Goal: Book appointment/travel/reservation

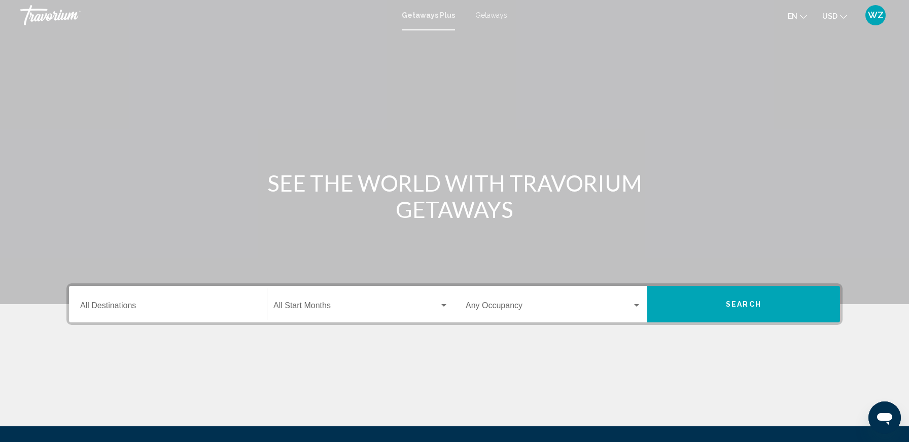
click at [146, 303] on input "Destination All Destinations" at bounding box center [167, 307] width 175 height 9
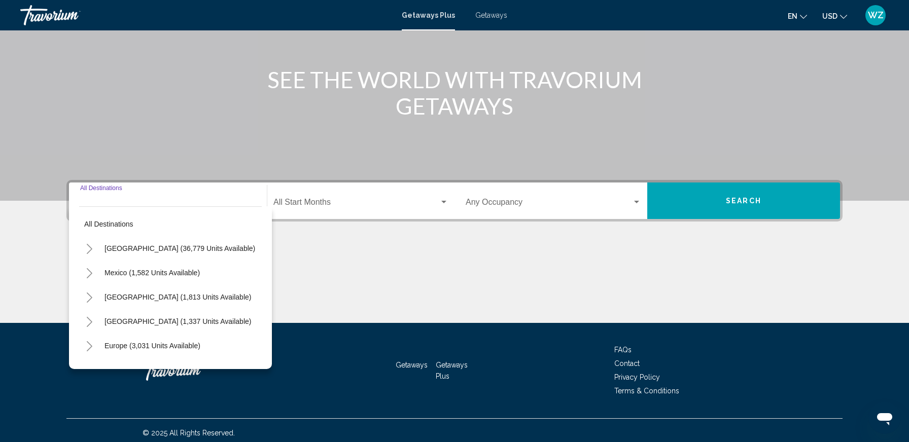
scroll to position [108, 0]
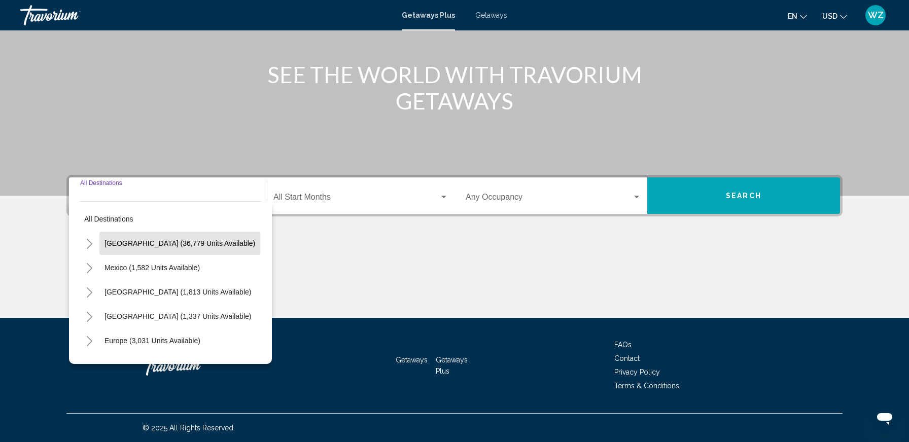
click at [145, 244] on span "[GEOGRAPHIC_DATA] (36,779 units available)" at bounding box center [179, 243] width 151 height 8
type input "**********"
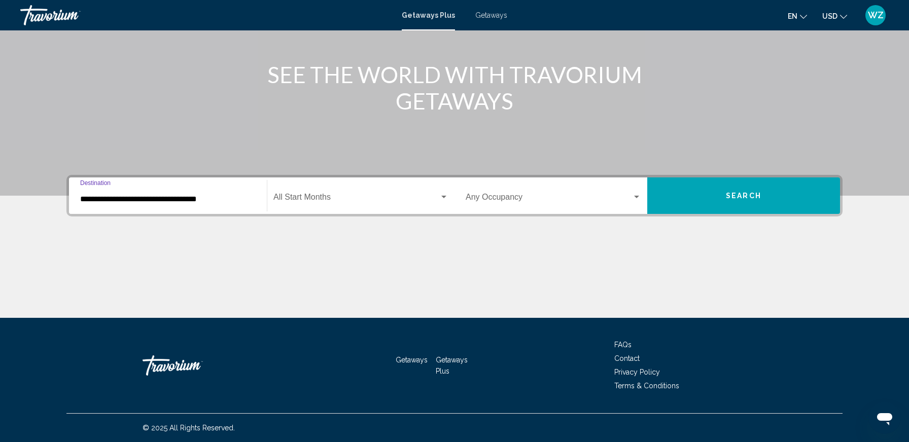
click at [552, 195] on span "Search widget" at bounding box center [548, 199] width 166 height 9
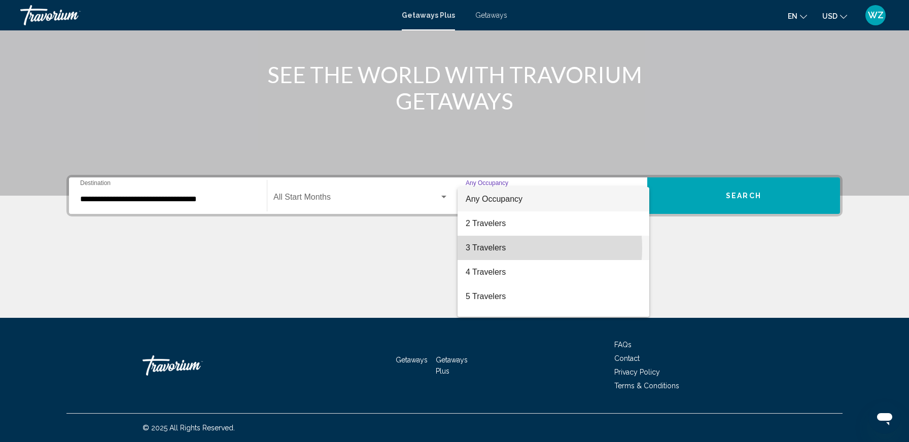
click at [497, 248] on span "3 Travelers" at bounding box center [552, 248] width 175 height 24
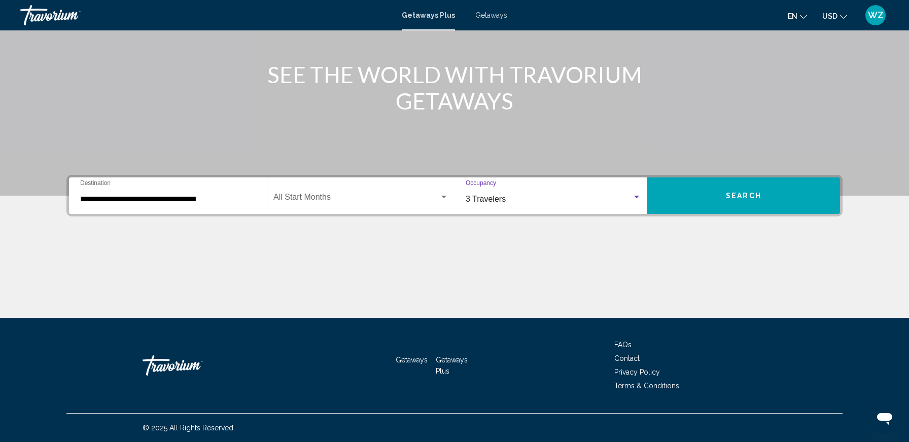
click at [706, 199] on button "Search" at bounding box center [743, 195] width 193 height 37
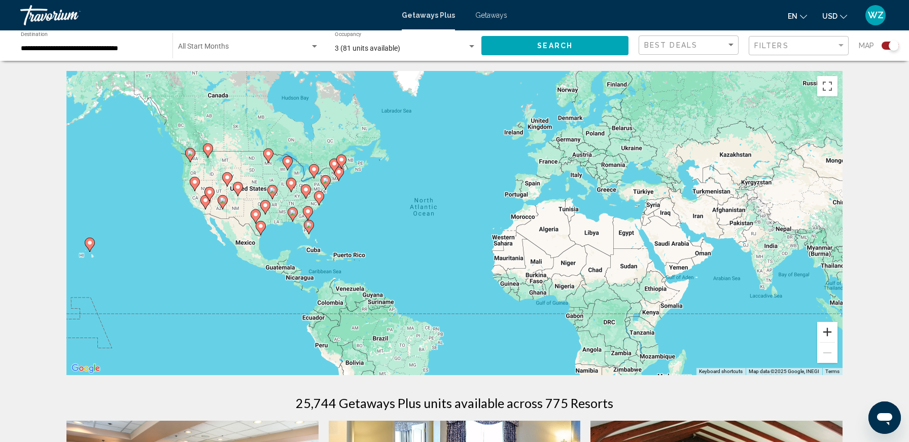
click at [831, 329] on button "Zoom in" at bounding box center [827, 332] width 20 height 20
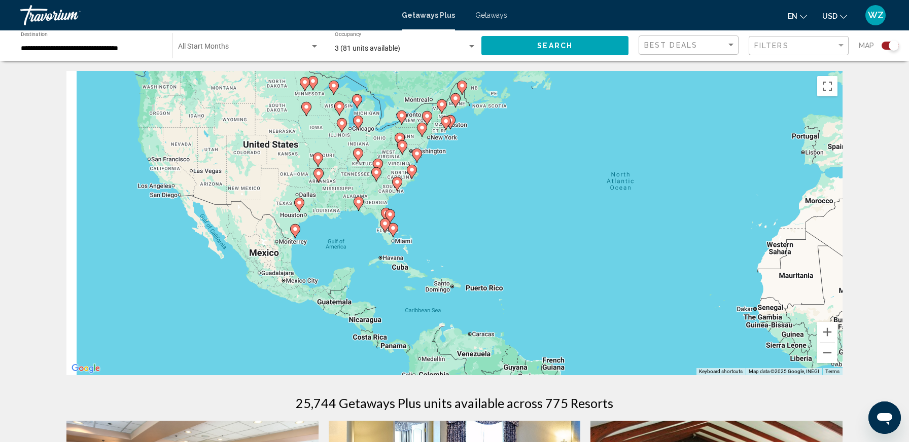
drag, startPoint x: 403, startPoint y: 275, endPoint x: 659, endPoint y: 263, distance: 256.3
click at [659, 263] on div "To activate drag with keyboard, press Alt + Enter. Once in keyboard drag state,…" at bounding box center [454, 223] width 776 height 304
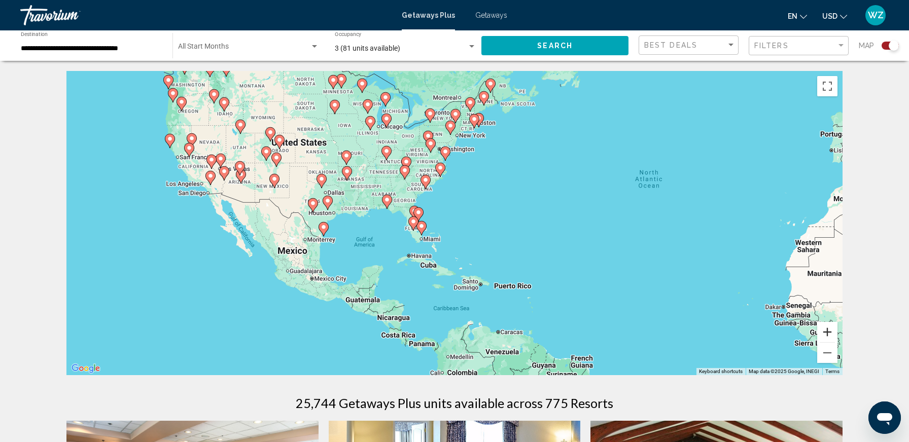
click at [830, 334] on button "Zoom in" at bounding box center [827, 332] width 20 height 20
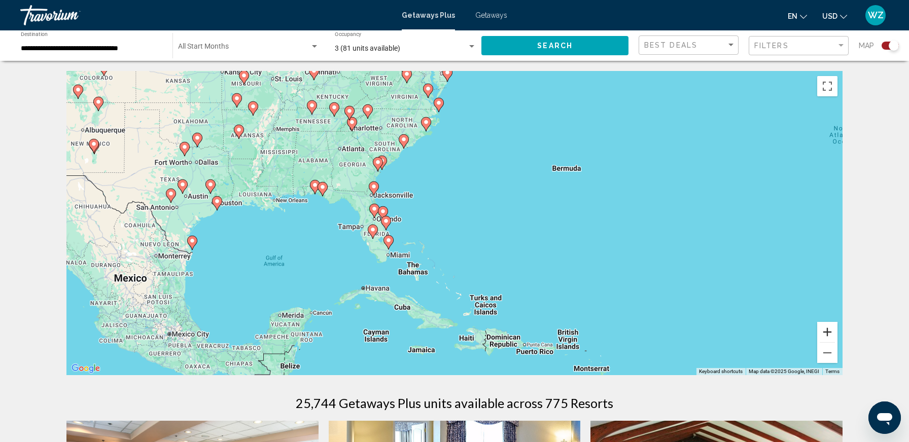
click at [830, 334] on button "Zoom in" at bounding box center [827, 332] width 20 height 20
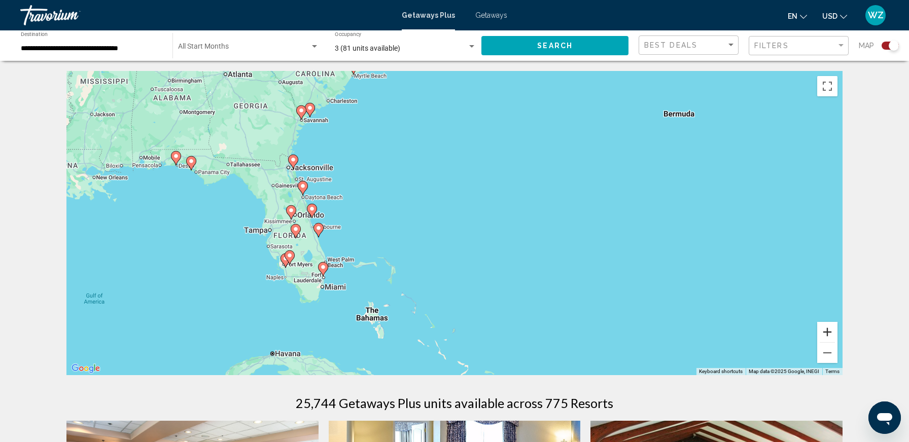
click at [830, 334] on button "Zoom in" at bounding box center [827, 332] width 20 height 20
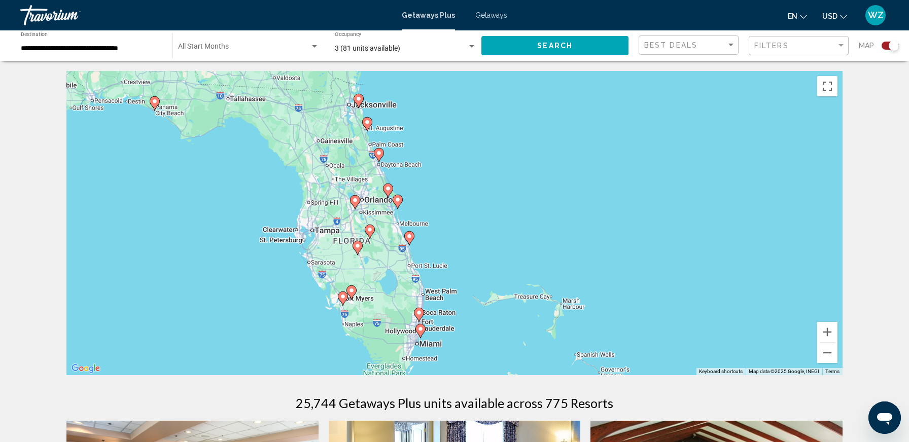
drag, startPoint x: 372, startPoint y: 235, endPoint x: 599, endPoint y: 227, distance: 227.3
click at [599, 227] on div "To activate drag with keyboard, press Alt + Enter. Once in keyboard drag state,…" at bounding box center [454, 223] width 776 height 304
click at [825, 328] on button "Zoom in" at bounding box center [827, 332] width 20 height 20
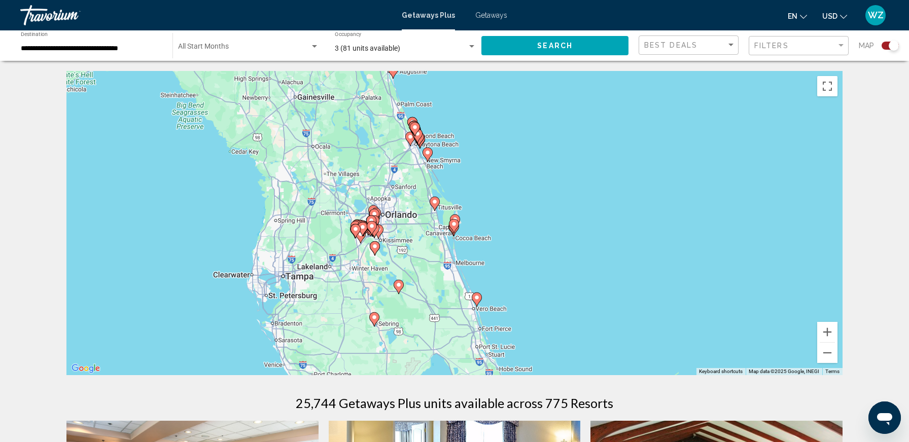
drag, startPoint x: 417, startPoint y: 174, endPoint x: 524, endPoint y: 210, distance: 112.4
click at [524, 211] on div "To activate drag with keyboard, press Alt + Enter. Once in keyboard drag state,…" at bounding box center [454, 223] width 776 height 304
click at [831, 332] on button "Zoom in" at bounding box center [827, 332] width 20 height 20
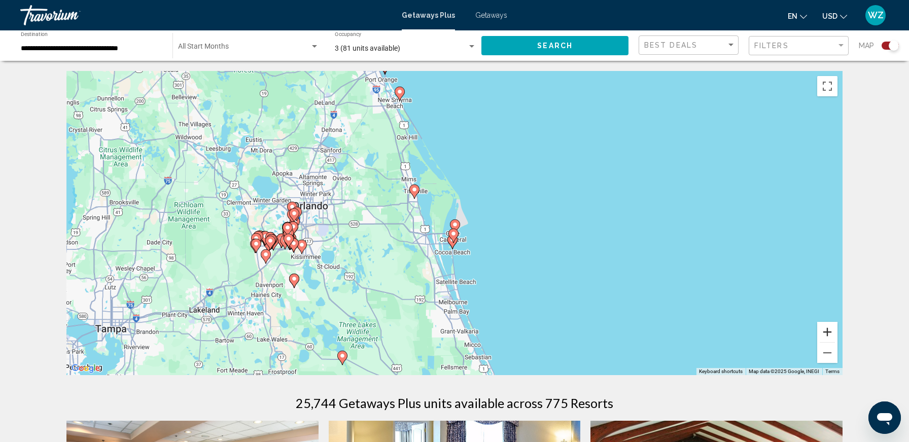
click at [831, 332] on button "Zoom in" at bounding box center [827, 332] width 20 height 20
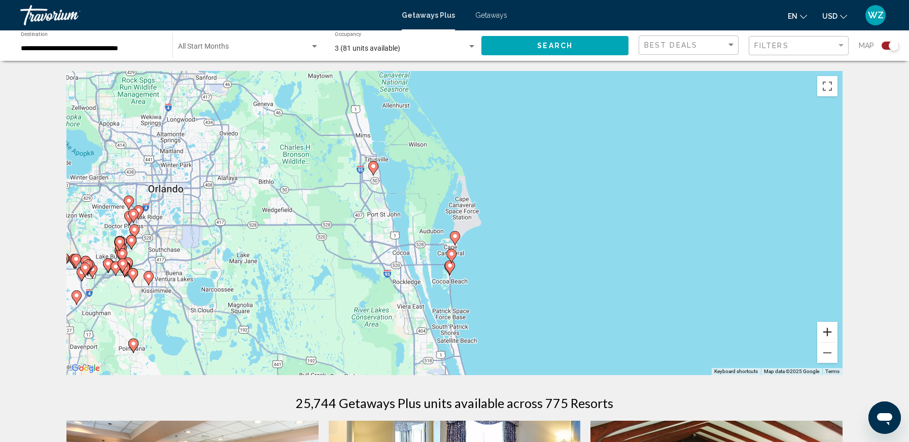
click at [831, 332] on button "Zoom in" at bounding box center [827, 332] width 20 height 20
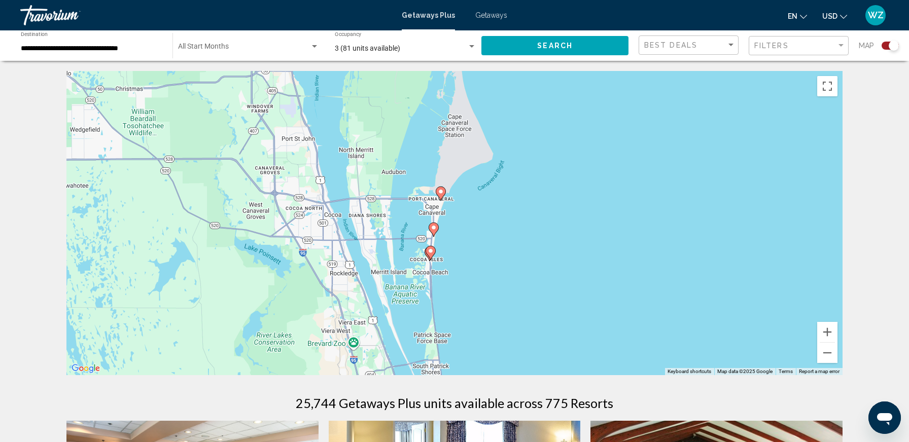
drag, startPoint x: 651, startPoint y: 305, endPoint x: 636, endPoint y: 238, distance: 69.1
click at [636, 238] on div "To activate drag with keyboard, press Alt + Enter. Once in keyboard drag state,…" at bounding box center [454, 223] width 776 height 304
click at [431, 250] on image "Main content" at bounding box center [430, 251] width 6 height 6
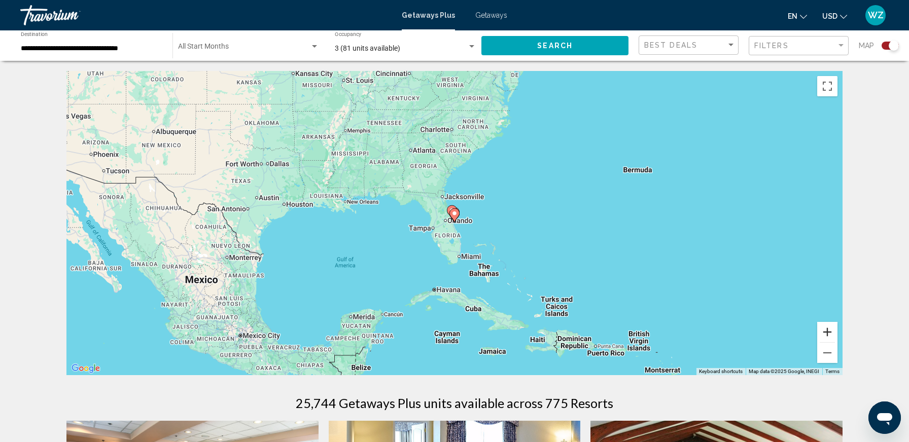
click at [825, 329] on button "Zoom in" at bounding box center [827, 332] width 20 height 20
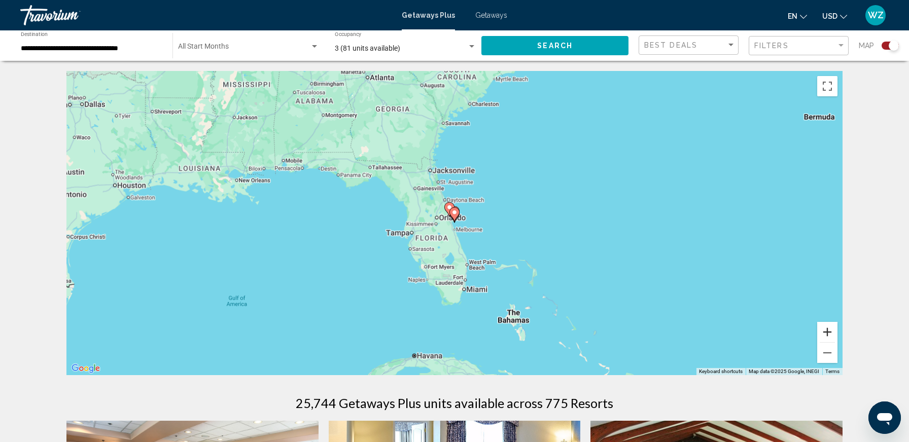
click at [825, 329] on button "Zoom in" at bounding box center [827, 332] width 20 height 20
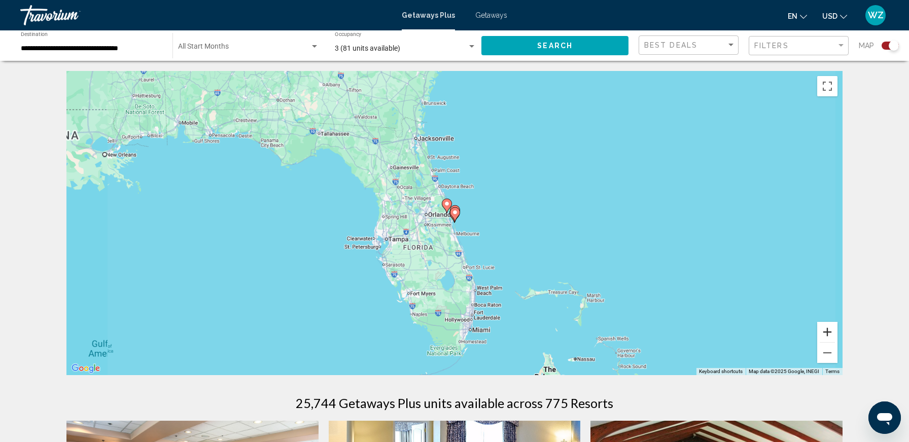
click at [825, 329] on button "Zoom in" at bounding box center [827, 332] width 20 height 20
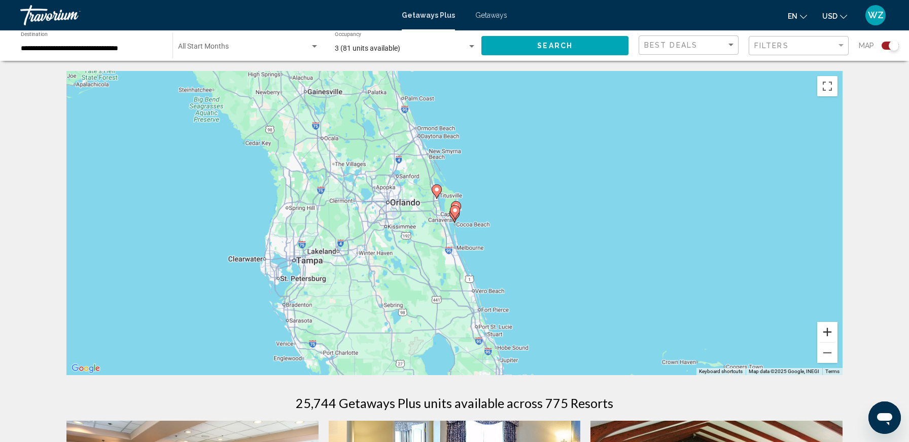
click at [825, 329] on button "Zoom in" at bounding box center [827, 332] width 20 height 20
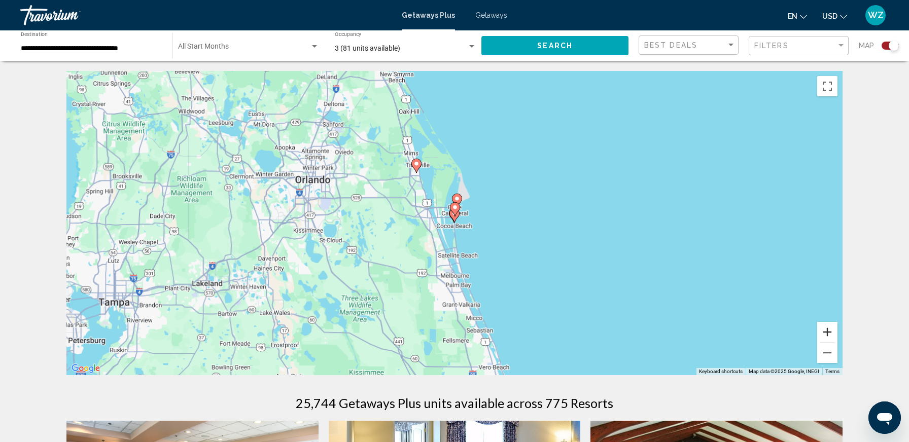
click at [825, 329] on button "Zoom in" at bounding box center [827, 332] width 20 height 20
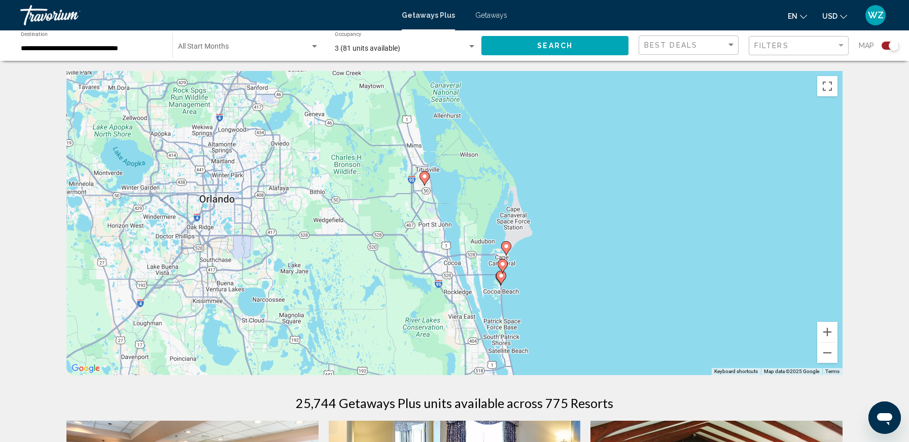
drag, startPoint x: 604, startPoint y: 230, endPoint x: 651, endPoint y: 295, distance: 80.1
click at [651, 295] on div "To activate drag with keyboard, press Alt + Enter. Once in keyboard drag state,…" at bounding box center [454, 223] width 776 height 304
click at [502, 276] on image "Main content" at bounding box center [501, 276] width 6 height 6
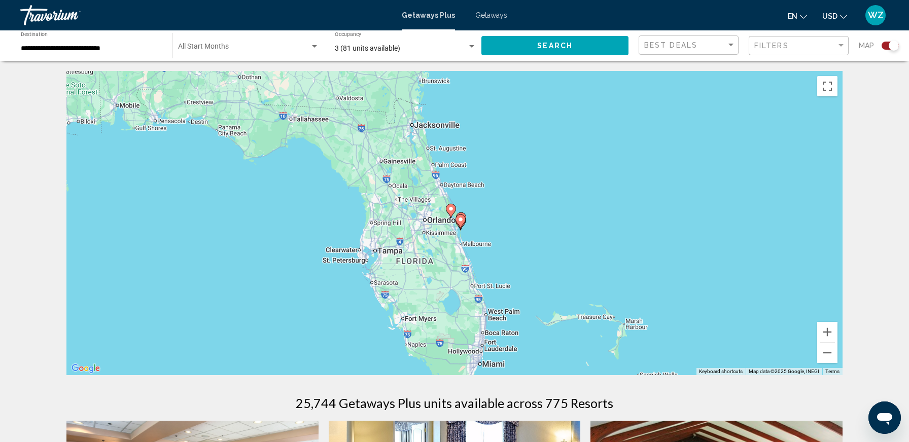
click at [459, 219] on image "Main content" at bounding box center [460, 219] width 6 height 6
type input "**********"
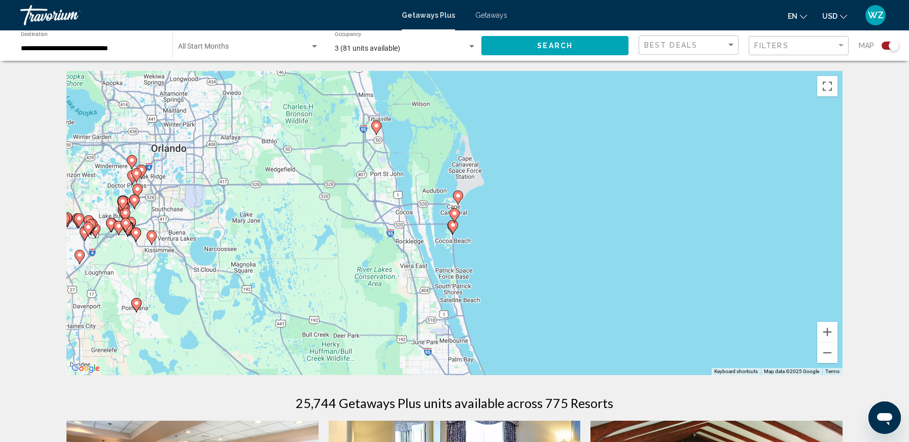
click at [453, 225] on image "Main content" at bounding box center [453, 225] width 6 height 6
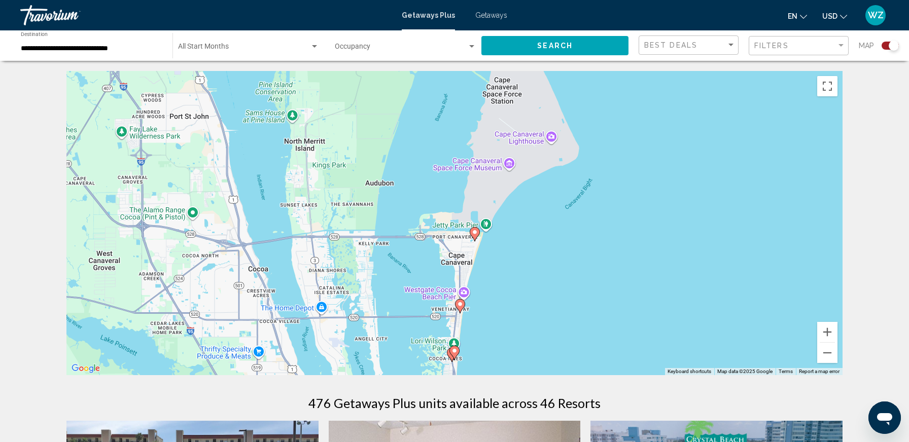
click at [453, 352] on image "Main content" at bounding box center [454, 351] width 6 height 6
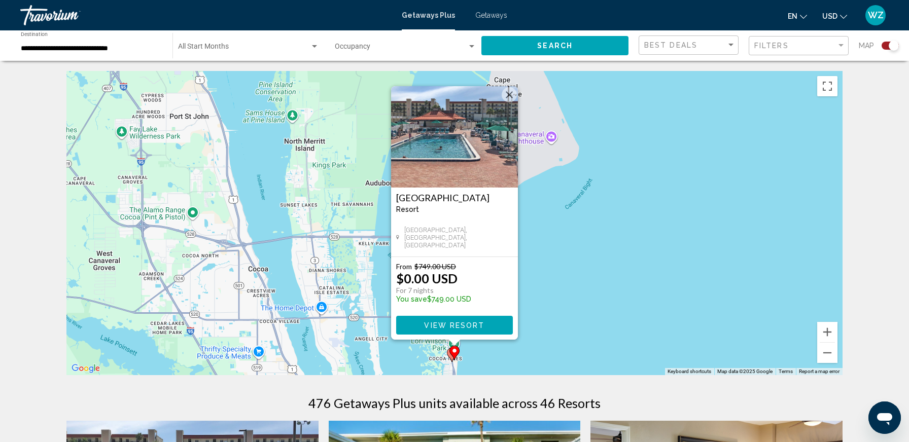
click at [511, 92] on button "Close" at bounding box center [508, 94] width 15 height 15
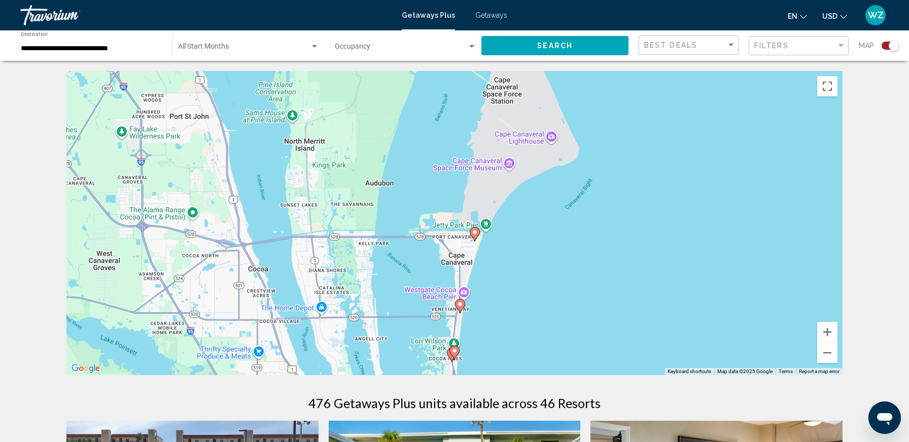
click at [461, 302] on image "Main content" at bounding box center [460, 304] width 6 height 6
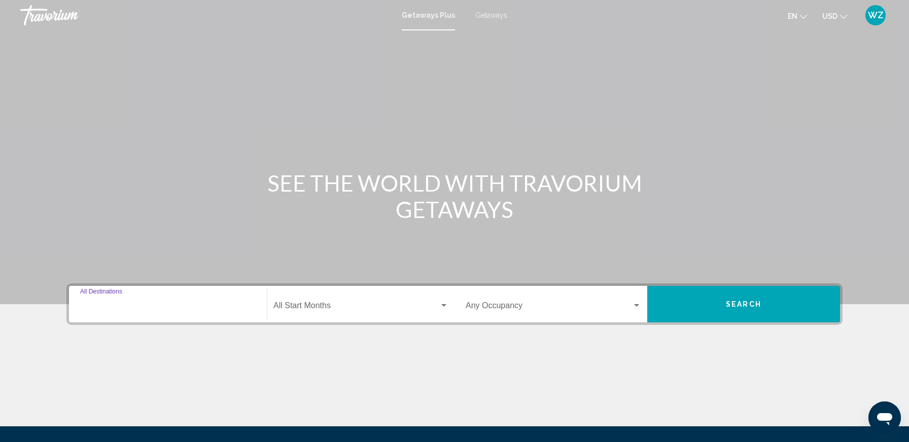
click at [209, 308] on input "Destination All Destinations" at bounding box center [167, 307] width 175 height 9
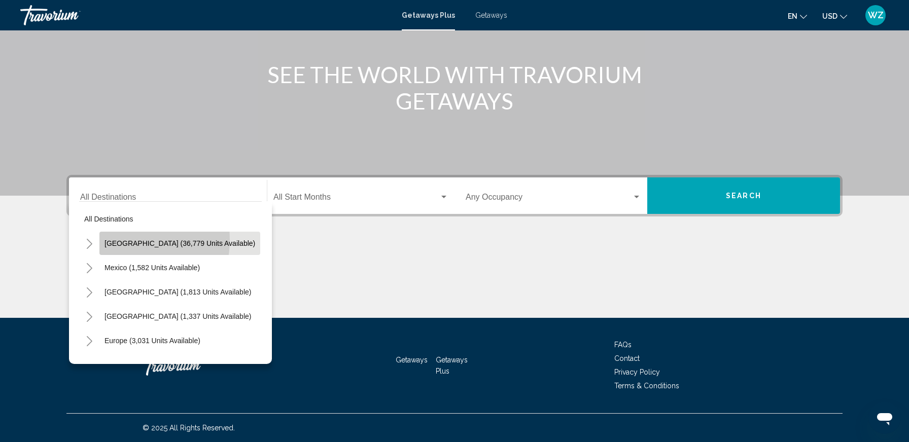
click at [120, 240] on span "[GEOGRAPHIC_DATA] (36,779 units available)" at bounding box center [179, 243] width 151 height 8
type input "**********"
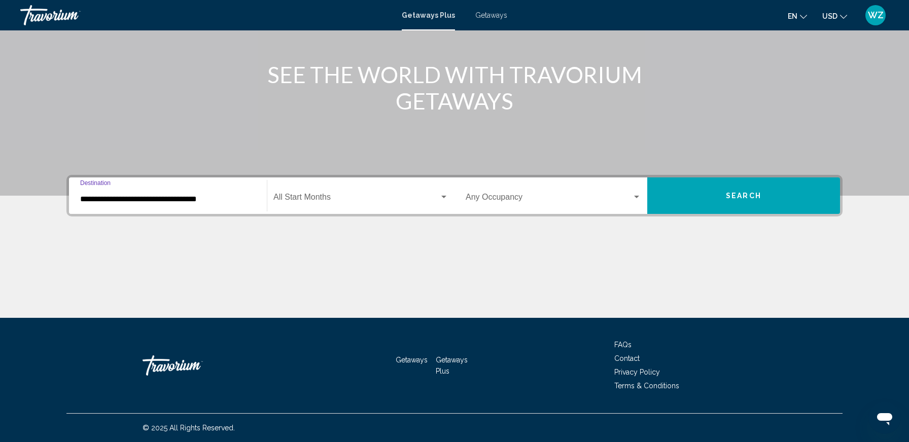
click at [340, 200] on span "Search widget" at bounding box center [356, 199] width 166 height 9
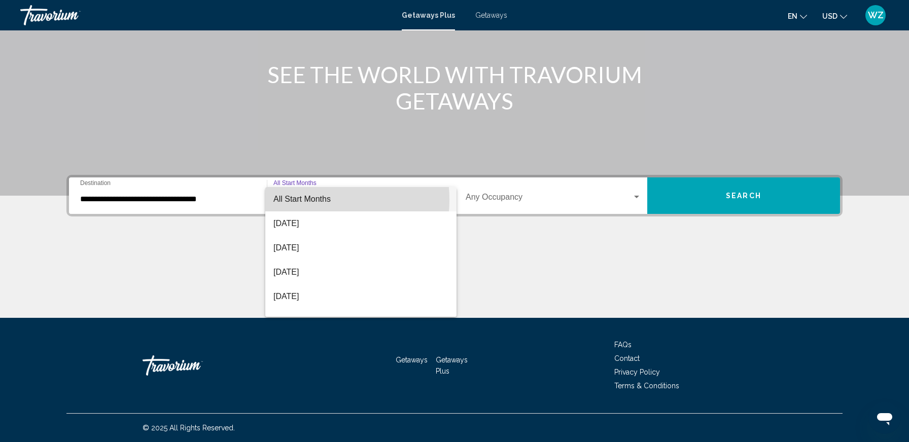
click at [306, 200] on span "All Start Months" at bounding box center [301, 199] width 57 height 9
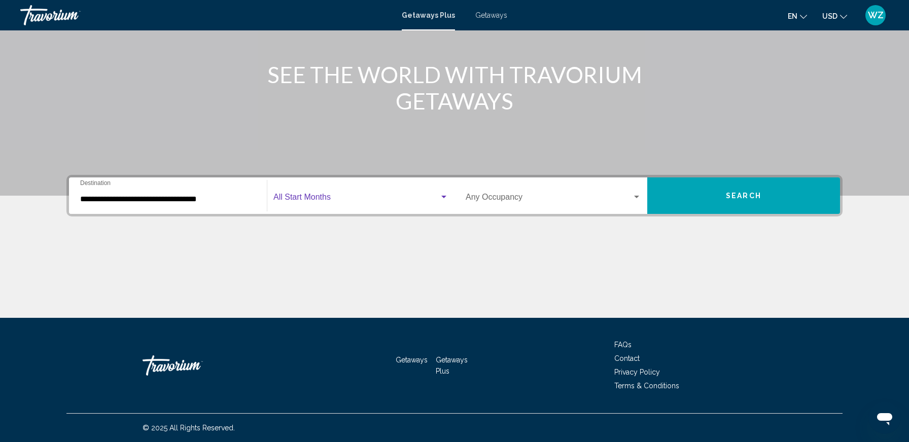
click at [497, 196] on span "Search widget" at bounding box center [548, 199] width 166 height 9
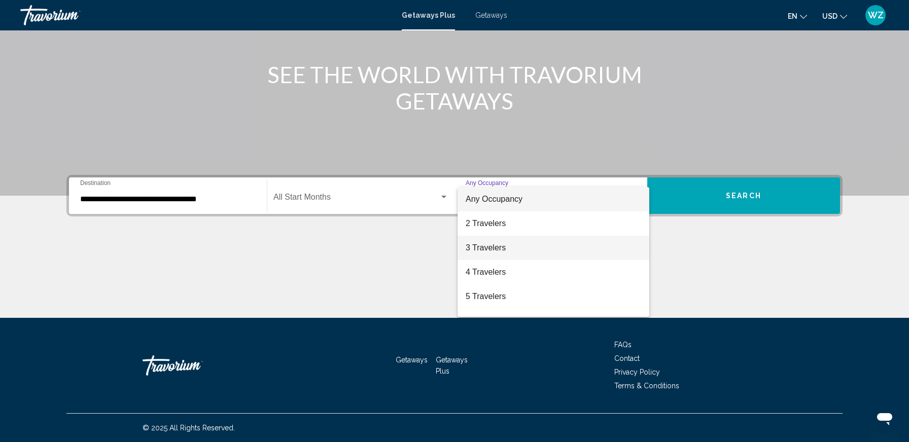
click at [484, 247] on span "3 Travelers" at bounding box center [552, 248] width 175 height 24
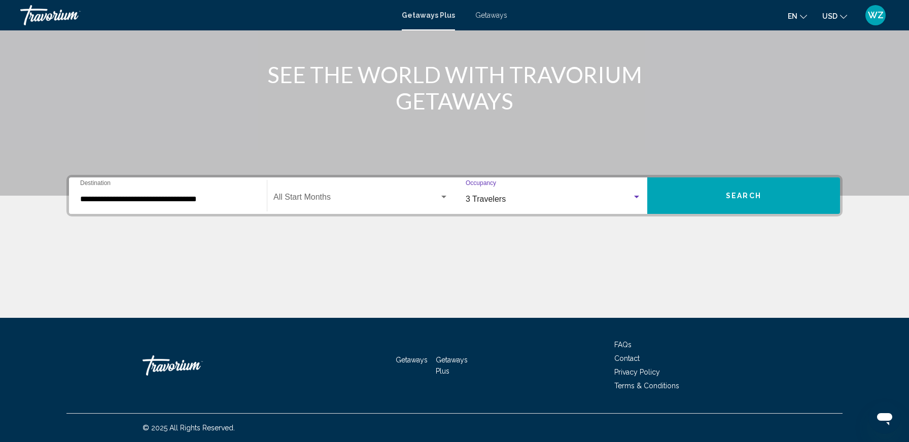
click at [750, 196] on span "Search" at bounding box center [742, 196] width 35 height 8
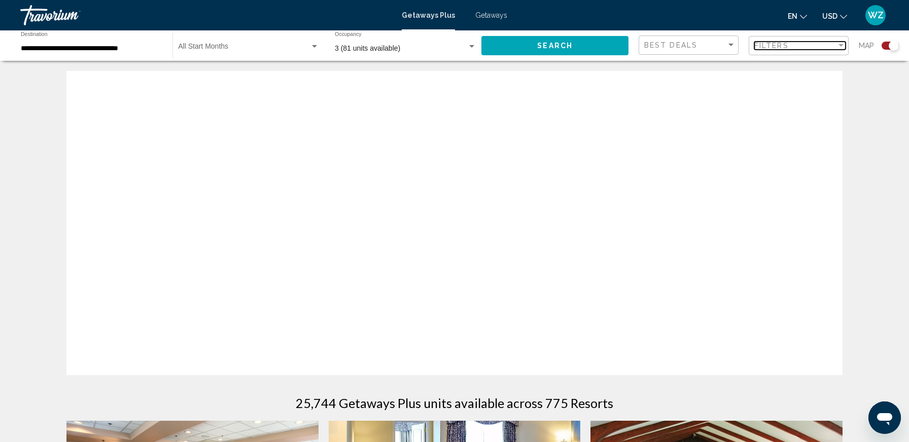
click at [827, 44] on div "Filters" at bounding box center [795, 46] width 82 height 8
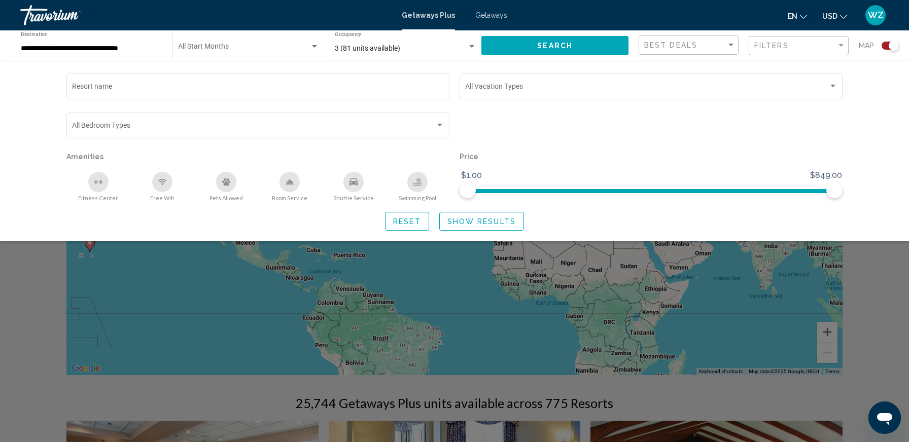
click at [33, 204] on div "Resort name Vacation Types All Vacation Types Bedroom Types All Bedroom Types A…" at bounding box center [454, 151] width 909 height 180
click at [570, 48] on span "Search" at bounding box center [554, 46] width 35 height 8
click at [457, 222] on span "Show Results" at bounding box center [481, 221] width 68 height 8
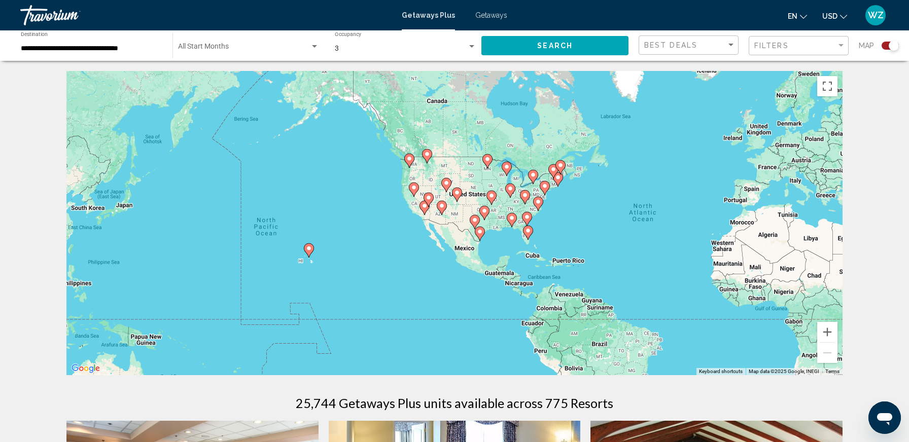
drag, startPoint x: 359, startPoint y: 238, endPoint x: 589, endPoint y: 245, distance: 229.8
click at [589, 245] on div "To activate drag with keyboard, press Alt + Enter. Once in keyboard drag state,…" at bounding box center [454, 223] width 776 height 304
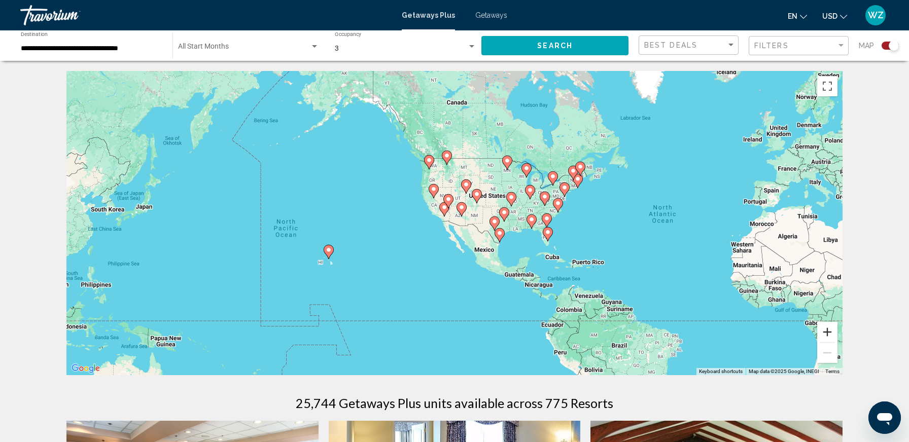
click at [828, 332] on button "Zoom in" at bounding box center [827, 332] width 20 height 20
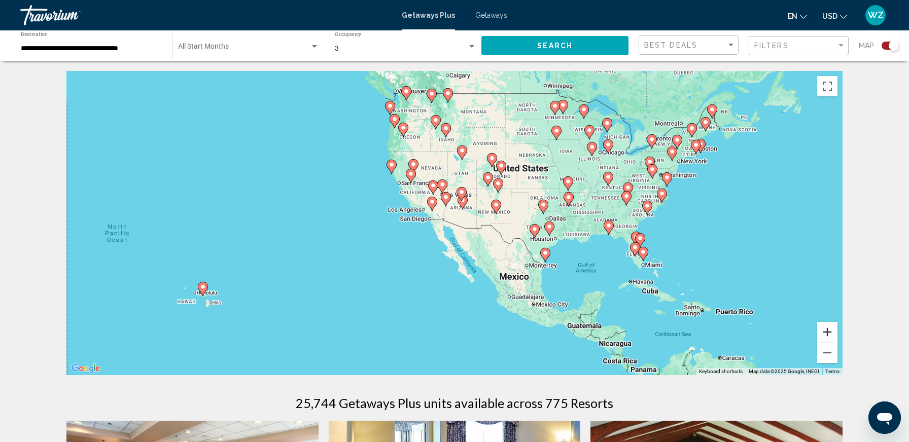
click at [827, 332] on button "Zoom in" at bounding box center [827, 332] width 20 height 20
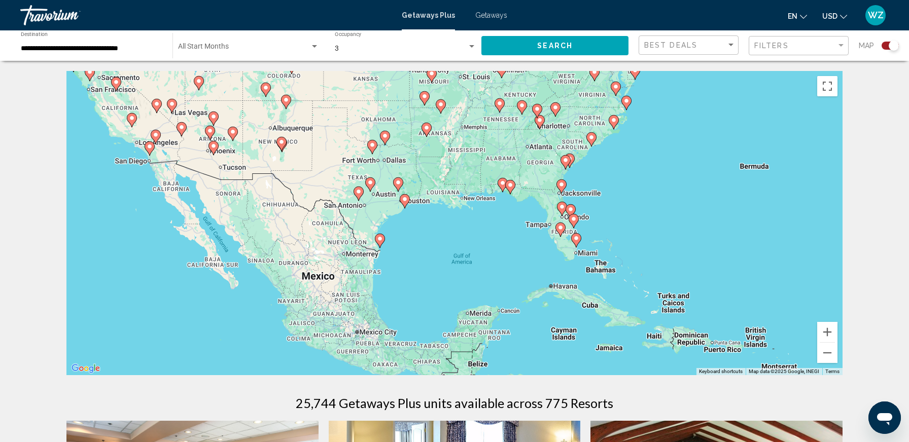
drag, startPoint x: 776, startPoint y: 298, endPoint x: 514, endPoint y: 243, distance: 267.3
click at [515, 243] on div "To activate drag with keyboard, press Alt + Enter. Once in keyboard drag state,…" at bounding box center [454, 223] width 776 height 304
click at [823, 333] on button "Zoom in" at bounding box center [827, 332] width 20 height 20
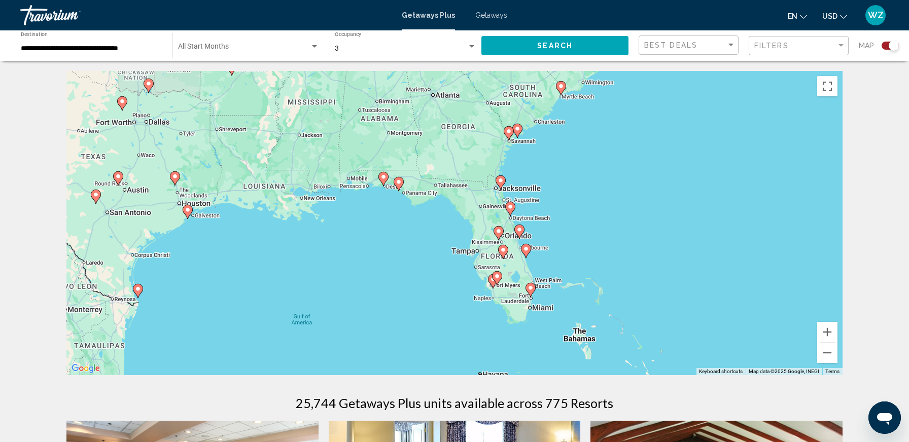
drag, startPoint x: 692, startPoint y: 288, endPoint x: 521, endPoint y: 313, distance: 172.2
click at [521, 314] on div "To activate drag with keyboard, press Alt + Enter. Once in keyboard drag state,…" at bounding box center [454, 223] width 776 height 304
click at [829, 330] on button "Zoom in" at bounding box center [827, 332] width 20 height 20
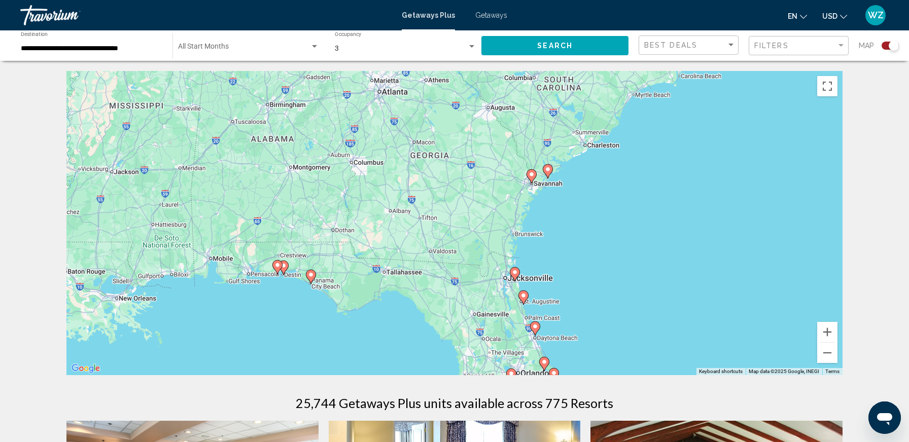
drag, startPoint x: 711, startPoint y: 192, endPoint x: 675, endPoint y: 330, distance: 142.0
click at [676, 329] on div "To activate drag with keyboard, press Alt + Enter. Once in keyboard drag state,…" at bounding box center [454, 223] width 776 height 304
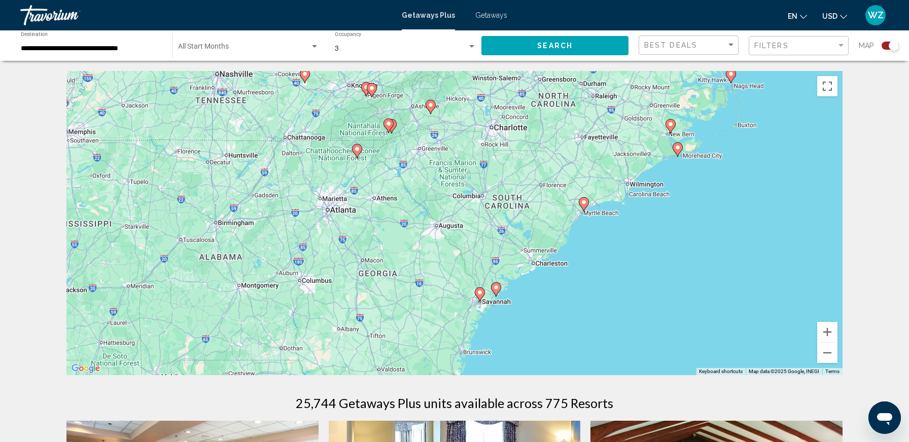
drag, startPoint x: 568, startPoint y: 267, endPoint x: 505, endPoint y: 318, distance: 81.4
click at [507, 319] on div "To activate drag with keyboard, press Alt + Enter. Once in keyboard drag state,…" at bounding box center [454, 223] width 776 height 304
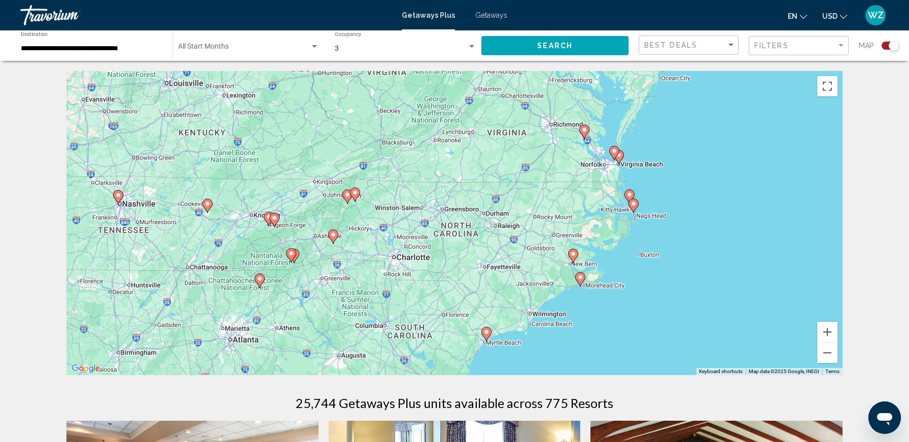
drag, startPoint x: 652, startPoint y: 185, endPoint x: 553, endPoint y: 321, distance: 168.9
click at [553, 322] on div "To activate drag with keyboard, press Alt + Enter. Once in keyboard drag state,…" at bounding box center [454, 223] width 776 height 304
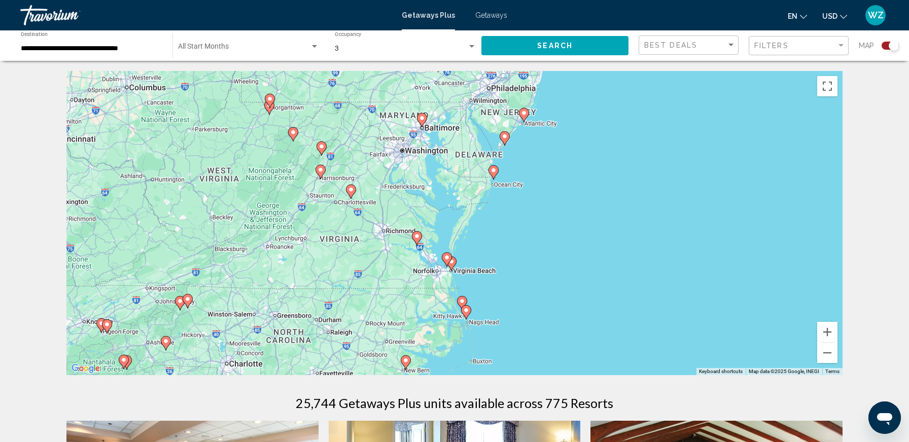
drag, startPoint x: 638, startPoint y: 159, endPoint x: 487, endPoint y: 253, distance: 177.9
click at [487, 253] on div "To activate drag with keyboard, press Alt + Enter. Once in keyboard drag state,…" at bounding box center [454, 223] width 776 height 304
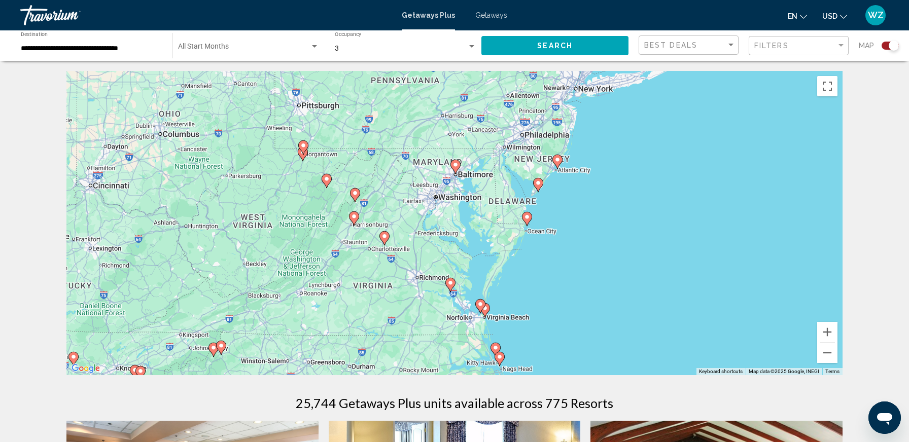
drag, startPoint x: 531, startPoint y: 182, endPoint x: 565, endPoint y: 232, distance: 60.6
click at [565, 232] on div "To activate drag with keyboard, press Alt + Enter. Once in keyboard drag state,…" at bounding box center [454, 223] width 776 height 304
click at [829, 332] on button "Zoom in" at bounding box center [827, 332] width 20 height 20
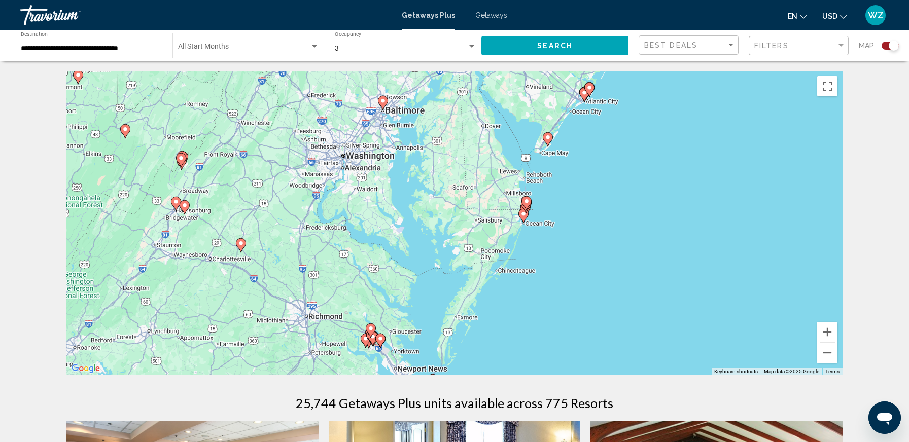
drag, startPoint x: 717, startPoint y: 303, endPoint x: 620, endPoint y: 272, distance: 101.8
click at [645, 288] on div "To activate drag with keyboard, press Alt + Enter. Once in keyboard drag state,…" at bounding box center [454, 223] width 776 height 304
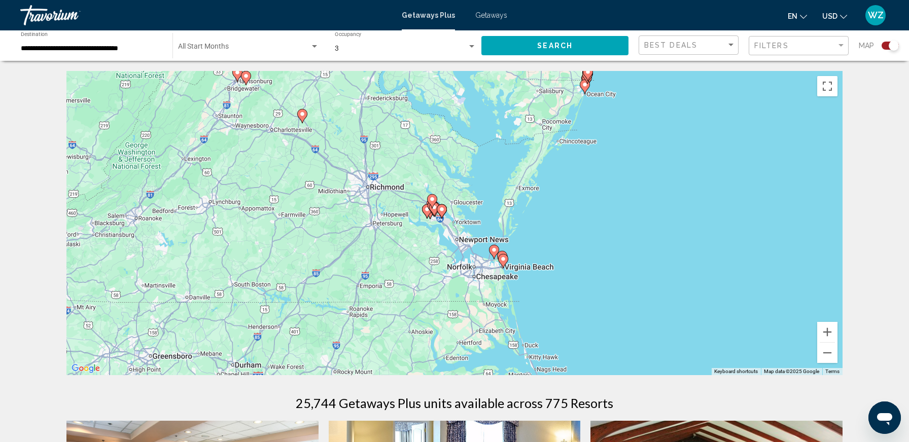
drag, startPoint x: 536, startPoint y: 294, endPoint x: 597, endPoint y: 164, distance: 142.7
click at [597, 164] on div "To activate drag with keyboard, press Alt + Enter. Once in keyboard drag state,…" at bounding box center [454, 223] width 776 height 304
click at [826, 330] on button "Zoom in" at bounding box center [827, 332] width 20 height 20
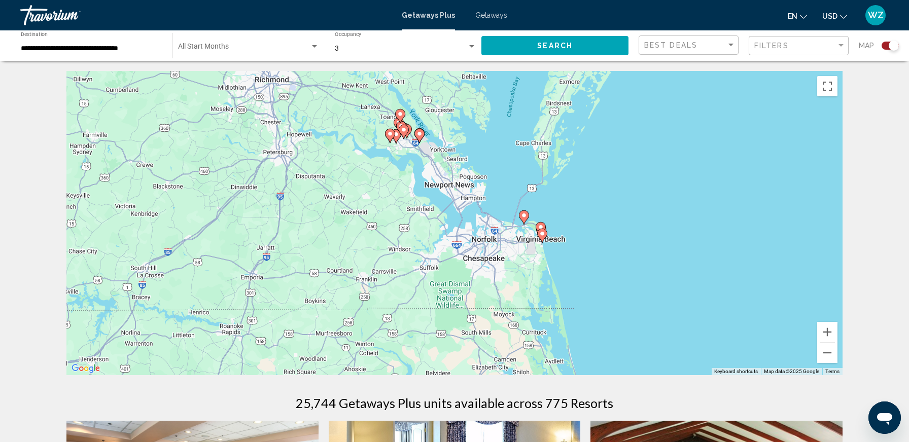
drag, startPoint x: 651, startPoint y: 295, endPoint x: 642, endPoint y: 231, distance: 64.5
click at [642, 231] on div "To activate drag with keyboard, press Alt + Enter. Once in keyboard drag state,…" at bounding box center [454, 223] width 776 height 304
click at [522, 216] on image "Main content" at bounding box center [524, 215] width 6 height 6
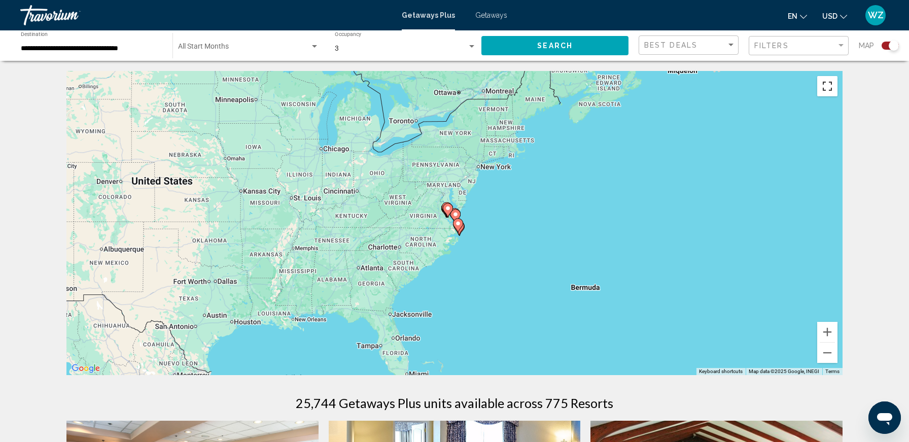
click at [823, 86] on button "Toggle fullscreen view" at bounding box center [827, 86] width 20 height 20
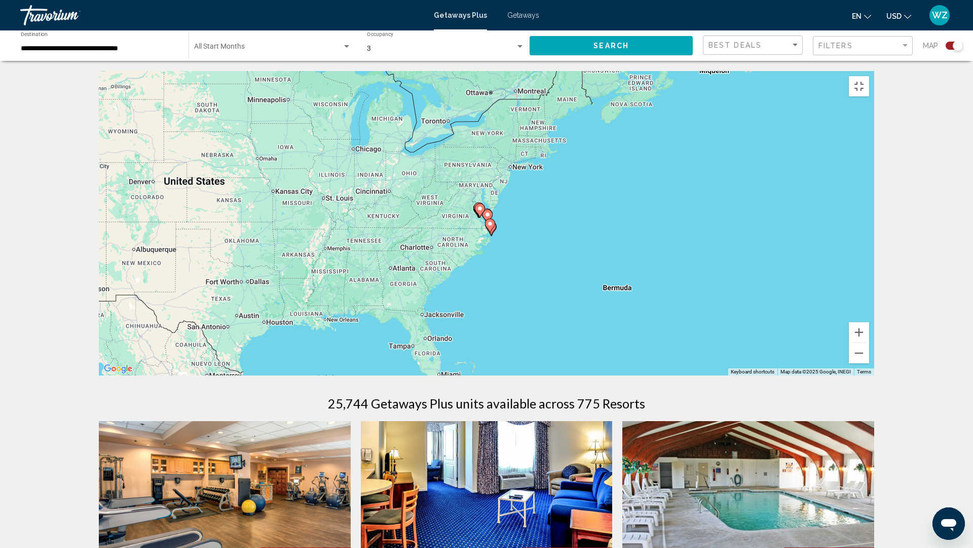
click at [487, 217] on image "Main content" at bounding box center [488, 214] width 6 height 6
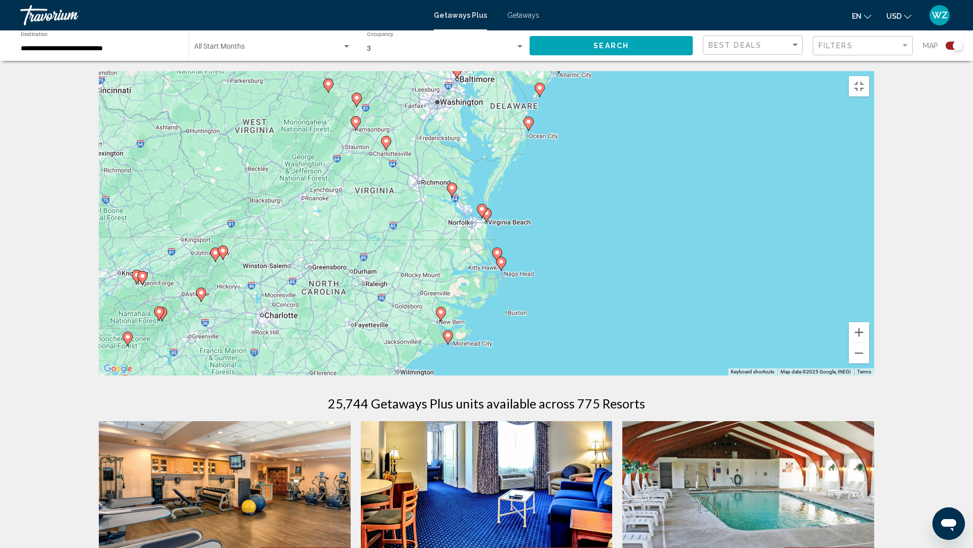
click at [481, 217] on icon "Main content" at bounding box center [482, 210] width 9 height 13
type input "**********"
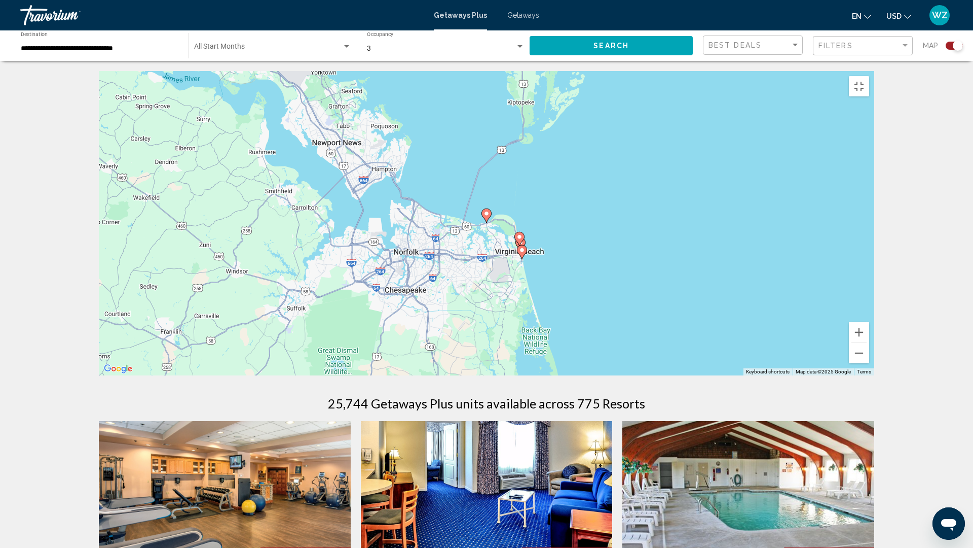
click at [487, 216] on image "Main content" at bounding box center [487, 213] width 6 height 6
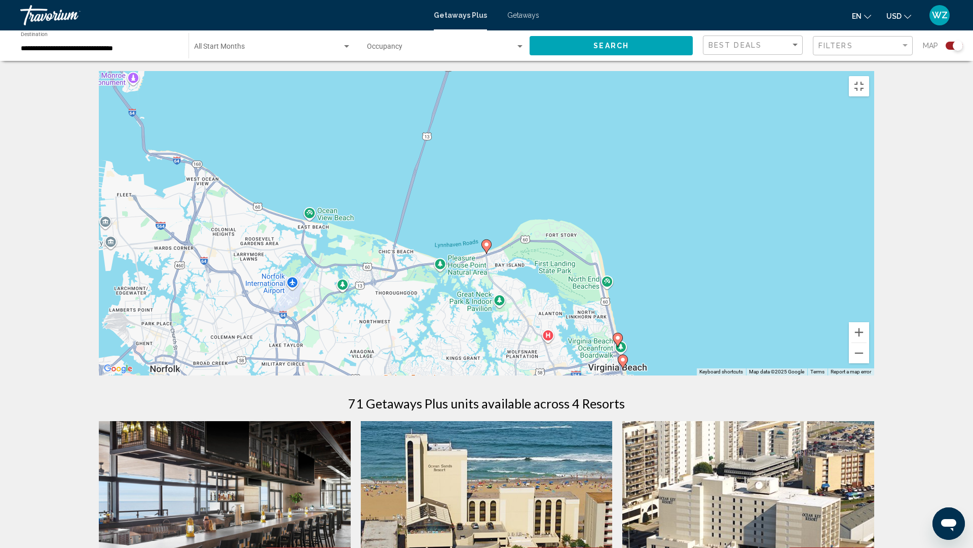
click at [488, 247] on image "Main content" at bounding box center [487, 244] width 6 height 6
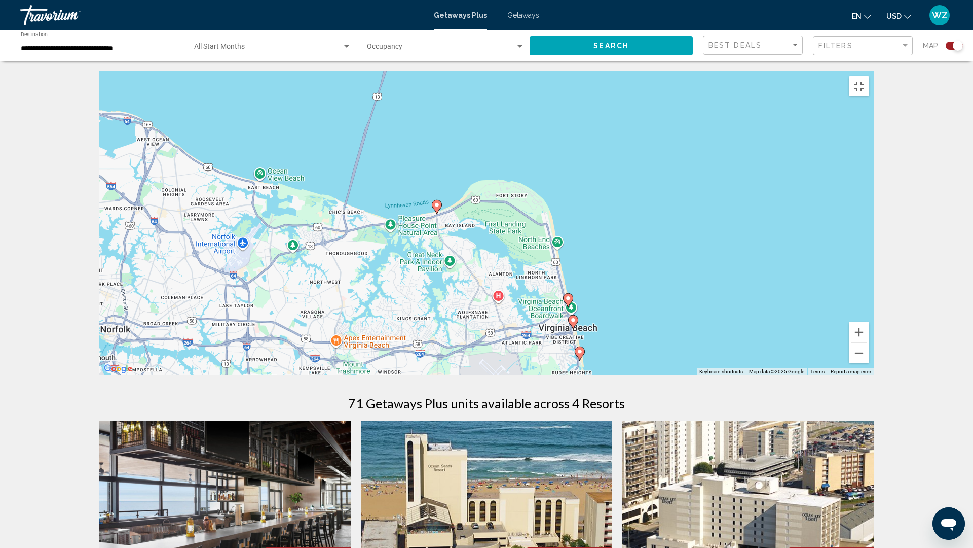
drag, startPoint x: 520, startPoint y: 338, endPoint x: 469, endPoint y: 298, distance: 64.9
click at [469, 298] on div "To activate drag with keyboard, press Alt + Enter. Once in keyboard drag state,…" at bounding box center [487, 223] width 776 height 304
click at [569, 301] on image "Main content" at bounding box center [568, 298] width 6 height 6
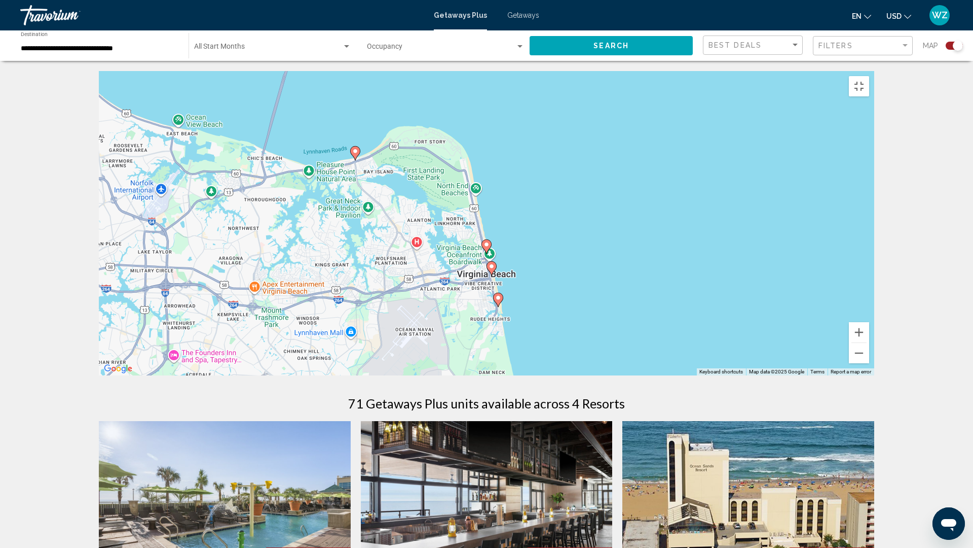
click at [492, 269] on image "Main content" at bounding box center [492, 266] width 6 height 6
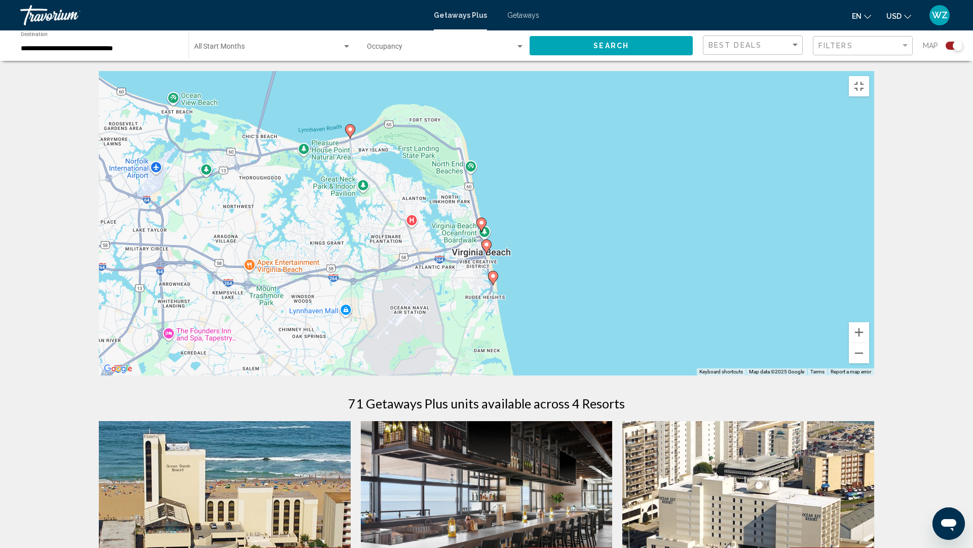
click at [492, 279] on image "Main content" at bounding box center [493, 276] width 6 height 6
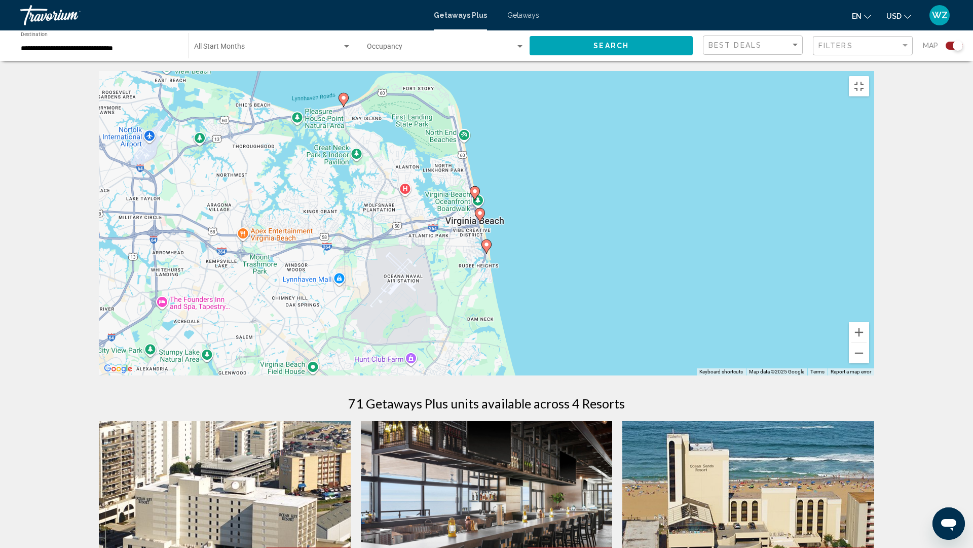
click at [343, 101] on image "Main content" at bounding box center [344, 98] width 6 height 6
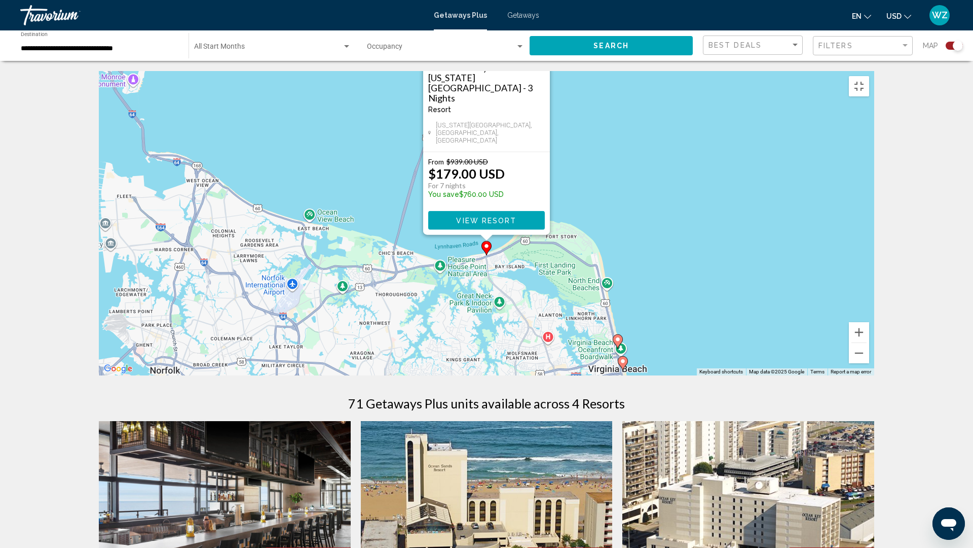
click at [457, 103] on h3 "Delta Suites by Marriott [US_STATE][GEOGRAPHIC_DATA] - 3 Nights" at bounding box center [486, 82] width 117 height 41
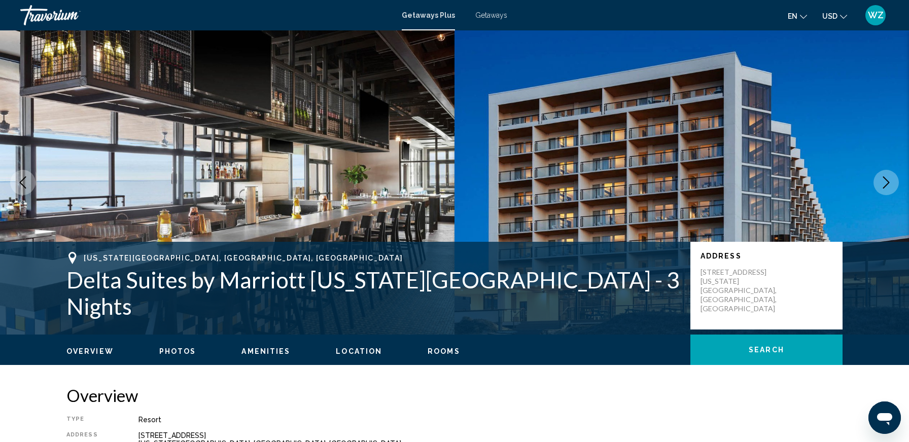
click at [888, 177] on icon "Next image" at bounding box center [886, 182] width 12 height 12
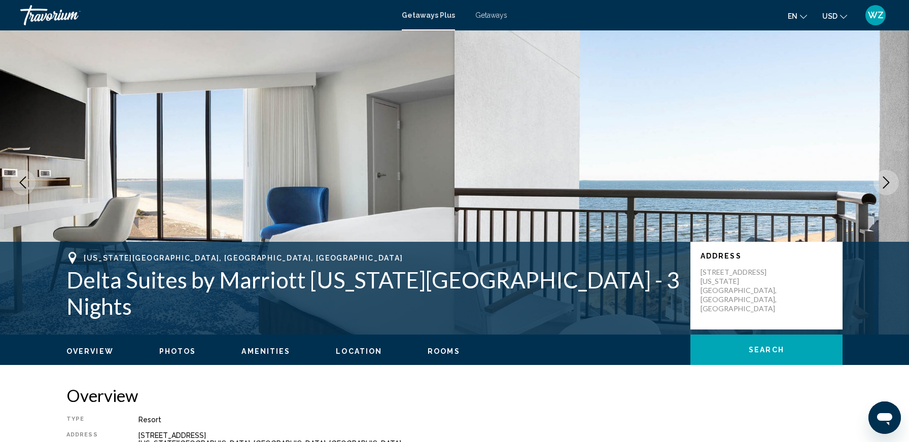
click at [887, 177] on icon "Next image" at bounding box center [886, 182] width 12 height 12
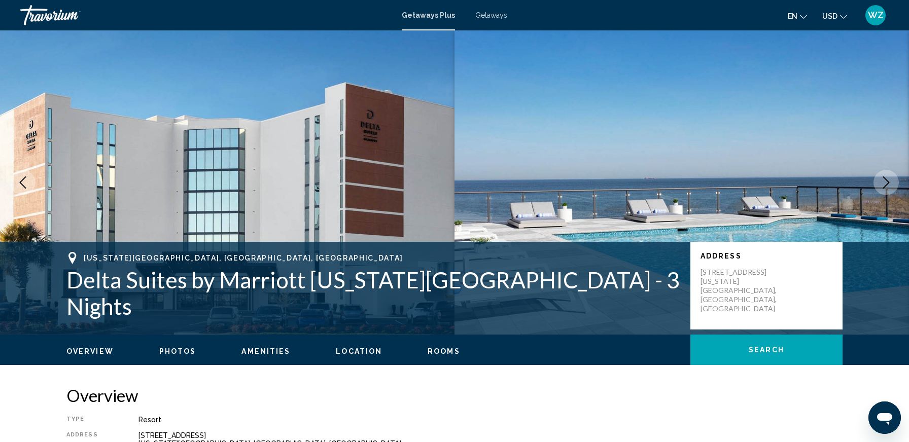
click at [888, 179] on icon "Next image" at bounding box center [886, 182] width 12 height 12
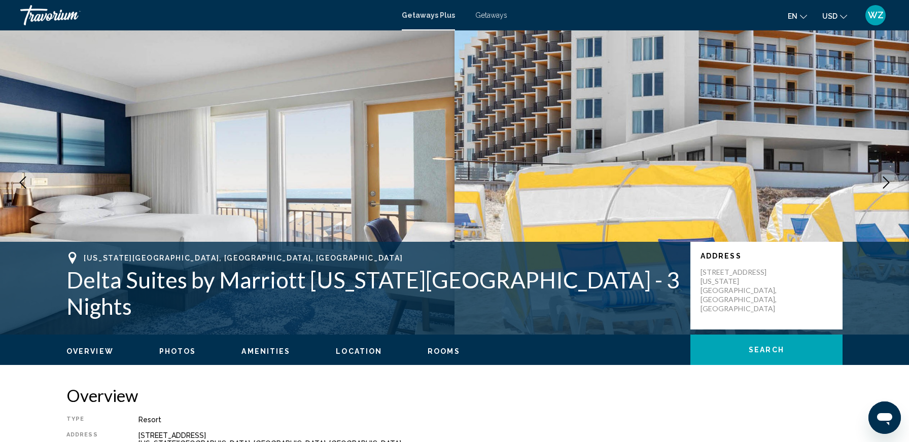
click at [888, 179] on icon "Next image" at bounding box center [886, 182] width 12 height 12
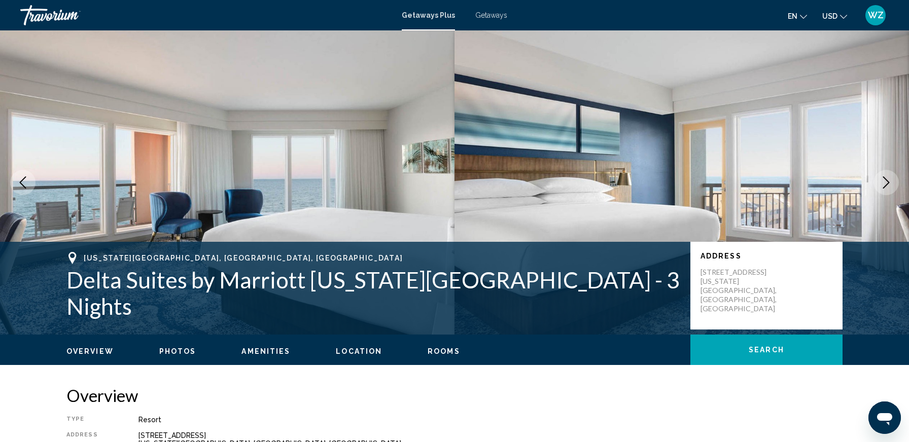
click at [888, 179] on icon "Next image" at bounding box center [886, 182] width 12 height 12
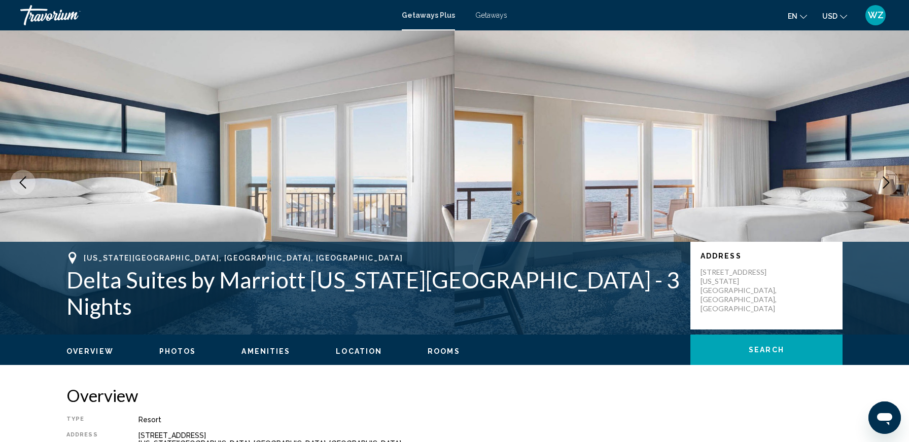
click at [888, 179] on icon "Next image" at bounding box center [886, 182] width 12 height 12
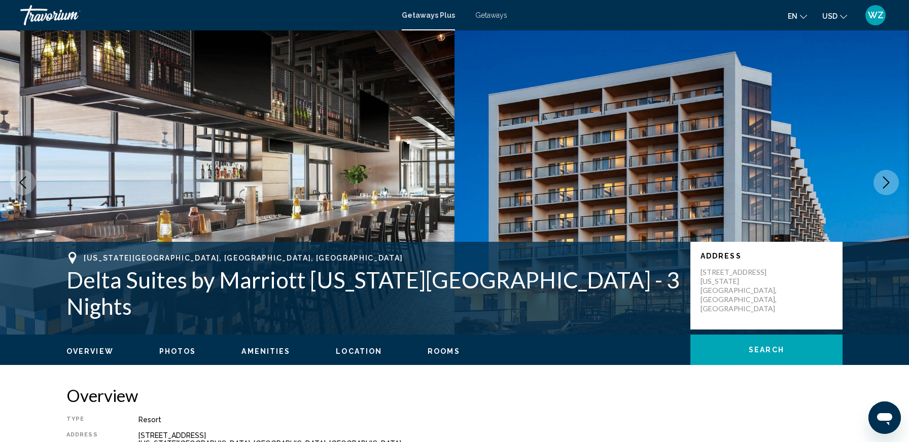
click at [428, 353] on span "Rooms" at bounding box center [443, 351] width 32 height 8
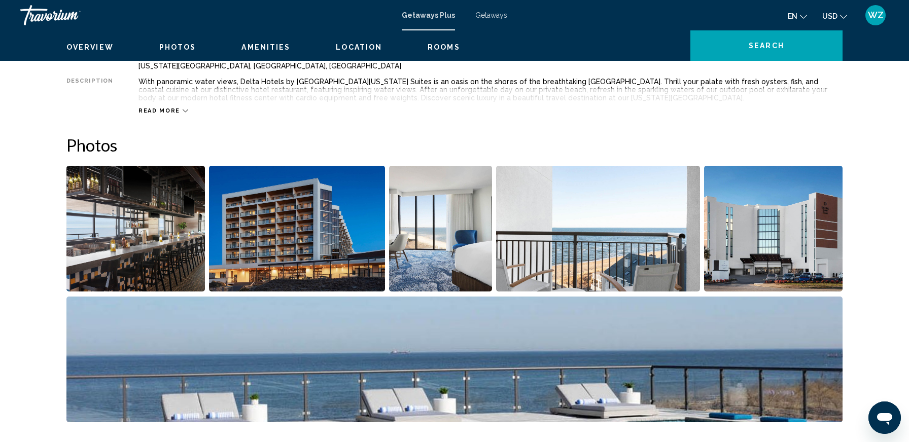
scroll to position [239, 0]
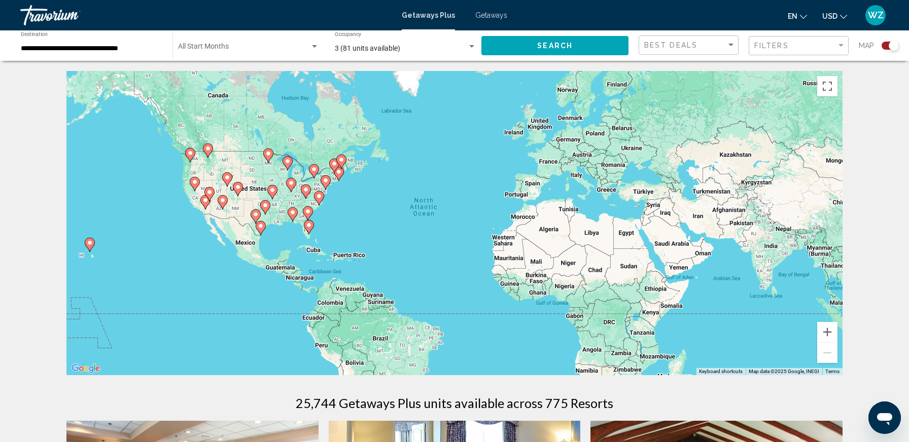
click at [305, 42] on div "Start Month All Start Months" at bounding box center [248, 46] width 141 height 28
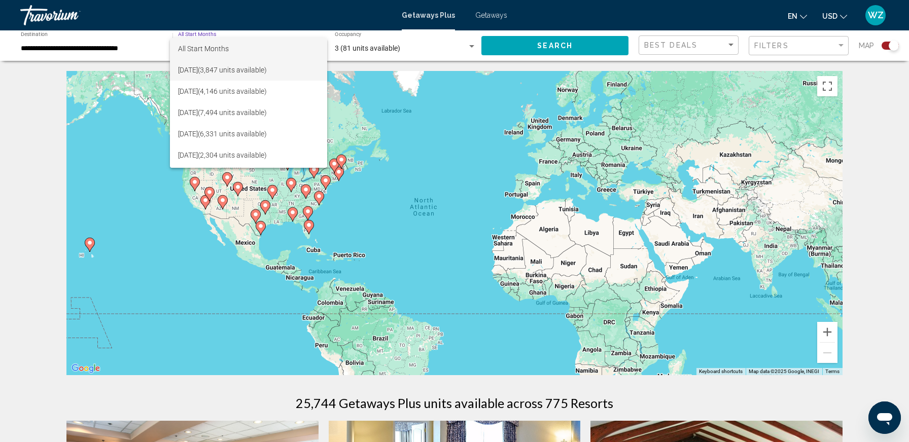
click at [193, 67] on span "September 2025 (3,847 units available)" at bounding box center [248, 69] width 141 height 21
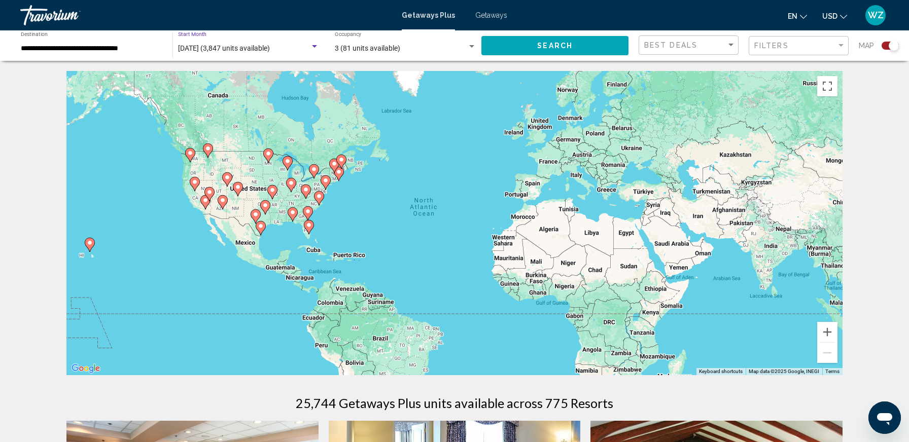
click at [504, 46] on button "Search" at bounding box center [554, 45] width 147 height 19
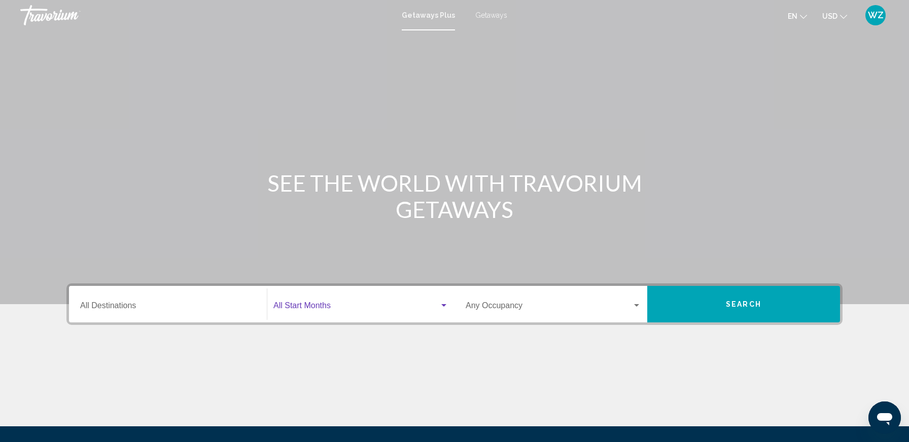
click at [349, 308] on span "Search widget" at bounding box center [356, 307] width 166 height 9
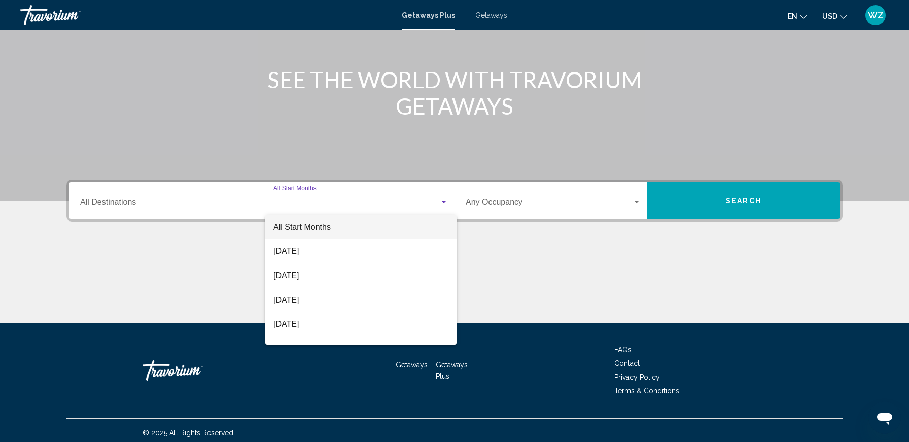
scroll to position [108, 0]
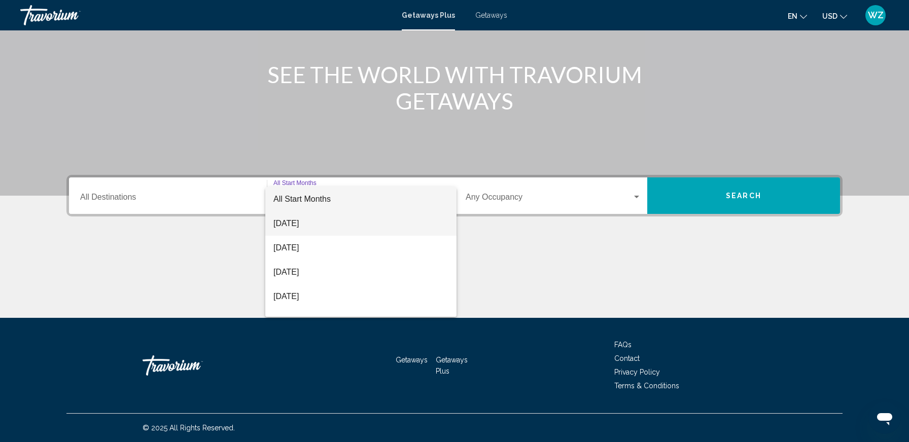
click at [297, 219] on span "[DATE]" at bounding box center [360, 223] width 175 height 24
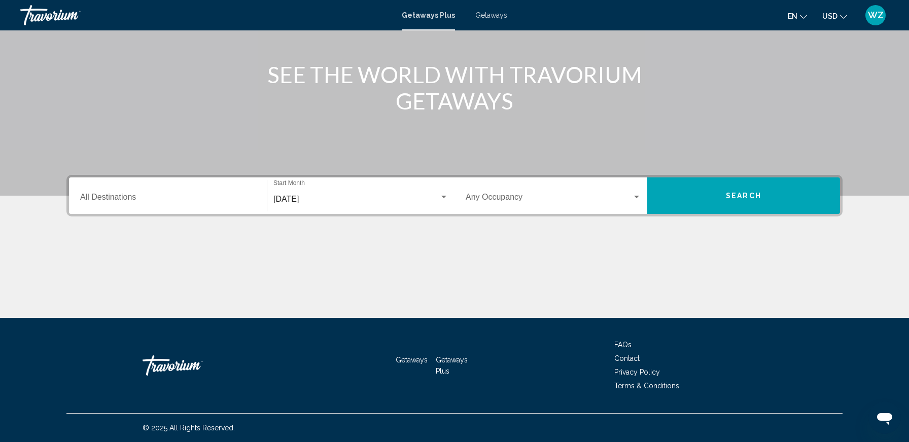
click at [242, 192] on div "Destination All Destinations" at bounding box center [167, 196] width 175 height 32
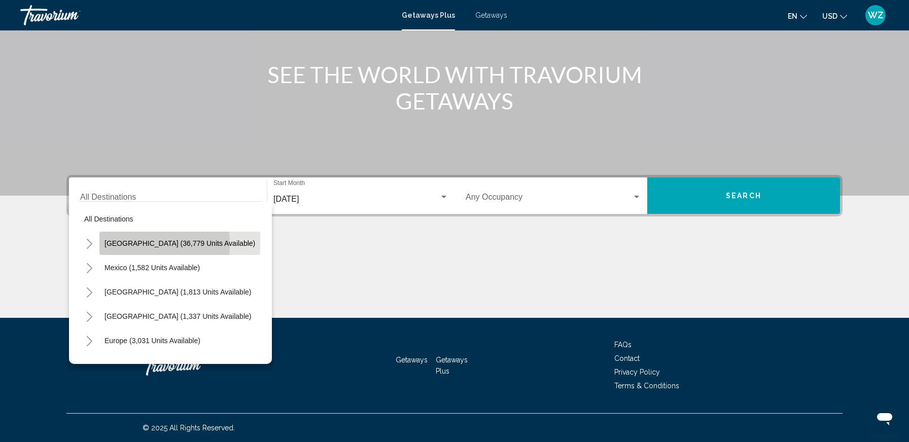
click at [119, 243] on span "[GEOGRAPHIC_DATA] (36,779 units available)" at bounding box center [179, 243] width 151 height 8
type input "**********"
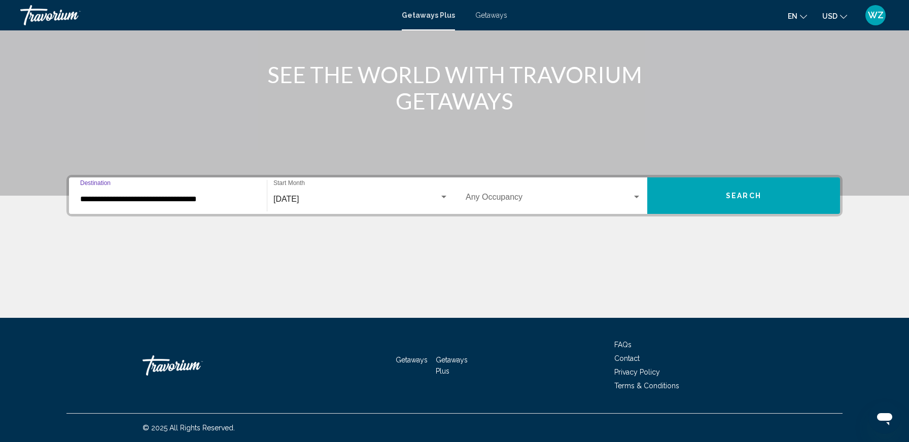
click at [761, 199] on button "Search" at bounding box center [743, 195] width 193 height 37
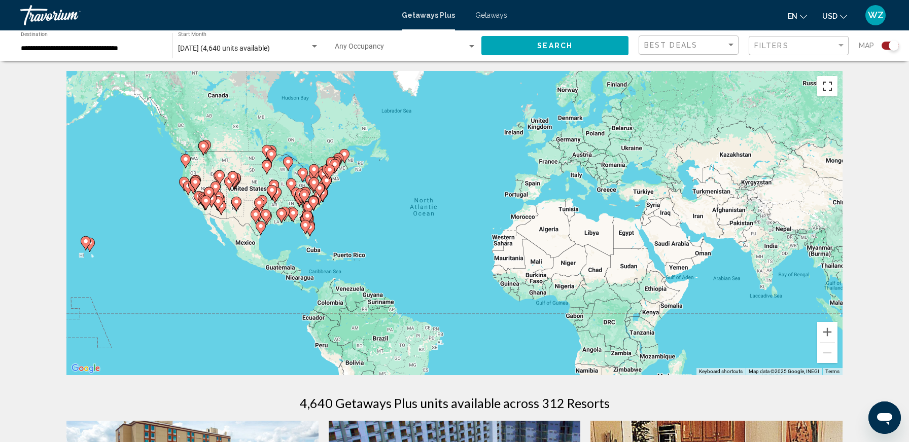
click at [829, 86] on button "Toggle fullscreen view" at bounding box center [827, 86] width 20 height 20
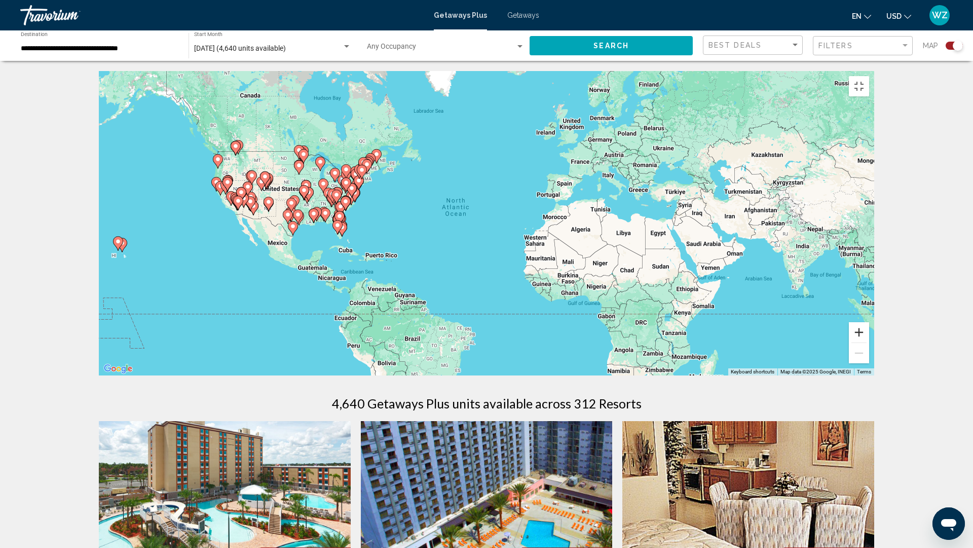
click at [869, 342] on button "Zoom in" at bounding box center [859, 332] width 20 height 20
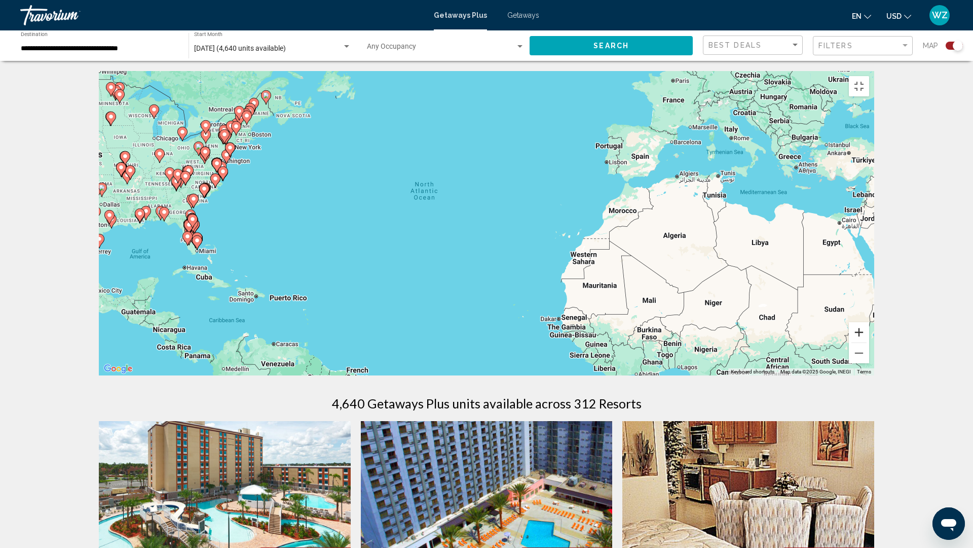
click at [869, 342] on button "Zoom in" at bounding box center [859, 332] width 20 height 20
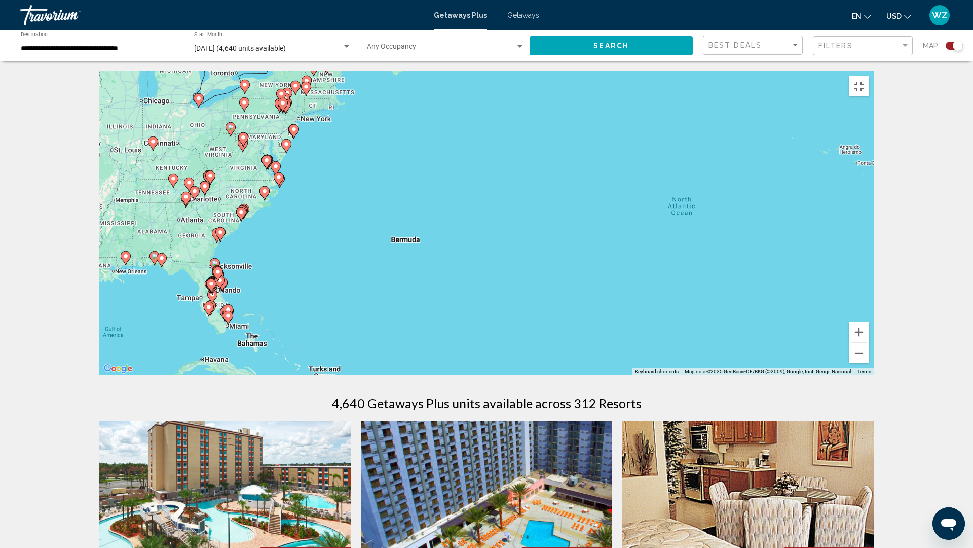
drag, startPoint x: 419, startPoint y: 375, endPoint x: 742, endPoint y: 422, distance: 326.4
click at [743, 375] on div "To activate drag with keyboard, press Alt + Enter. Once in keyboard drag state,…" at bounding box center [487, 223] width 776 height 304
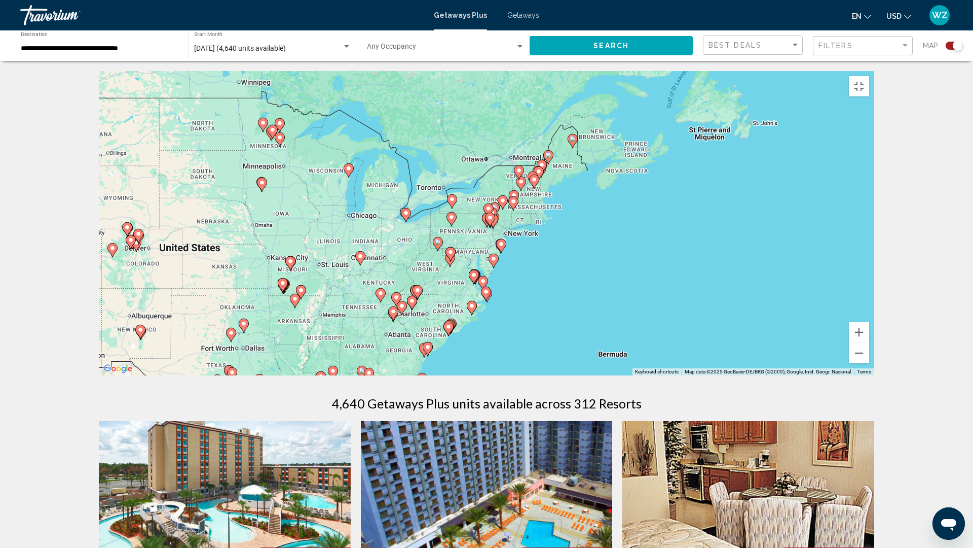
drag, startPoint x: 314, startPoint y: 242, endPoint x: 516, endPoint y: 352, distance: 229.1
click at [516, 352] on div "To activate drag with keyboard, press Alt + Enter. Once in keyboard drag state,…" at bounding box center [487, 223] width 776 height 304
click at [869, 342] on button "Zoom in" at bounding box center [859, 332] width 20 height 20
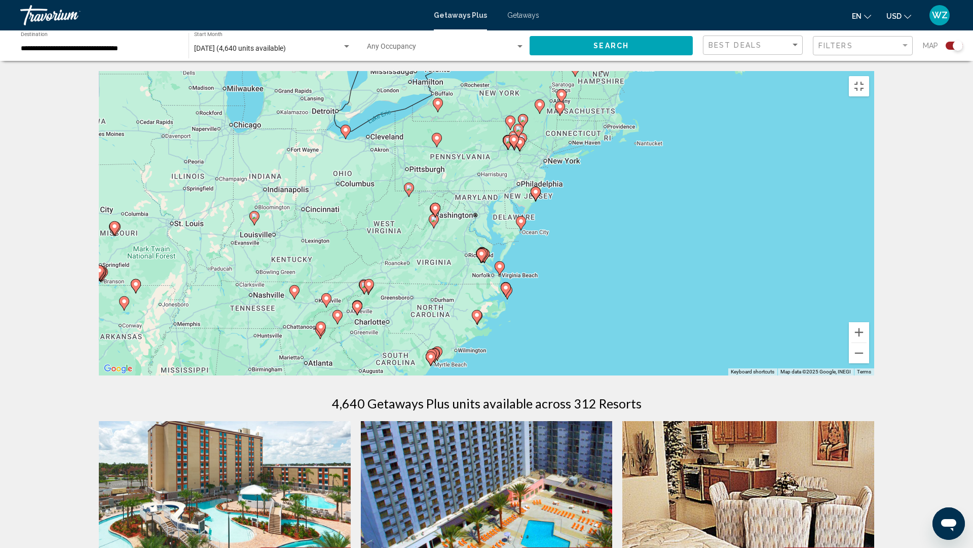
drag, startPoint x: 683, startPoint y: 448, endPoint x: 699, endPoint y: 375, distance: 75.3
click at [699, 375] on div "To activate drag with keyboard, press Alt + Enter. Once in keyboard drag state,…" at bounding box center [487, 223] width 776 height 304
click at [869, 342] on button "Zoom in" at bounding box center [859, 332] width 20 height 20
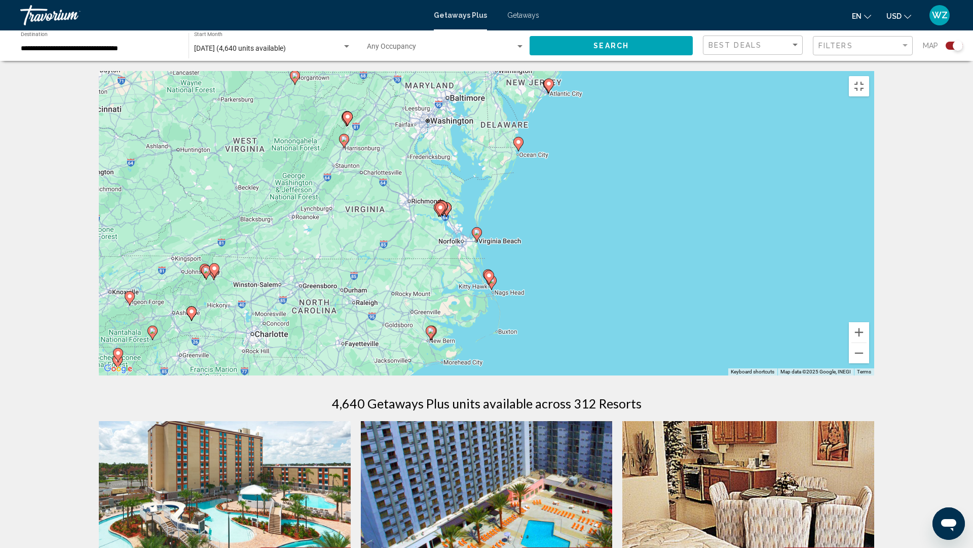
drag, startPoint x: 755, startPoint y: 441, endPoint x: 719, endPoint y: 354, distance: 93.9
click at [719, 354] on div "To activate drag with keyboard, press Alt + Enter. Once in keyboard drag state,…" at bounding box center [487, 223] width 776 height 304
click at [869, 342] on button "Zoom in" at bounding box center [859, 332] width 20 height 20
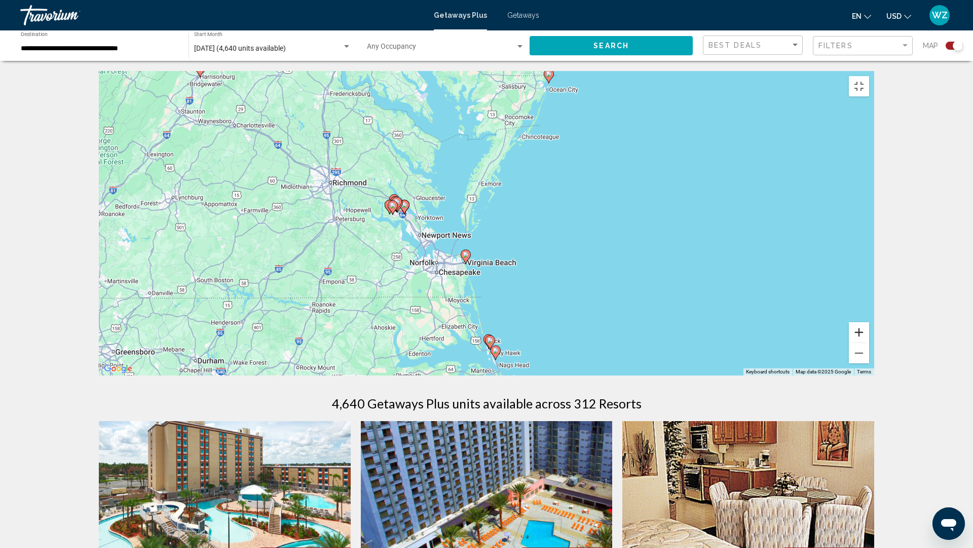
click at [869, 342] on button "Zoom in" at bounding box center [859, 332] width 20 height 20
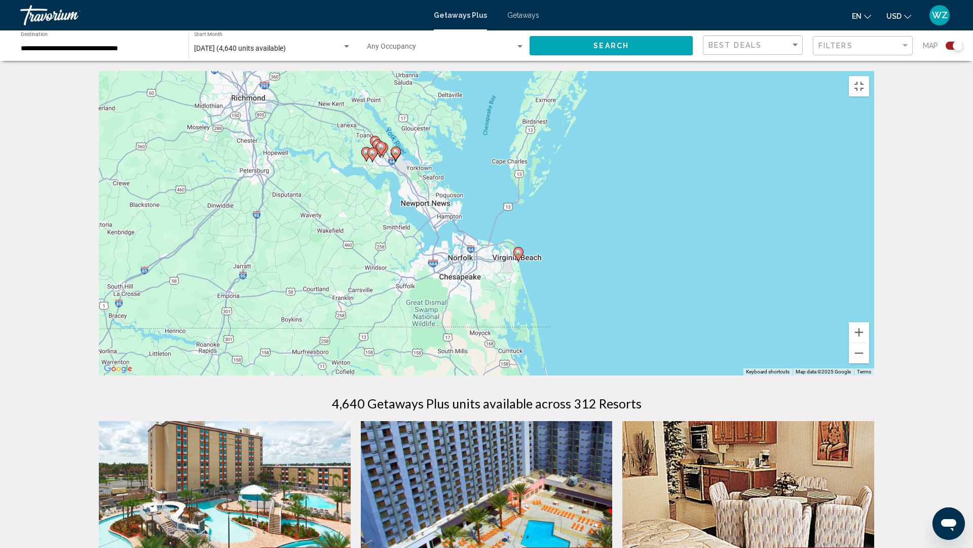
drag, startPoint x: 521, startPoint y: 409, endPoint x: 598, endPoint y: 374, distance: 84.2
click at [598, 374] on div "To activate drag with keyboard, press Alt + Enter. Once in keyboard drag state,…" at bounding box center [487, 223] width 776 height 304
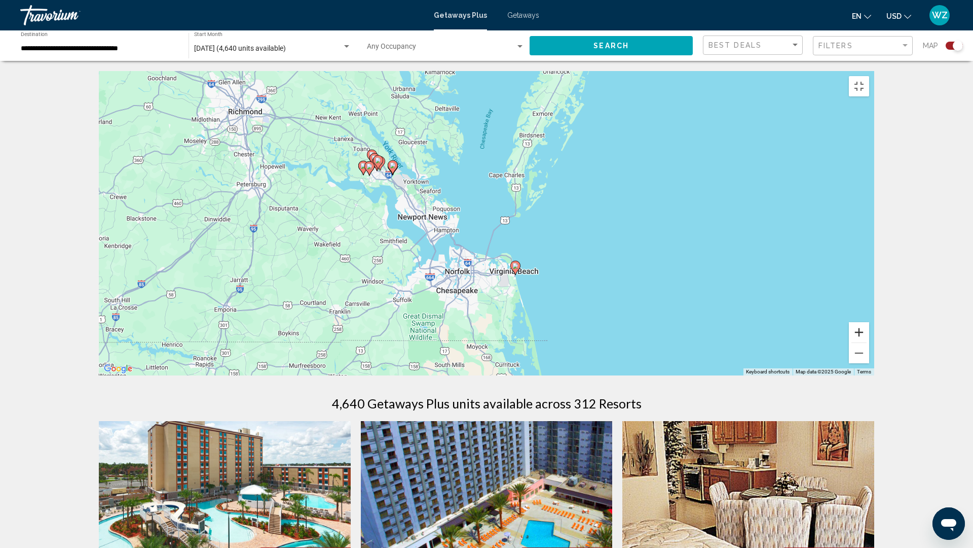
click at [869, 342] on button "Zoom in" at bounding box center [859, 332] width 20 height 20
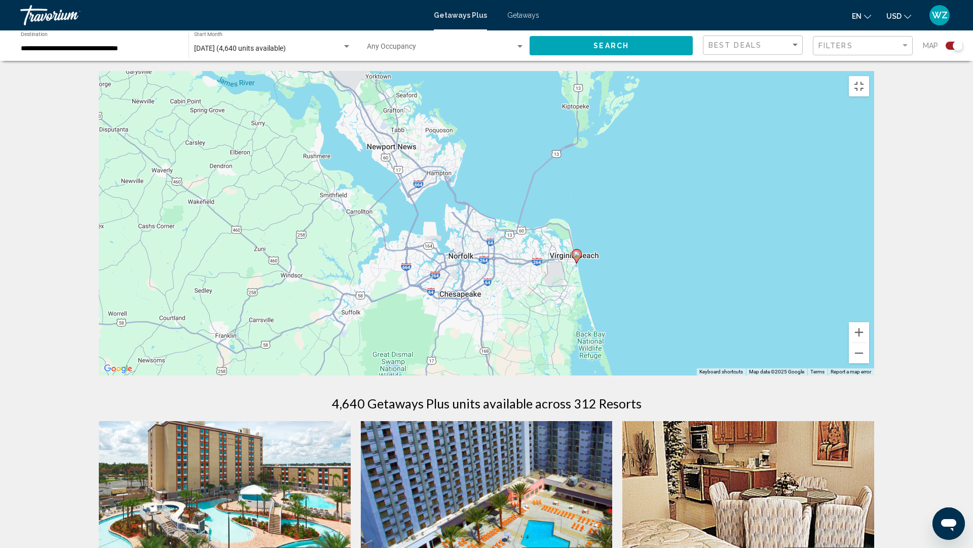
drag, startPoint x: 762, startPoint y: 442, endPoint x: 796, endPoint y: 387, distance: 64.4
click at [796, 375] on div "To activate drag with keyboard, press Alt + Enter. Once in keyboard drag state,…" at bounding box center [487, 223] width 776 height 304
click at [577, 257] on image "Main content" at bounding box center [577, 254] width 6 height 6
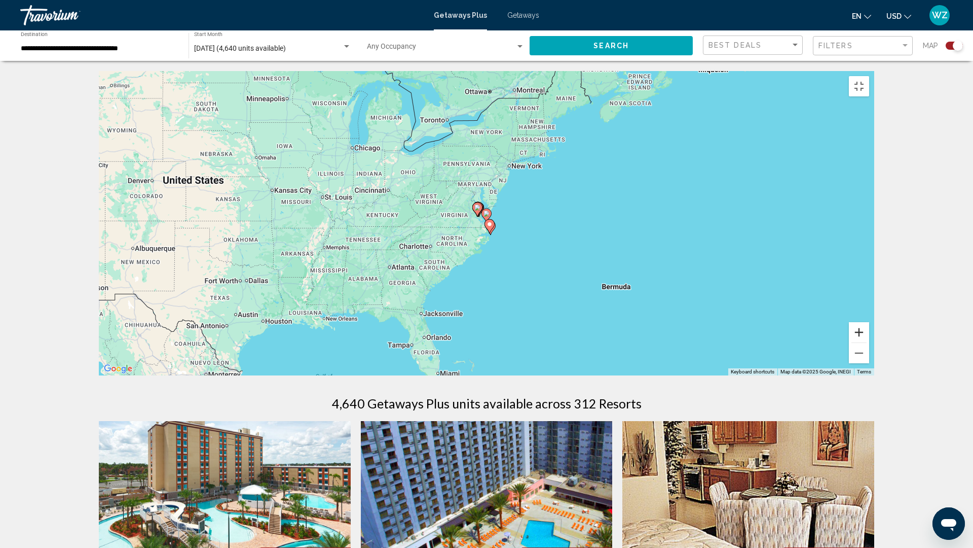
click at [869, 342] on button "Zoom in" at bounding box center [859, 332] width 20 height 20
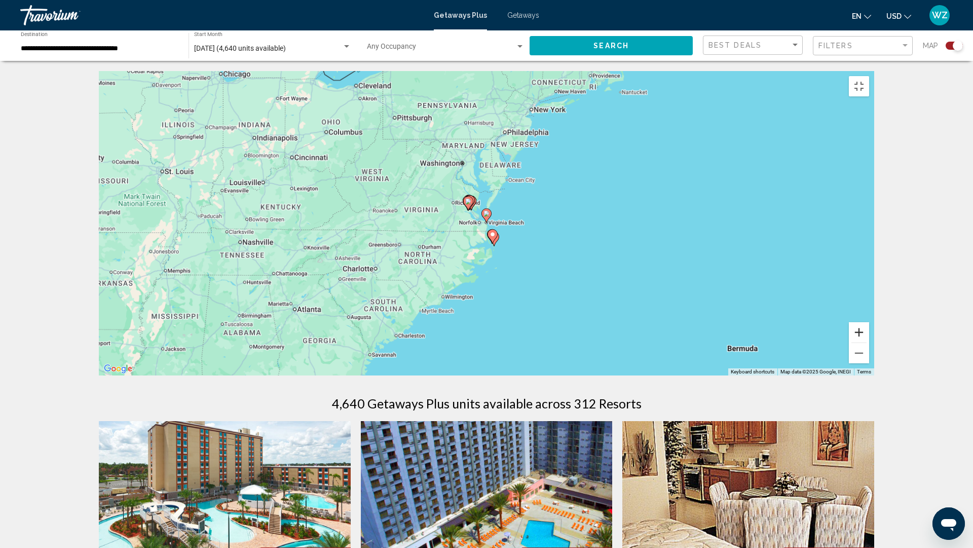
click at [869, 342] on button "Zoom in" at bounding box center [859, 332] width 20 height 20
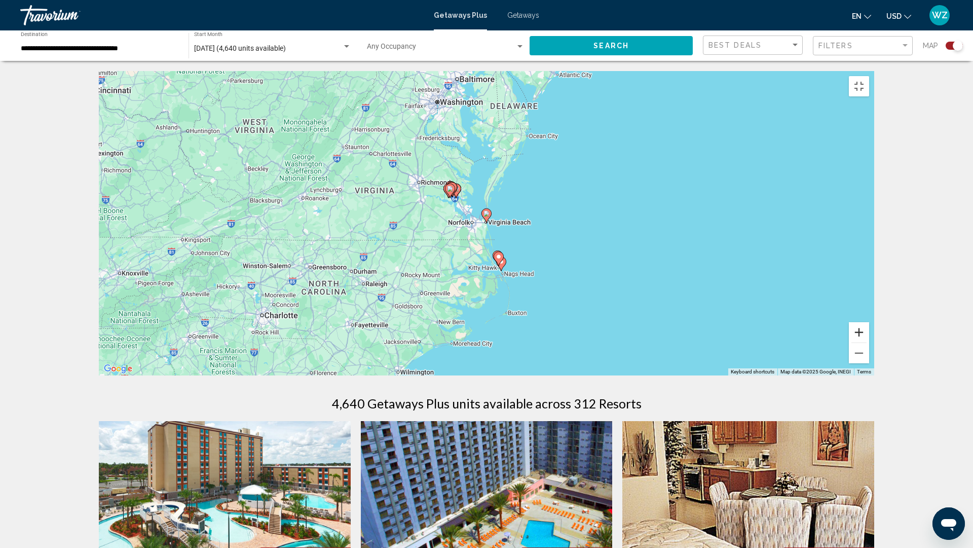
click at [869, 342] on button "Zoom in" at bounding box center [859, 332] width 20 height 20
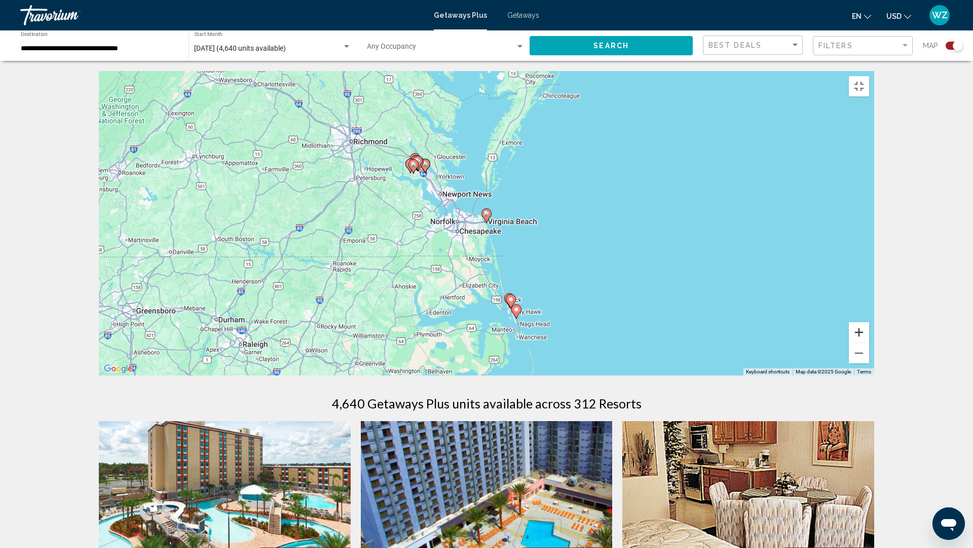
click at [869, 342] on button "Zoom in" at bounding box center [859, 332] width 20 height 20
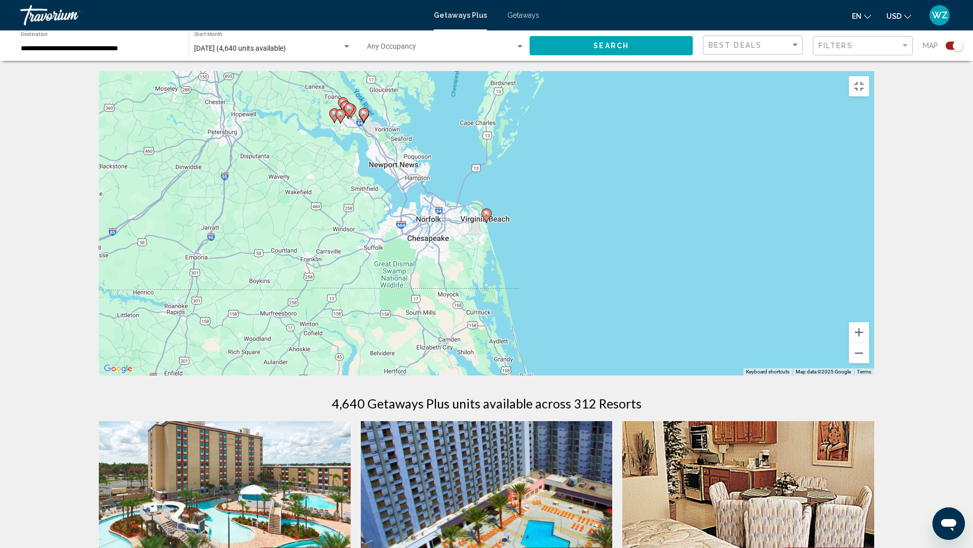
click at [488, 216] on image "Main content" at bounding box center [487, 213] width 6 height 6
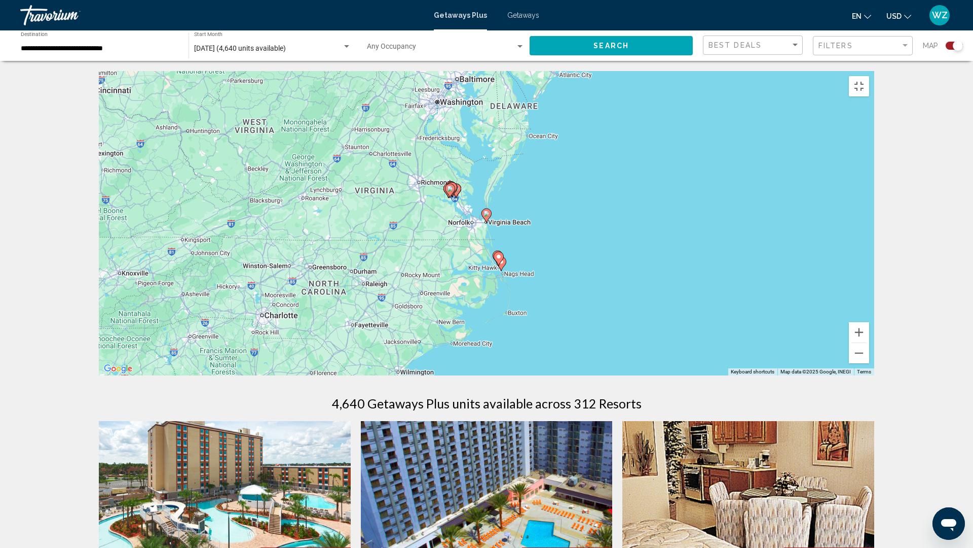
click at [488, 216] on image "Main content" at bounding box center [487, 213] width 6 height 6
type input "**********"
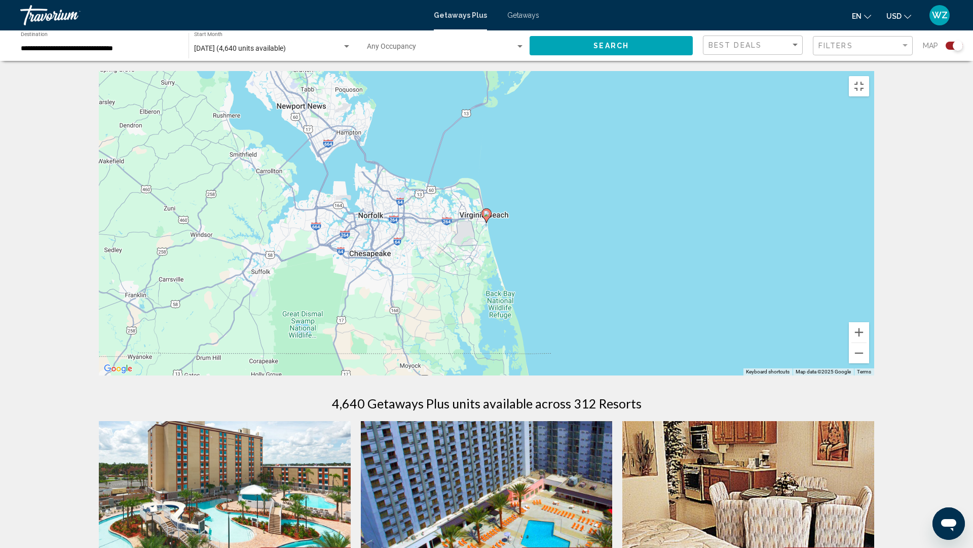
click at [487, 216] on image "Main content" at bounding box center [487, 213] width 6 height 6
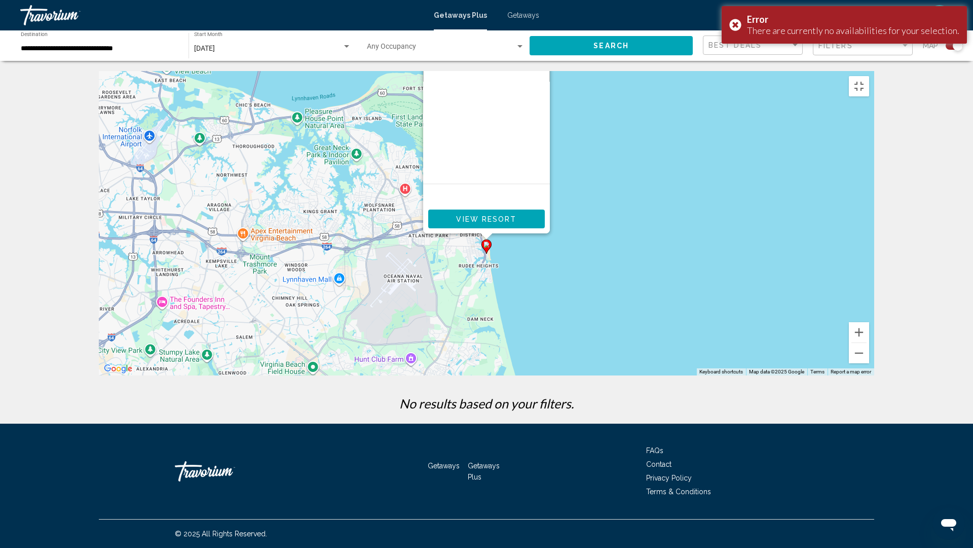
click at [518, 228] on button "View Resort" at bounding box center [486, 218] width 117 height 19
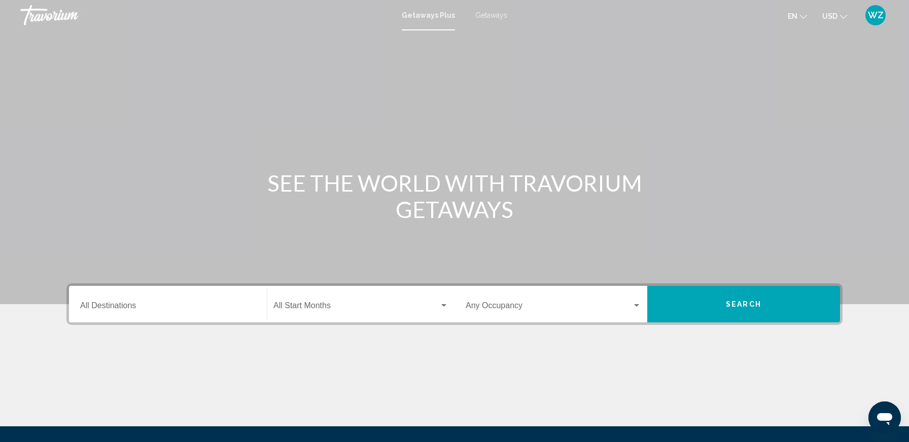
click at [328, 312] on div "Start Month All Start Months" at bounding box center [360, 304] width 175 height 32
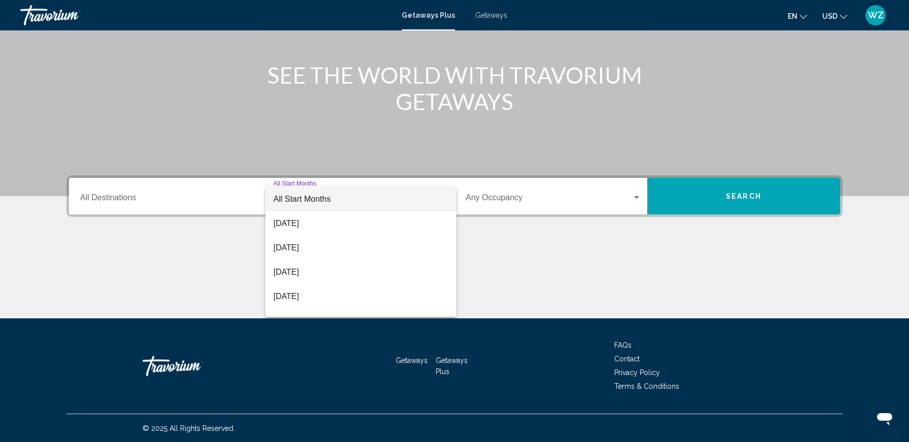
scroll to position [108, 0]
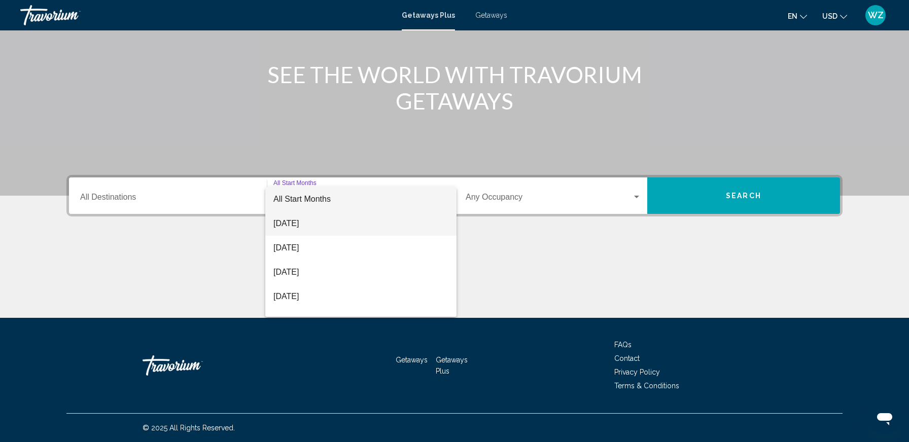
click at [295, 222] on span "[DATE]" at bounding box center [360, 223] width 175 height 24
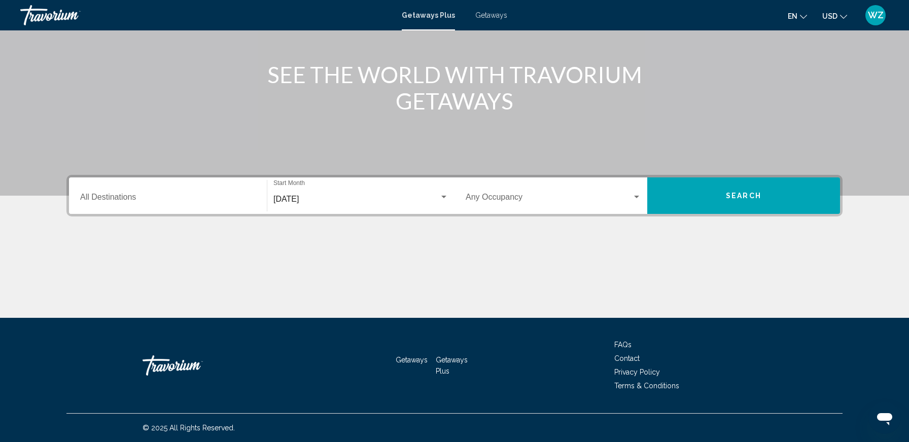
click at [221, 192] on div "Destination All Destinations" at bounding box center [167, 196] width 175 height 32
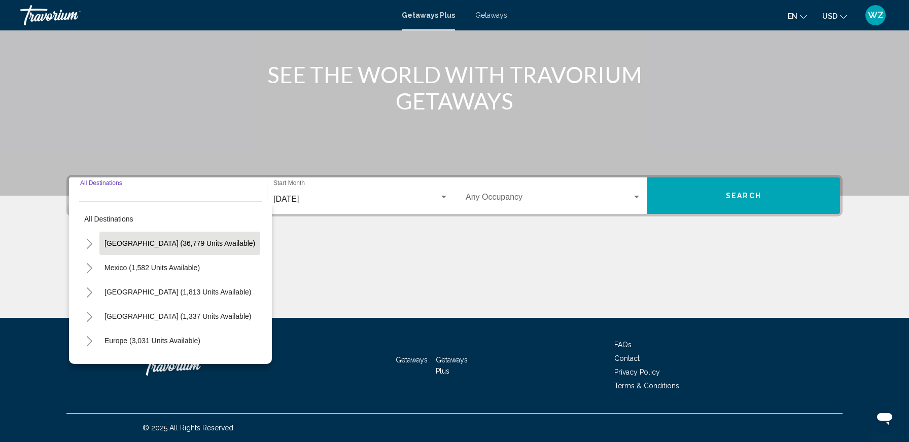
click at [128, 242] on span "[GEOGRAPHIC_DATA] (36,779 units available)" at bounding box center [179, 243] width 151 height 8
type input "**********"
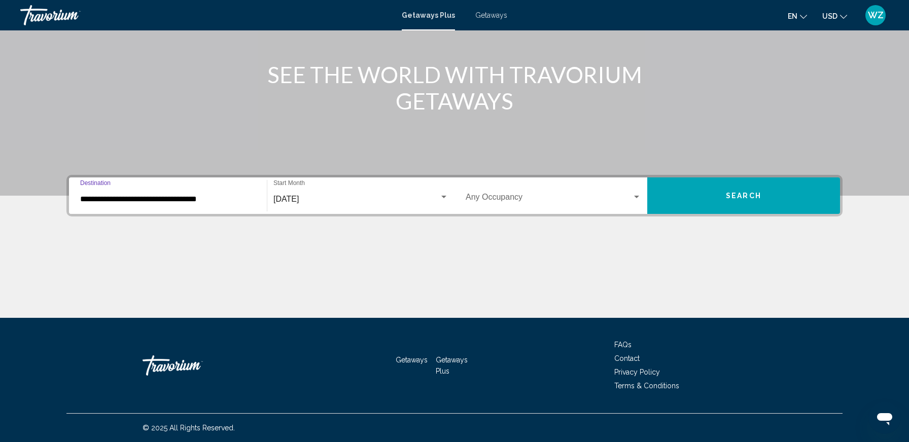
click at [740, 193] on span "Search" at bounding box center [742, 196] width 35 height 8
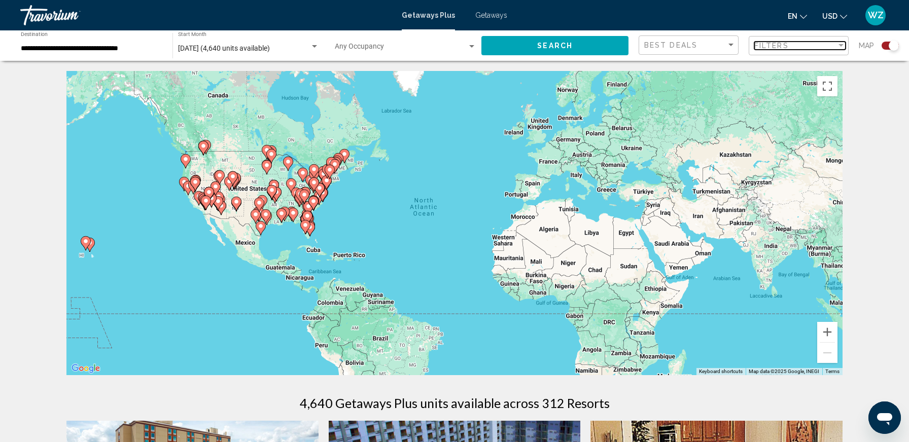
click at [830, 45] on div "Filters" at bounding box center [795, 46] width 82 height 8
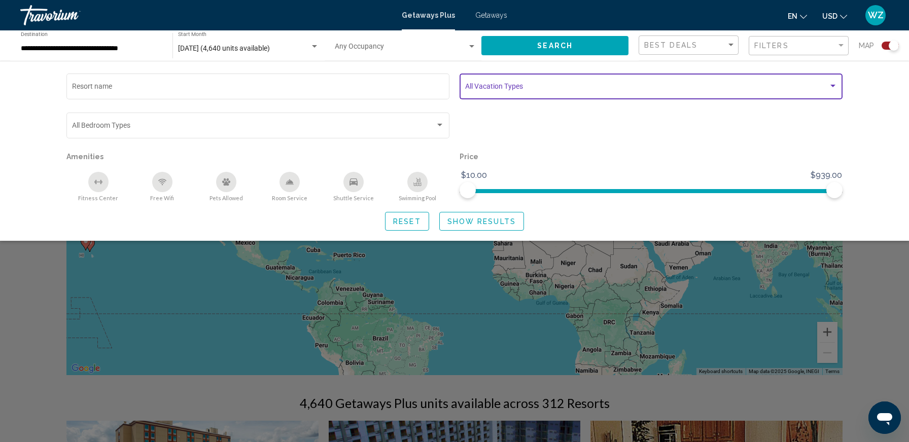
click at [552, 84] on span "Search widget" at bounding box center [646, 88] width 363 height 8
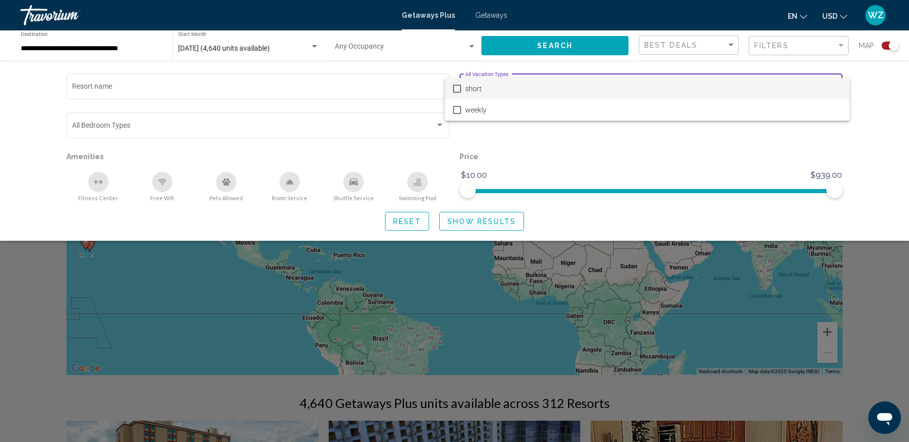
click at [459, 88] on mat-pseudo-checkbox at bounding box center [457, 89] width 8 height 8
click at [562, 46] on div at bounding box center [454, 221] width 909 height 442
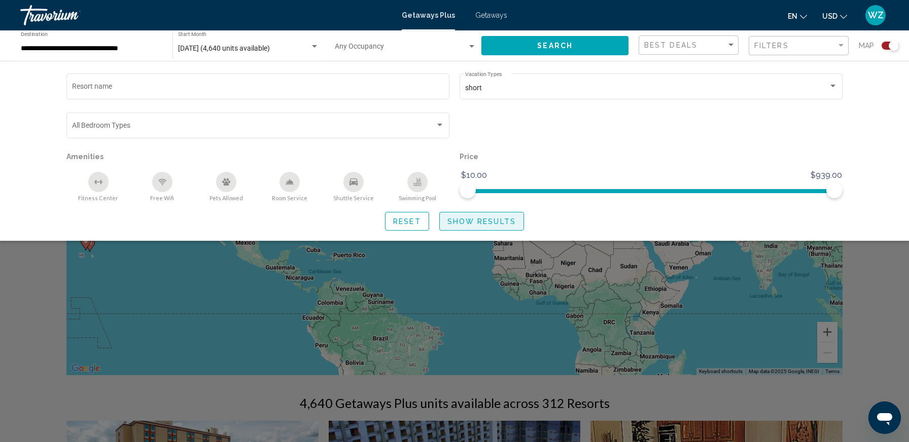
click at [465, 220] on span "Show Results" at bounding box center [481, 221] width 68 height 8
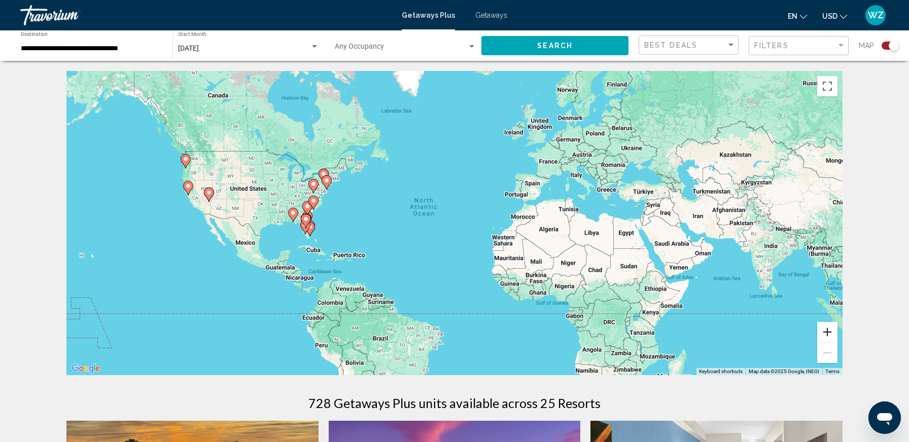
click at [827, 330] on button "Zoom in" at bounding box center [827, 332] width 20 height 20
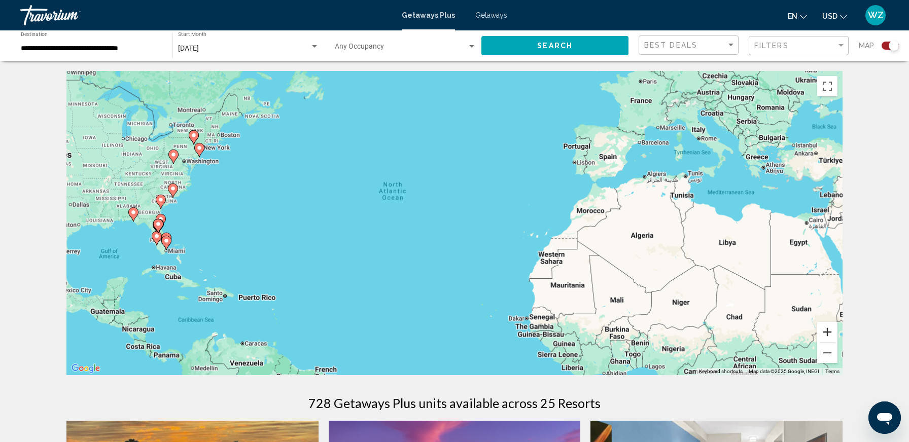
click at [828, 330] on button "Zoom in" at bounding box center [827, 332] width 20 height 20
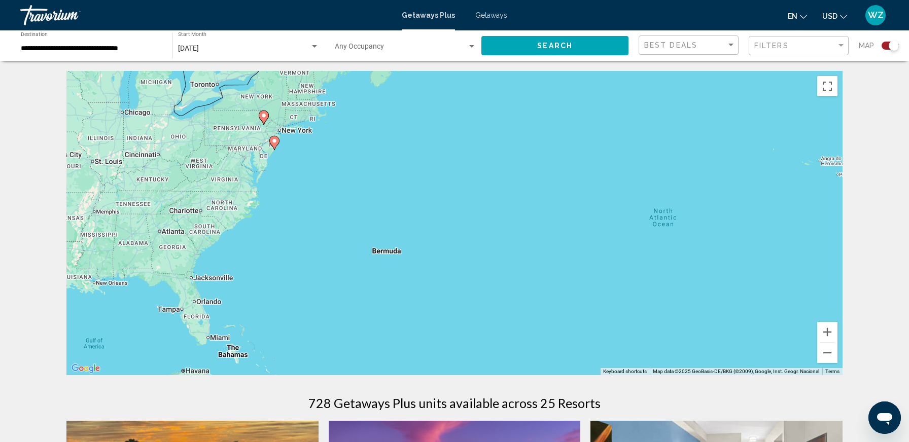
drag, startPoint x: 369, startPoint y: 219, endPoint x: 693, endPoint y: 277, distance: 329.2
click at [694, 277] on div "To activate drag with keyboard, press Alt + Enter. Once in keyboard drag state,…" at bounding box center [454, 223] width 776 height 304
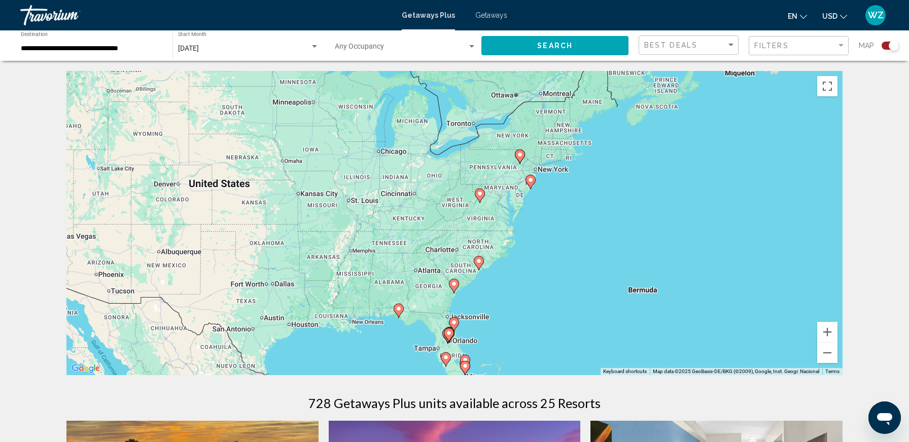
drag, startPoint x: 357, startPoint y: 136, endPoint x: 543, endPoint y: 71, distance: 196.6
click at [594, 91] on div "To activate drag with keyboard, press Alt + Enter. Once in keyboard drag state,…" at bounding box center [454, 223] width 776 height 304
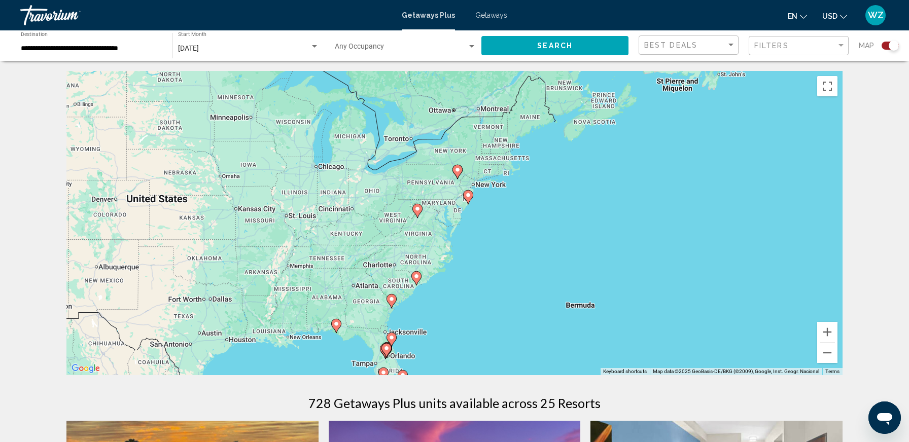
drag, startPoint x: 512, startPoint y: 158, endPoint x: 436, endPoint y: 305, distance: 165.1
click at [436, 305] on div "To activate drag with keyboard, press Alt + Enter. Once in keyboard drag state,…" at bounding box center [454, 223] width 776 height 304
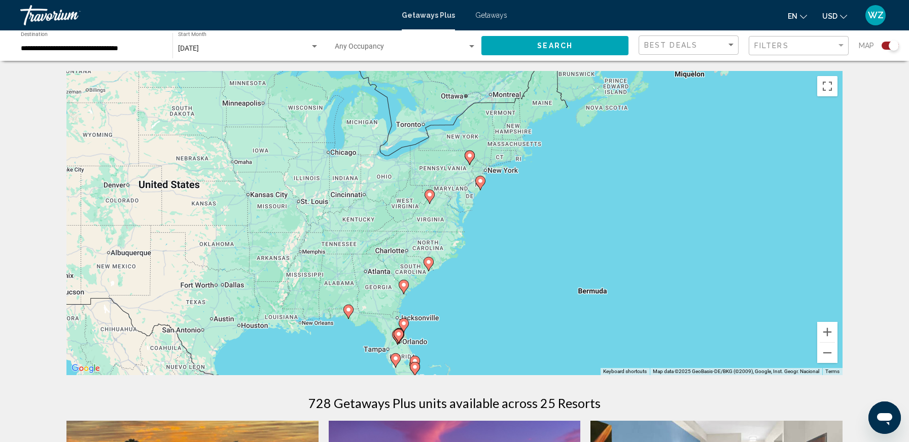
drag, startPoint x: 500, startPoint y: 188, endPoint x: 513, endPoint y: 174, distance: 18.3
click at [513, 174] on div "To activate drag with keyboard, press Alt + Enter. Once in keyboard drag state,…" at bounding box center [454, 223] width 776 height 304
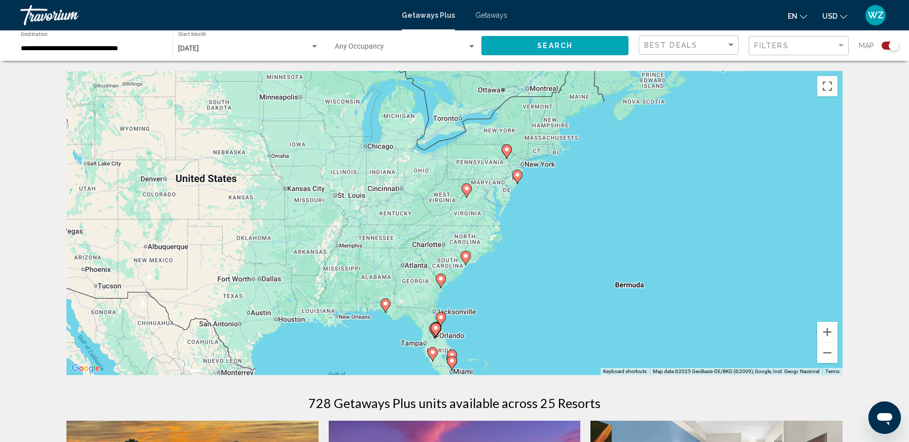
drag, startPoint x: 494, startPoint y: 230, endPoint x: 533, endPoint y: 223, distance: 40.1
click at [533, 223] on div "To activate drag with keyboard, press Alt + Enter. Once in keyboard drag state,…" at bounding box center [454, 223] width 776 height 304
click at [830, 328] on button "Zoom in" at bounding box center [827, 332] width 20 height 20
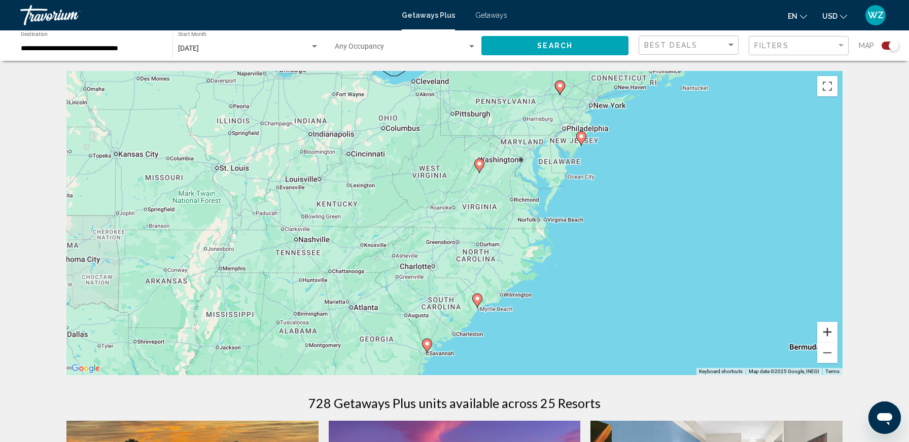
click at [830, 328] on button "Zoom in" at bounding box center [827, 332] width 20 height 20
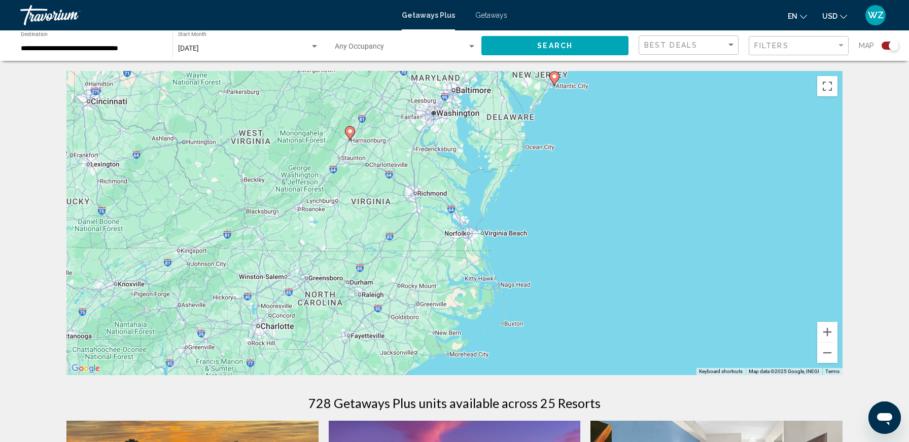
drag, startPoint x: 701, startPoint y: 276, endPoint x: 547, endPoint y: 293, distance: 154.5
click at [547, 293] on div "To activate drag with keyboard, press Alt + Enter. Once in keyboard drag state,…" at bounding box center [454, 223] width 776 height 304
click at [769, 41] on div "Filters" at bounding box center [799, 46] width 91 height 19
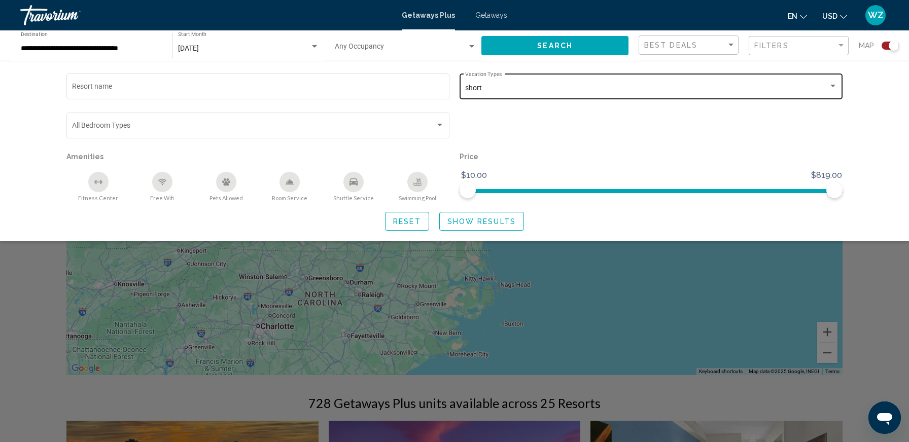
click at [804, 85] on div "short" at bounding box center [646, 88] width 363 height 8
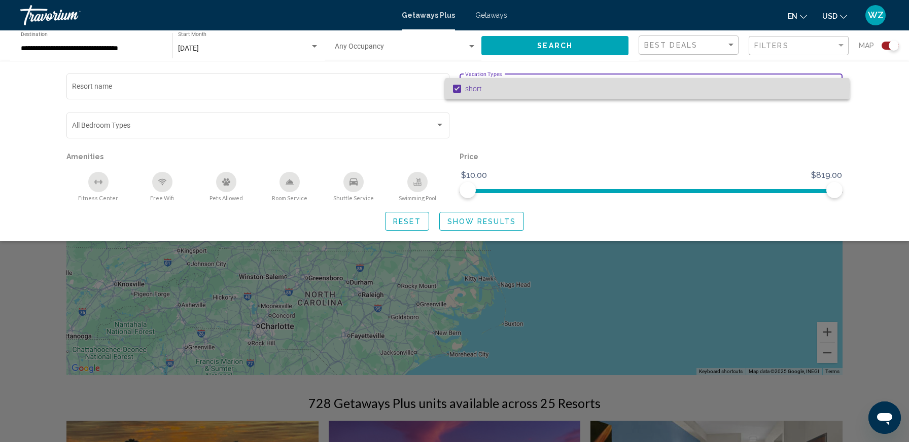
click at [458, 87] on mat-pseudo-checkbox at bounding box center [457, 89] width 8 height 8
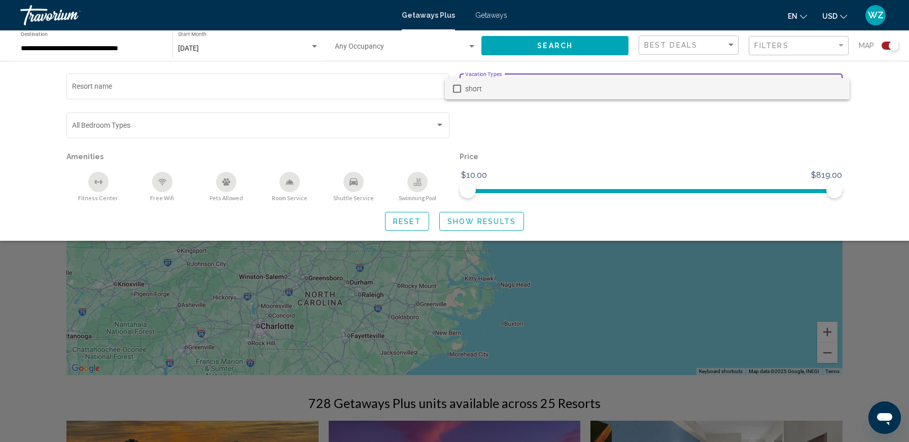
click at [480, 224] on div at bounding box center [454, 221] width 909 height 442
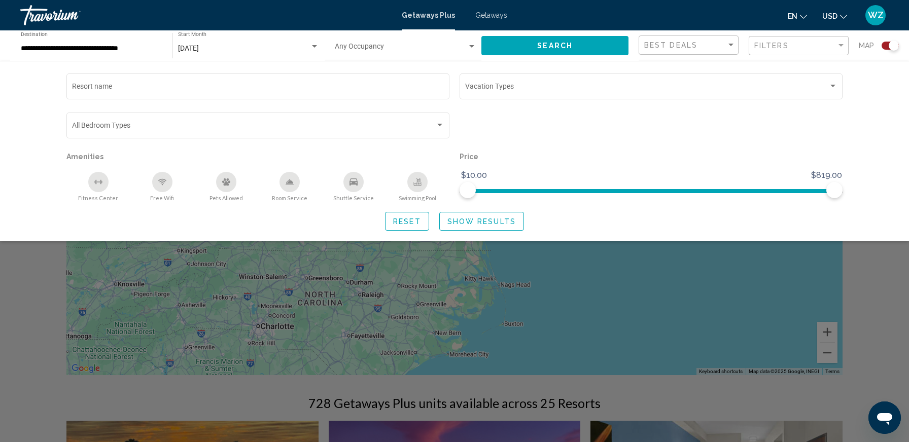
click at [562, 276] on div "Search widget" at bounding box center [454, 297] width 909 height 290
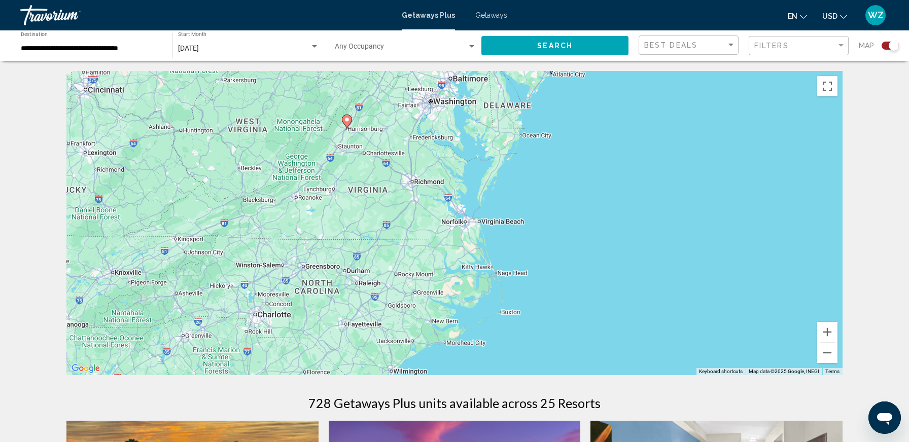
drag, startPoint x: 547, startPoint y: 213, endPoint x: 544, endPoint y: 201, distance: 13.0
click at [544, 201] on div "To activate drag with keyboard, press Alt + Enter. Once in keyboard drag state,…" at bounding box center [454, 223] width 776 height 304
click at [672, 48] on span "Best Deals" at bounding box center [670, 45] width 53 height 8
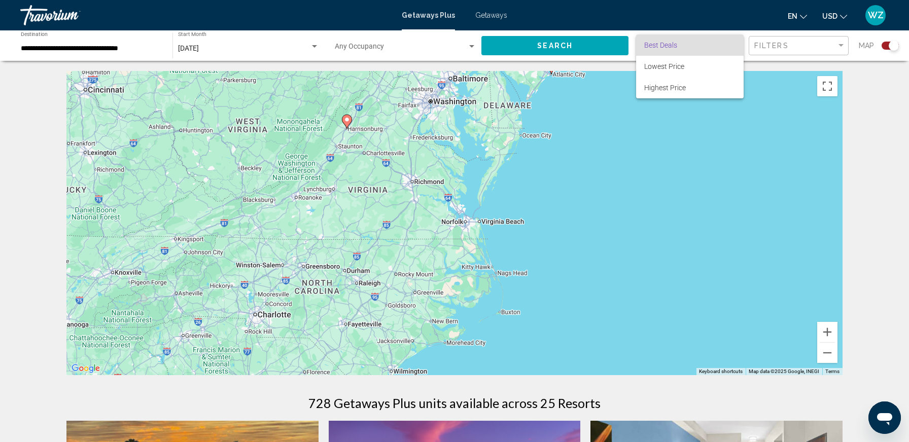
click at [766, 48] on div at bounding box center [454, 221] width 909 height 442
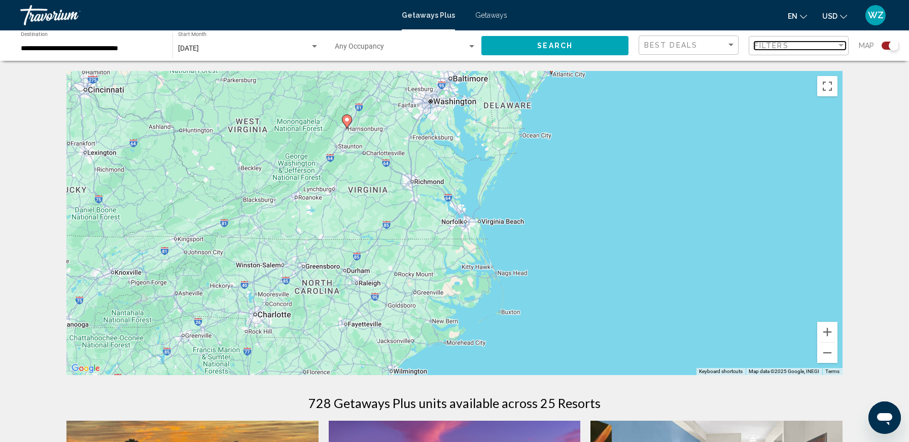
click at [766, 48] on span "Filters" at bounding box center [771, 46] width 34 height 8
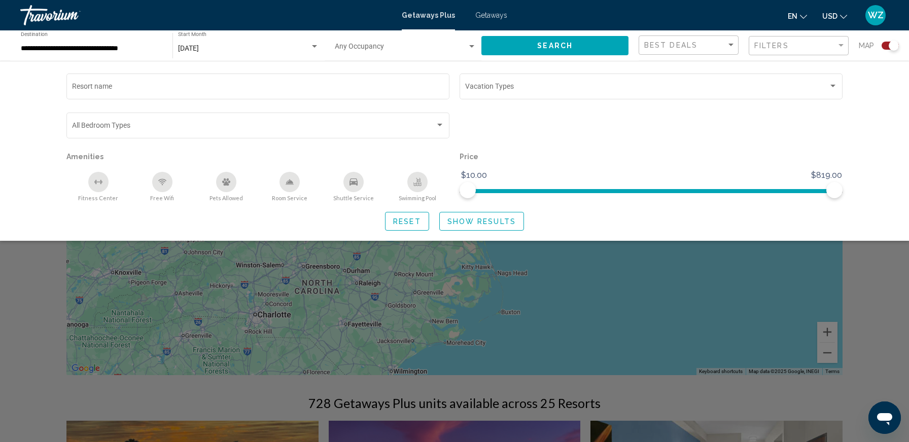
click at [355, 43] on div "Occupancy Any Occupancy" at bounding box center [405, 46] width 141 height 28
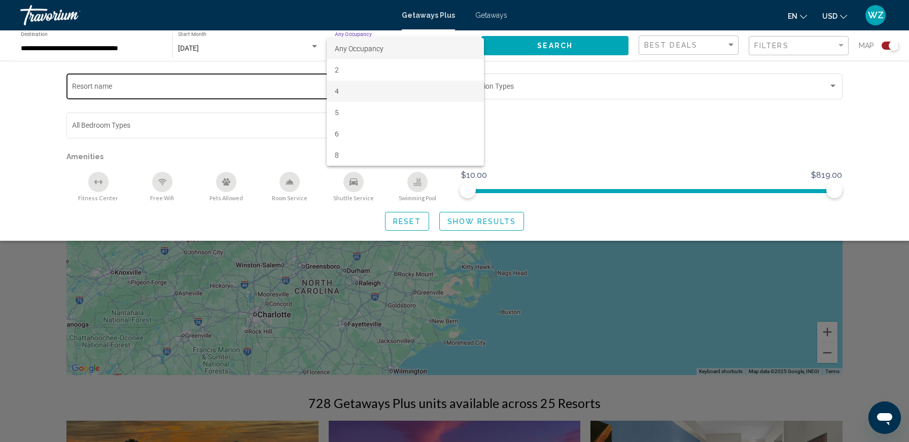
click at [345, 92] on span "4" at bounding box center [405, 91] width 141 height 21
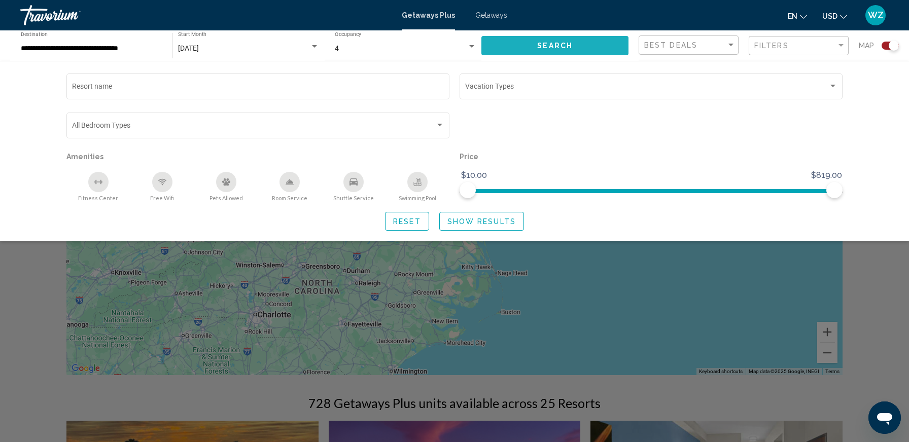
click at [575, 46] on button "Search" at bounding box center [554, 45] width 147 height 19
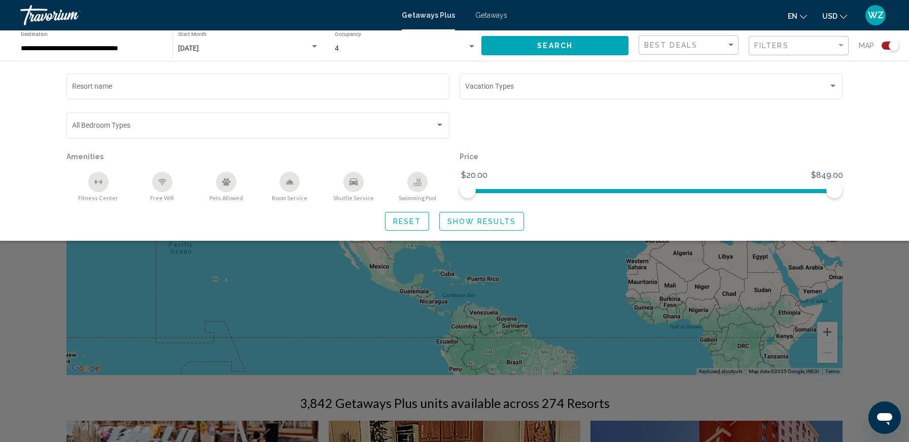
click at [717, 292] on div "Search widget" at bounding box center [454, 297] width 909 height 290
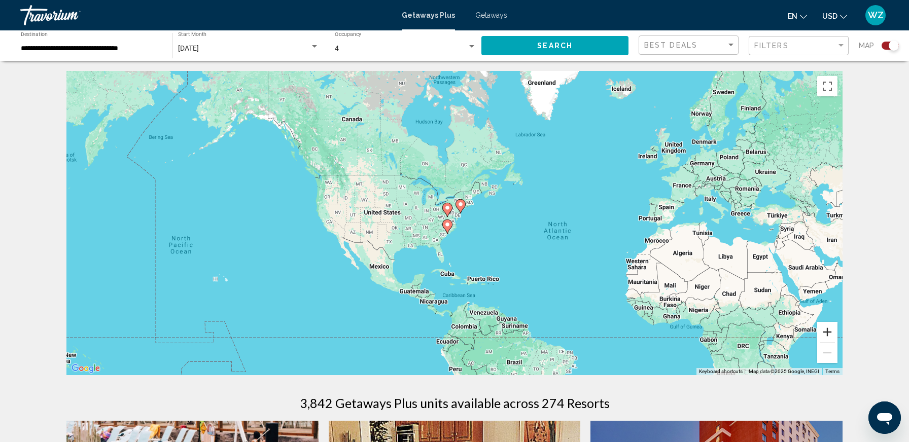
click at [828, 334] on button "Zoom in" at bounding box center [827, 332] width 20 height 20
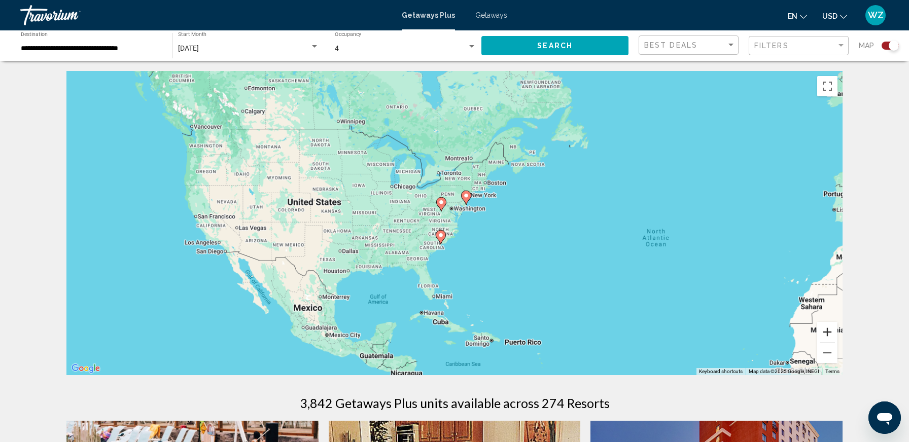
click at [828, 334] on button "Zoom in" at bounding box center [827, 332] width 20 height 20
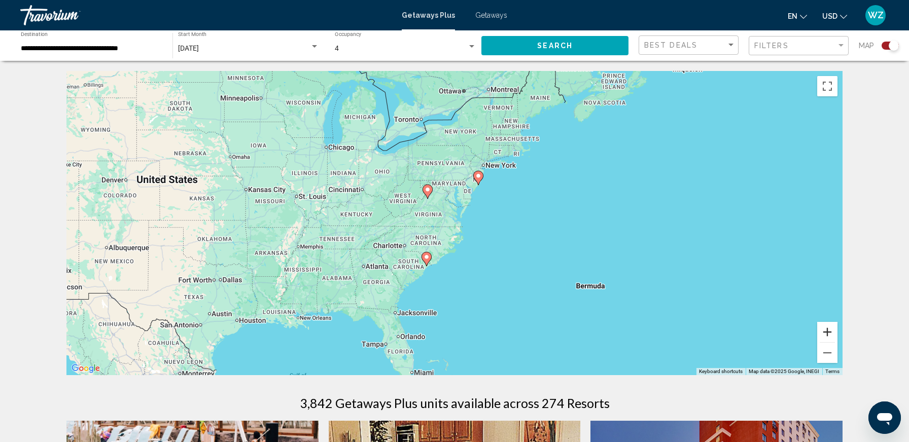
click at [828, 334] on button "Zoom in" at bounding box center [827, 332] width 20 height 20
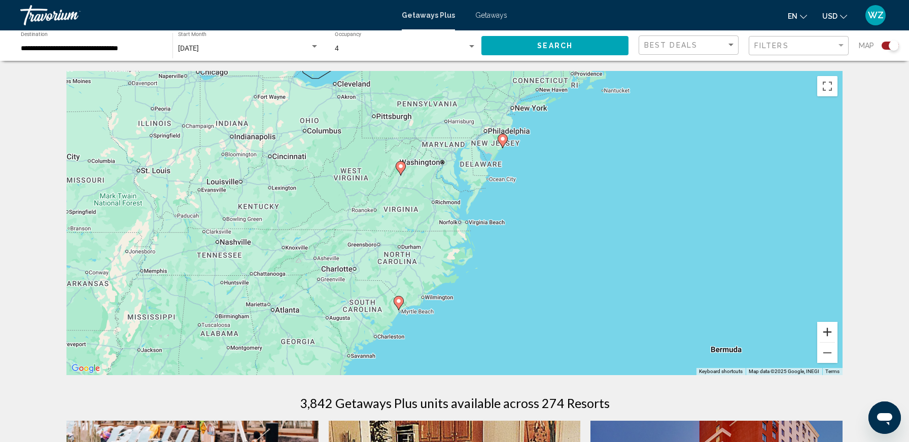
click at [828, 334] on button "Zoom in" at bounding box center [827, 332] width 20 height 20
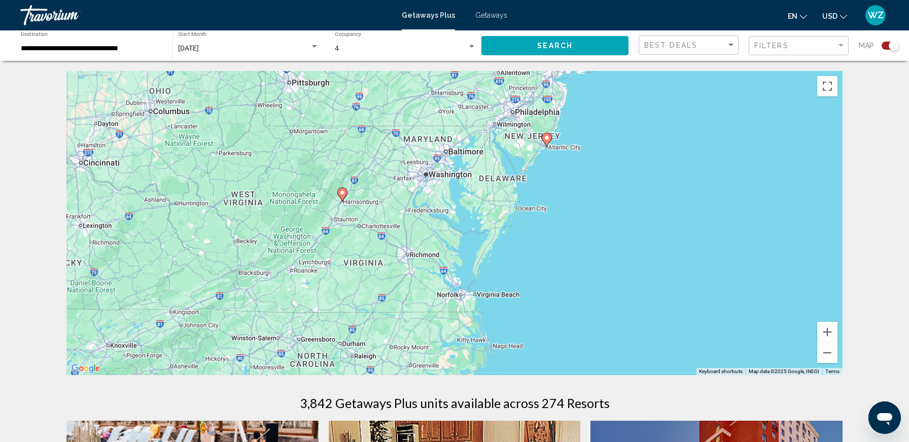
drag, startPoint x: 602, startPoint y: 192, endPoint x: 563, endPoint y: 118, distance: 83.7
click at [597, 268] on div "To activate drag with keyboard, press Alt + Enter. Once in keyboard drag state,…" at bounding box center [454, 223] width 776 height 304
click at [387, 38] on div "4 Occupancy Any Occupancy" at bounding box center [405, 46] width 141 height 28
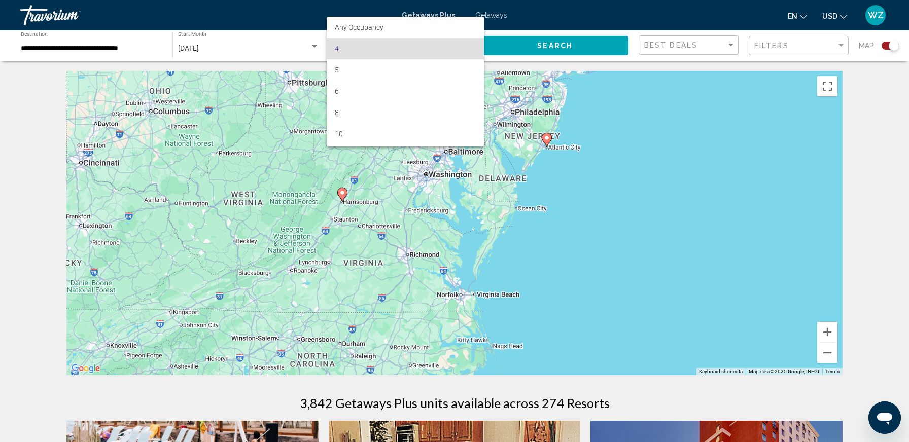
click at [560, 47] on div at bounding box center [454, 221] width 909 height 442
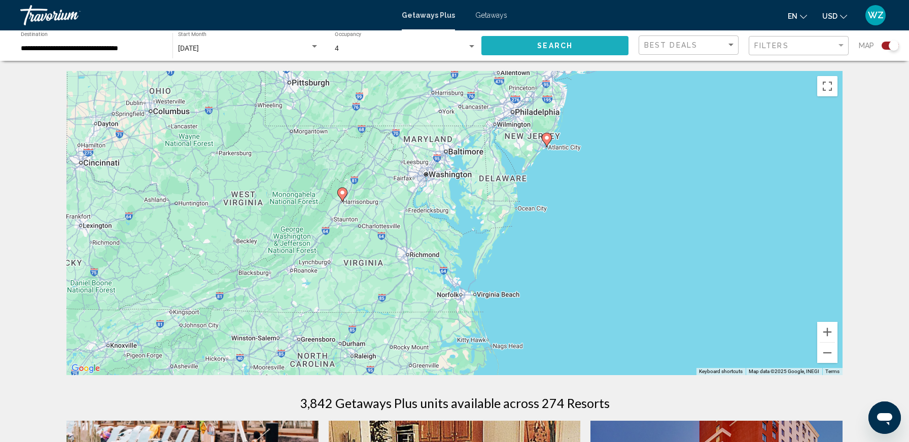
click at [561, 47] on span "Search" at bounding box center [554, 46] width 35 height 8
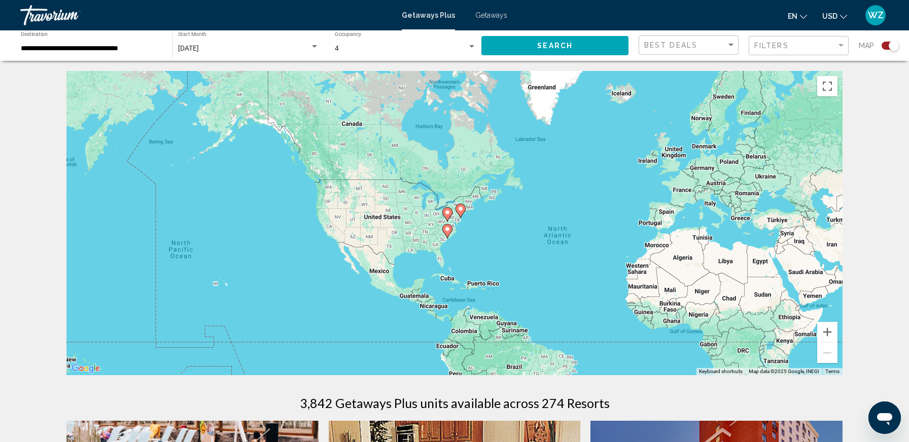
click at [274, 45] on div "[DATE]" at bounding box center [244, 49] width 132 height 8
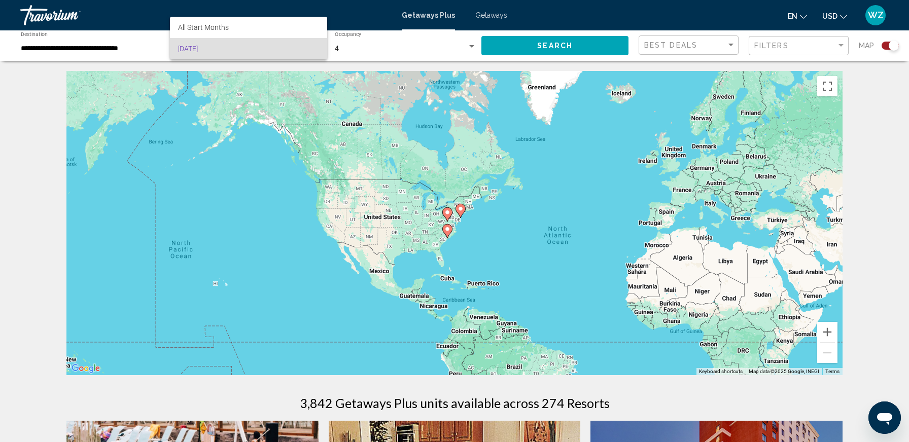
click at [274, 45] on span "[DATE]" at bounding box center [248, 48] width 141 height 21
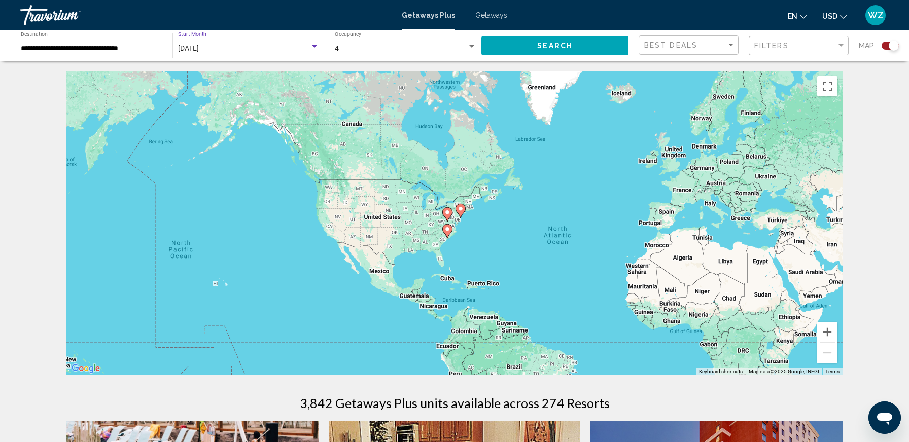
click at [124, 49] on input "**********" at bounding box center [91, 49] width 141 height 8
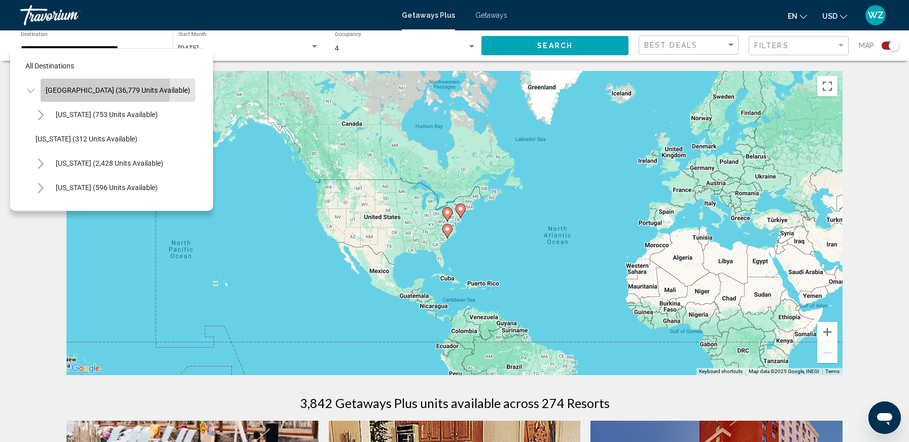
click at [72, 89] on span "[GEOGRAPHIC_DATA] (36,779 units available)" at bounding box center [118, 90] width 144 height 8
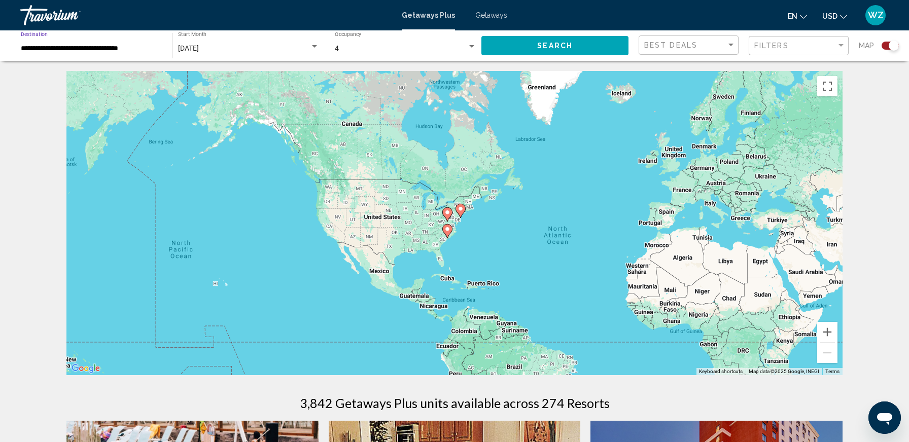
click at [440, 16] on span "Getaways Plus" at bounding box center [428, 15] width 53 height 8
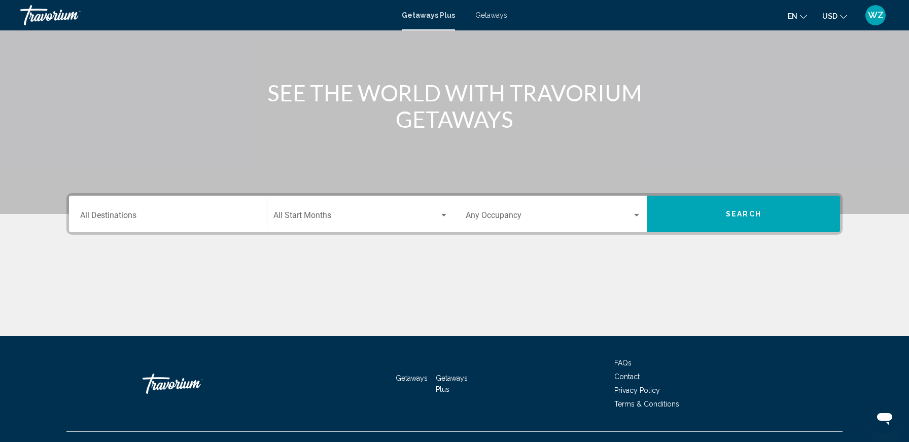
click at [203, 213] on input "Destination All Destinations" at bounding box center [167, 217] width 175 height 9
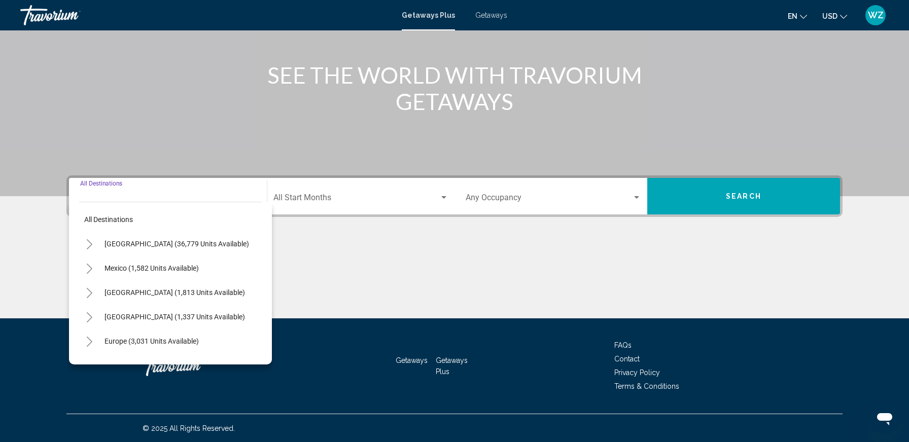
scroll to position [108, 0]
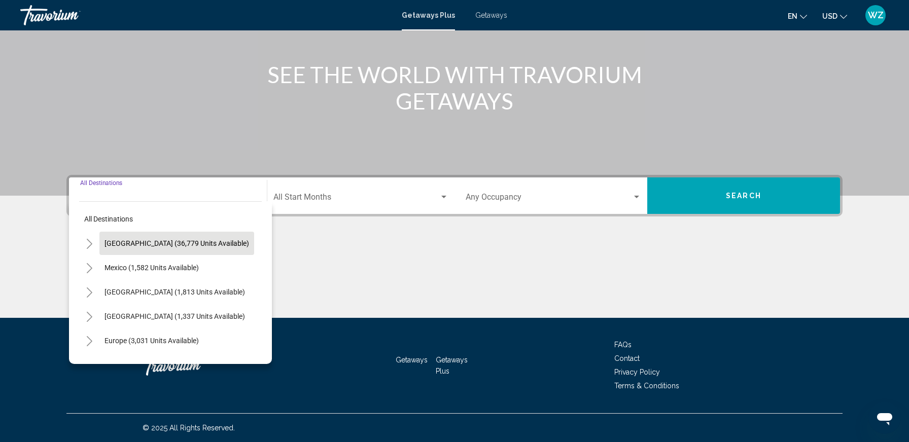
click at [122, 245] on span "[GEOGRAPHIC_DATA] (36,779 units available)" at bounding box center [176, 243] width 144 height 8
type input "**********"
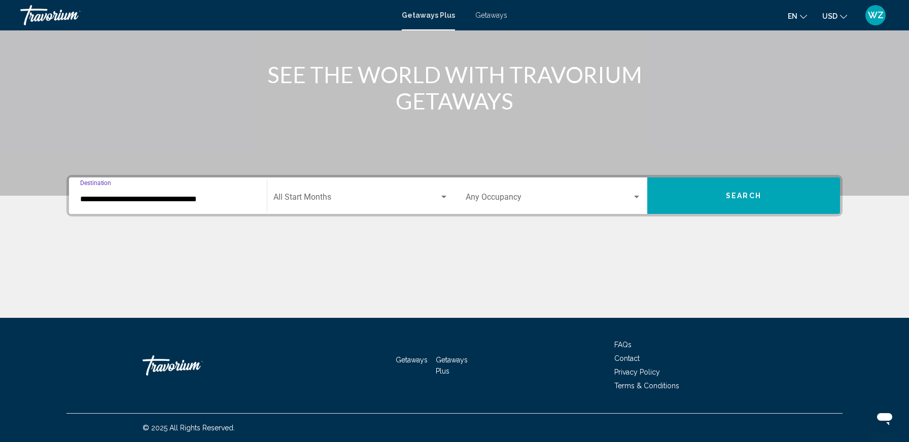
click at [303, 200] on span "Search widget" at bounding box center [356, 199] width 166 height 9
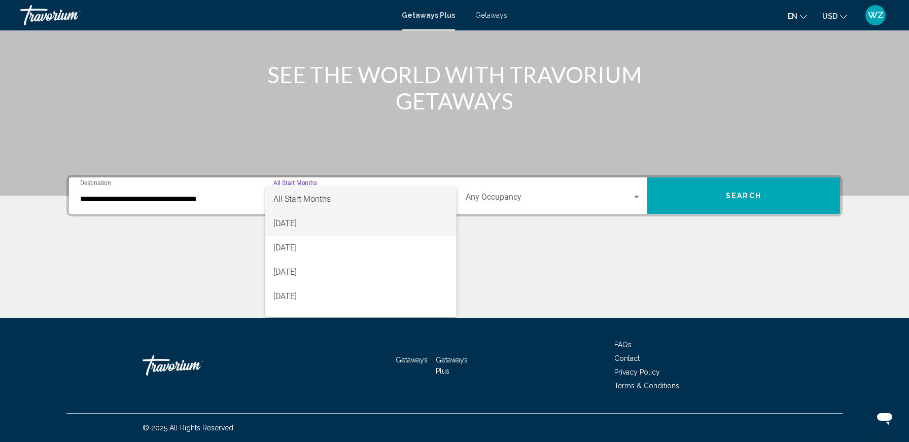
click at [296, 224] on span "[DATE]" at bounding box center [360, 223] width 175 height 24
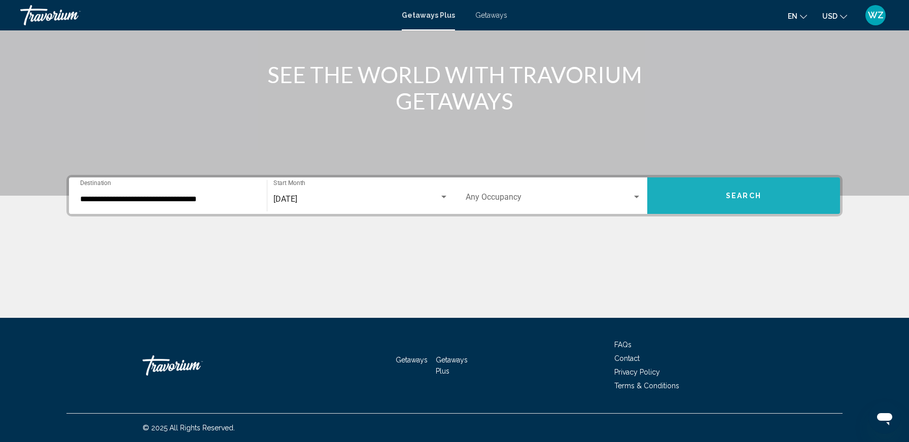
click at [721, 192] on button "Search" at bounding box center [743, 195] width 193 height 37
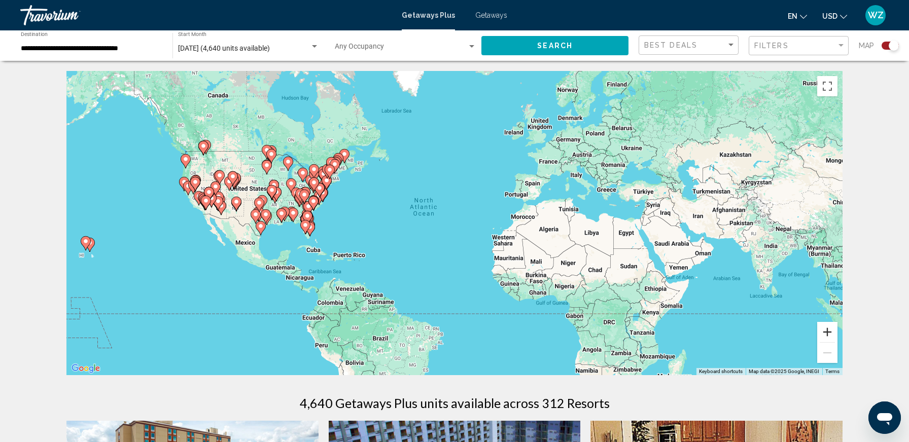
click at [829, 328] on button "Zoom in" at bounding box center [827, 332] width 20 height 20
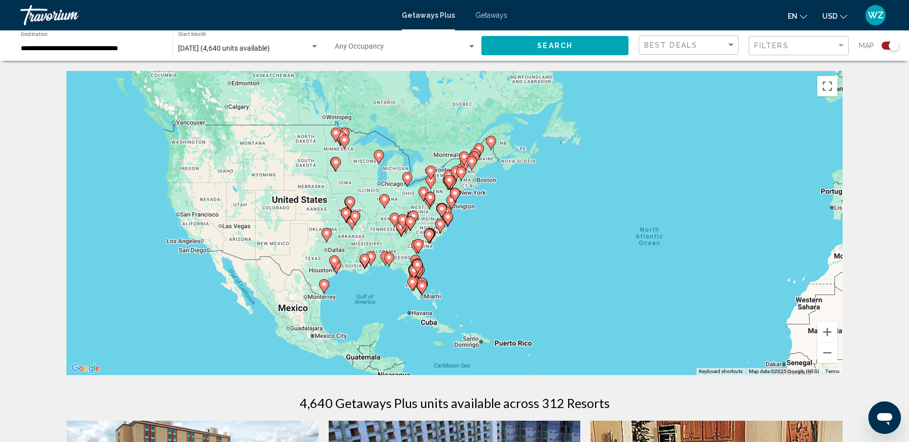
drag, startPoint x: 422, startPoint y: 207, endPoint x: 649, endPoint y: 253, distance: 232.2
click at [649, 253] on div "To activate drag with keyboard, press Alt + Enter. Once in keyboard drag state,…" at bounding box center [454, 223] width 776 height 304
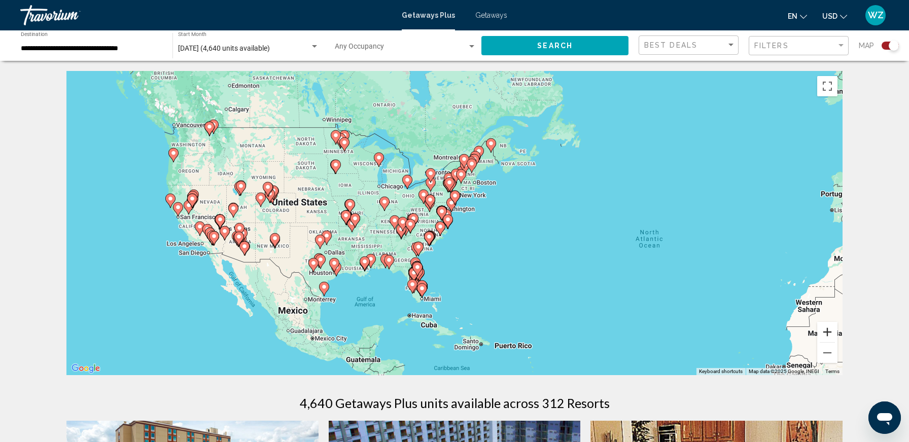
click at [830, 332] on button "Zoom in" at bounding box center [827, 332] width 20 height 20
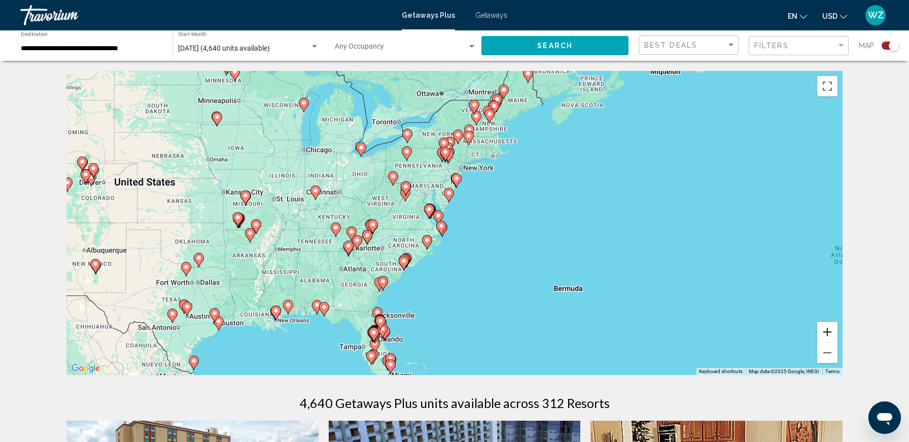
click at [830, 332] on button "Zoom in" at bounding box center [827, 332] width 20 height 20
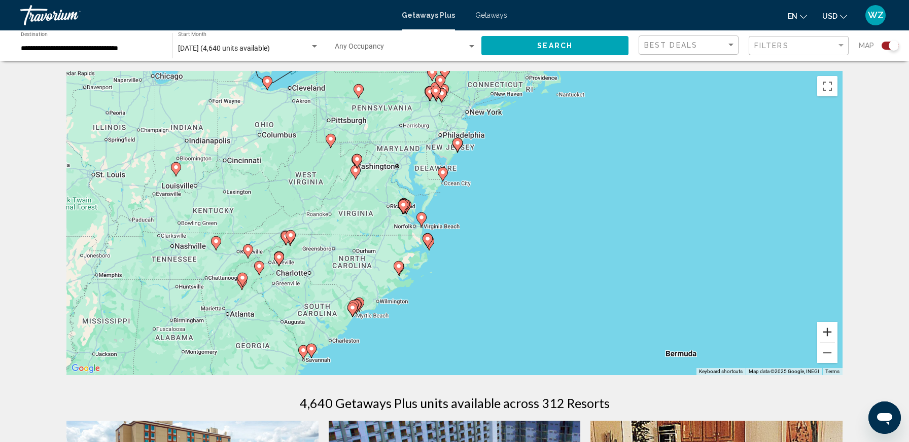
click at [830, 332] on button "Zoom in" at bounding box center [827, 332] width 20 height 20
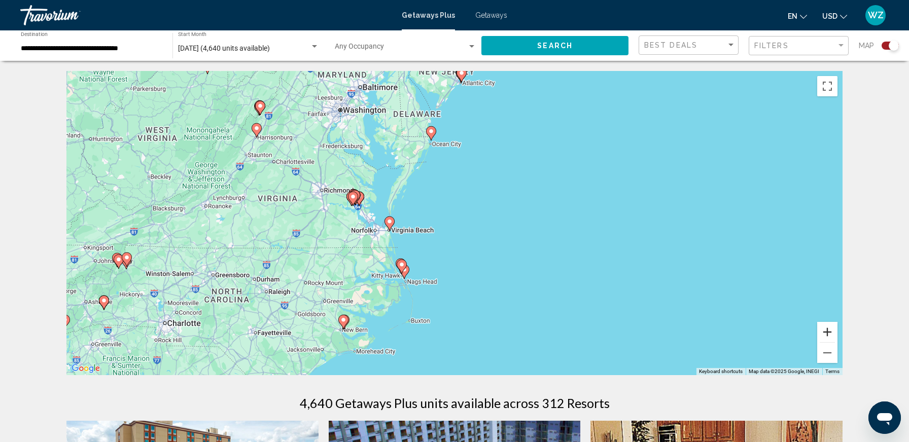
click at [830, 332] on button "Zoom in" at bounding box center [827, 332] width 20 height 20
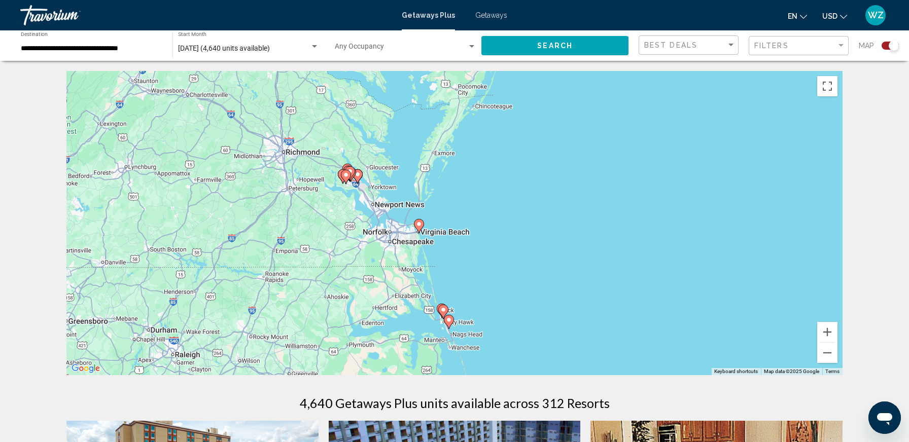
drag, startPoint x: 466, startPoint y: 248, endPoint x: 561, endPoint y: 243, distance: 95.0
click at [561, 243] on div "To activate drag with keyboard, press Alt + Enter. Once in keyboard drag state,…" at bounding box center [454, 223] width 776 height 304
click at [826, 331] on button "Zoom in" at bounding box center [827, 332] width 20 height 20
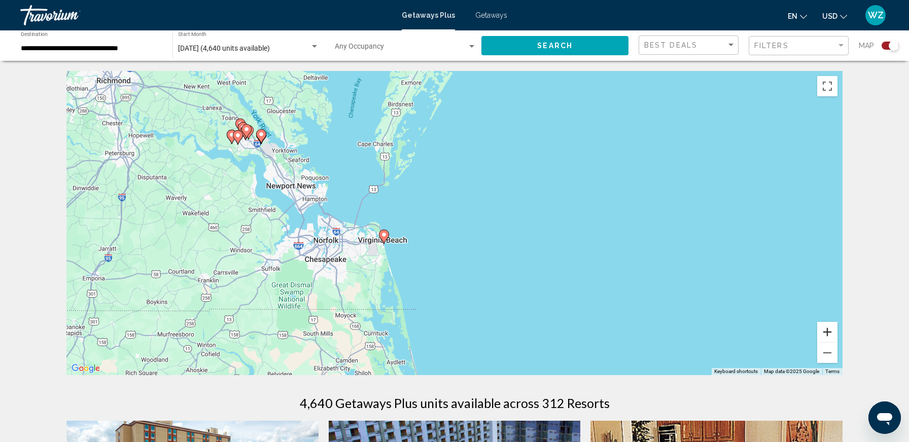
click at [826, 331] on button "Zoom in" at bounding box center [827, 332] width 20 height 20
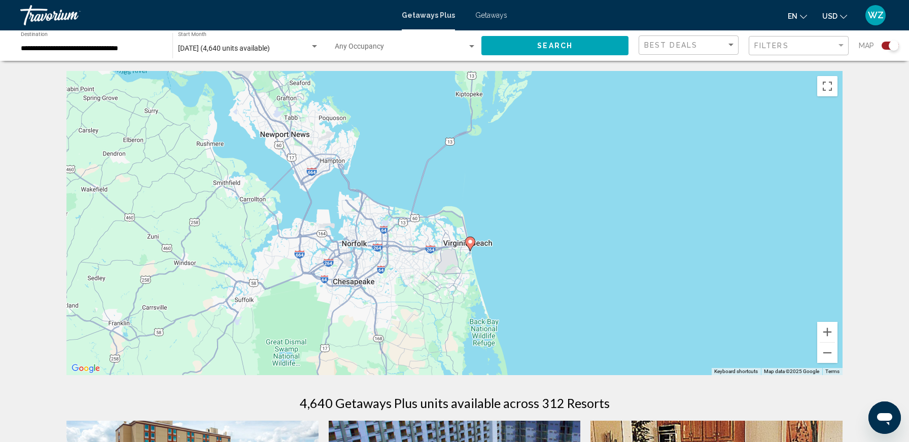
drag, startPoint x: 408, startPoint y: 242, endPoint x: 566, endPoint y: 228, distance: 158.3
click at [566, 228] on div "To activate drag with keyboard, press Alt + Enter. Once in keyboard drag state,…" at bounding box center [454, 223] width 776 height 304
click at [470, 241] on image "Main content" at bounding box center [470, 242] width 6 height 6
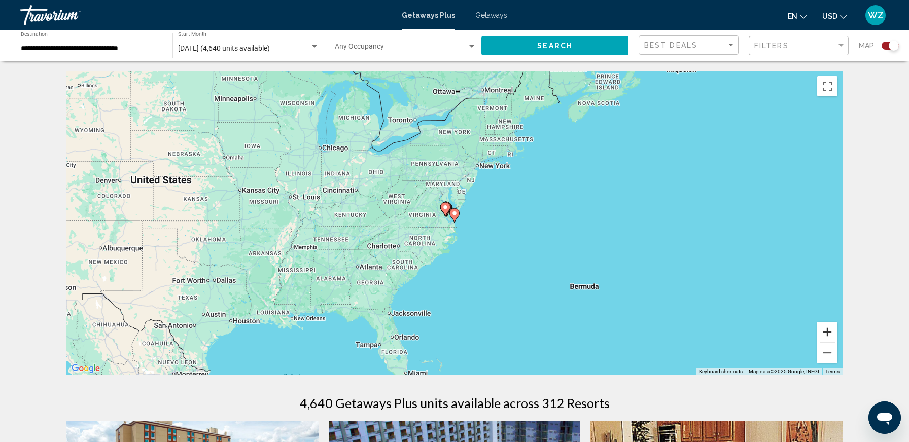
click at [823, 330] on button "Zoom in" at bounding box center [827, 332] width 20 height 20
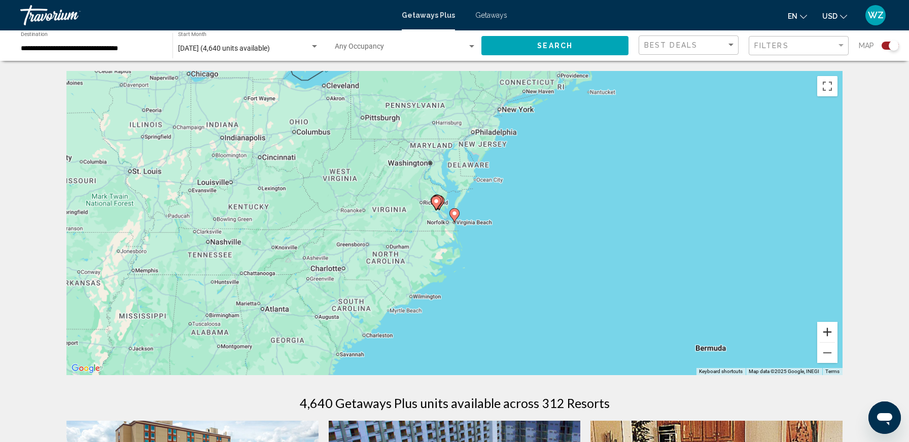
click at [823, 330] on button "Zoom in" at bounding box center [827, 332] width 20 height 20
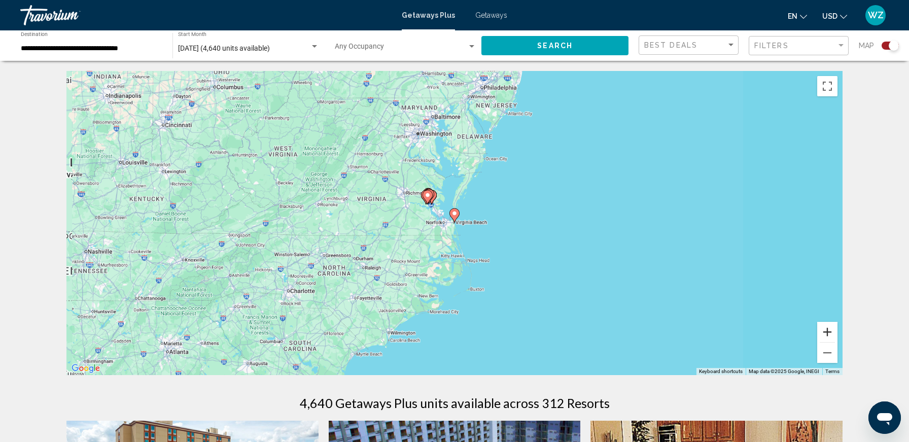
click at [823, 330] on button "Zoom in" at bounding box center [827, 332] width 20 height 20
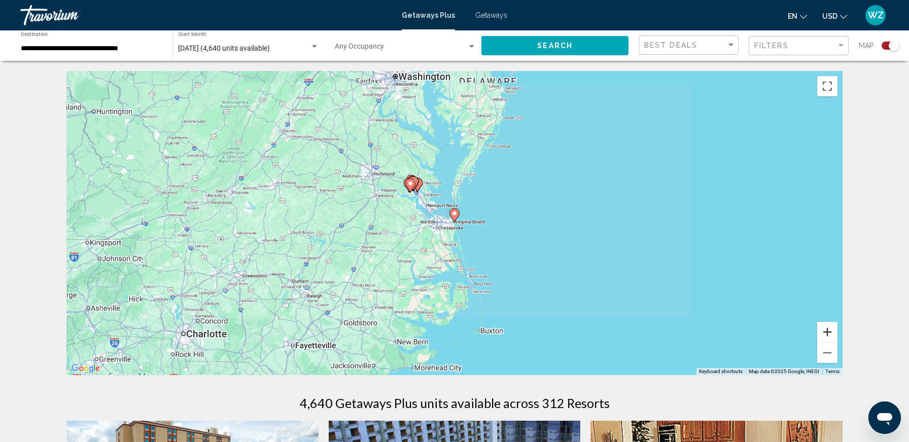
click at [823, 330] on button "Zoom in" at bounding box center [827, 332] width 20 height 20
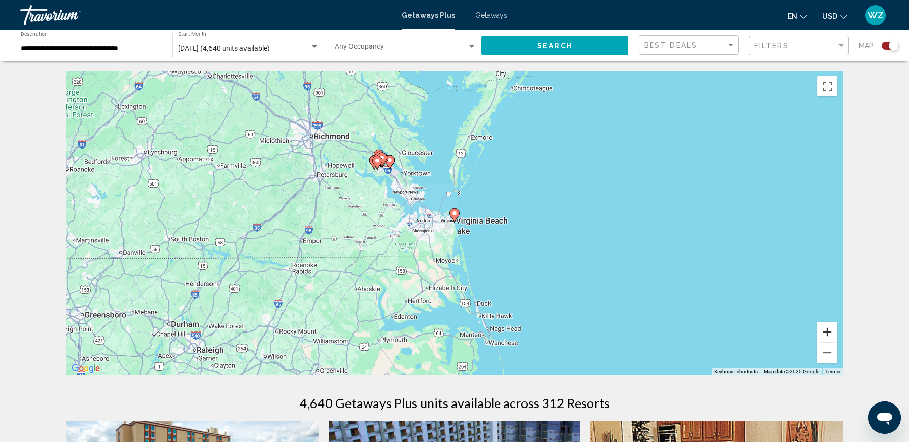
click at [823, 330] on button "Zoom in" at bounding box center [827, 332] width 20 height 20
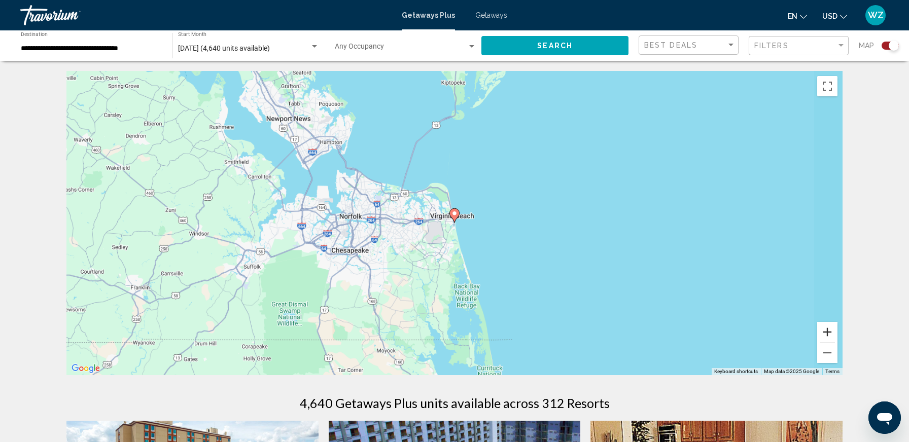
click at [823, 330] on button "Zoom in" at bounding box center [827, 332] width 20 height 20
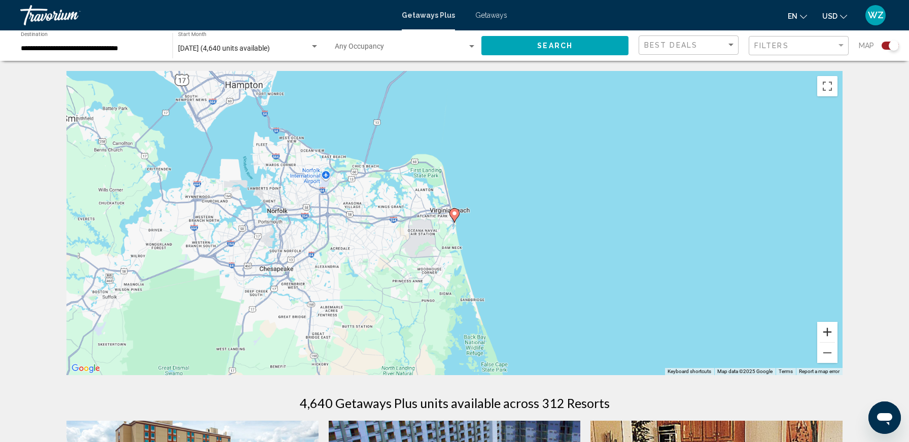
click at [823, 330] on button "Zoom in" at bounding box center [827, 332] width 20 height 20
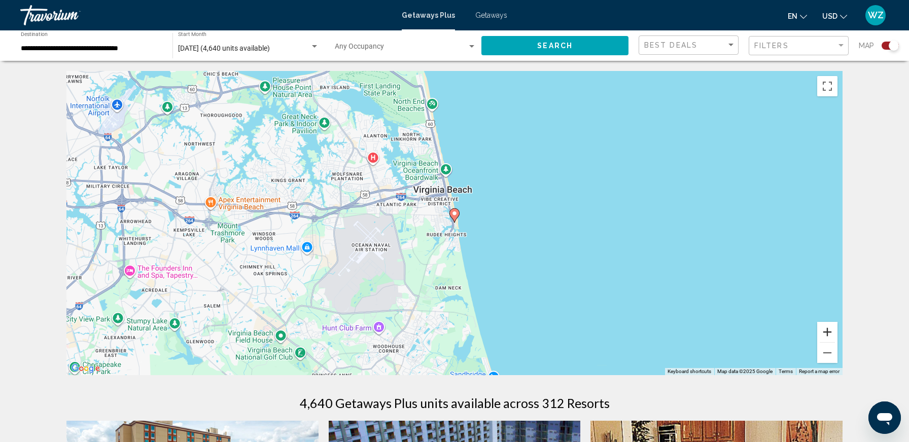
click at [823, 330] on button "Zoom in" at bounding box center [827, 332] width 20 height 20
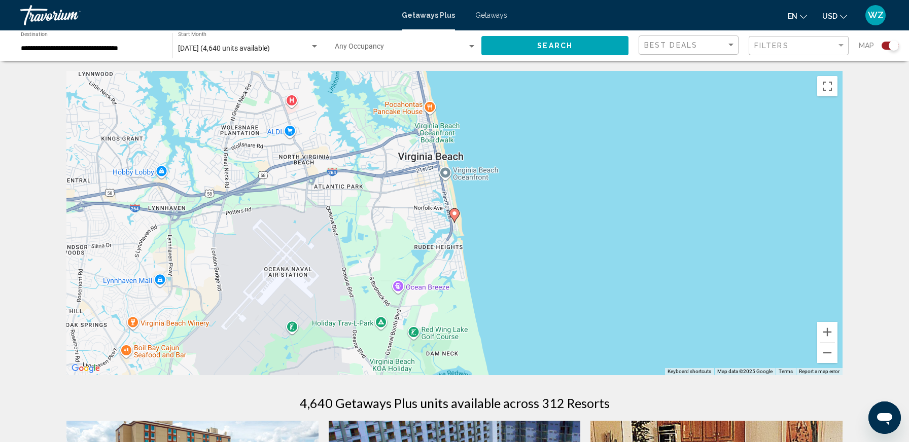
click at [454, 213] on image "Main content" at bounding box center [454, 213] width 6 height 6
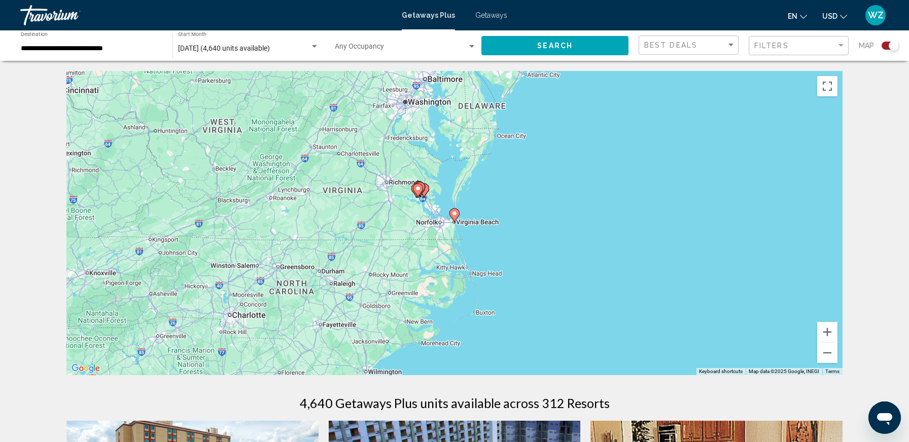
click at [455, 214] on image "Main content" at bounding box center [454, 213] width 6 height 6
type input "**********"
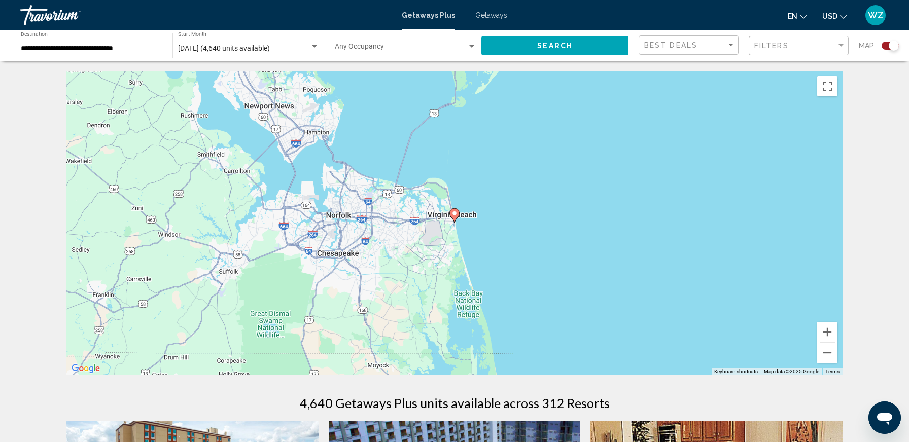
click at [455, 214] on image "Main content" at bounding box center [454, 213] width 6 height 6
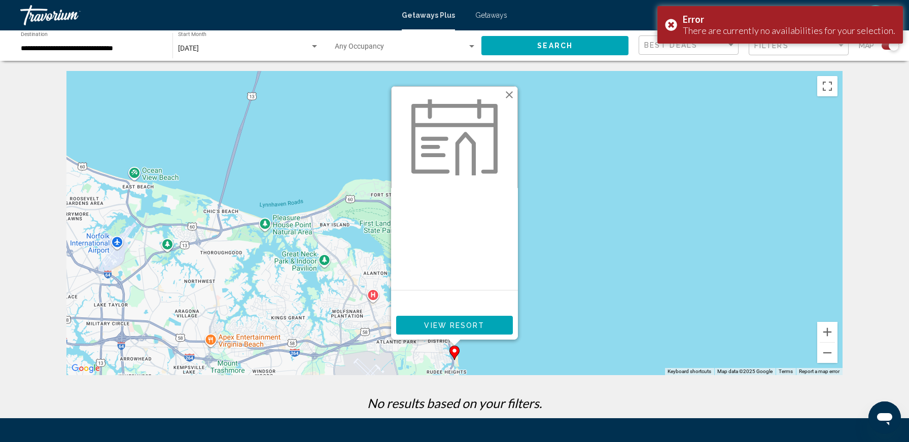
click at [448, 325] on span "View Resort" at bounding box center [454, 325] width 60 height 8
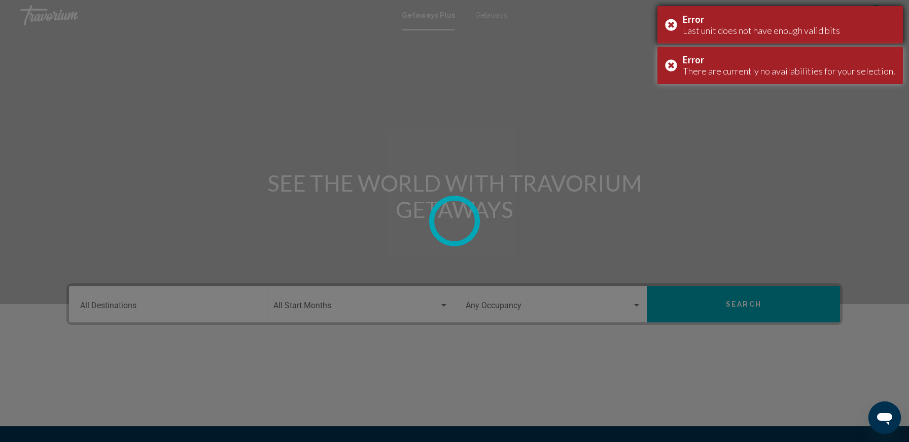
click at [678, 22] on div "Error Last unit does not have enough valid bits" at bounding box center [779, 25] width 245 height 38
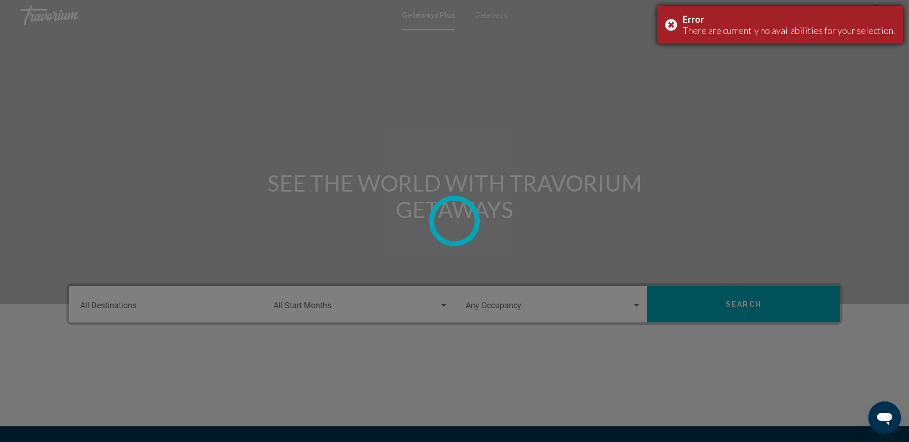
click at [677, 23] on div "Error There are currently no availabilities for your selection." at bounding box center [779, 25] width 245 height 38
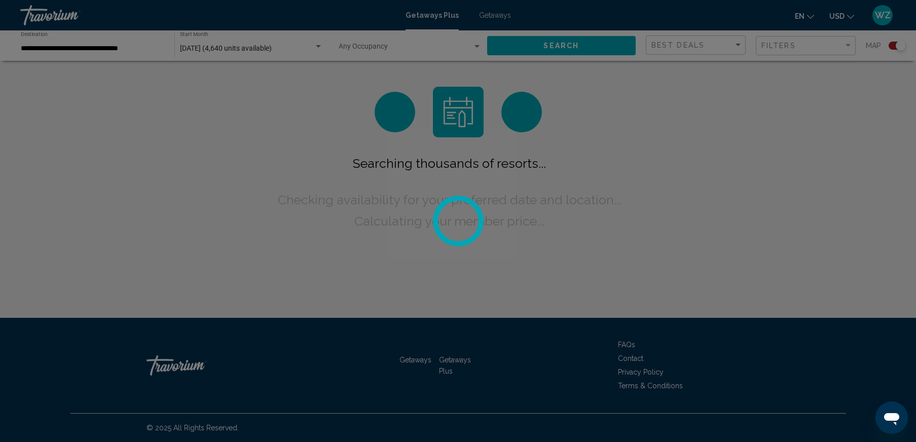
click at [488, 17] on div at bounding box center [458, 221] width 916 height 442
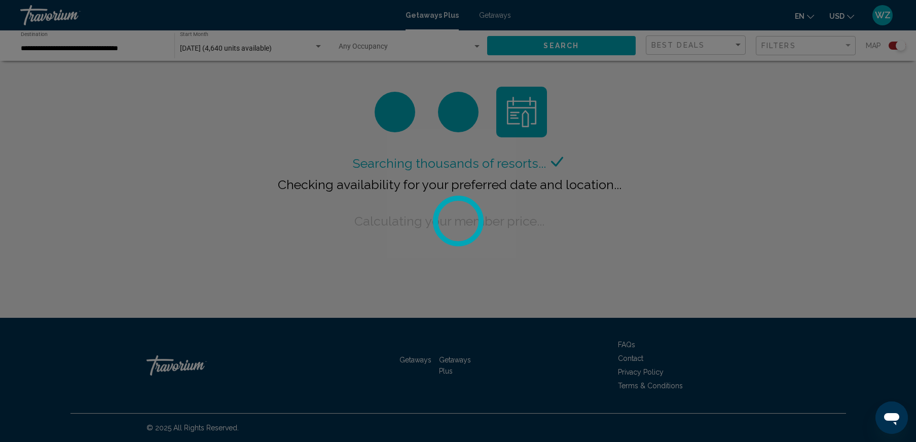
click at [488, 17] on div at bounding box center [458, 221] width 916 height 442
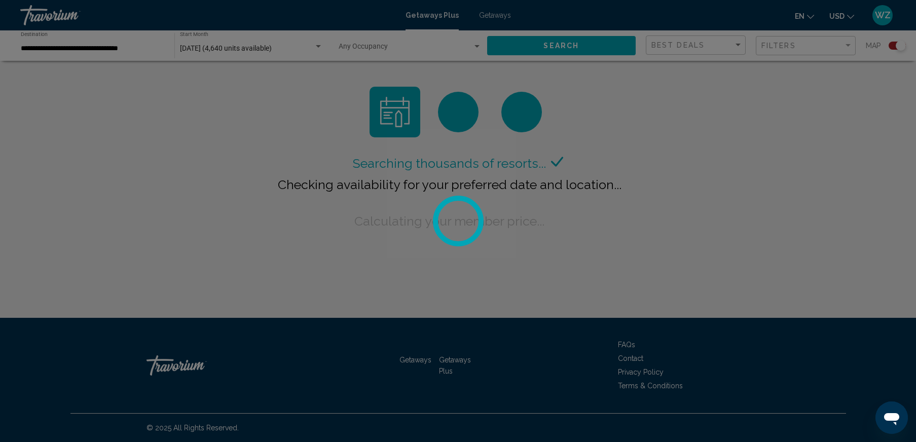
click at [488, 17] on div at bounding box center [458, 221] width 916 height 442
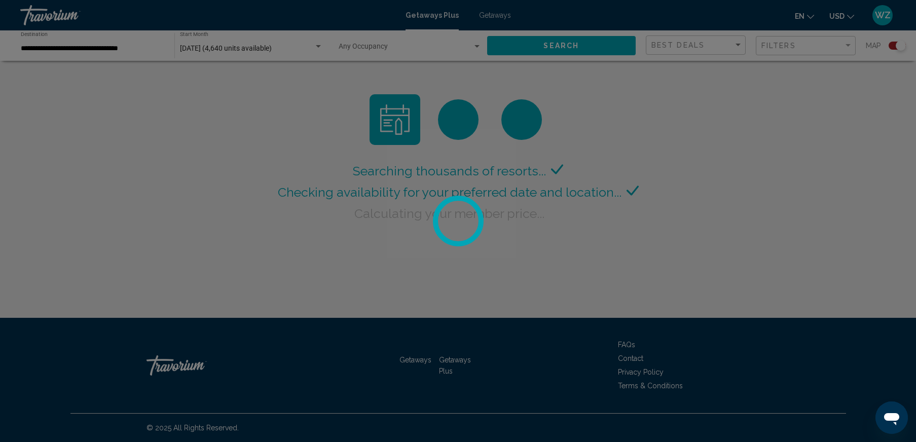
click at [488, 17] on div at bounding box center [458, 221] width 916 height 442
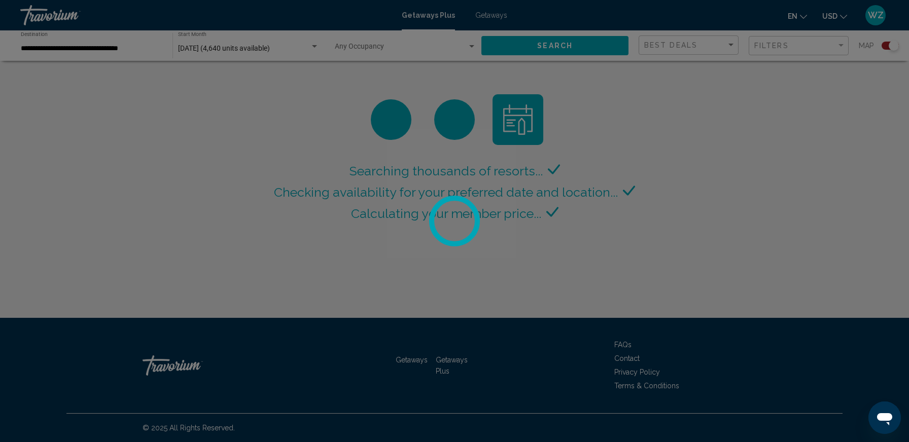
click at [488, 17] on div at bounding box center [454, 221] width 909 height 442
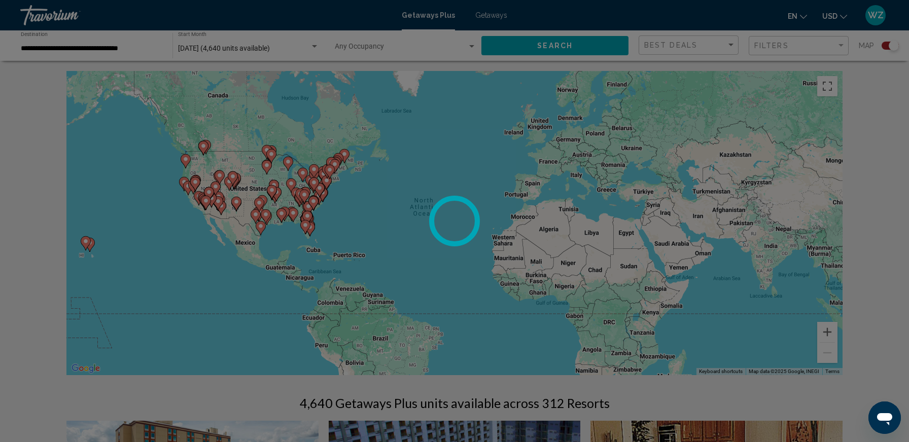
click at [488, 17] on div at bounding box center [454, 221] width 909 height 442
click at [827, 329] on div at bounding box center [454, 221] width 909 height 442
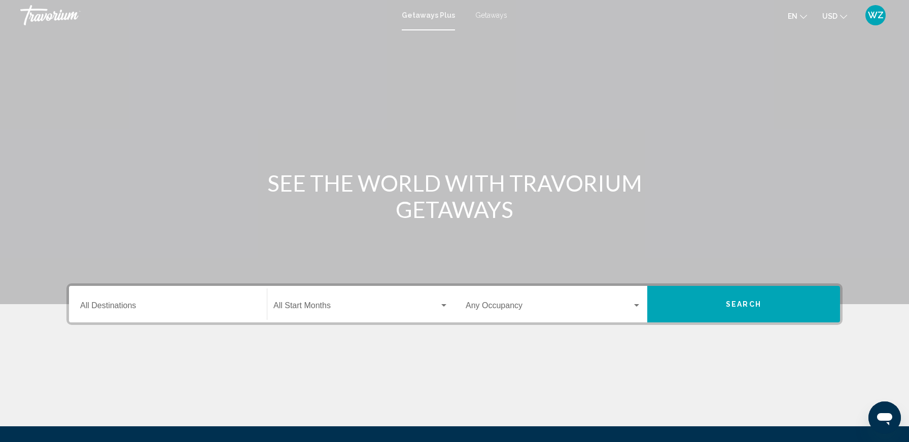
click at [494, 13] on span "Getaways" at bounding box center [491, 15] width 32 height 8
click at [227, 307] on input "Destination All Destinations" at bounding box center [167, 307] width 175 height 9
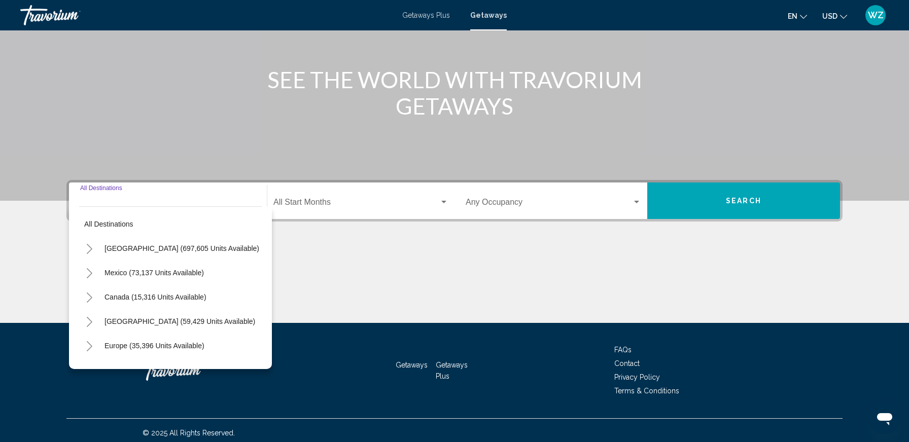
scroll to position [108, 0]
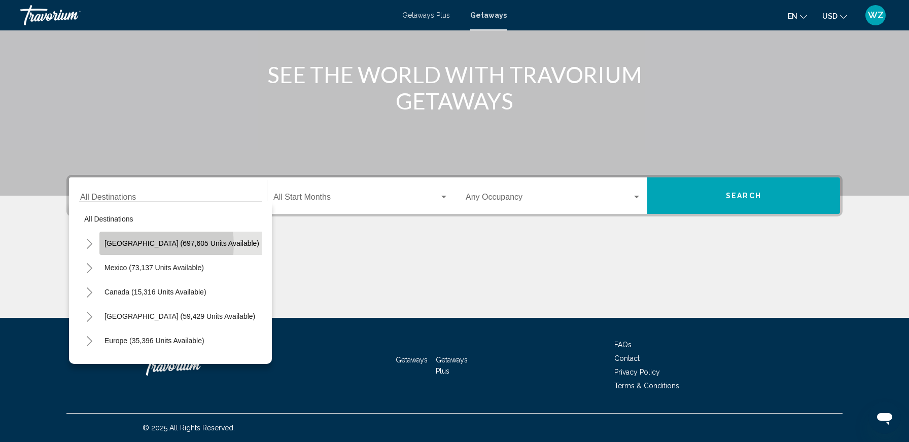
click at [146, 245] on span "[GEOGRAPHIC_DATA] (697,605 units available)" at bounding box center [181, 243] width 155 height 8
type input "**********"
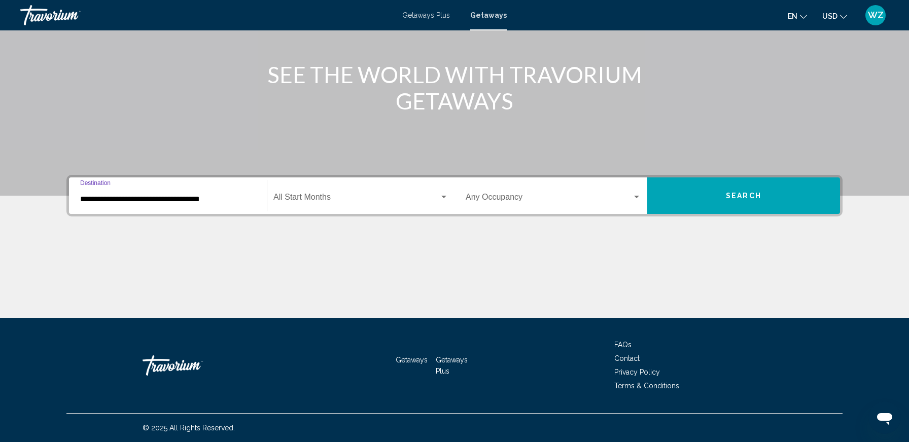
click at [347, 198] on span "Search widget" at bounding box center [356, 199] width 166 height 9
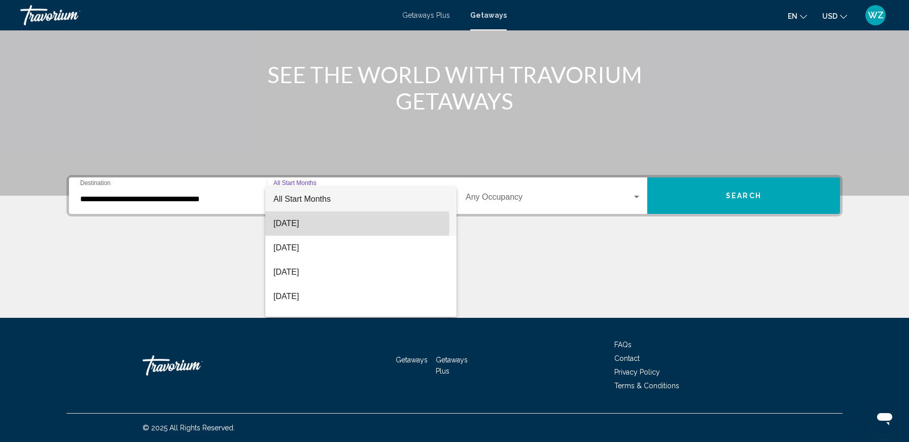
click at [310, 224] on span "[DATE]" at bounding box center [360, 223] width 175 height 24
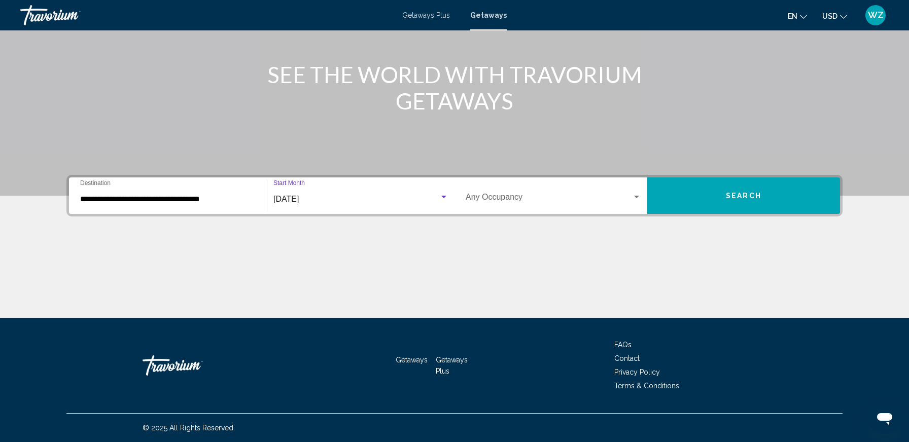
click at [704, 201] on button "Search" at bounding box center [743, 195] width 193 height 37
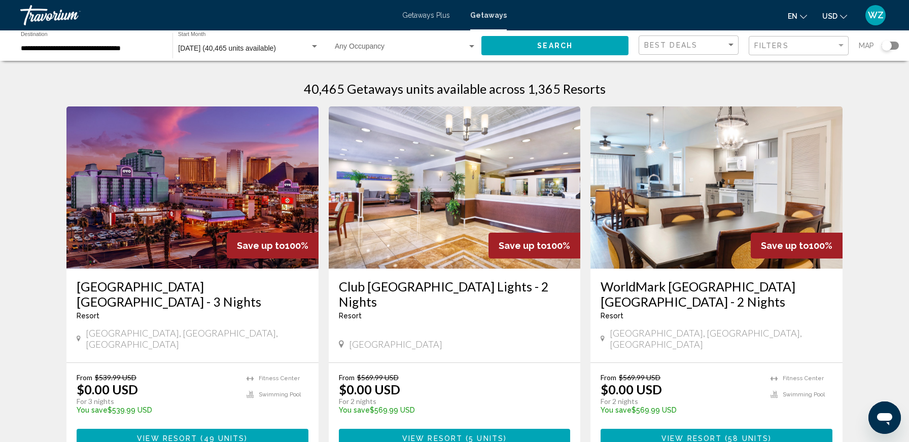
click at [894, 46] on div "Search widget" at bounding box center [889, 46] width 17 height 8
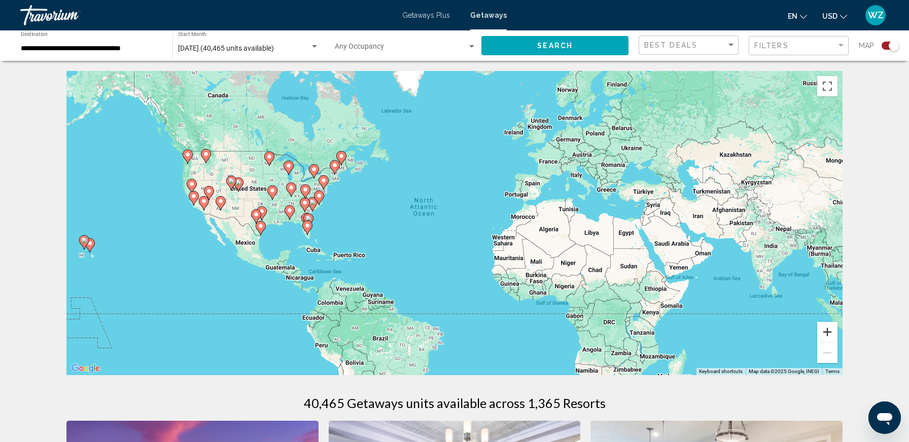
click at [829, 328] on button "Zoom in" at bounding box center [827, 332] width 20 height 20
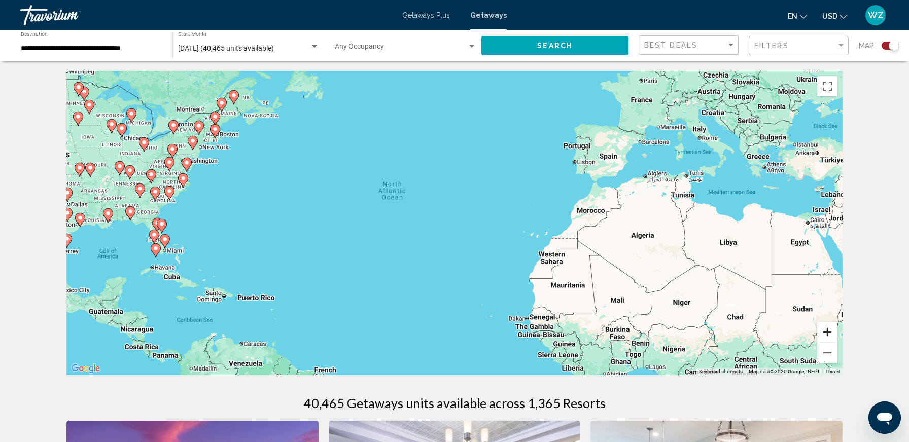
click at [829, 328] on button "Zoom in" at bounding box center [827, 332] width 20 height 20
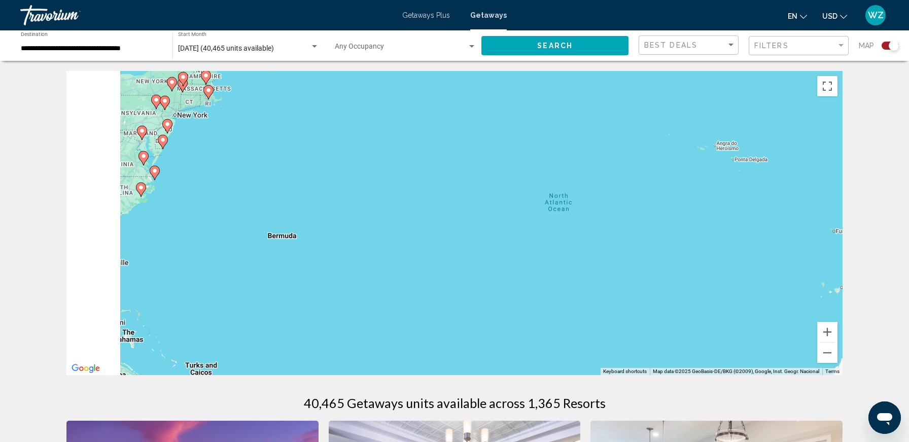
drag, startPoint x: 295, startPoint y: 247, endPoint x: 662, endPoint y: 321, distance: 375.0
click at [679, 328] on div "To activate drag with keyboard, press Alt + Enter. Once in keyboard drag state,…" at bounding box center [454, 223] width 776 height 304
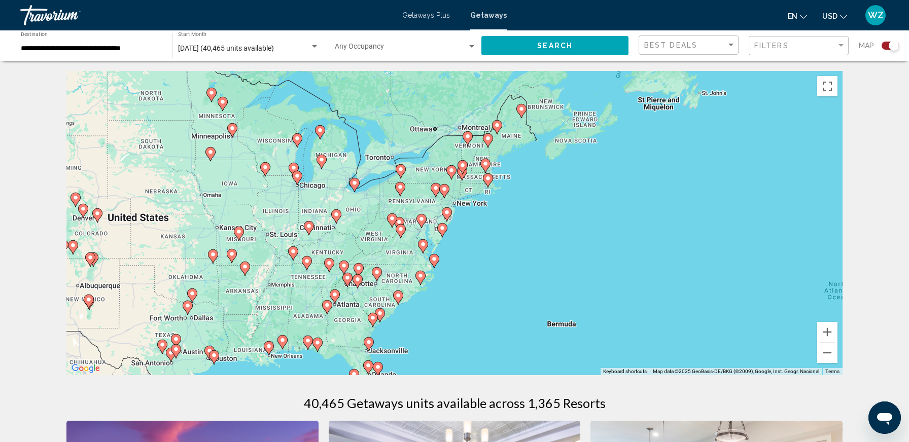
drag, startPoint x: 430, startPoint y: 249, endPoint x: 494, endPoint y: 288, distance: 75.3
click at [494, 288] on div "To activate drag with keyboard, press Alt + Enter. Once in keyboard drag state,…" at bounding box center [454, 223] width 776 height 304
click at [832, 333] on button "Zoom in" at bounding box center [827, 332] width 20 height 20
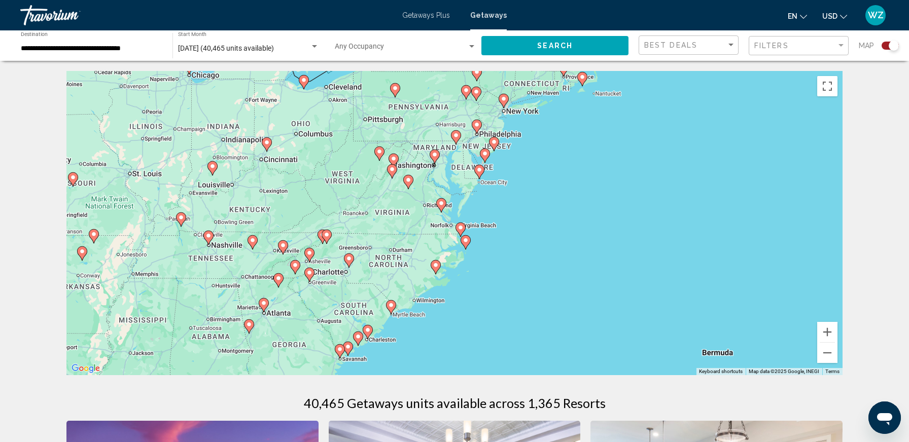
drag, startPoint x: 558, startPoint y: 278, endPoint x: 608, endPoint y: 205, distance: 89.0
click at [608, 205] on div "To activate drag with keyboard, press Alt + Enter. Once in keyboard drag state,…" at bounding box center [454, 223] width 776 height 304
click at [823, 329] on button "Zoom in" at bounding box center [827, 332] width 20 height 20
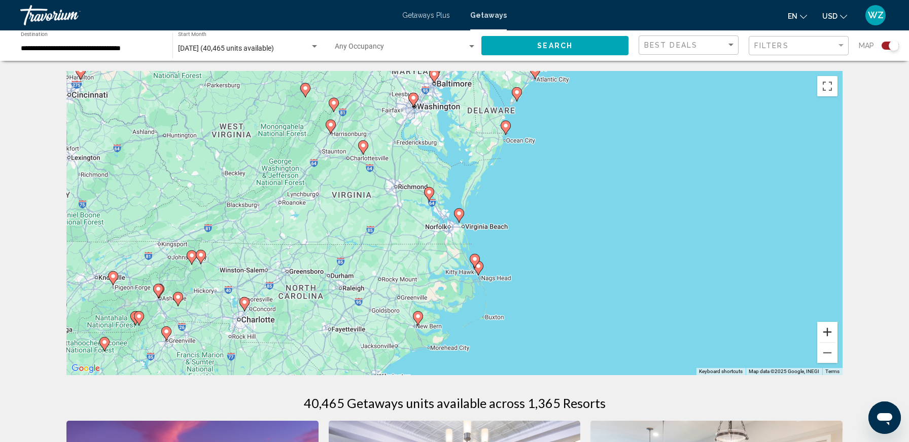
click at [823, 329] on button "Zoom in" at bounding box center [827, 332] width 20 height 20
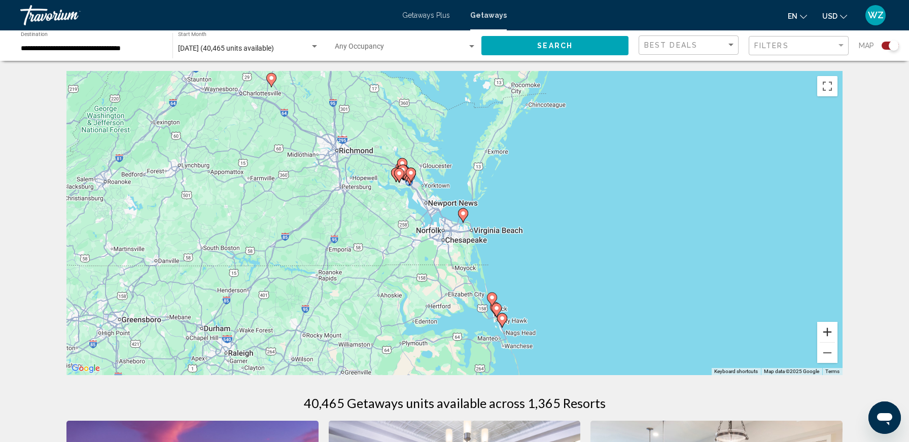
click at [823, 329] on button "Zoom in" at bounding box center [827, 332] width 20 height 20
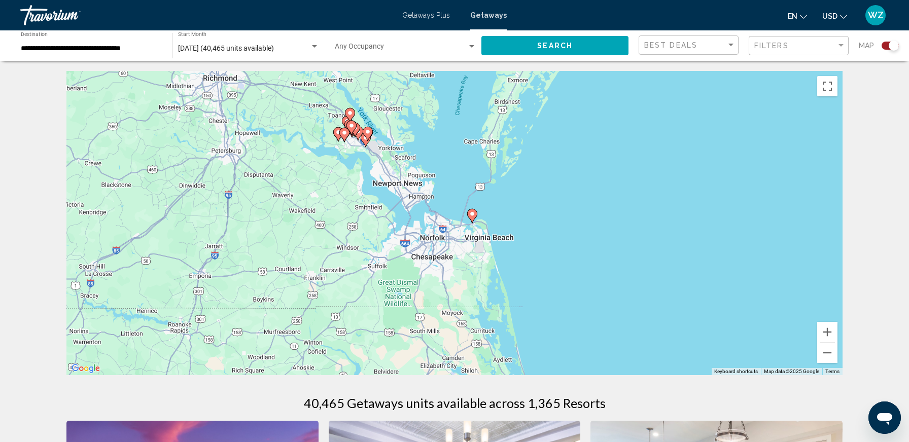
click at [473, 214] on image "Main content" at bounding box center [472, 214] width 6 height 6
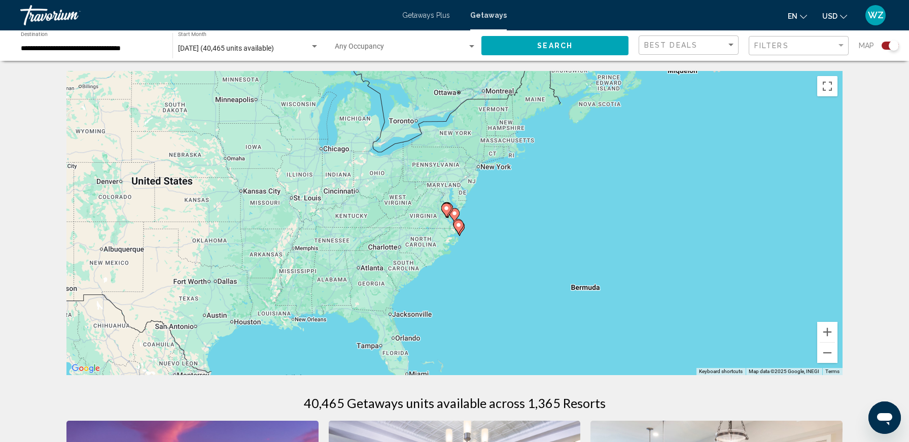
click at [453, 213] on image "Main content" at bounding box center [454, 213] width 6 height 6
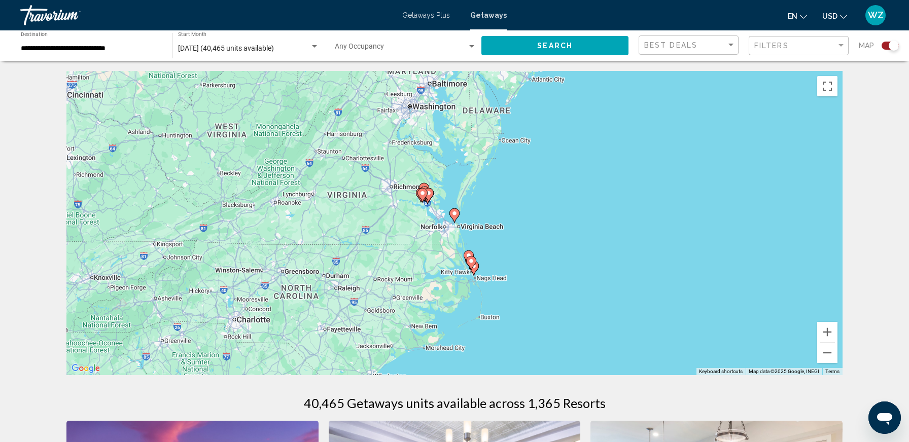
click at [453, 213] on image "Main content" at bounding box center [454, 213] width 6 height 6
type input "**********"
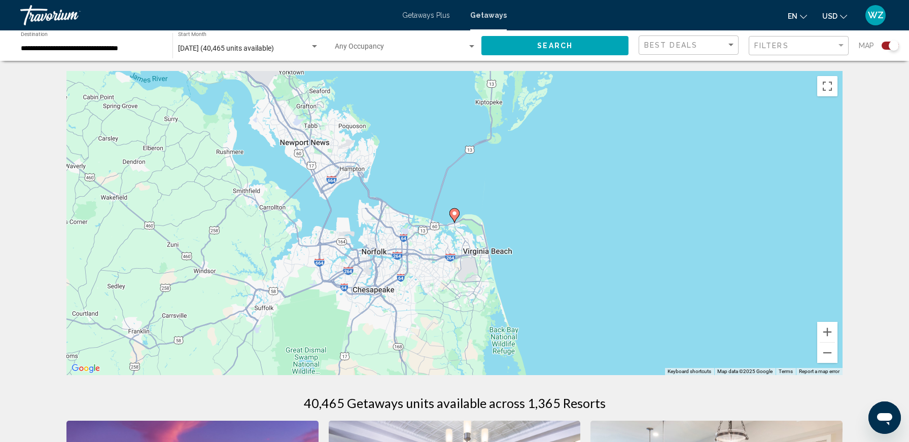
click at [453, 211] on image "Main content" at bounding box center [454, 213] width 6 height 6
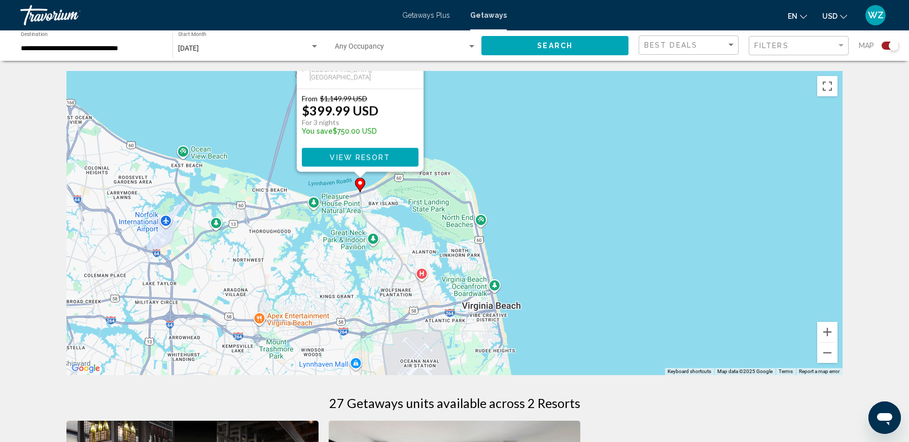
drag, startPoint x: 586, startPoint y: 296, endPoint x: 487, endPoint y: 125, distance: 197.1
click at [490, 126] on div "To activate drag with keyboard, press Alt + Enter. Once in keyboard drag state,…" at bounding box center [454, 223] width 776 height 304
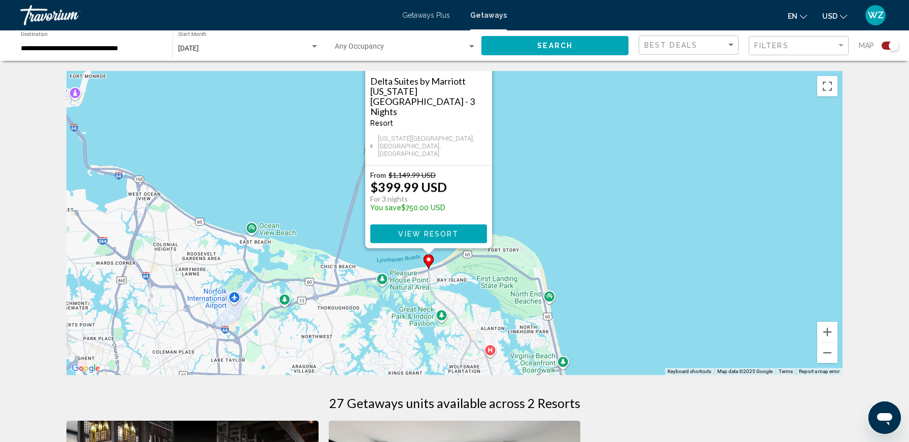
drag, startPoint x: 566, startPoint y: 291, endPoint x: 632, endPoint y: 361, distance: 96.5
click at [651, 392] on div "← Move left → Move right ↑ Move up ↓ Move down + Zoom in - Zoom out Home Jump l…" at bounding box center [454, 442] width 816 height 742
click at [418, 233] on span "View Resort" at bounding box center [428, 235] width 60 height 8
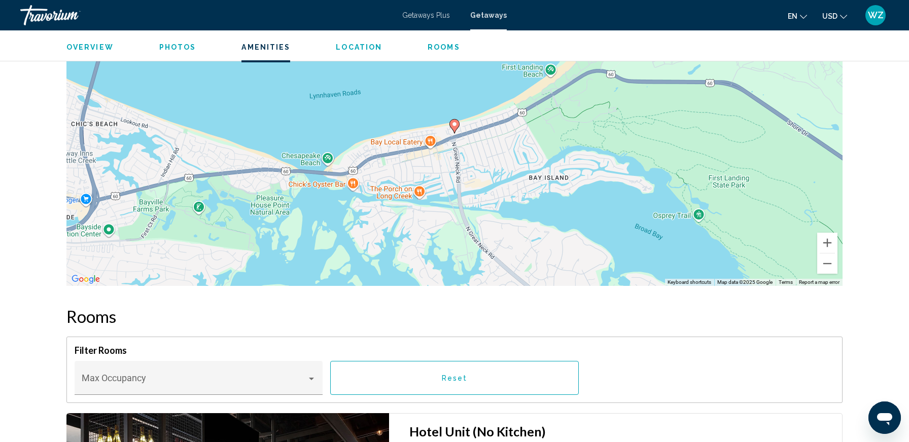
scroll to position [1190, 0]
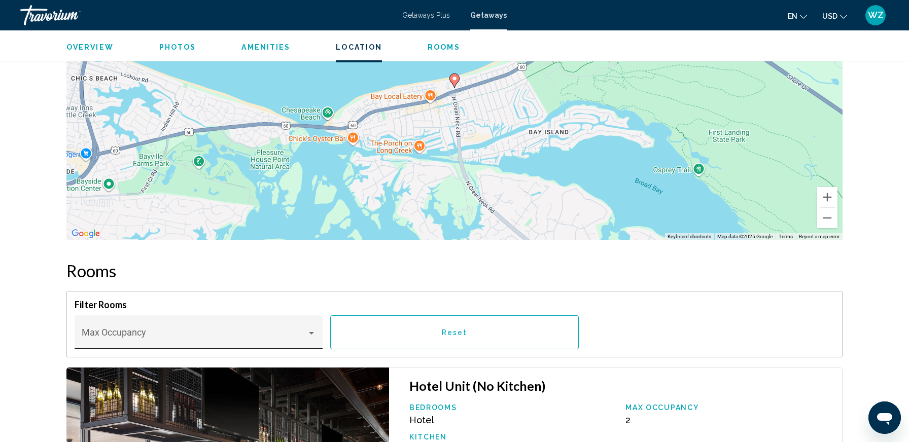
click at [247, 330] on div "Max Occupancy" at bounding box center [199, 335] width 234 height 27
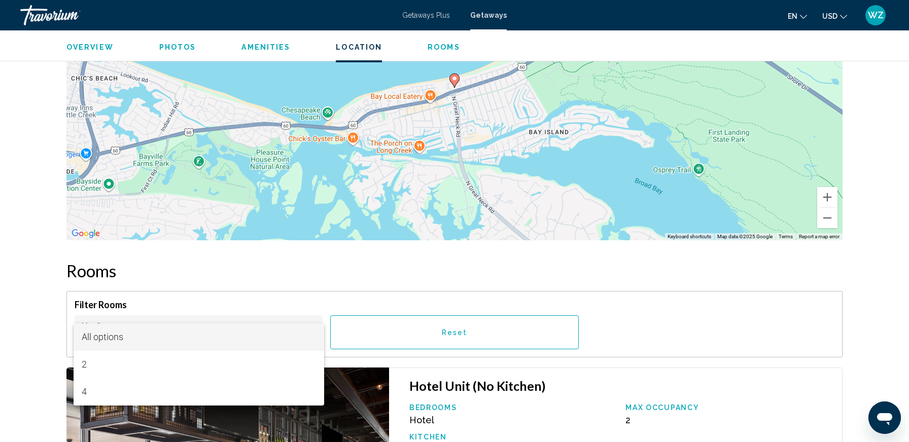
click at [10, 332] on div at bounding box center [454, 221] width 909 height 442
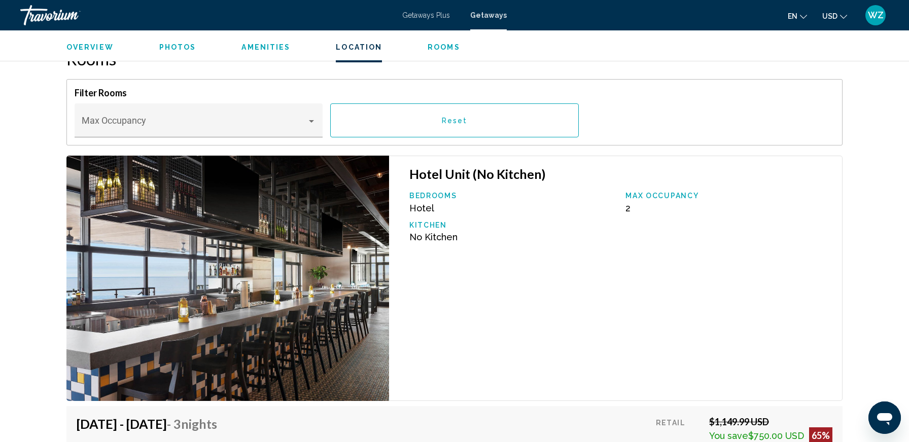
scroll to position [1492, 0]
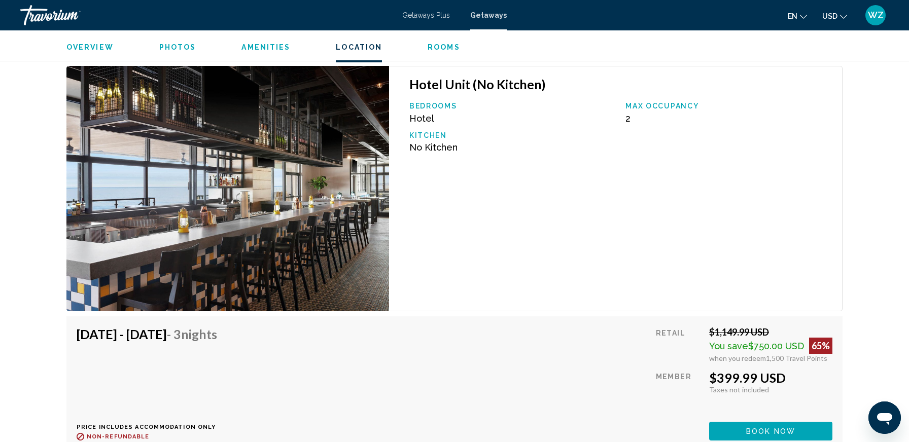
click at [432, 12] on span "Getaways Plus" at bounding box center [426, 15] width 48 height 8
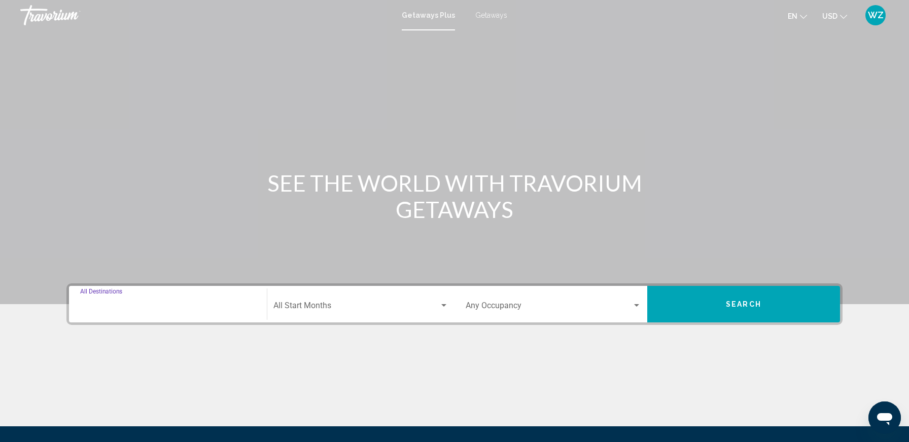
click at [191, 303] on input "Destination All Destinations" at bounding box center [167, 307] width 175 height 9
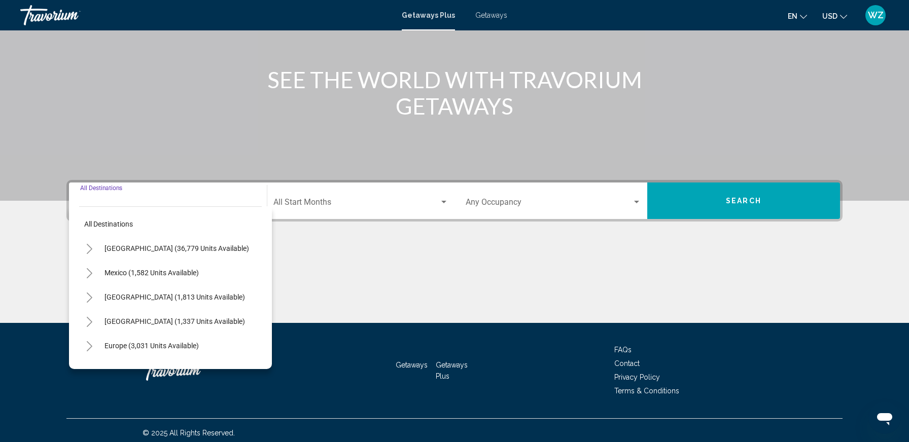
scroll to position [108, 0]
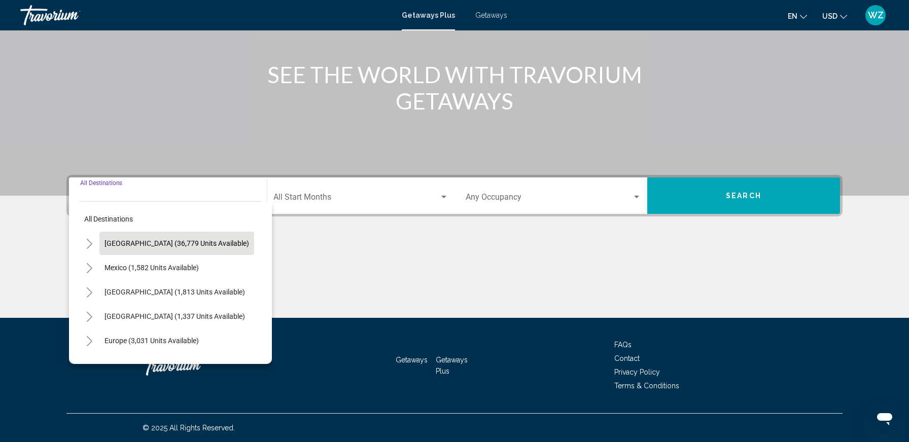
click at [116, 244] on span "[GEOGRAPHIC_DATA] (36,779 units available)" at bounding box center [176, 243] width 144 height 8
type input "**********"
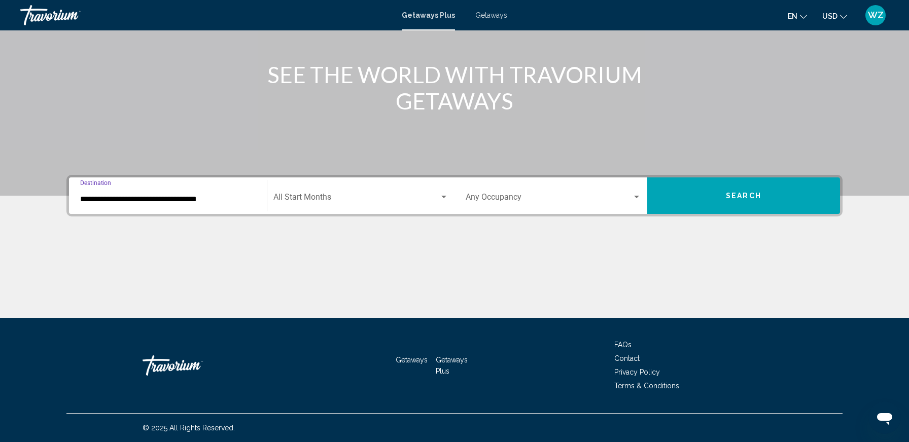
click at [309, 191] on div "Start Month All Start Months" at bounding box center [360, 196] width 175 height 32
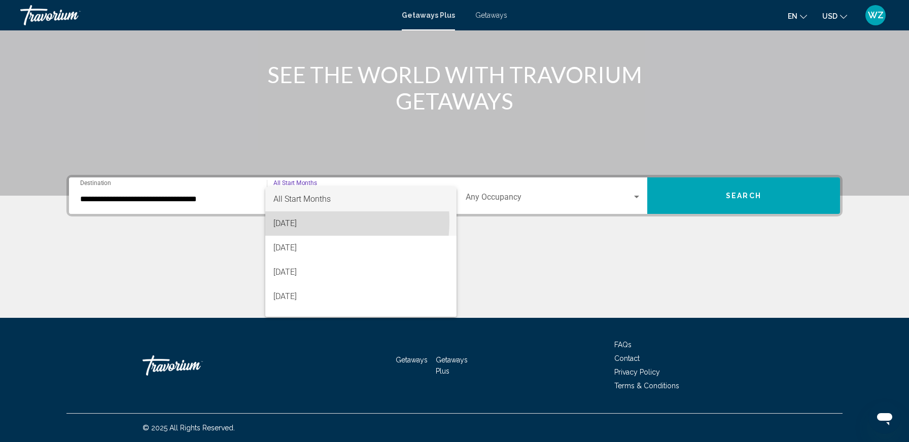
click at [302, 221] on span "[DATE]" at bounding box center [360, 223] width 175 height 24
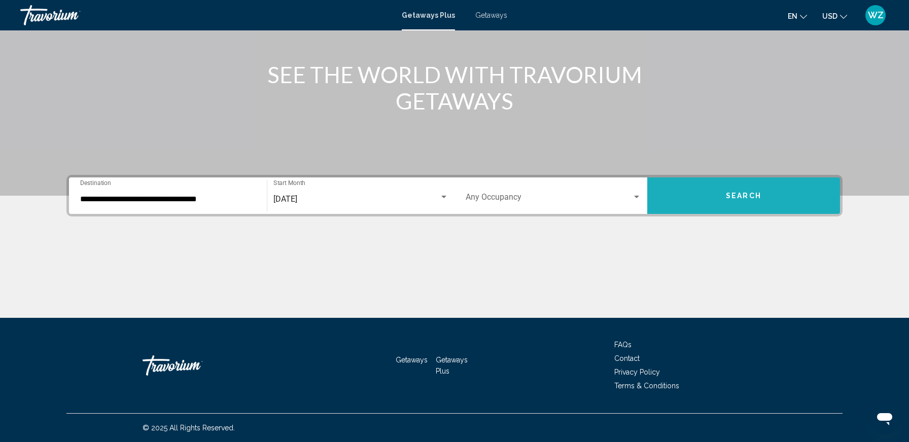
click at [757, 197] on span "Search" at bounding box center [742, 196] width 35 height 8
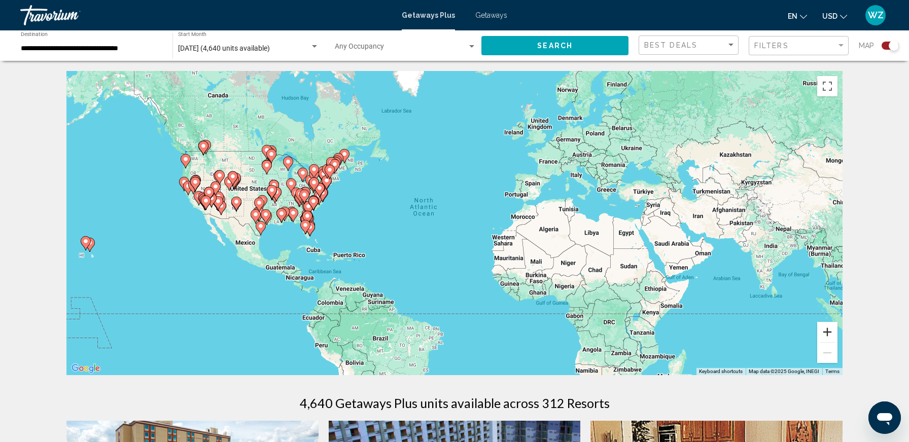
click at [828, 334] on button "Zoom in" at bounding box center [827, 332] width 20 height 20
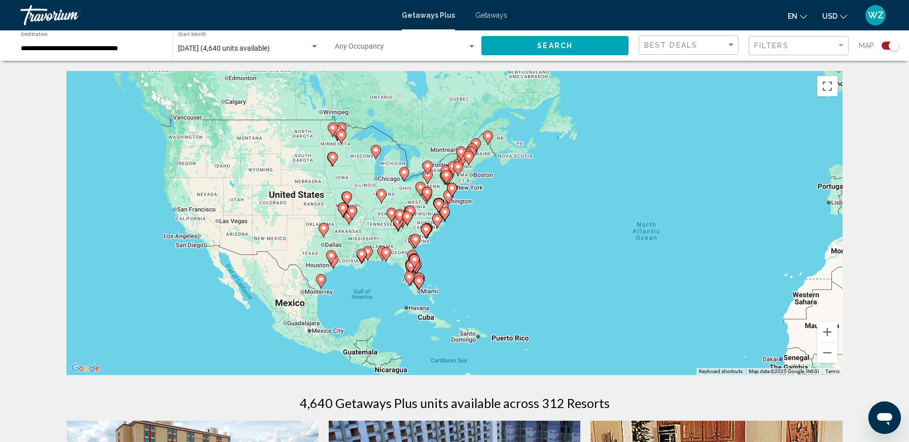
drag, startPoint x: 441, startPoint y: 265, endPoint x: 676, endPoint y: 302, distance: 238.1
click at [676, 302] on div "To activate drag with keyboard, press Alt + Enter. Once in keyboard drag state,…" at bounding box center [454, 223] width 776 height 304
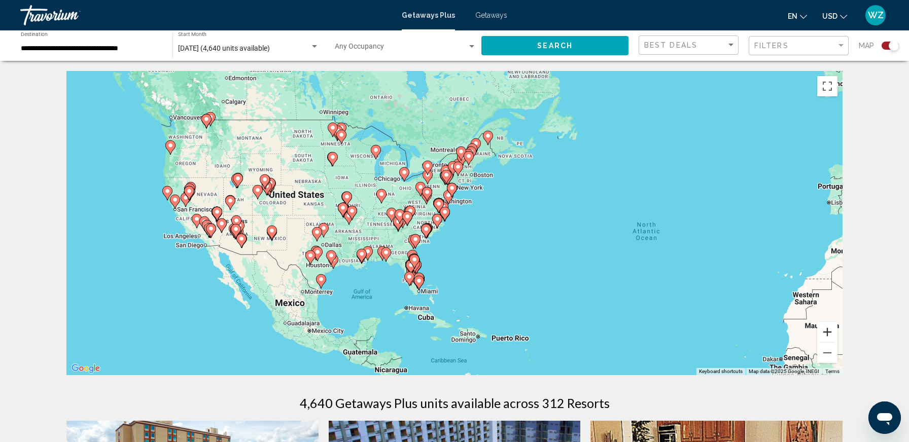
click at [830, 329] on button "Zoom in" at bounding box center [827, 332] width 20 height 20
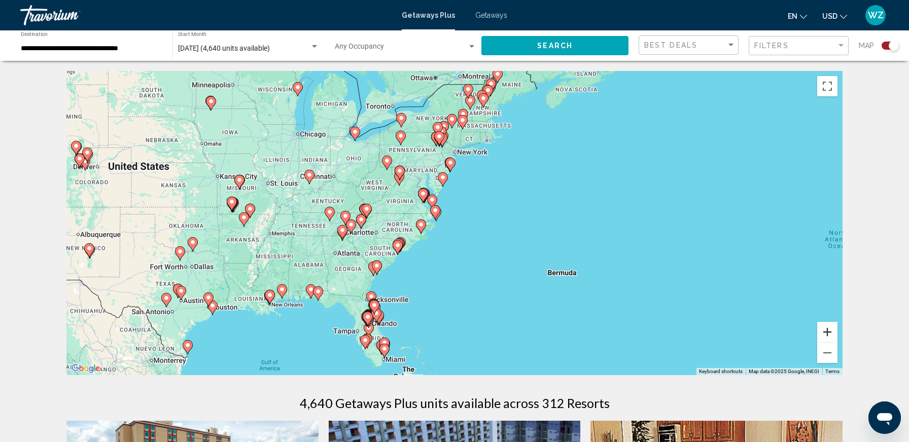
click at [830, 329] on button "Zoom in" at bounding box center [827, 332] width 20 height 20
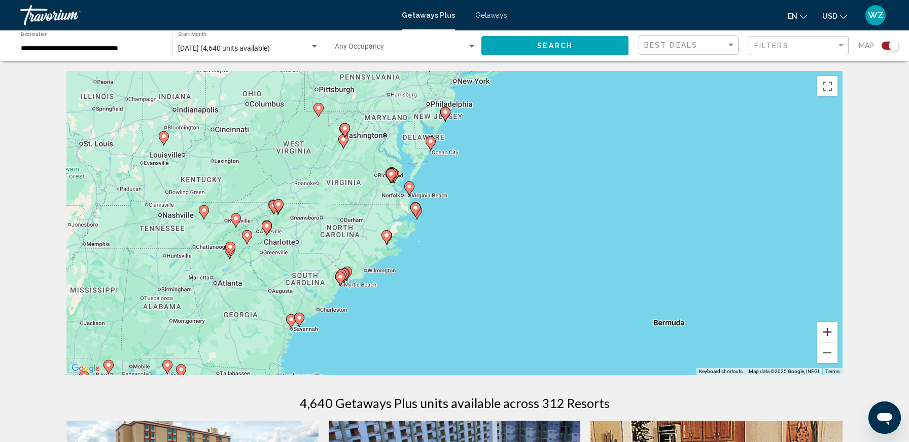
click at [830, 329] on button "Zoom in" at bounding box center [827, 332] width 20 height 20
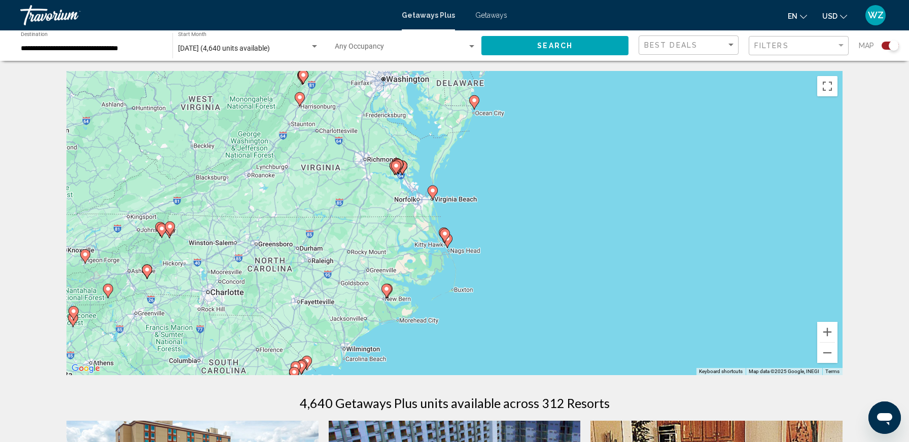
drag, startPoint x: 511, startPoint y: 229, endPoint x: 580, endPoint y: 261, distance: 75.8
click at [580, 261] on div "To activate drag with keyboard, press Alt + Enter. Once in keyboard drag state,…" at bounding box center [454, 223] width 776 height 304
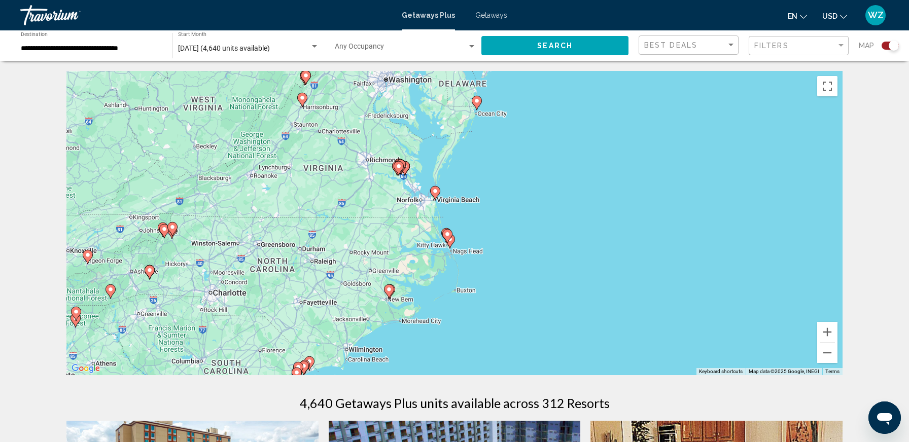
click at [434, 194] on icon "Main content" at bounding box center [434, 193] width 9 height 13
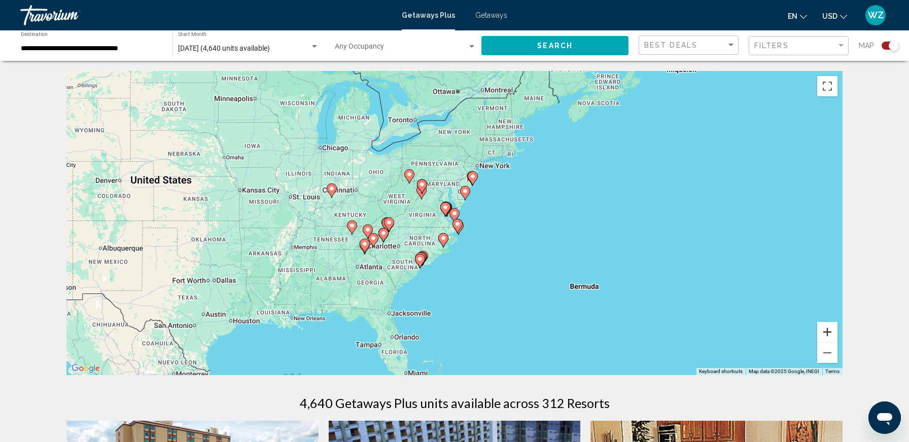
click at [831, 330] on button "Zoom in" at bounding box center [827, 332] width 20 height 20
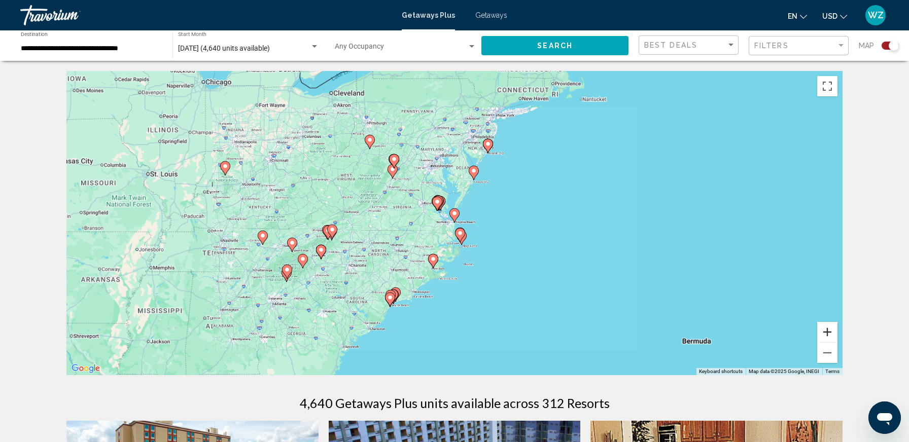
click at [831, 330] on button "Zoom in" at bounding box center [827, 332] width 20 height 20
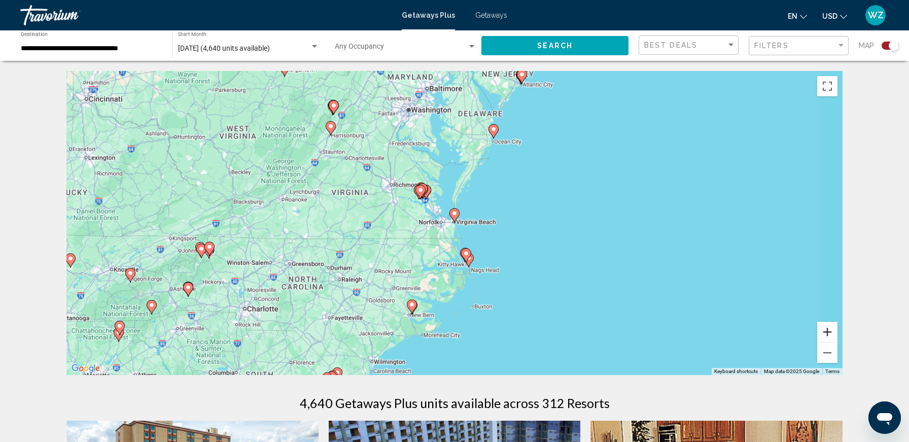
click at [831, 330] on button "Zoom in" at bounding box center [827, 332] width 20 height 20
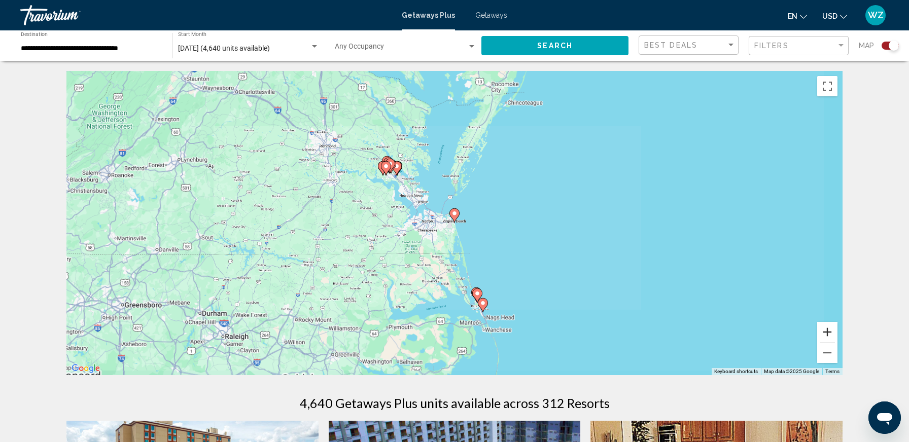
click at [831, 330] on button "Zoom in" at bounding box center [827, 332] width 20 height 20
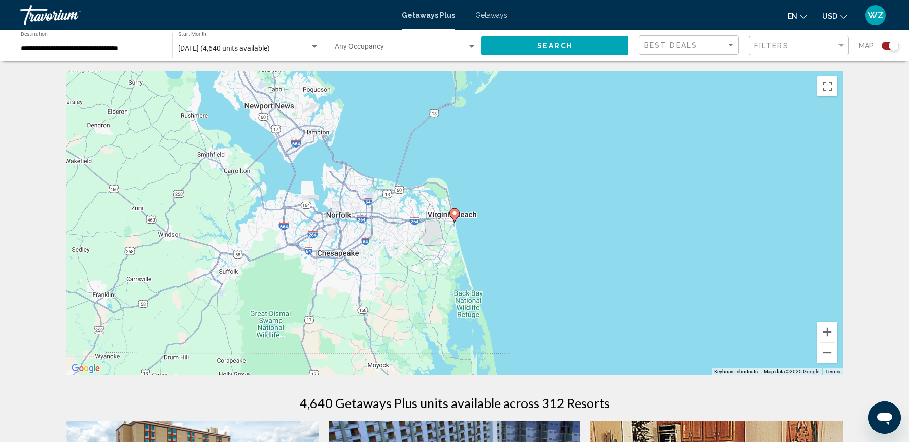
click at [453, 213] on image "Main content" at bounding box center [454, 213] width 6 height 6
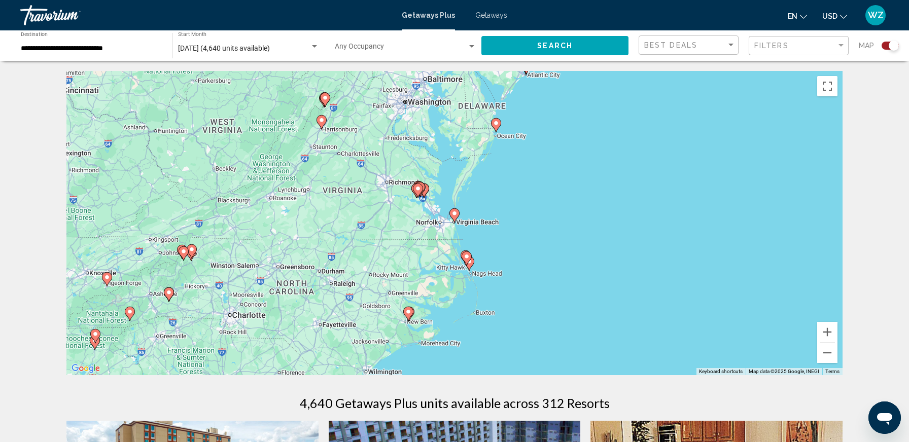
click at [456, 212] on image "Main content" at bounding box center [454, 213] width 6 height 6
type input "**********"
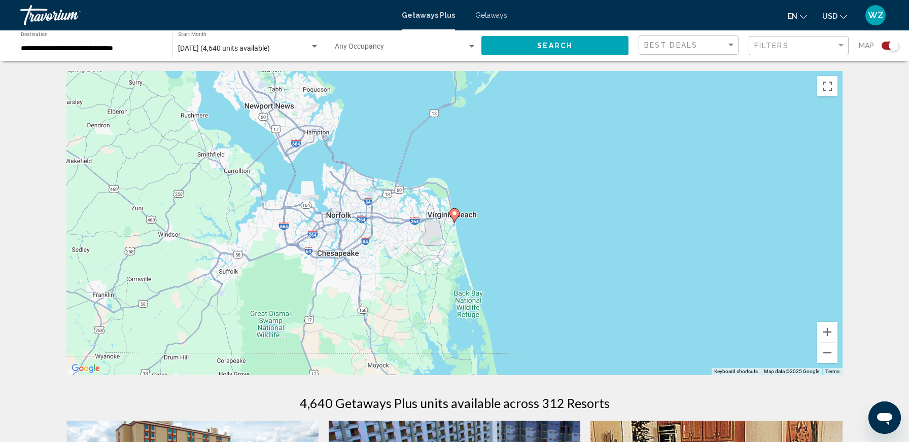
click at [453, 212] on image "Main content" at bounding box center [454, 213] width 6 height 6
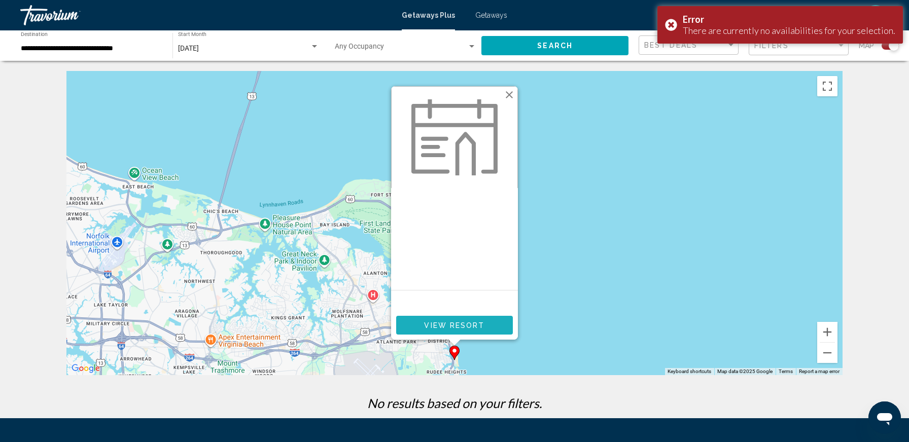
click at [457, 323] on span "View Resort" at bounding box center [454, 325] width 60 height 8
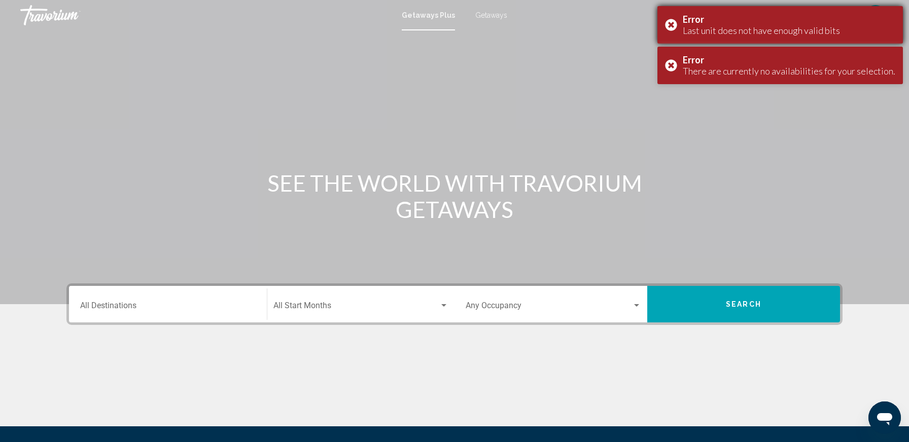
click at [675, 22] on div "Error Last unit does not have enough valid bits" at bounding box center [779, 25] width 245 height 38
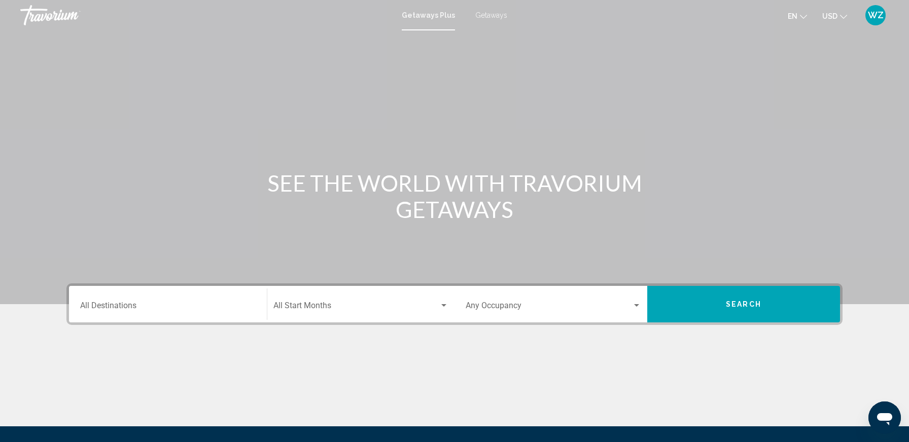
click at [701, 304] on button "Search" at bounding box center [743, 304] width 193 height 37
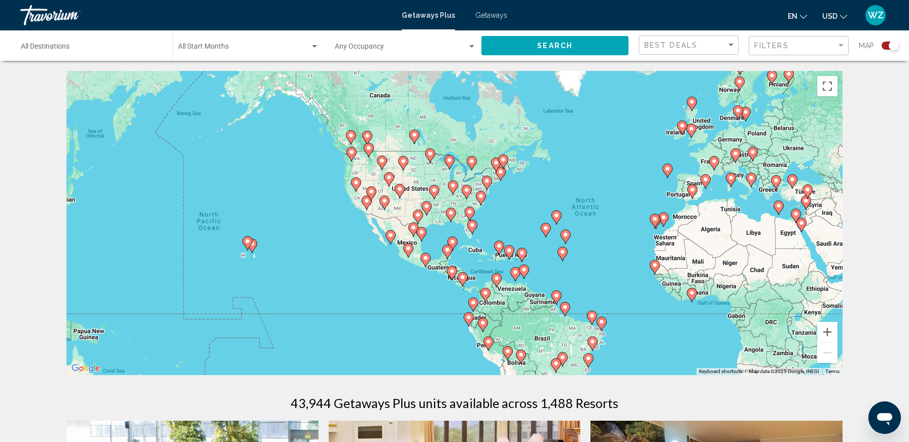
drag, startPoint x: 394, startPoint y: 200, endPoint x: 558, endPoint y: 200, distance: 163.2
click at [558, 200] on div "To activate drag with keyboard, press Alt + Enter. Once in keyboard drag state,…" at bounding box center [454, 223] width 776 height 304
click at [827, 329] on button "Zoom in" at bounding box center [827, 332] width 20 height 20
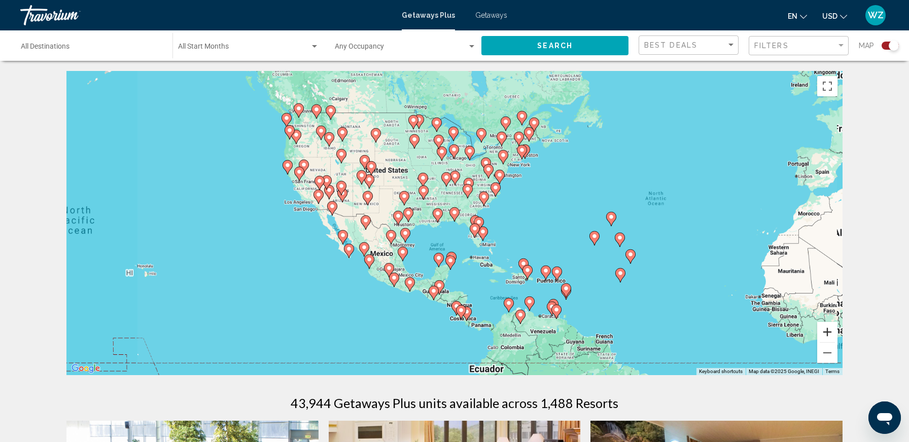
click at [827, 329] on button "Zoom in" at bounding box center [827, 332] width 20 height 20
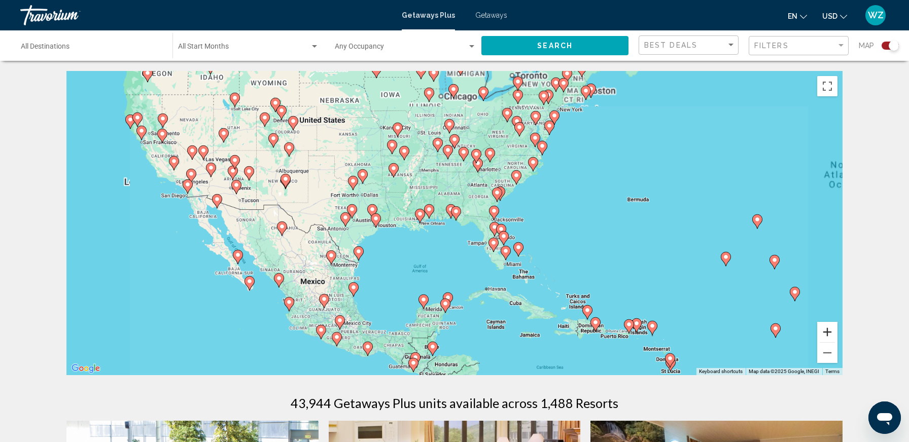
click at [827, 329] on button "Zoom in" at bounding box center [827, 332] width 20 height 20
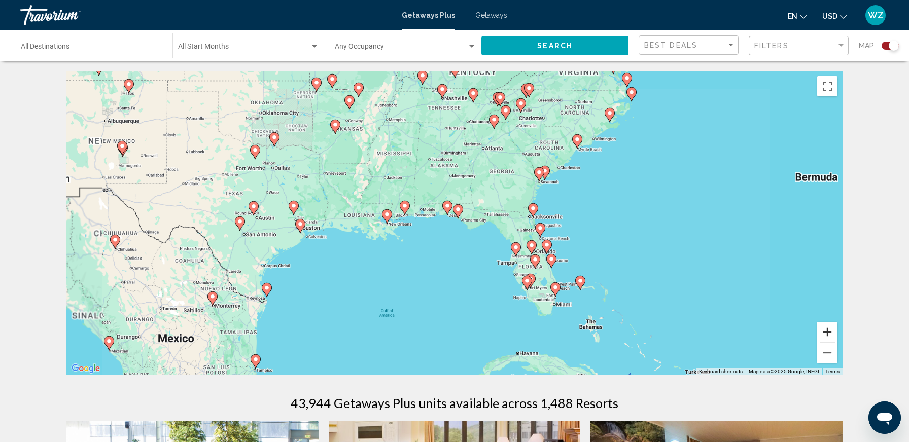
click at [827, 329] on button "Zoom in" at bounding box center [827, 332] width 20 height 20
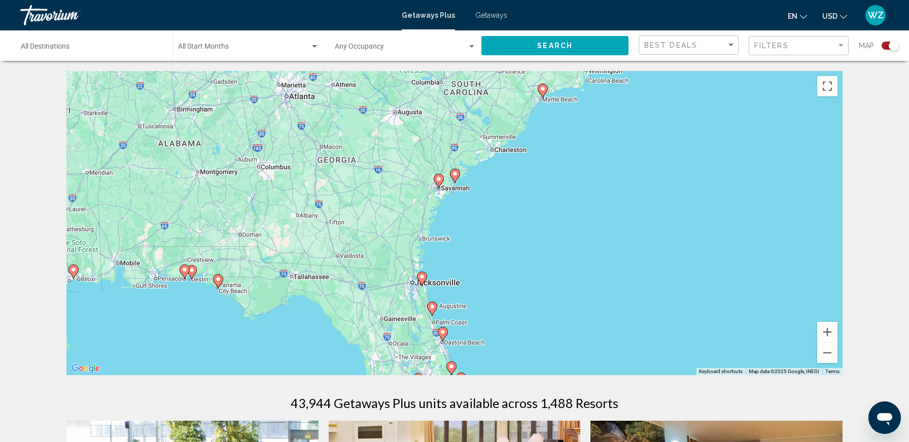
drag, startPoint x: 693, startPoint y: 235, endPoint x: 452, endPoint y: 318, distance: 254.9
click at [453, 318] on div "To activate drag with keyboard, press Alt + Enter. Once in keyboard drag state,…" at bounding box center [454, 223] width 776 height 304
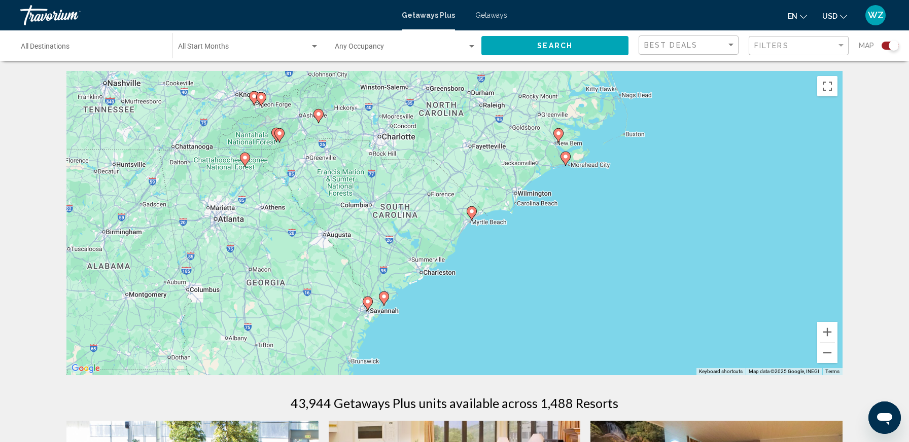
drag, startPoint x: 539, startPoint y: 167, endPoint x: 514, endPoint y: 266, distance: 102.7
click at [514, 266] on div "To activate drag with keyboard, press Alt + Enter. Once in keyboard drag state,…" at bounding box center [454, 223] width 776 height 304
click at [121, 48] on input "Destination All Destinations" at bounding box center [91, 49] width 141 height 8
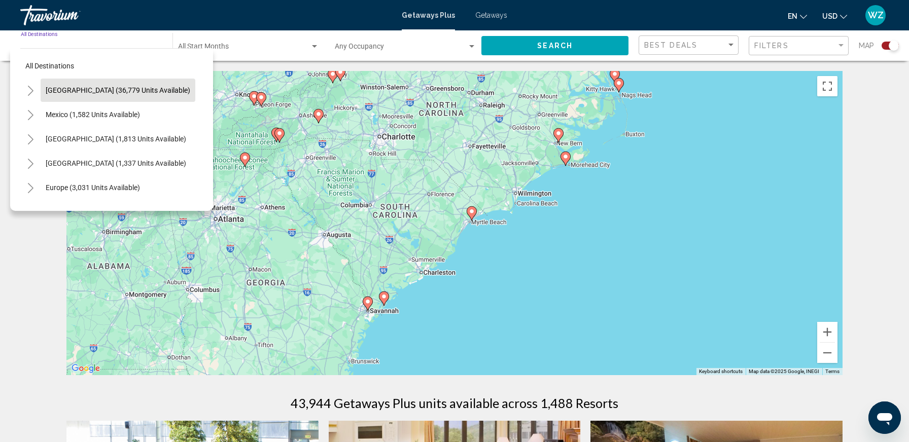
click at [70, 90] on span "[GEOGRAPHIC_DATA] (36,779 units available)" at bounding box center [118, 90] width 144 height 8
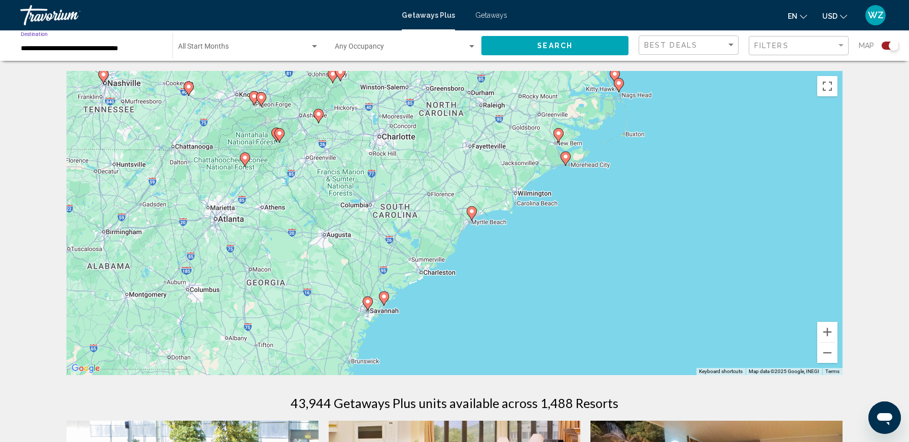
click at [775, 41] on div "Filters" at bounding box center [799, 46] width 91 height 19
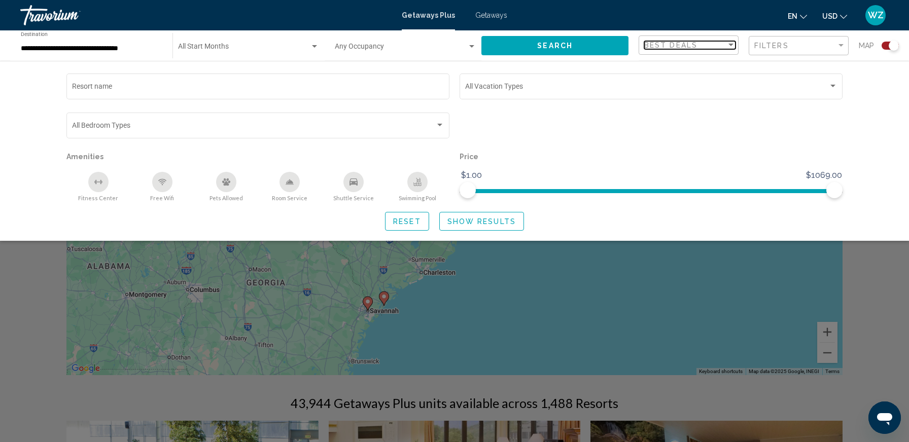
click at [666, 41] on span "Best Deals" at bounding box center [670, 45] width 53 height 8
click at [651, 65] on span "Lowest Price" at bounding box center [664, 66] width 40 height 8
click at [579, 39] on button "Search" at bounding box center [554, 45] width 147 height 19
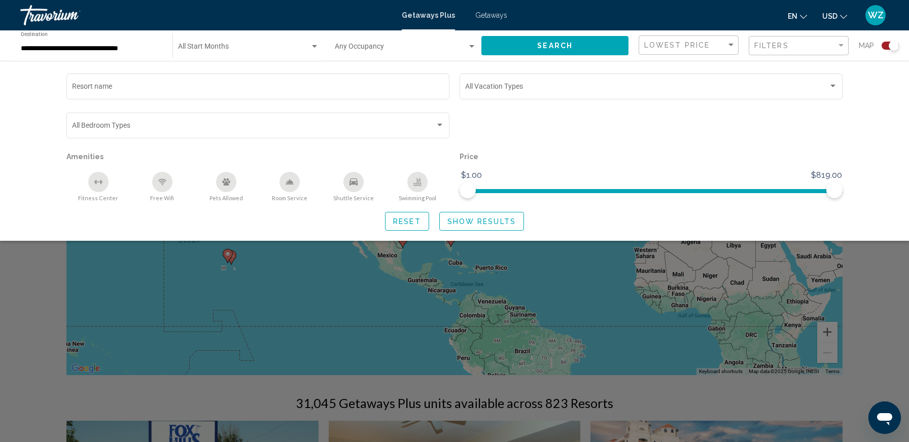
click at [659, 277] on div "Search widget" at bounding box center [454, 297] width 909 height 290
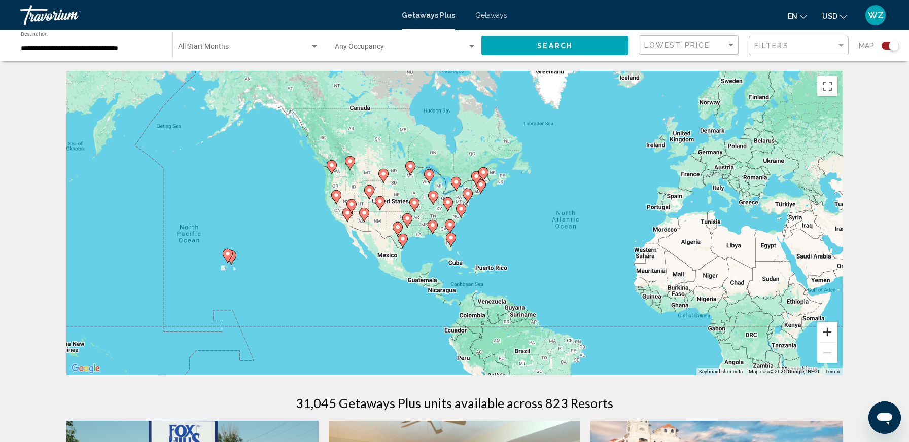
click at [825, 330] on button "Zoom in" at bounding box center [827, 332] width 20 height 20
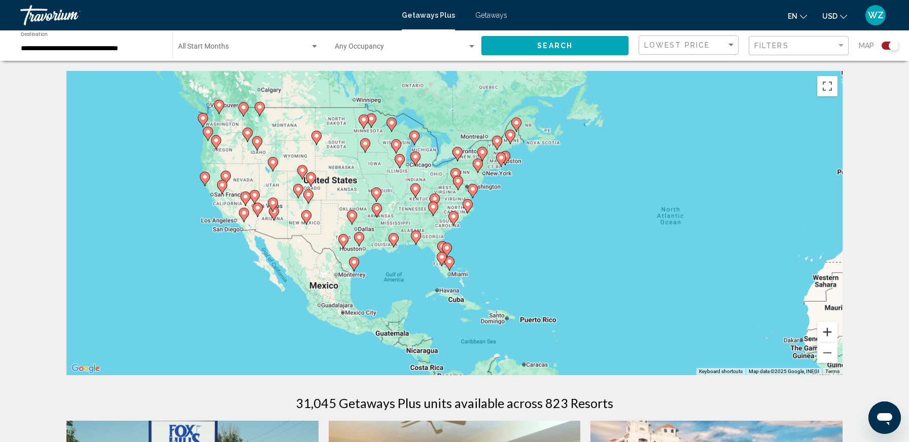
click at [825, 330] on button "Zoom in" at bounding box center [827, 332] width 20 height 20
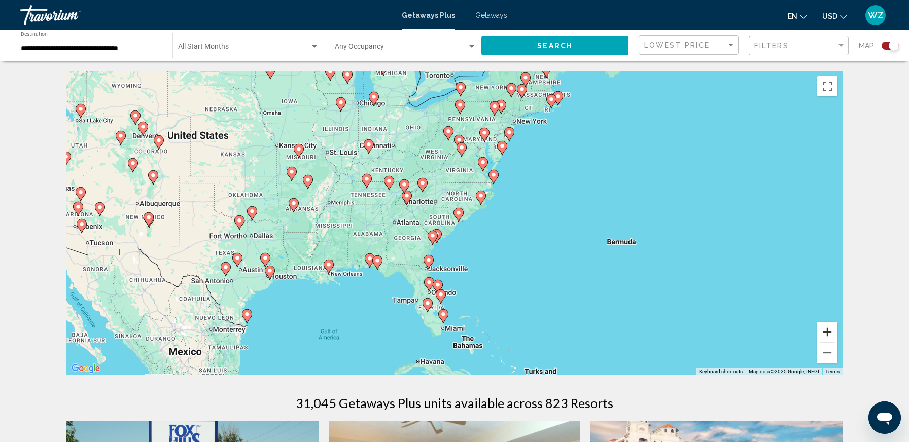
click at [825, 330] on button "Zoom in" at bounding box center [827, 332] width 20 height 20
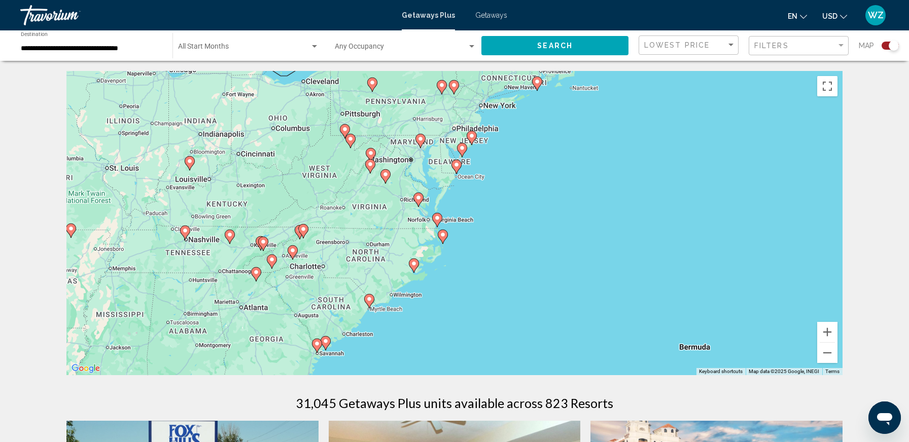
drag, startPoint x: 556, startPoint y: 246, endPoint x: 460, endPoint y: 305, distance: 112.4
click at [462, 333] on div "To activate drag with keyboard, press Alt + Enter. Once in keyboard drag state,…" at bounding box center [454, 223] width 776 height 304
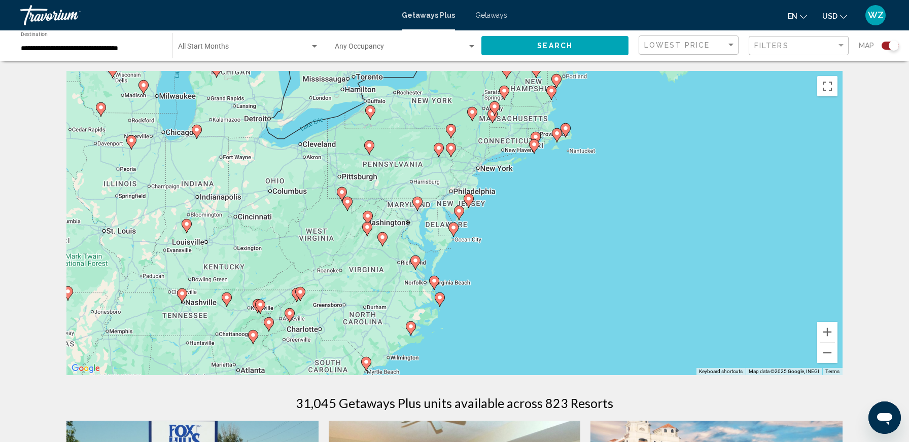
drag, startPoint x: 480, startPoint y: 223, endPoint x: 477, endPoint y: 282, distance: 58.9
click at [478, 282] on div "To activate drag with keyboard, press Alt + Enter. Once in keyboard drag state,…" at bounding box center [454, 223] width 776 height 304
click at [831, 329] on button "Zoom in" at bounding box center [827, 332] width 20 height 20
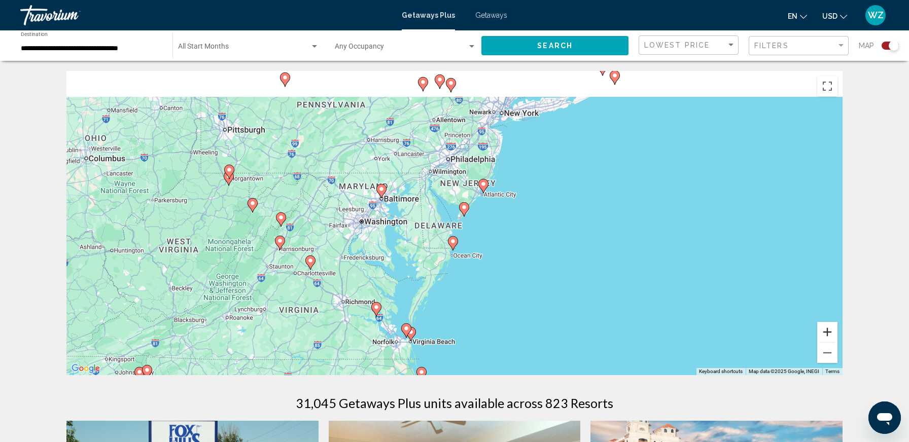
click at [830, 329] on button "Zoom in" at bounding box center [827, 332] width 20 height 20
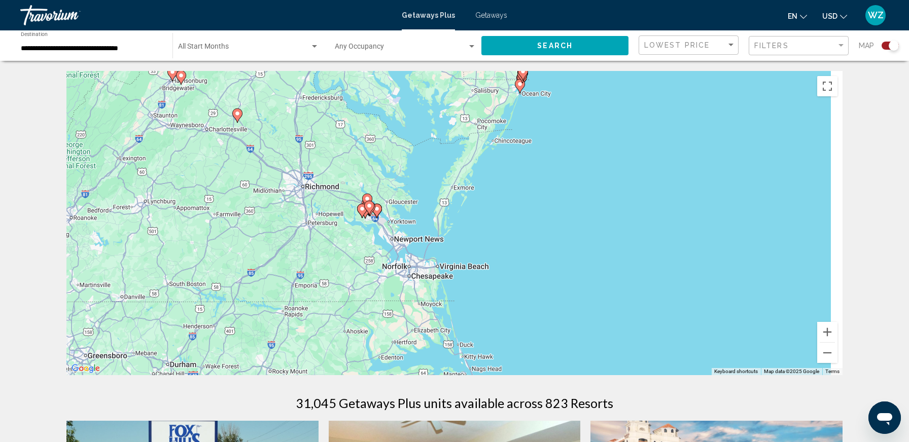
drag, startPoint x: 497, startPoint y: 308, endPoint x: 569, endPoint y: 112, distance: 208.5
click at [569, 112] on div "To activate drag with keyboard, press Alt + Enter. Once in keyboard drag state,…" at bounding box center [454, 223] width 776 height 304
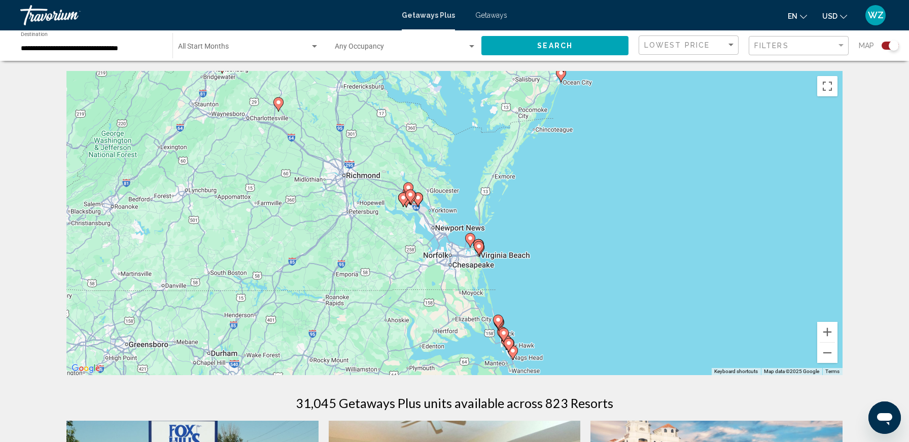
drag, startPoint x: 515, startPoint y: 272, endPoint x: 544, endPoint y: 246, distance: 39.5
click at [549, 247] on div "To activate drag with keyboard, press Alt + Enter. Once in keyboard drag state,…" at bounding box center [454, 223] width 776 height 304
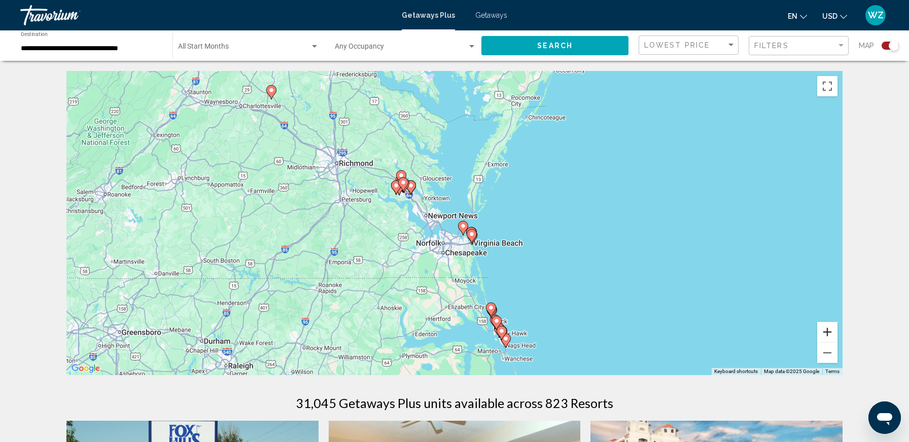
click at [827, 332] on button "Zoom in" at bounding box center [827, 332] width 20 height 20
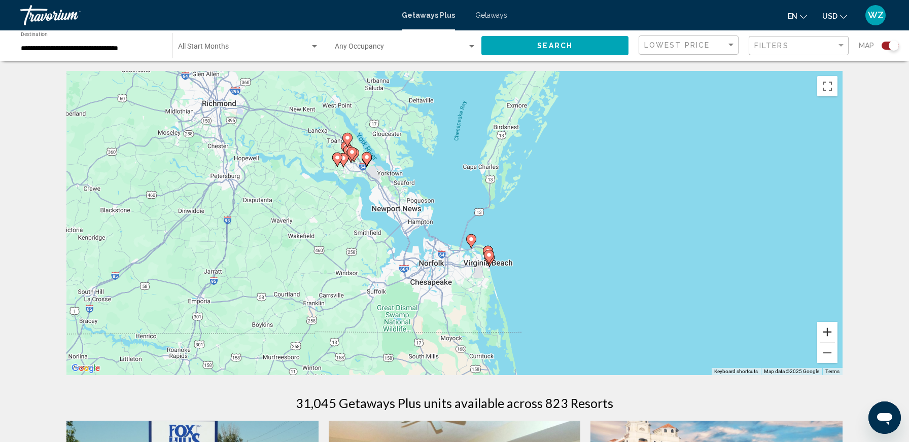
click at [827, 332] on button "Zoom in" at bounding box center [827, 332] width 20 height 20
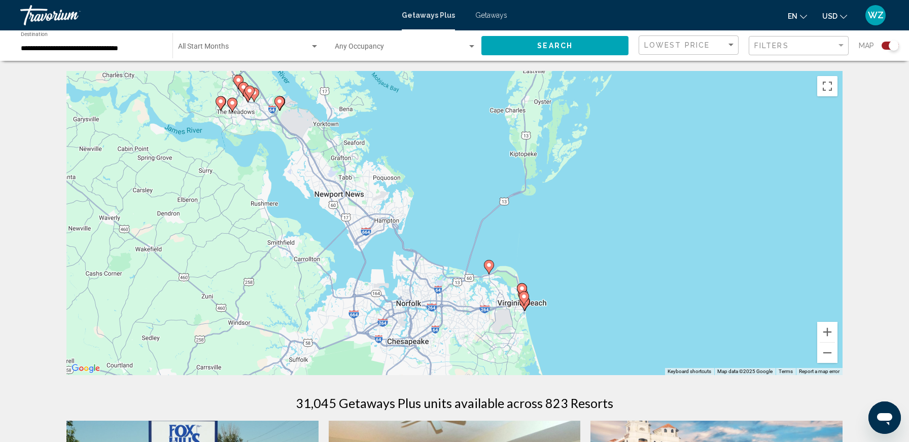
click at [195, 51] on span "Search widget" at bounding box center [244, 49] width 132 height 8
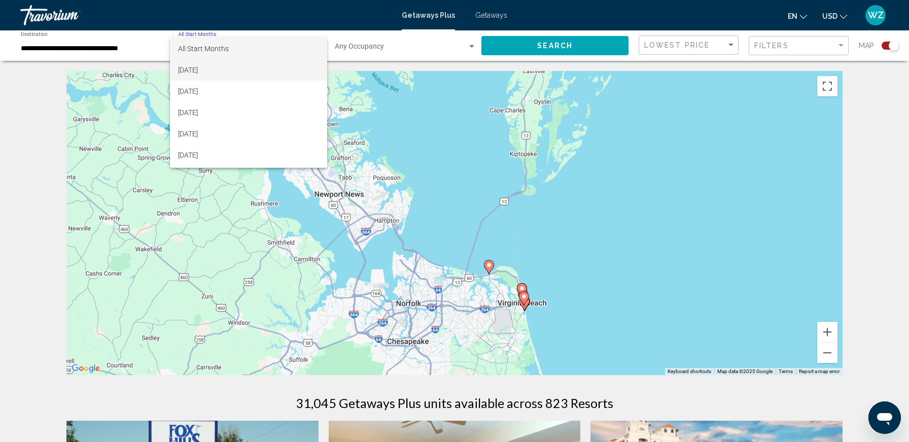
click at [194, 67] on span "[DATE]" at bounding box center [248, 69] width 141 height 21
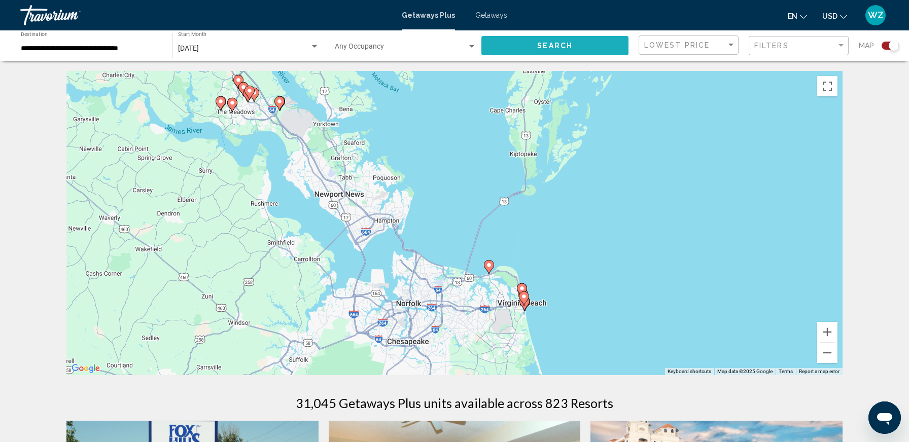
click at [521, 46] on button "Search" at bounding box center [554, 45] width 147 height 19
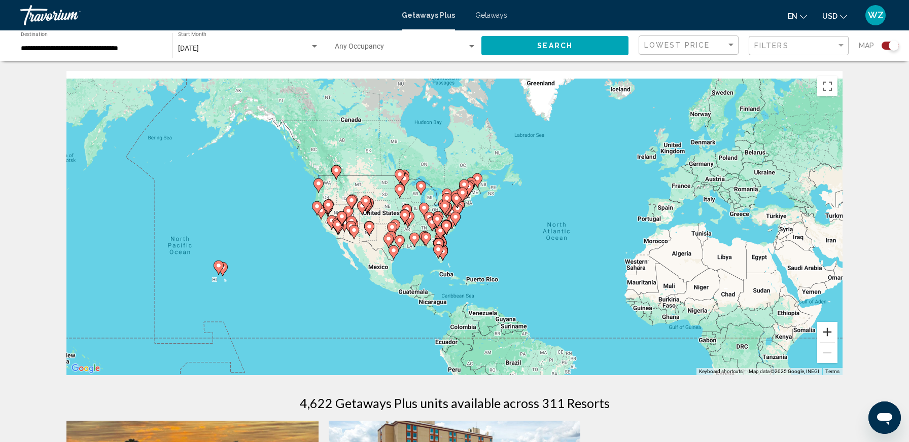
click at [829, 326] on button "Zoom in" at bounding box center [827, 332] width 20 height 20
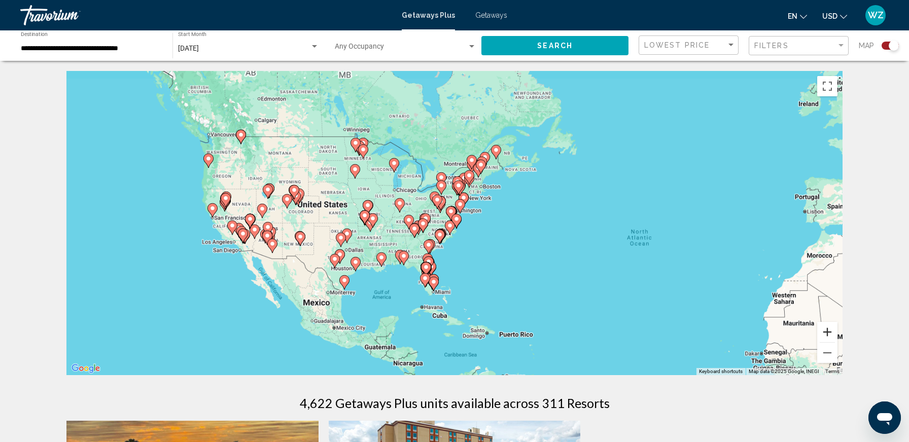
click at [829, 326] on button "Zoom in" at bounding box center [827, 332] width 20 height 20
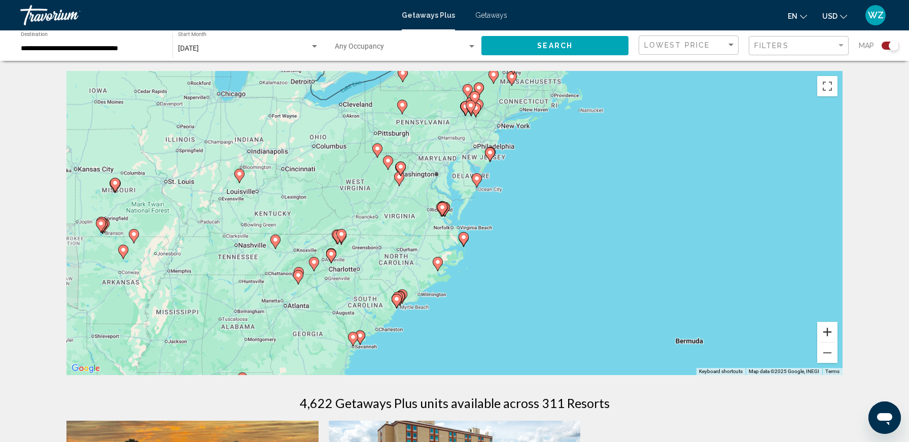
click at [829, 326] on button "Zoom in" at bounding box center [827, 332] width 20 height 20
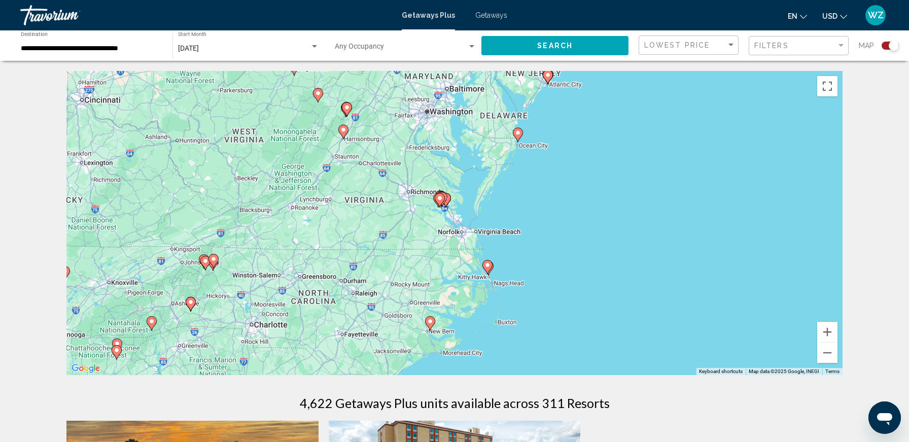
drag, startPoint x: 664, startPoint y: 265, endPoint x: 677, endPoint y: 259, distance: 15.2
click at [677, 259] on div "To activate drag with keyboard, press Alt + Enter. Once in keyboard drag state,…" at bounding box center [454, 223] width 776 height 304
click at [827, 330] on button "Zoom in" at bounding box center [827, 332] width 20 height 20
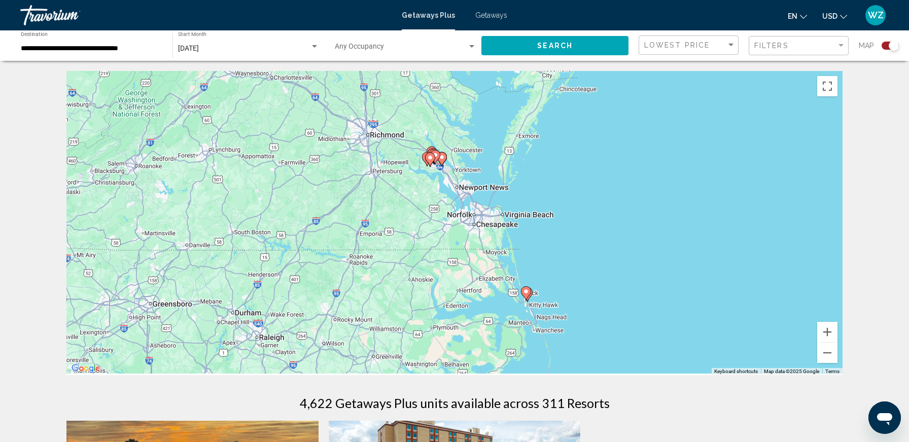
drag, startPoint x: 611, startPoint y: 278, endPoint x: 617, endPoint y: 245, distance: 33.5
click at [617, 245] on div "To activate drag with keyboard, press Alt + Enter. Once in keyboard drag state,…" at bounding box center [454, 223] width 776 height 304
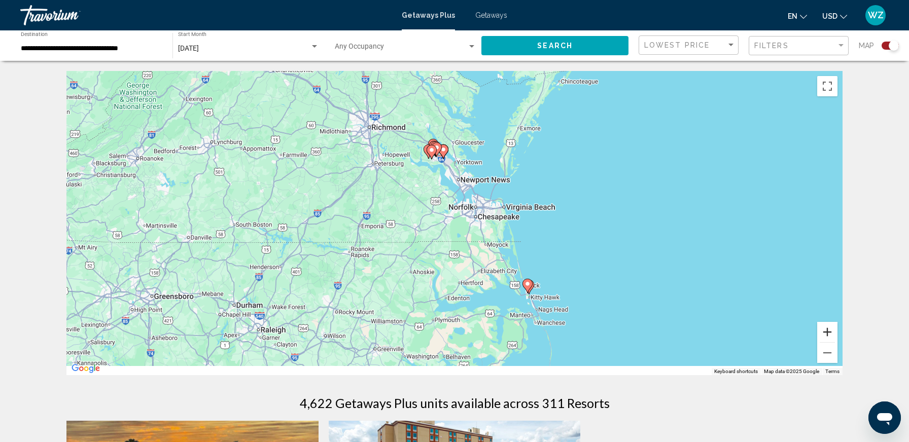
click at [822, 332] on button "Zoom in" at bounding box center [827, 332] width 20 height 20
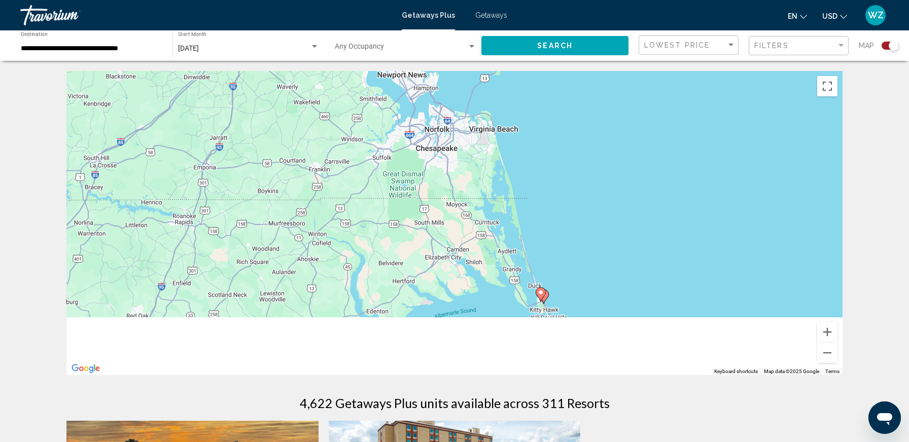
drag, startPoint x: 727, startPoint y: 279, endPoint x: 656, endPoint y: 215, distance: 95.1
click at [666, 215] on div "To activate drag with keyboard, press Alt + Enter. Once in keyboard drag state,…" at bounding box center [454, 223] width 776 height 304
click at [541, 291] on image "Main content" at bounding box center [540, 292] width 6 height 6
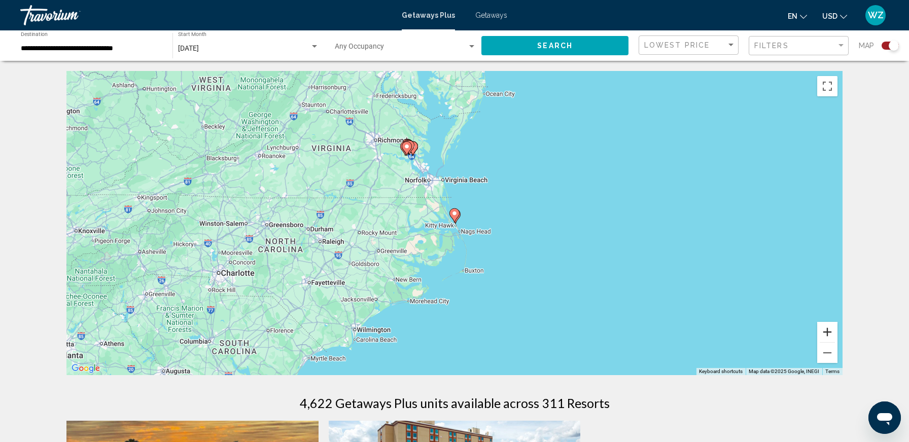
click at [829, 329] on button "Zoom in" at bounding box center [827, 332] width 20 height 20
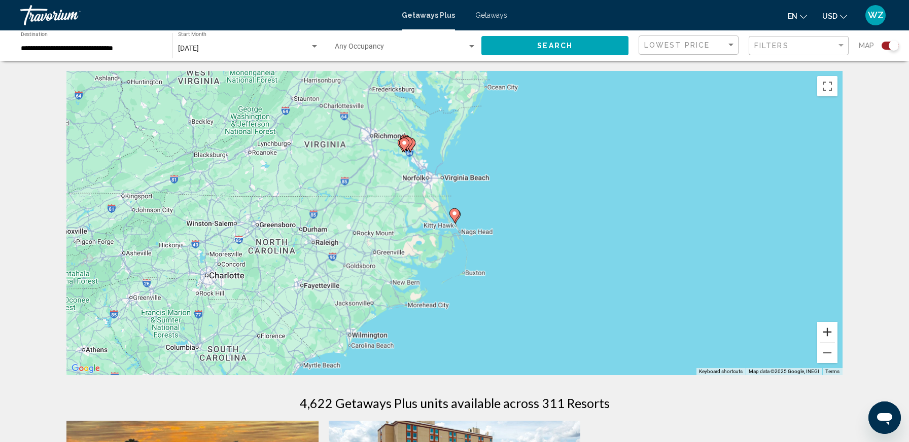
click at [828, 329] on button "Zoom in" at bounding box center [827, 332] width 20 height 20
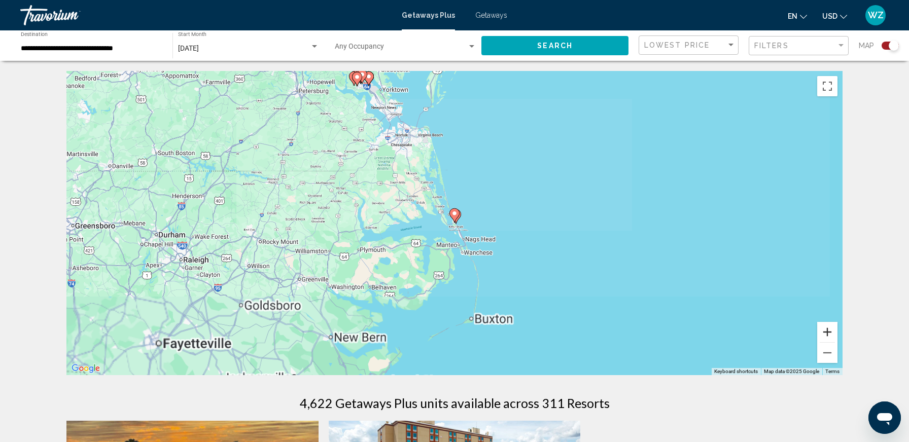
click at [828, 329] on button "Zoom in" at bounding box center [827, 332] width 20 height 20
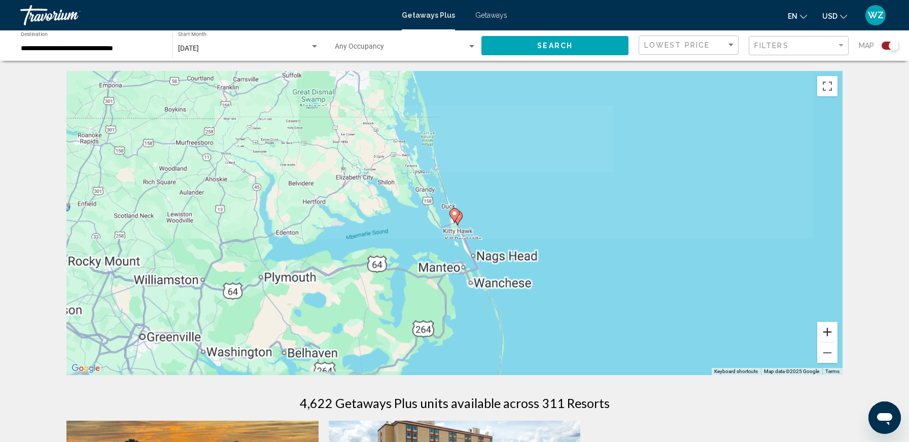
click at [828, 329] on button "Zoom in" at bounding box center [827, 332] width 20 height 20
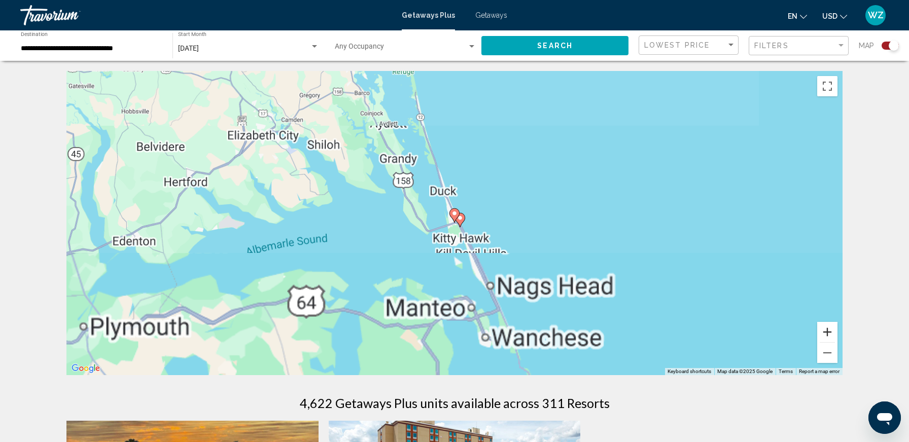
click at [828, 329] on button "Zoom in" at bounding box center [827, 332] width 20 height 20
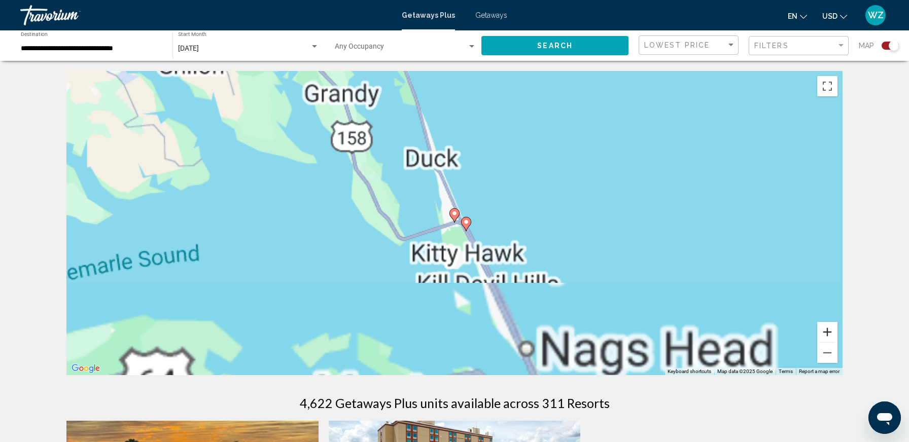
click at [828, 329] on button "Zoom in" at bounding box center [827, 332] width 20 height 20
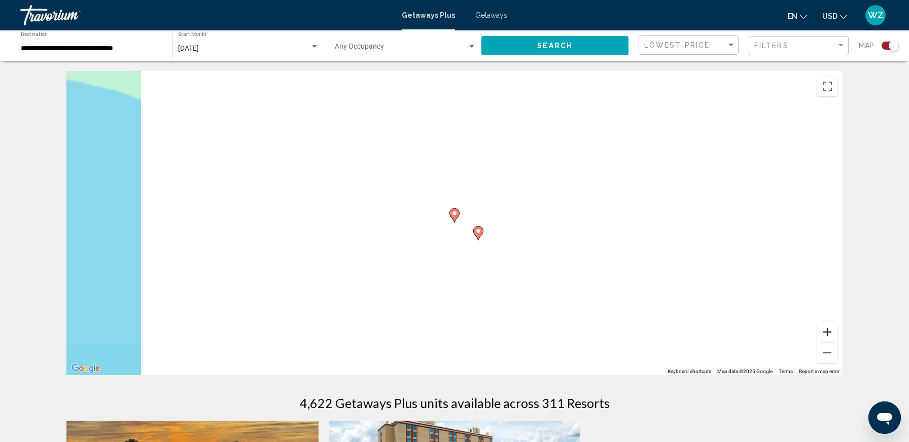
click at [828, 329] on button "Zoom in" at bounding box center [827, 332] width 20 height 20
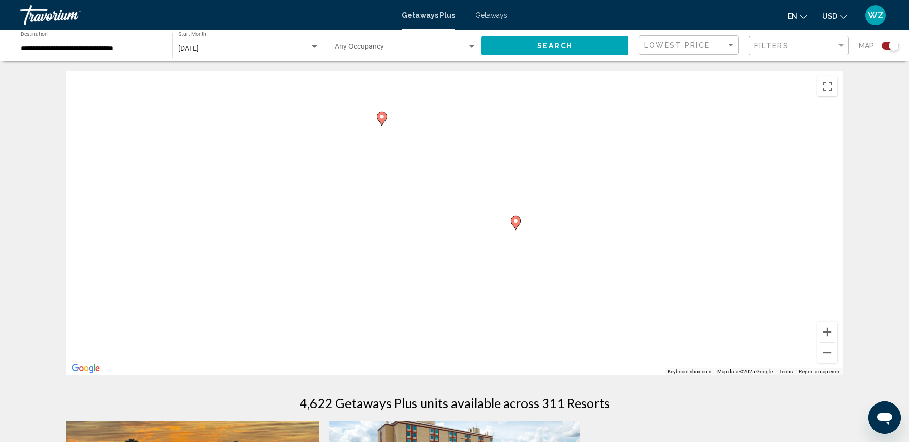
drag, startPoint x: 693, startPoint y: 265, endPoint x: 627, endPoint y: 179, distance: 108.5
click at [629, 178] on div "To activate drag with keyboard, press Alt + Enter. Once in keyboard drag state,…" at bounding box center [454, 223] width 776 height 304
drag, startPoint x: 694, startPoint y: 168, endPoint x: 577, endPoint y: 149, distance: 117.7
click at [579, 150] on div "To activate drag with keyboard, press Alt + Enter. Once in keyboard drag state,…" at bounding box center [454, 223] width 776 height 304
click at [415, 221] on image "Main content" at bounding box center [415, 222] width 6 height 6
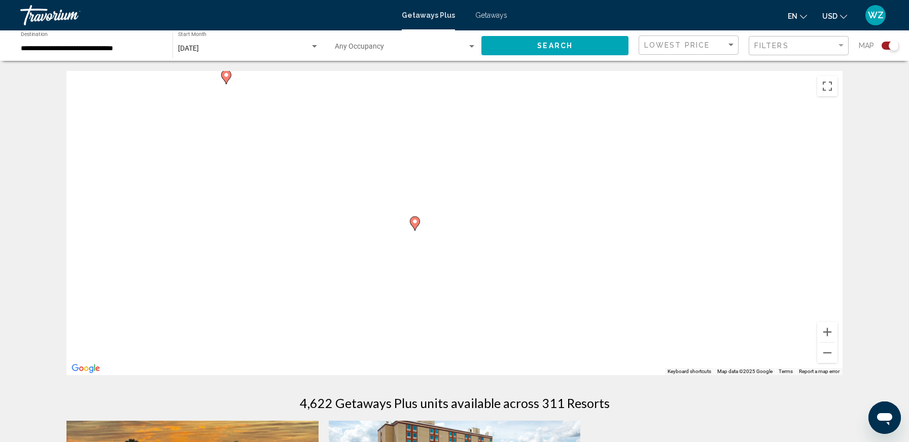
type input "**********"
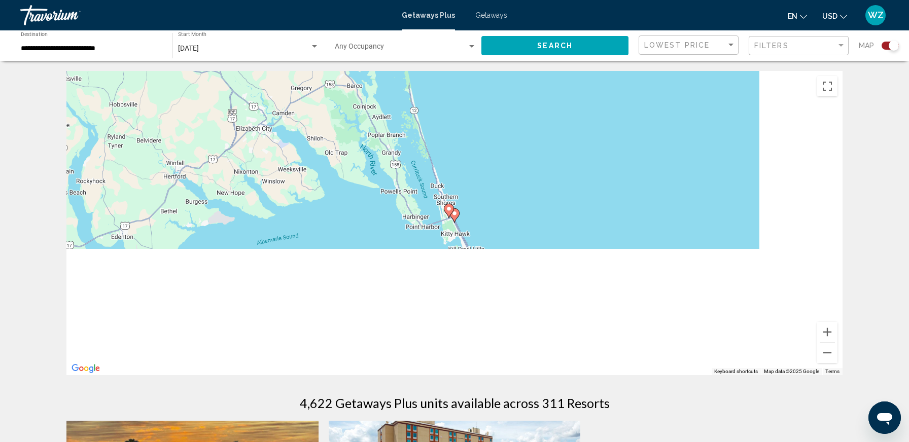
click at [455, 214] on image "Main content" at bounding box center [454, 213] width 6 height 6
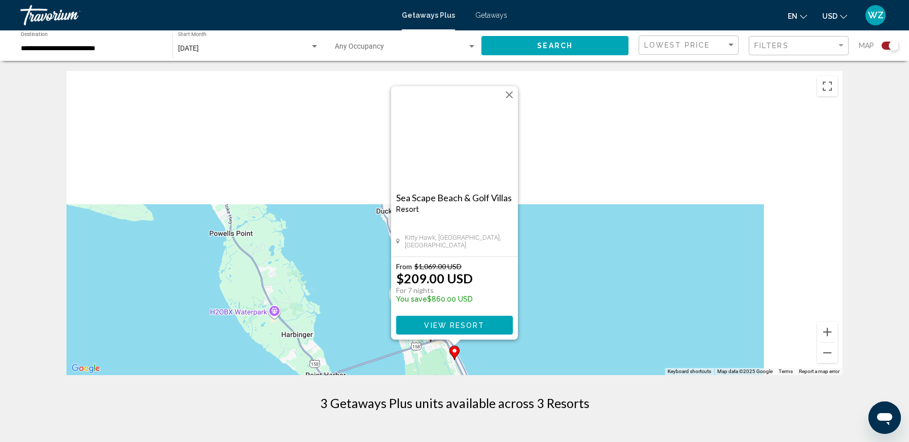
click at [441, 323] on span "View Resort" at bounding box center [454, 325] width 60 height 8
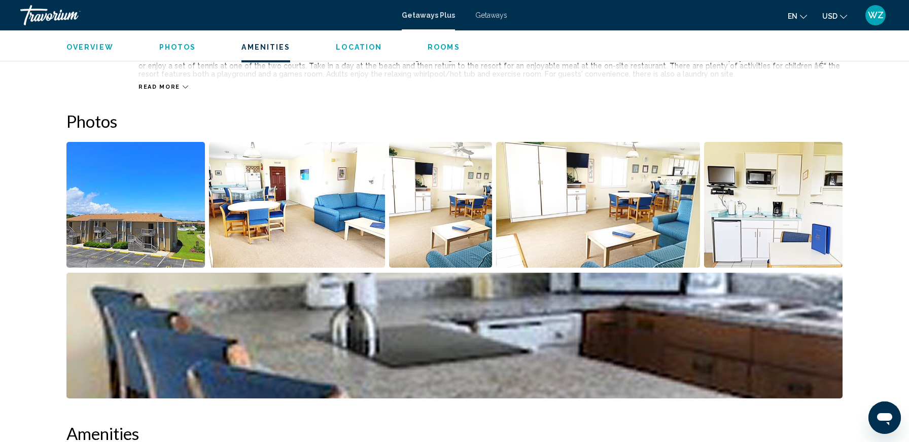
scroll to position [335, 0]
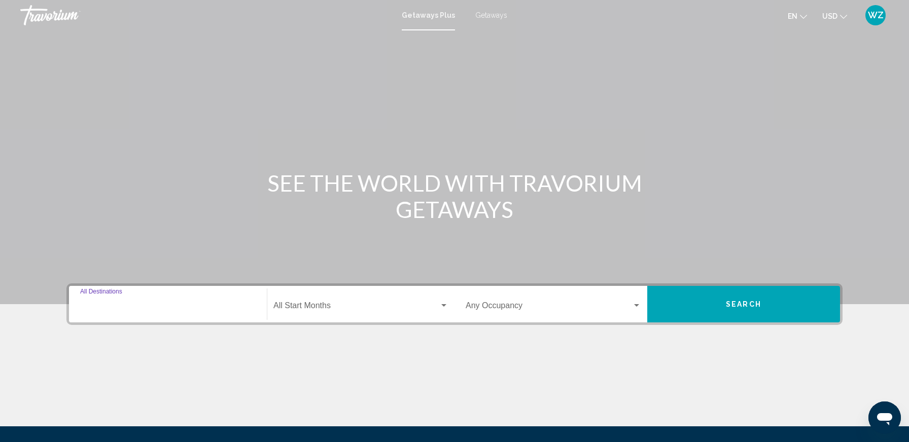
click at [203, 308] on input "Destination All Destinations" at bounding box center [167, 307] width 175 height 9
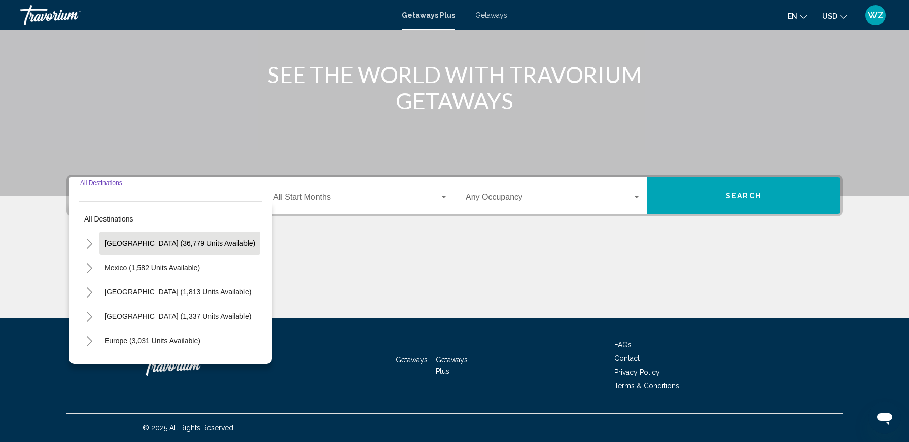
click at [118, 245] on span "[GEOGRAPHIC_DATA] (36,779 units available)" at bounding box center [179, 243] width 151 height 8
type input "**********"
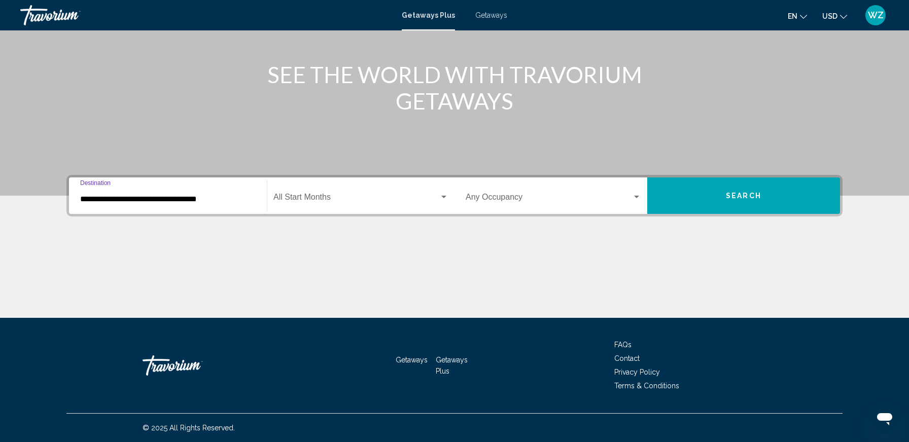
click at [412, 198] on span "Search widget" at bounding box center [356, 199] width 166 height 9
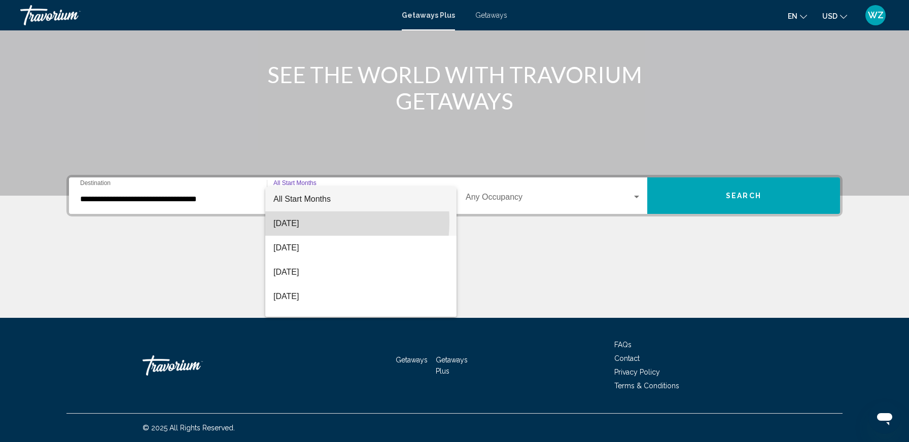
click at [291, 221] on span "[DATE]" at bounding box center [360, 223] width 175 height 24
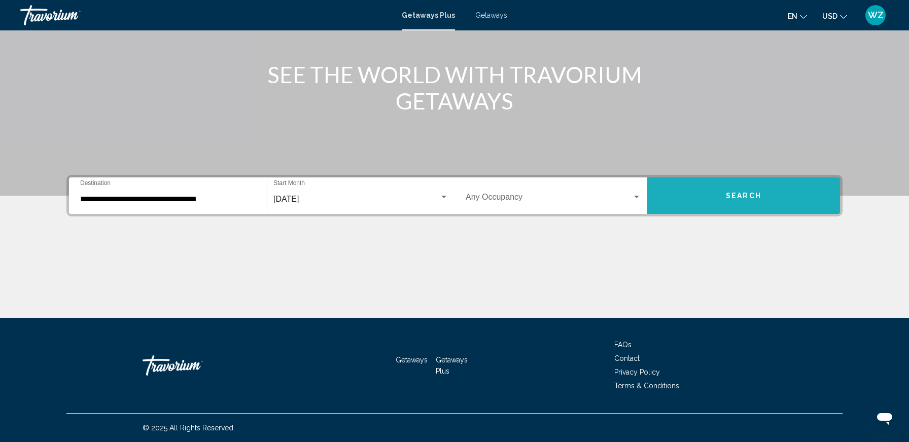
click at [721, 188] on button "Search" at bounding box center [743, 195] width 193 height 37
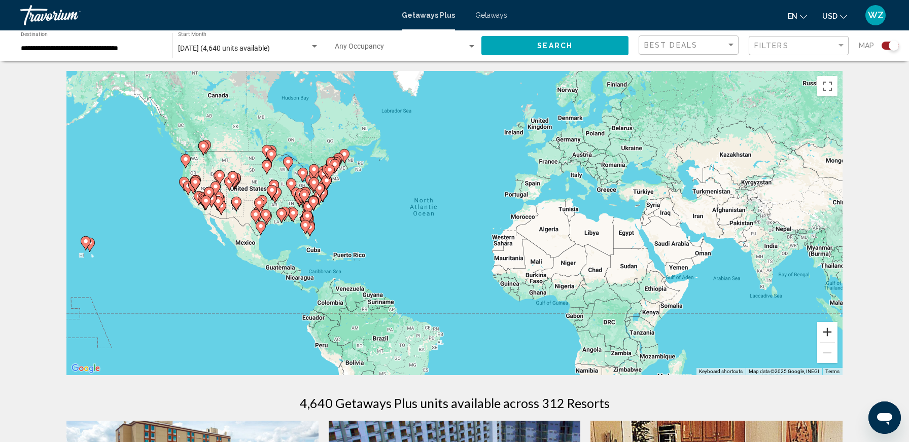
click at [822, 331] on button "Zoom in" at bounding box center [827, 332] width 20 height 20
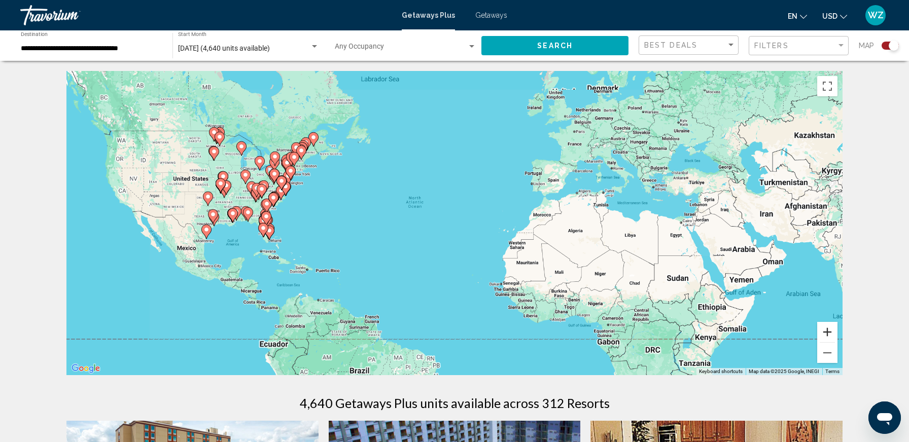
click at [822, 331] on button "Zoom in" at bounding box center [827, 332] width 20 height 20
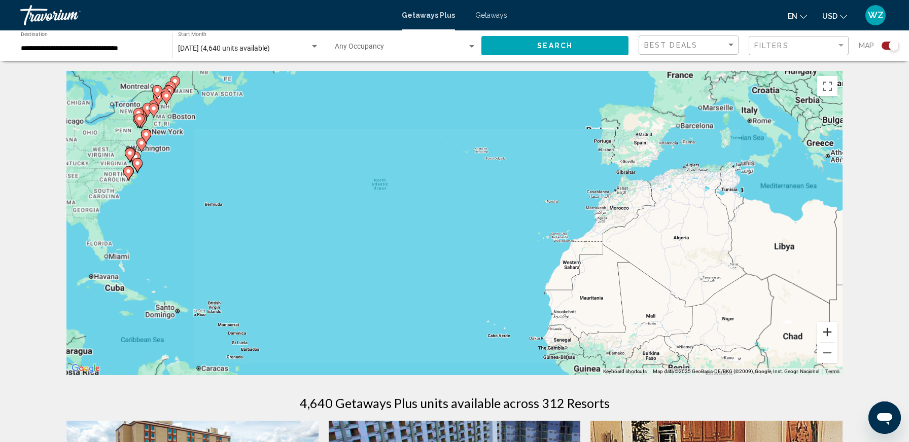
click at [822, 331] on button "Zoom in" at bounding box center [827, 332] width 20 height 20
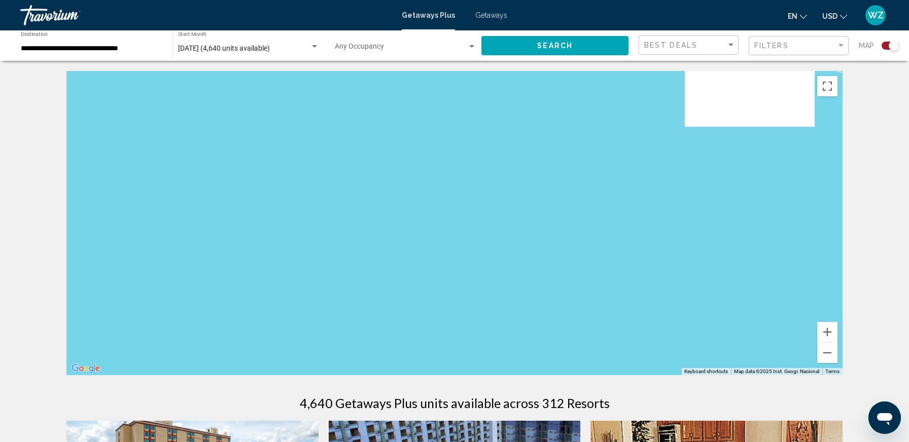
drag, startPoint x: 326, startPoint y: 247, endPoint x: 851, endPoint y: 379, distance: 541.2
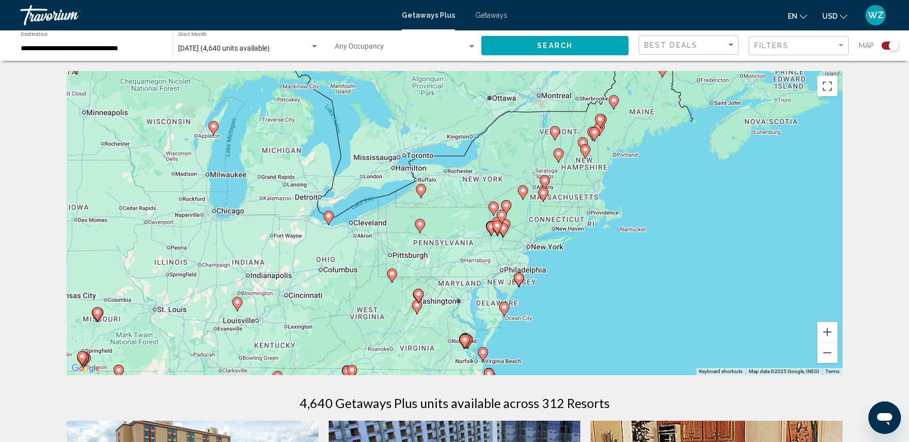
drag, startPoint x: 586, startPoint y: 260, endPoint x: 545, endPoint y: 289, distance: 50.5
click at [545, 289] on div "To activate drag with keyboard, press Alt + Enter. Once in keyboard drag state,…" at bounding box center [454, 223] width 776 height 304
click at [827, 329] on button "Zoom in" at bounding box center [827, 332] width 20 height 20
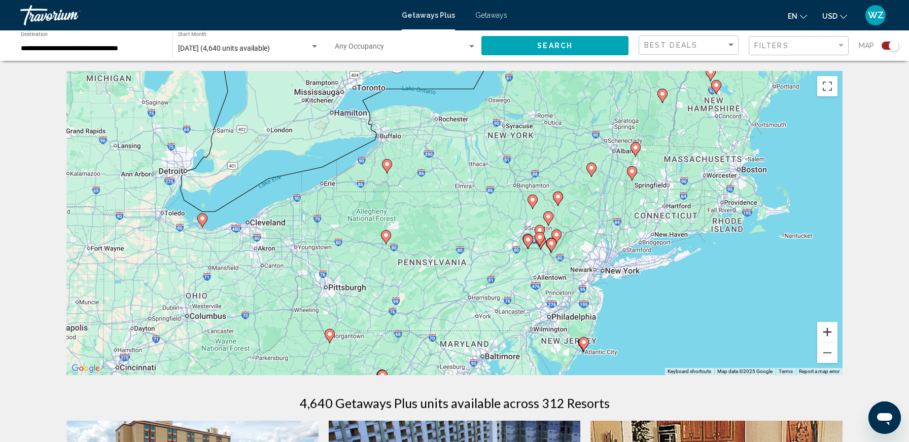
click at [828, 329] on button "Zoom in" at bounding box center [827, 332] width 20 height 20
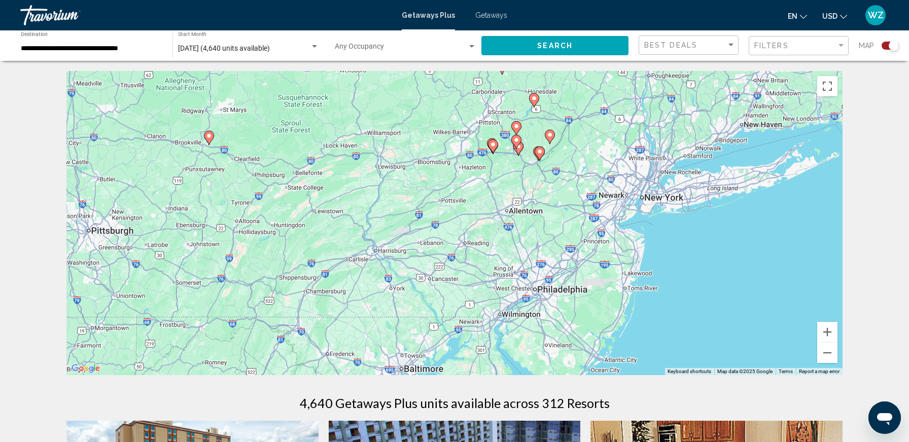
drag, startPoint x: 687, startPoint y: 290, endPoint x: 578, endPoint y: 168, distance: 164.1
click at [578, 168] on div "To activate drag with keyboard, press Alt + Enter. Once in keyboard drag state,…" at bounding box center [454, 223] width 776 height 304
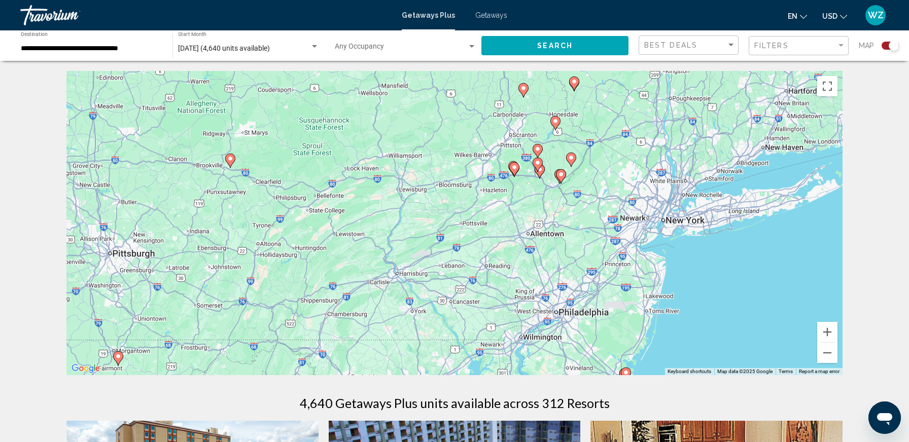
drag, startPoint x: 476, startPoint y: 298, endPoint x: 499, endPoint y: 321, distance: 32.6
click at [499, 321] on div "To activate drag with keyboard, press Alt + Enter. Once in keyboard drag state,…" at bounding box center [454, 223] width 776 height 304
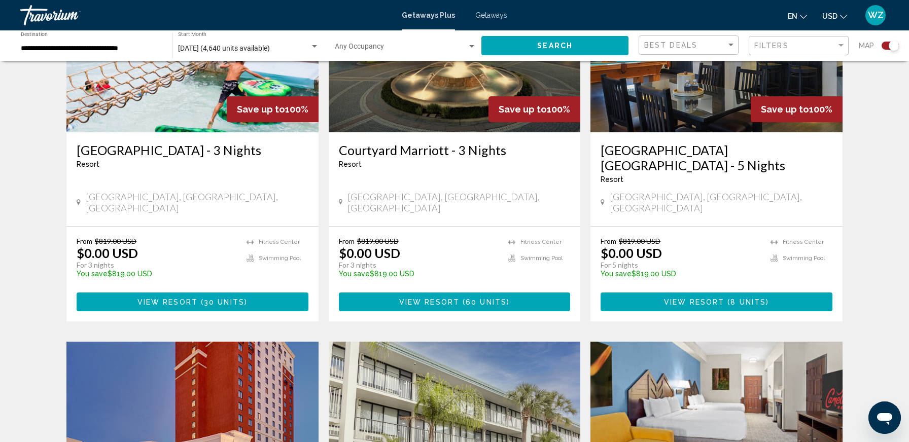
scroll to position [12, 0]
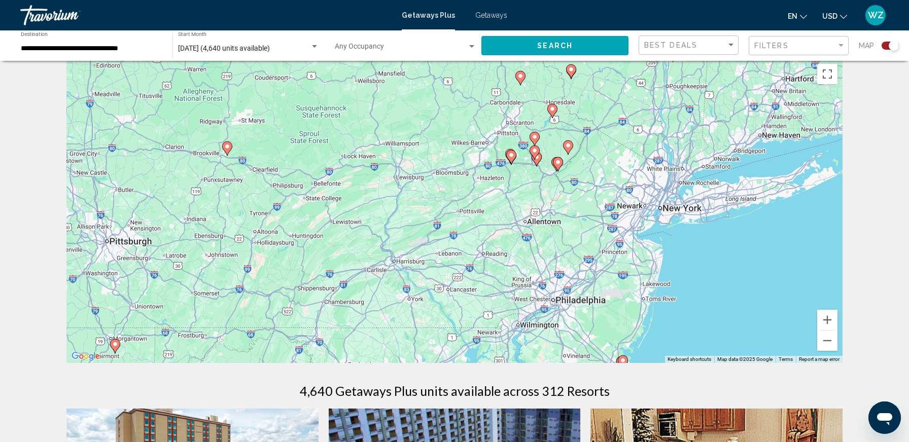
drag, startPoint x: 568, startPoint y: 240, endPoint x: 296, endPoint y: 137, distance: 291.1
click at [296, 137] on div "To activate drag with keyboard, press Alt + Enter. Once in keyboard drag state,…" at bounding box center [454, 211] width 776 height 304
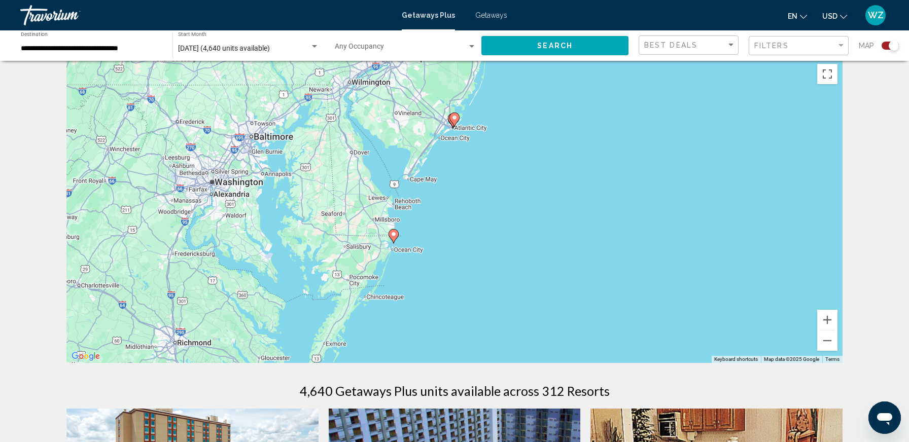
drag, startPoint x: 254, startPoint y: 235, endPoint x: 539, endPoint y: 139, distance: 300.6
click at [539, 139] on div "To activate drag with keyboard, press Alt + Enter. Once in keyboard drag state,…" at bounding box center [454, 211] width 776 height 304
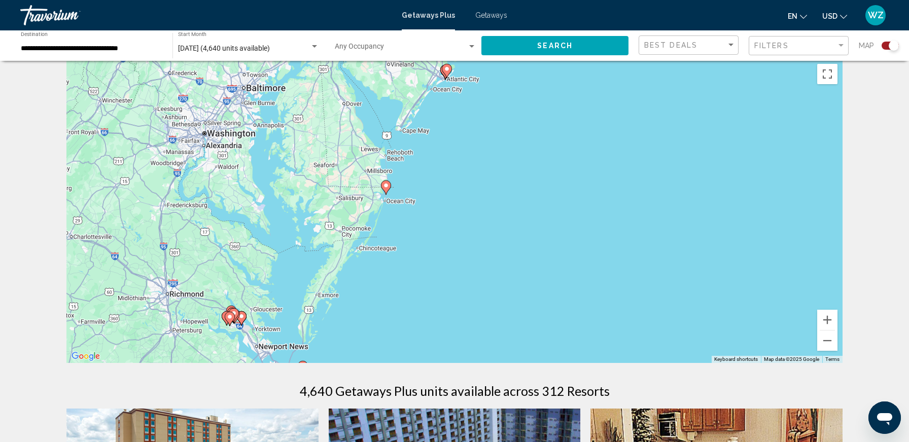
drag, startPoint x: 472, startPoint y: 270, endPoint x: 619, endPoint y: 113, distance: 215.2
click at [555, 175] on div "To activate drag with keyboard, press Alt + Enter. Once in keyboard drag state,…" at bounding box center [454, 211] width 776 height 304
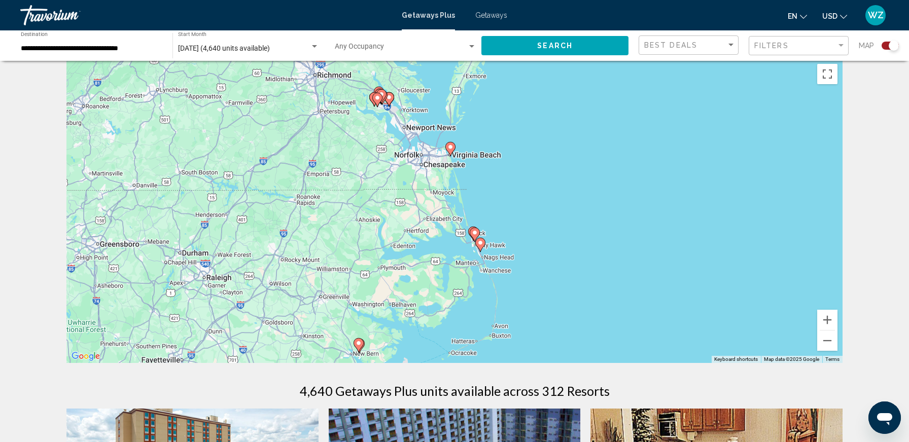
drag, startPoint x: 520, startPoint y: 279, endPoint x: 453, endPoint y: 279, distance: 66.9
click at [453, 279] on div "To activate drag with keyboard, press Alt + Enter. Once in keyboard drag state,…" at bounding box center [454, 211] width 776 height 304
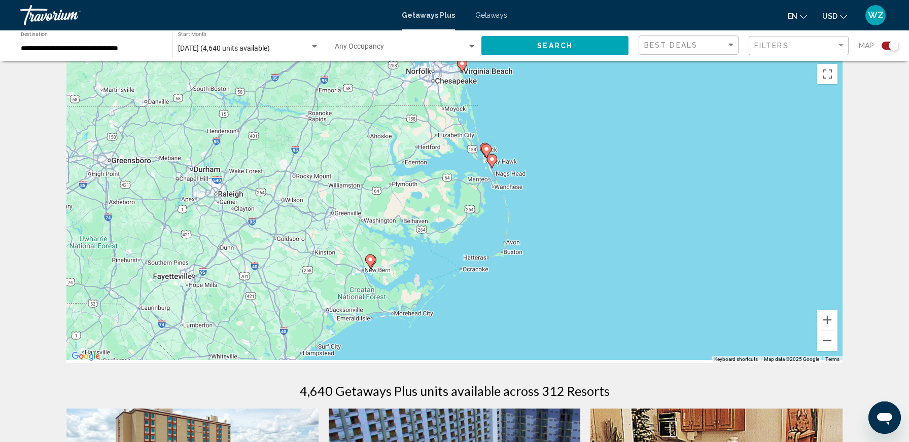
drag, startPoint x: 613, startPoint y: 243, endPoint x: 626, endPoint y: 143, distance: 100.7
click at [626, 143] on div "To activate drag with keyboard, press Alt + Enter. Once in keyboard drag state,…" at bounding box center [454, 211] width 776 height 304
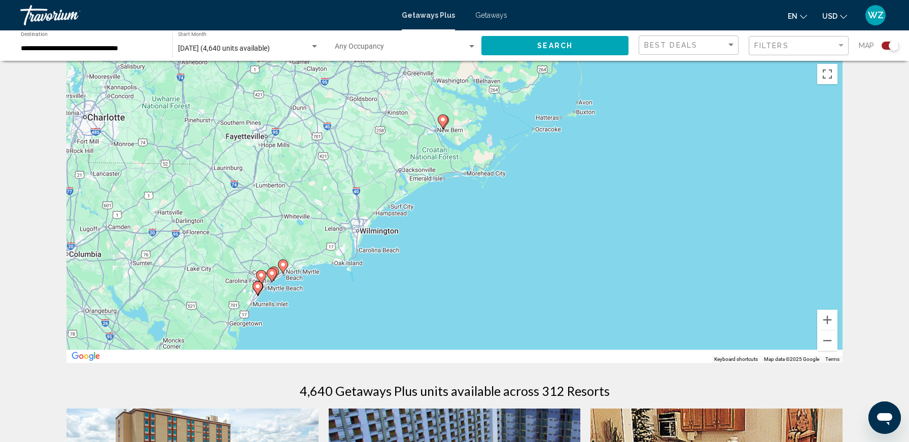
drag, startPoint x: 494, startPoint y: 279, endPoint x: 603, endPoint y: 114, distance: 197.7
click at [594, 127] on div "To activate drag with keyboard, press Alt + Enter. Once in keyboard drag state,…" at bounding box center [454, 211] width 776 height 304
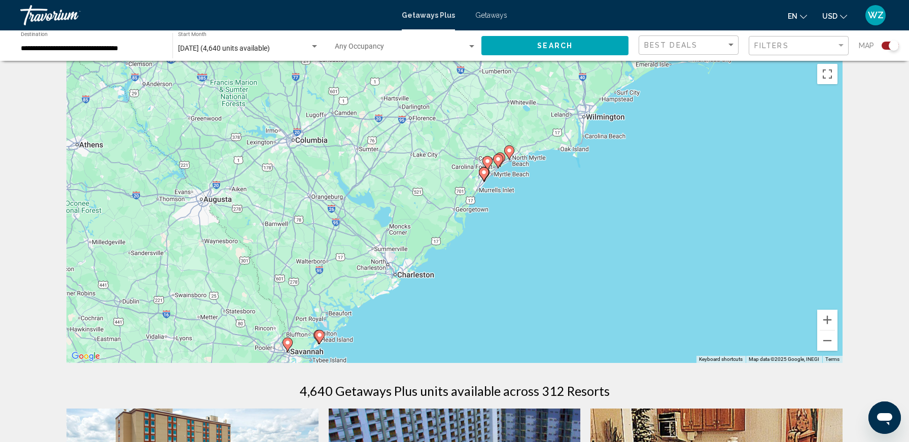
drag, startPoint x: 404, startPoint y: 172, endPoint x: 507, endPoint y: 218, distance: 112.8
click at [507, 218] on div "To activate drag with keyboard, press Alt + Enter. Once in keyboard drag state,…" at bounding box center [454, 211] width 776 height 304
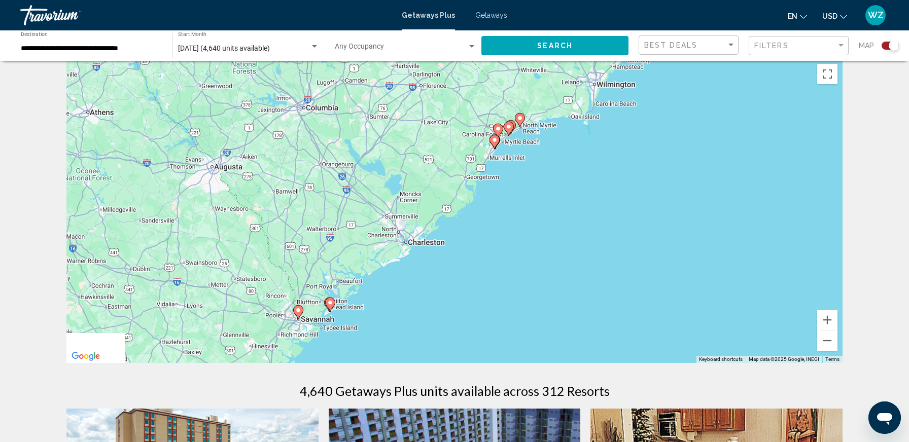
drag, startPoint x: 476, startPoint y: 284, endPoint x: 532, endPoint y: 144, distance: 151.5
click at [530, 154] on div "To activate drag with keyboard, press Alt + Enter. Once in keyboard drag state,…" at bounding box center [454, 211] width 776 height 304
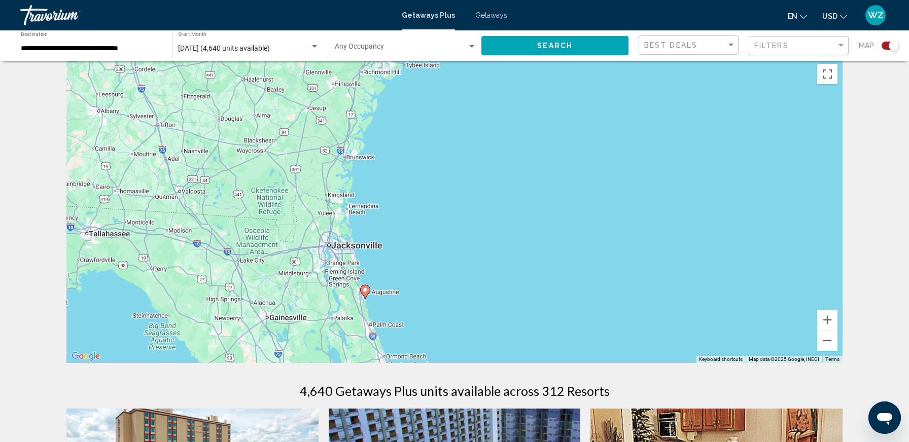
drag, startPoint x: 437, startPoint y: 279, endPoint x: 446, endPoint y: 123, distance: 155.9
click at [441, 157] on div "To activate drag with keyboard, press Alt + Enter. Once in keyboard drag state,…" at bounding box center [454, 211] width 776 height 304
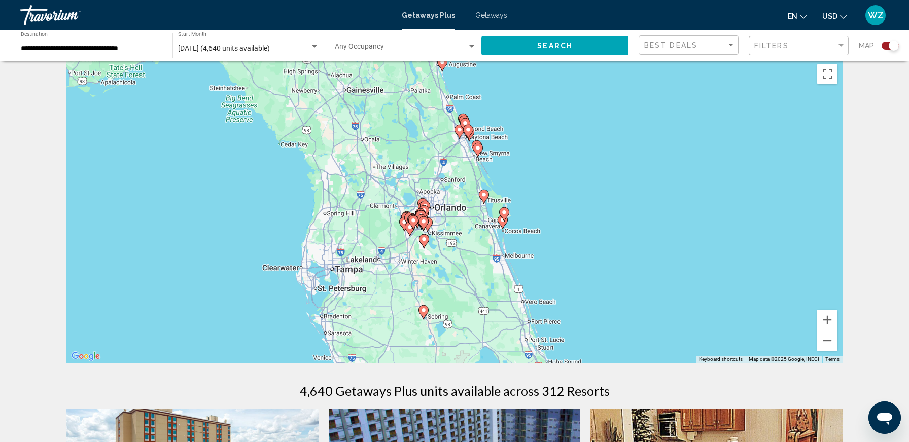
drag, startPoint x: 526, startPoint y: 252, endPoint x: 591, endPoint y: 208, distance: 78.5
click at [591, 208] on div "To activate drag with keyboard, press Alt + Enter. Once in keyboard drag state,…" at bounding box center [454, 211] width 776 height 304
click at [826, 322] on button "Zoom in" at bounding box center [827, 320] width 20 height 20
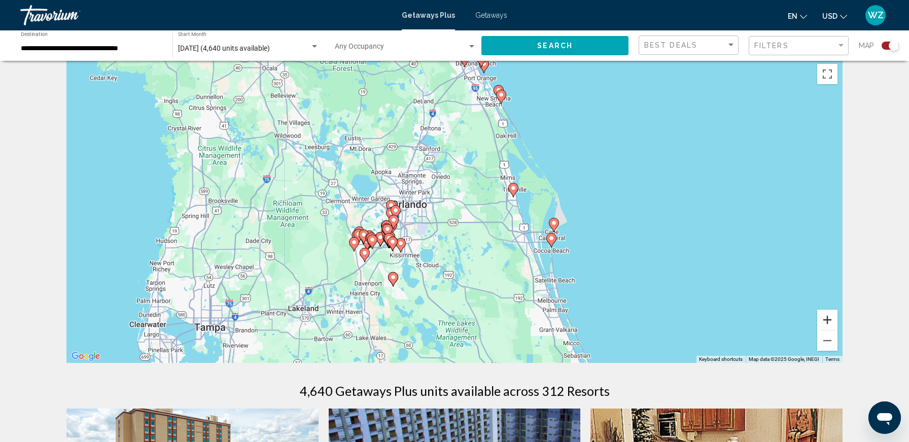
click at [829, 315] on button "Zoom in" at bounding box center [827, 320] width 20 height 20
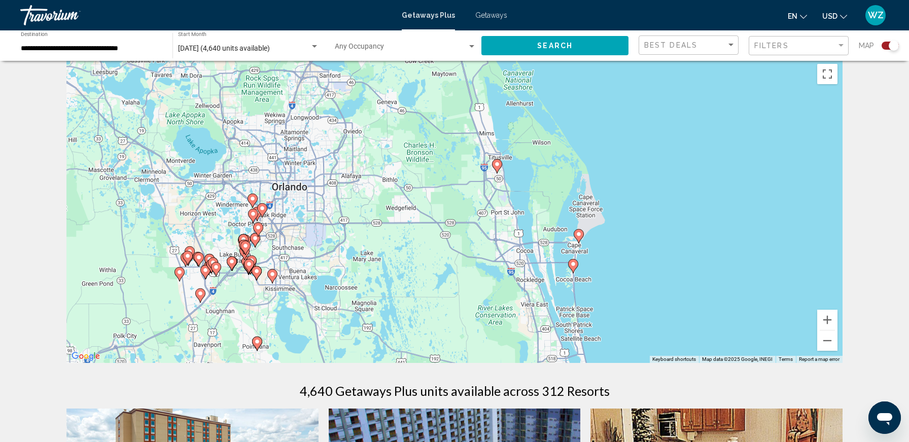
drag, startPoint x: 732, startPoint y: 266, endPoint x: 652, endPoint y: 252, distance: 80.3
click at [653, 253] on div "To activate drag with keyboard, press Alt + Enter. Once in keyboard drag state,…" at bounding box center [454, 211] width 776 height 304
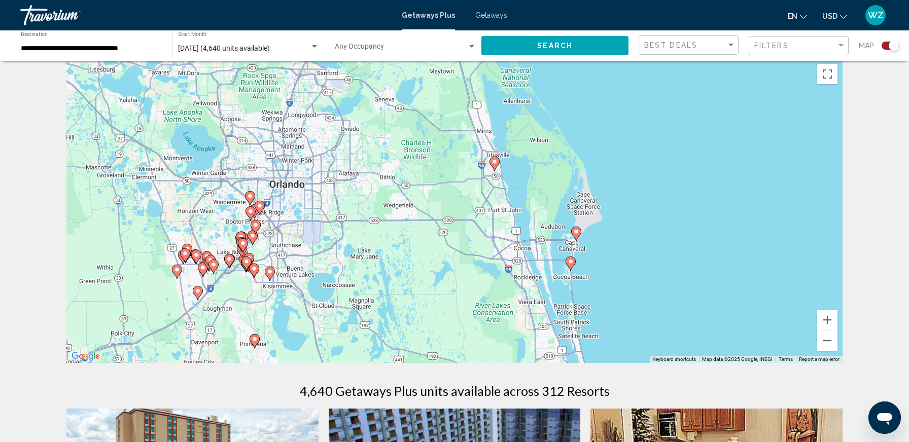
click at [576, 231] on image "Main content" at bounding box center [576, 232] width 6 height 6
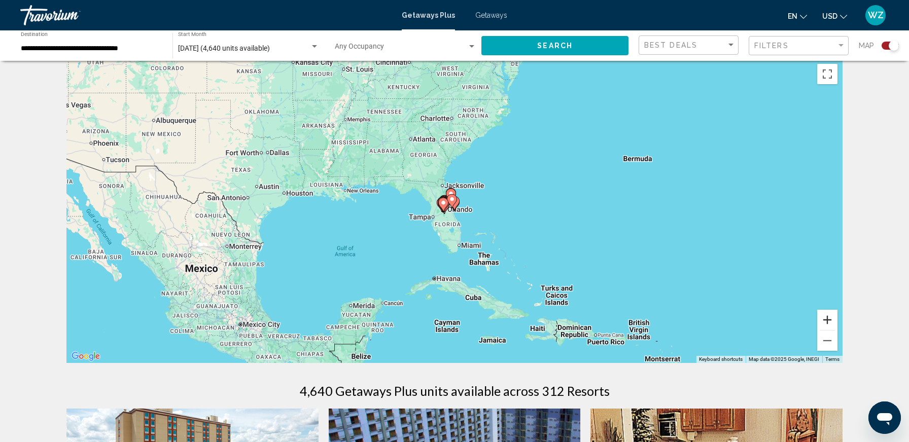
click at [829, 315] on button "Zoom in" at bounding box center [827, 320] width 20 height 20
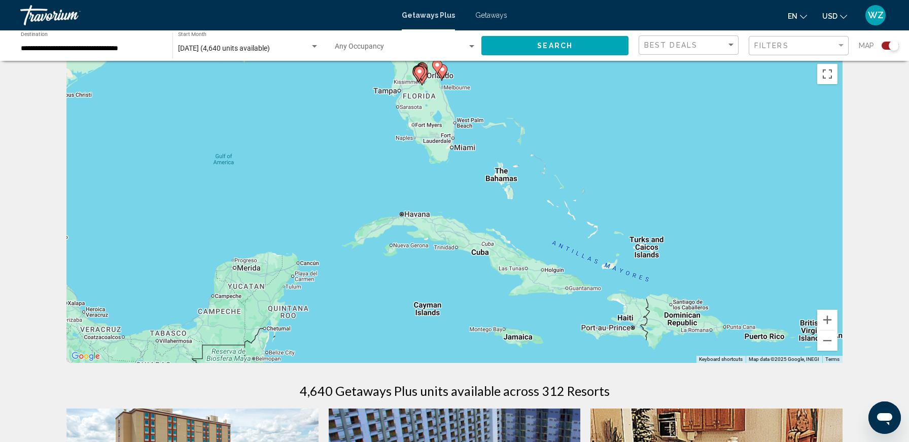
drag, startPoint x: 697, startPoint y: 295, endPoint x: 684, endPoint y: 163, distance: 132.4
click at [684, 163] on div "To activate drag with keyboard, press Alt + Enter. Once in keyboard drag state,…" at bounding box center [454, 211] width 776 height 304
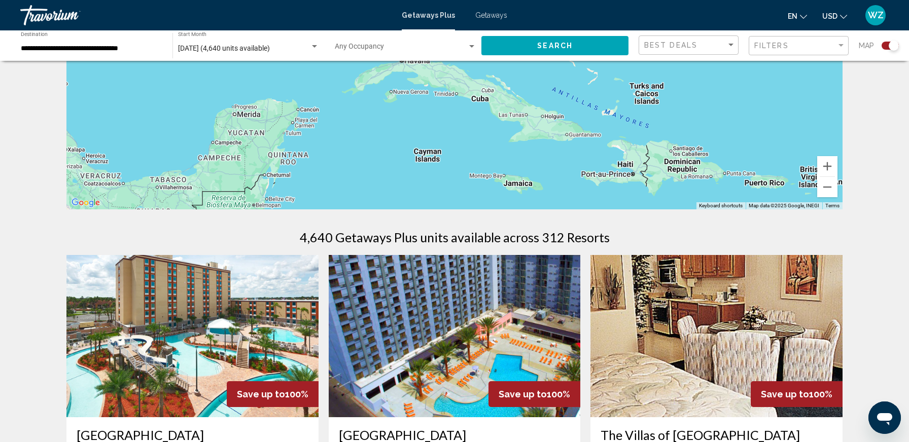
scroll to position [0, 0]
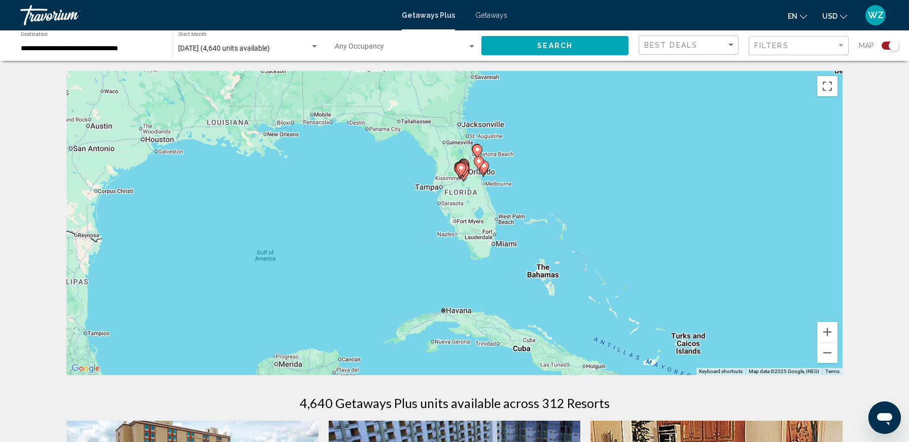
drag, startPoint x: 637, startPoint y: 179, endPoint x: 695, endPoint y: 292, distance: 126.5
click at [695, 292] on div "To activate drag with keyboard, press Alt + Enter. Once in keyboard drag state,…" at bounding box center [454, 223] width 776 height 304
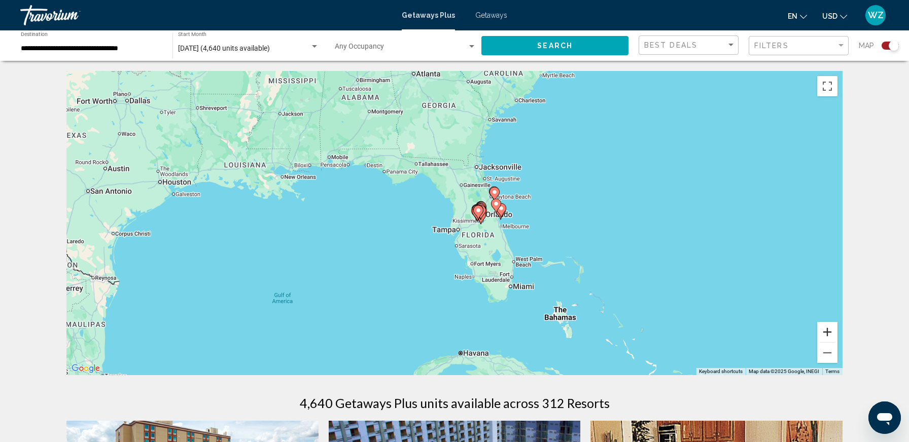
click at [829, 329] on button "Zoom in" at bounding box center [827, 332] width 20 height 20
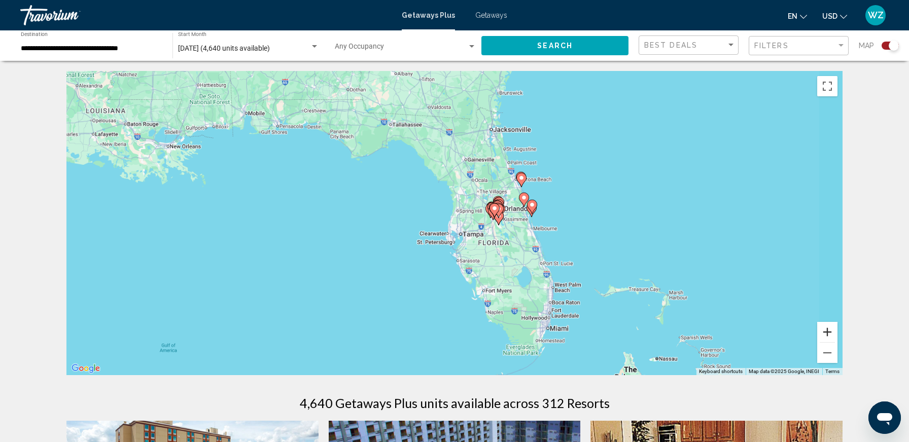
click at [829, 329] on button "Zoom in" at bounding box center [827, 332] width 20 height 20
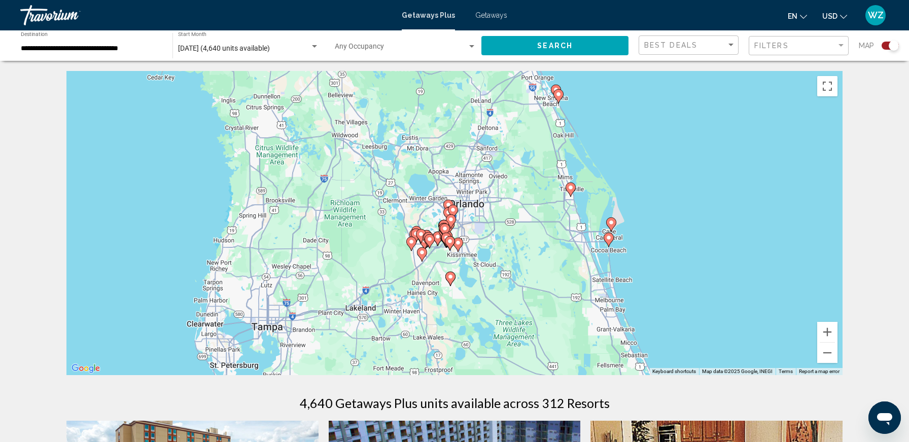
drag, startPoint x: 760, startPoint y: 274, endPoint x: 535, endPoint y: 324, distance: 231.1
click at [535, 324] on div "To activate drag with keyboard, press Alt + Enter. Once in keyboard drag state,…" at bounding box center [454, 223] width 776 height 304
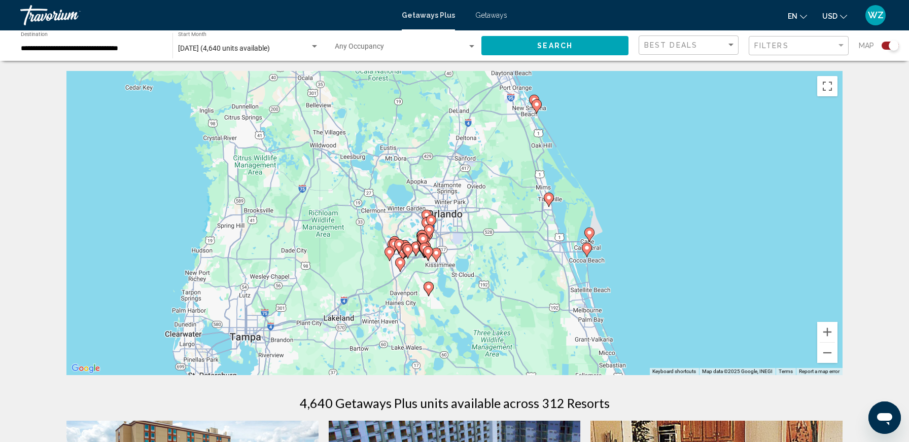
click at [589, 232] on image "Main content" at bounding box center [589, 233] width 6 height 6
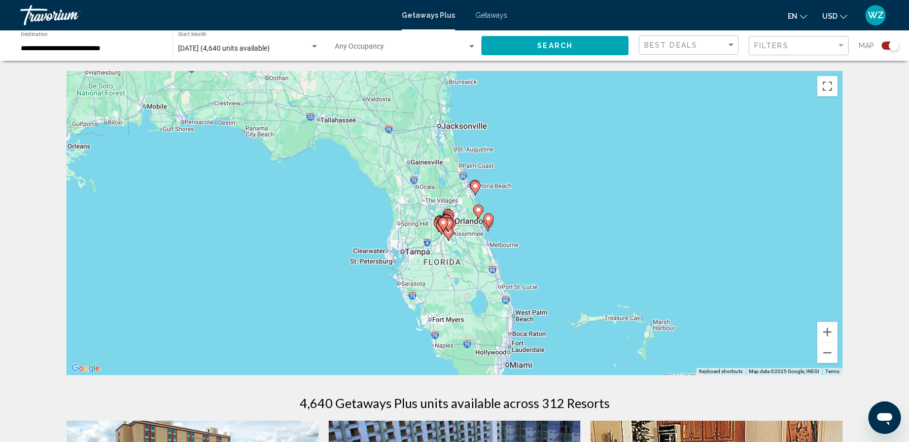
click at [488, 219] on image "Main content" at bounding box center [488, 218] width 6 height 6
type input "**********"
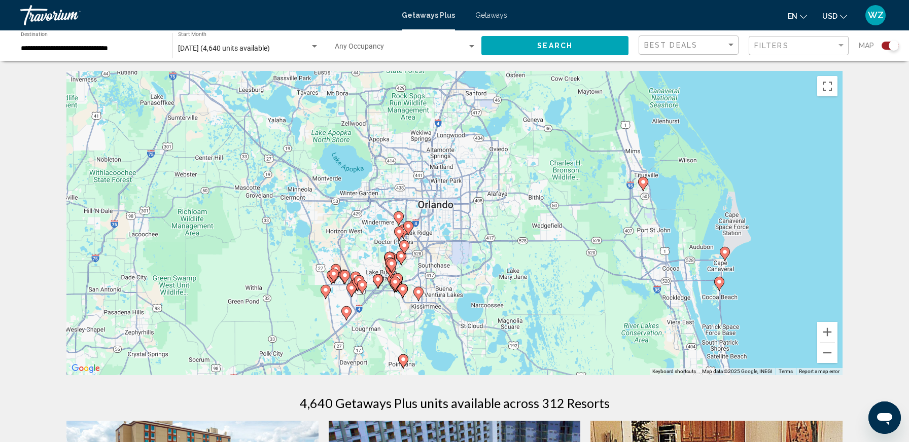
click at [726, 251] on image "Main content" at bounding box center [724, 252] width 6 height 6
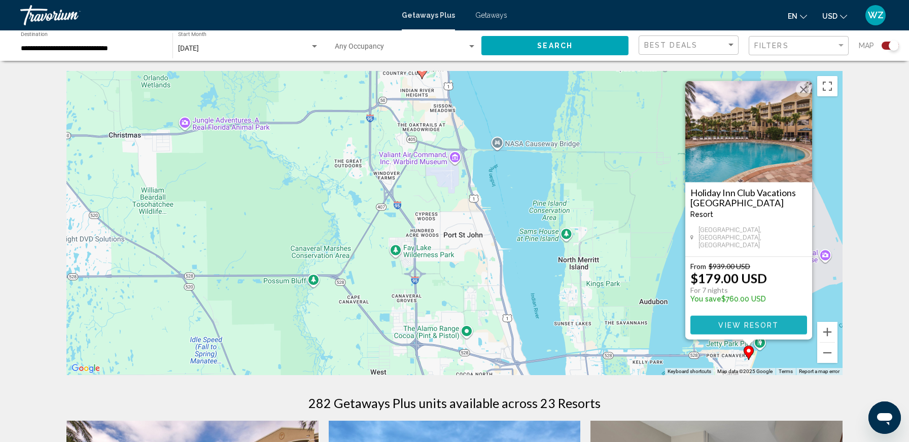
click at [732, 322] on span "View Resort" at bounding box center [748, 325] width 60 height 8
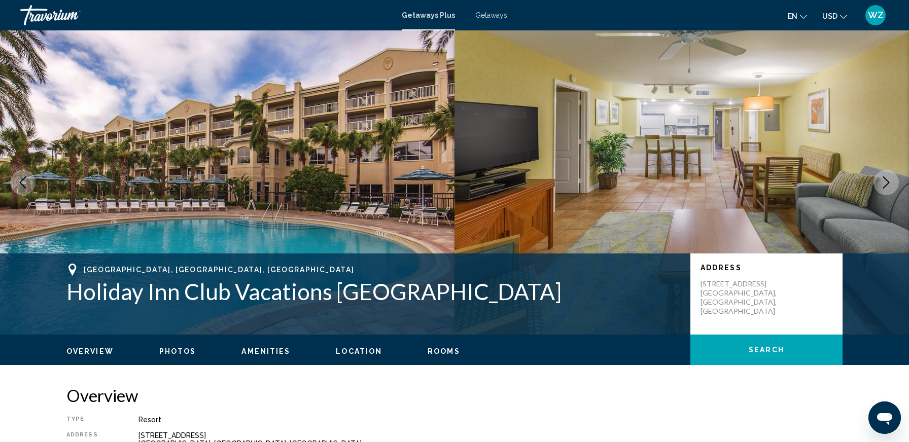
click at [889, 180] on icon "Next image" at bounding box center [886, 182] width 12 height 12
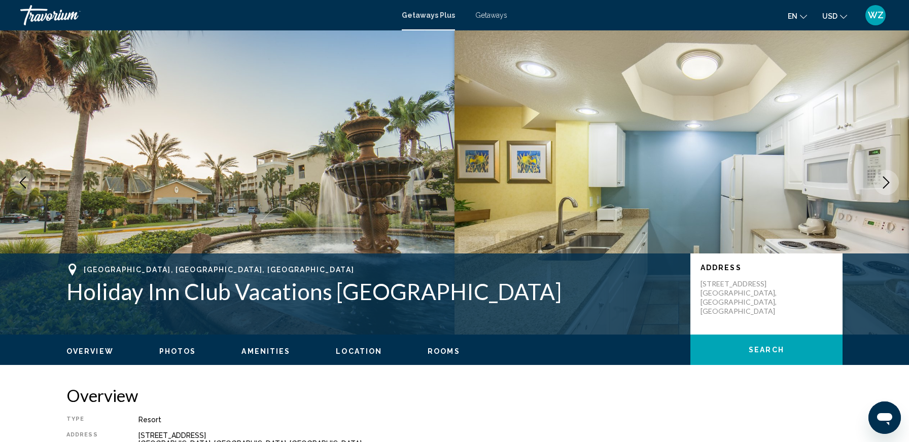
click at [889, 180] on icon "Next image" at bounding box center [886, 182] width 12 height 12
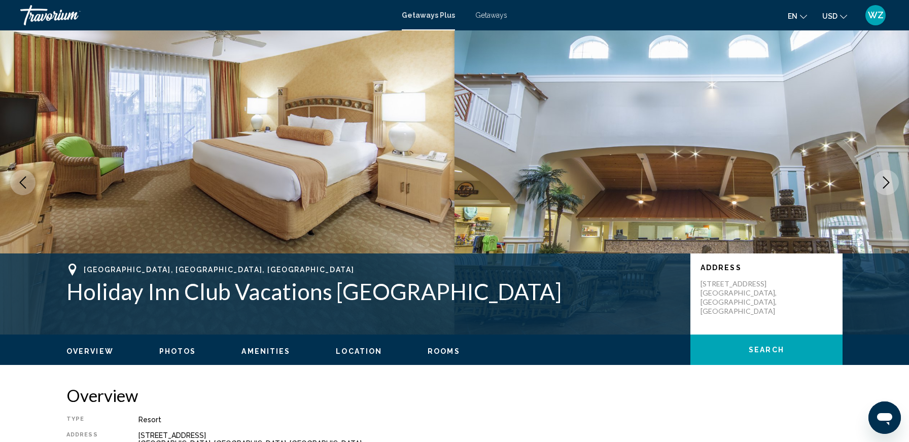
click at [889, 181] on icon "Next image" at bounding box center [886, 182] width 12 height 12
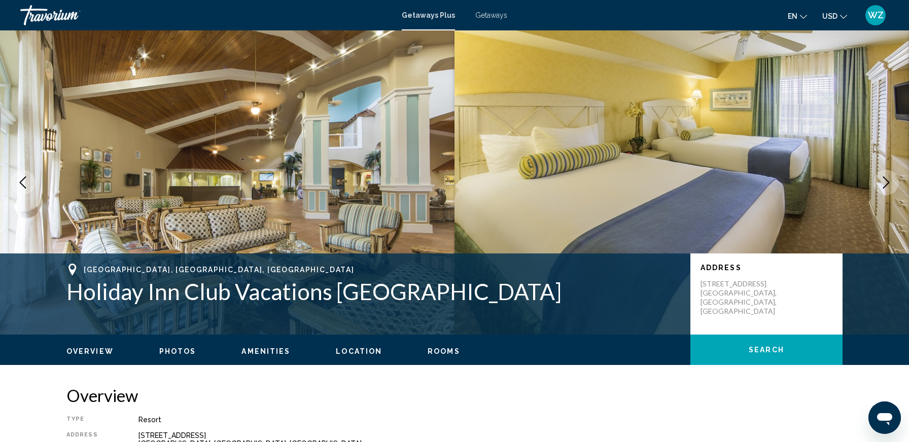
click at [889, 181] on icon "Next image" at bounding box center [886, 182] width 12 height 12
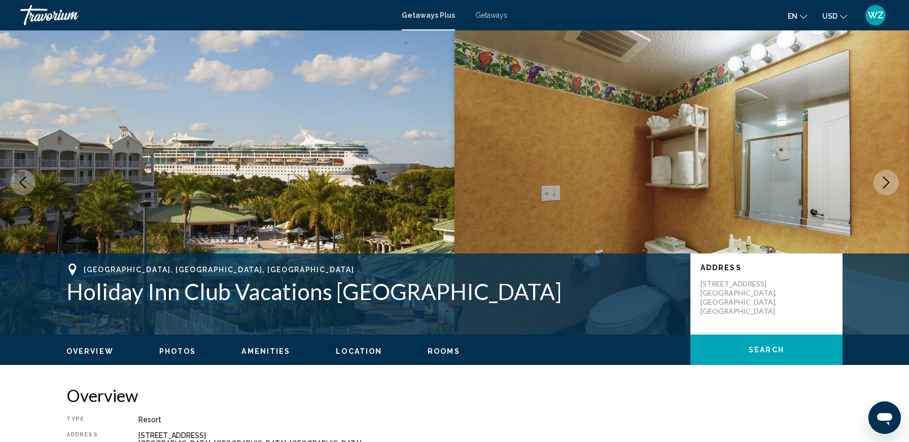
click at [889, 181] on icon "Next image" at bounding box center [886, 182] width 12 height 12
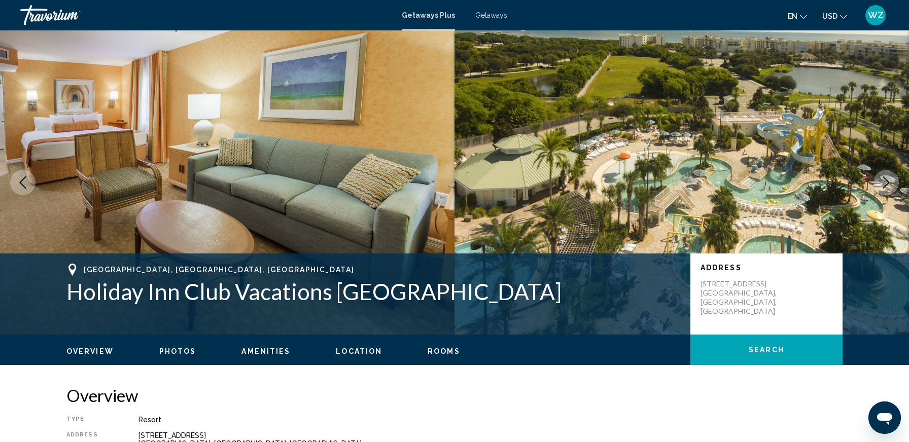
click at [889, 181] on icon "Next image" at bounding box center [886, 182] width 12 height 12
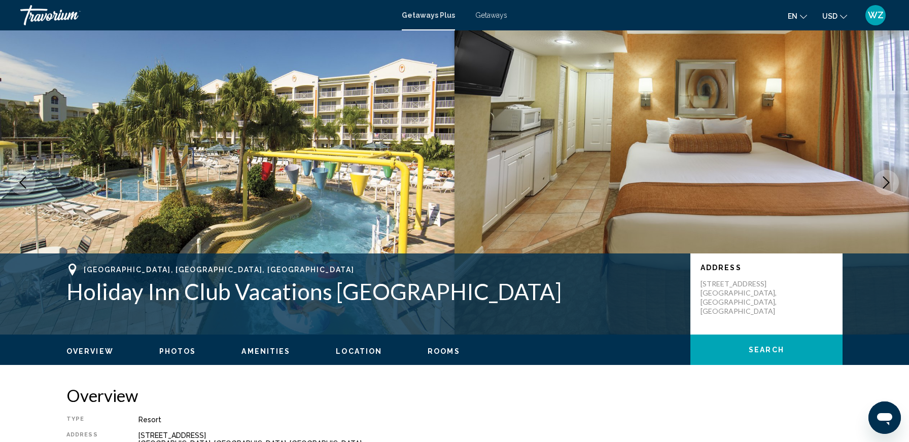
click at [889, 181] on icon "Next image" at bounding box center [886, 182] width 12 height 12
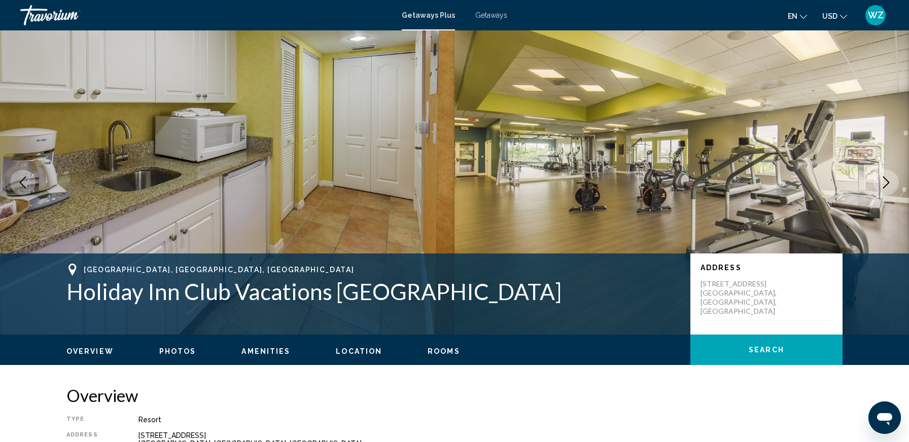
click at [889, 181] on icon "Next image" at bounding box center [886, 182] width 12 height 12
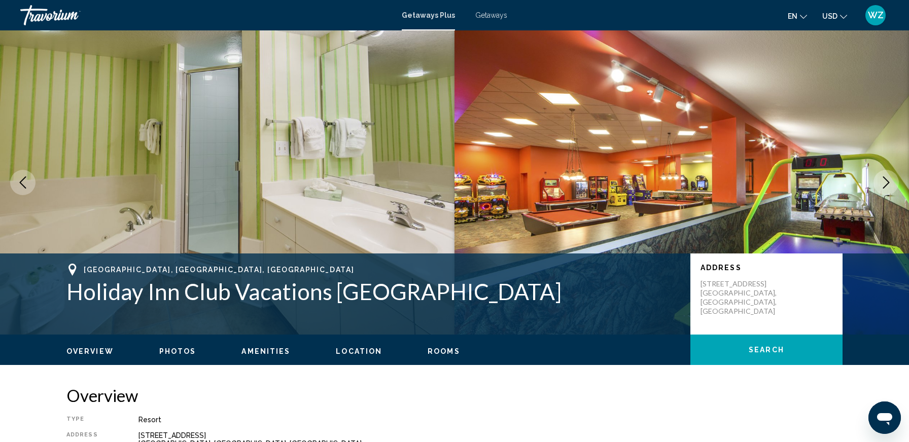
click at [889, 181] on icon "Next image" at bounding box center [886, 182] width 12 height 12
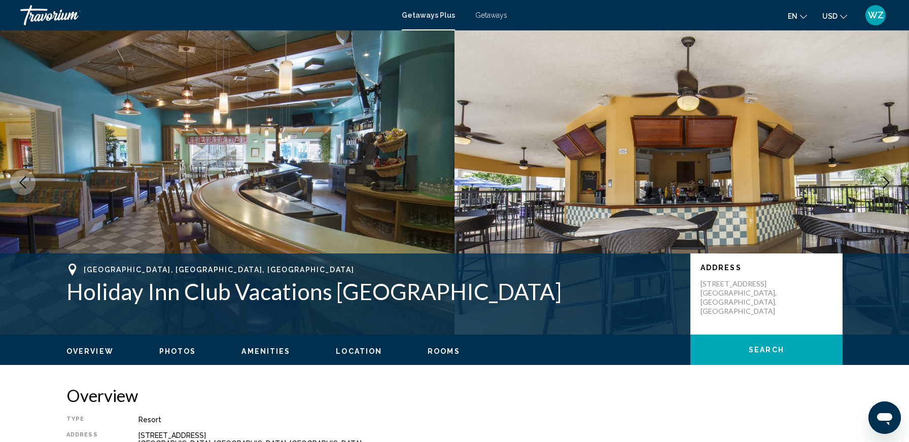
click at [889, 181] on icon "Next image" at bounding box center [886, 182] width 12 height 12
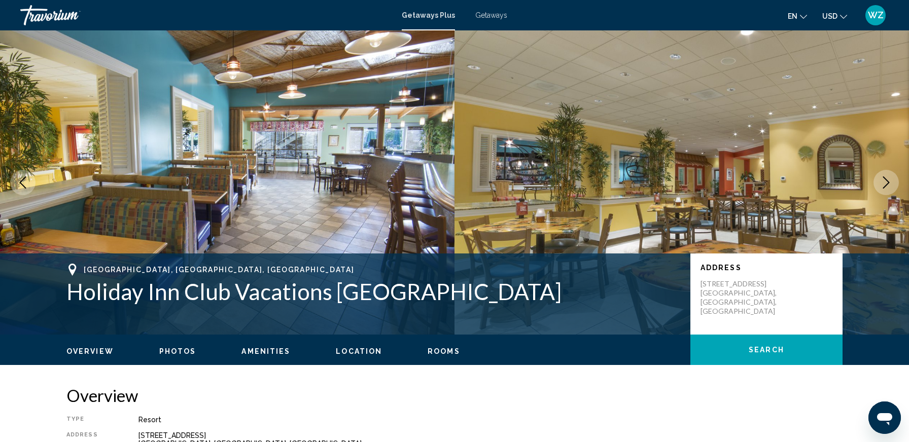
click at [889, 181] on icon "Next image" at bounding box center [886, 182] width 12 height 12
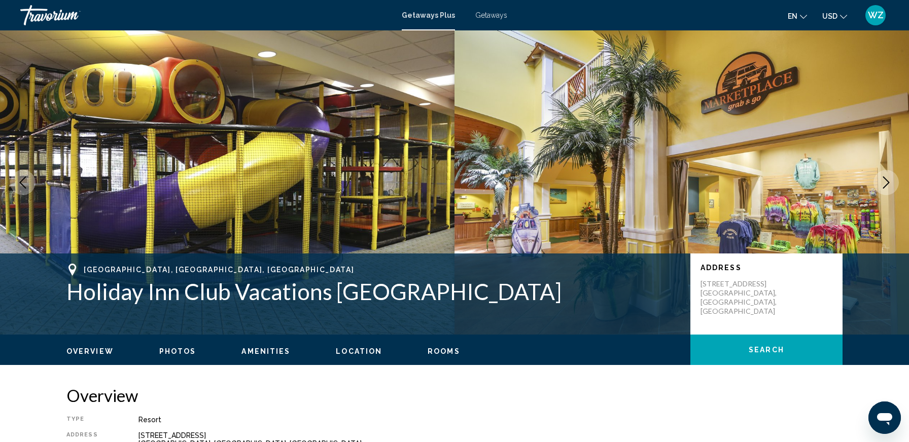
click at [24, 178] on icon "Previous image" at bounding box center [23, 182] width 7 height 12
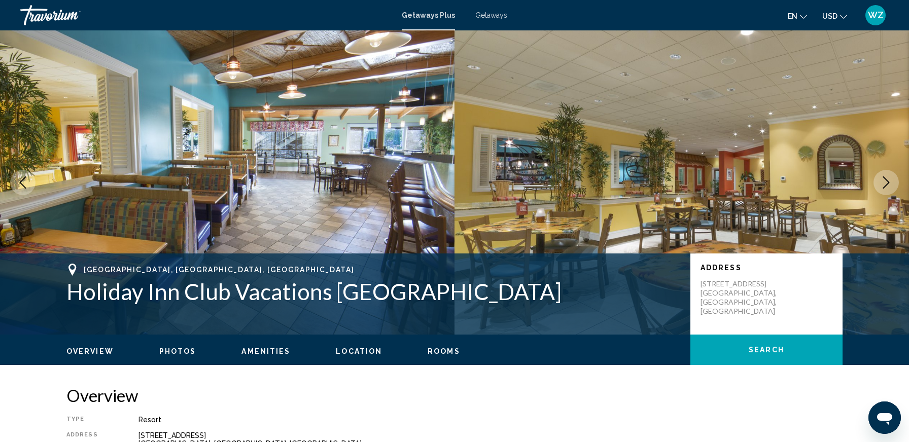
click at [25, 178] on icon "Previous image" at bounding box center [23, 182] width 12 height 12
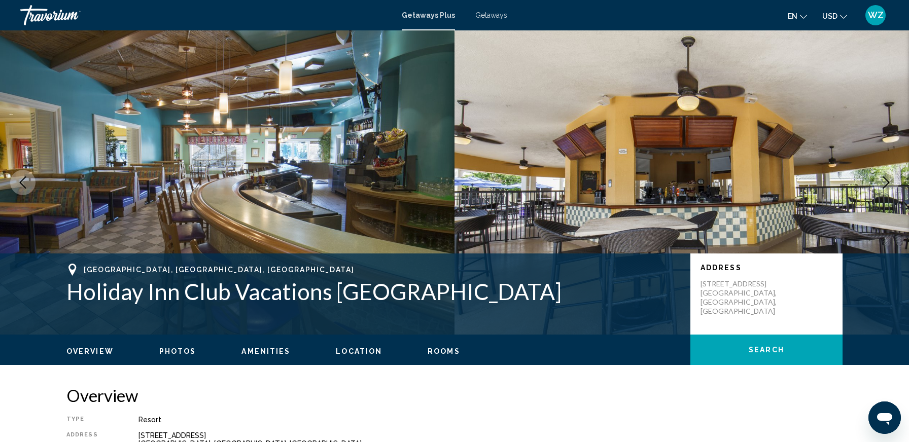
click at [25, 178] on icon "Previous image" at bounding box center [23, 182] width 12 height 12
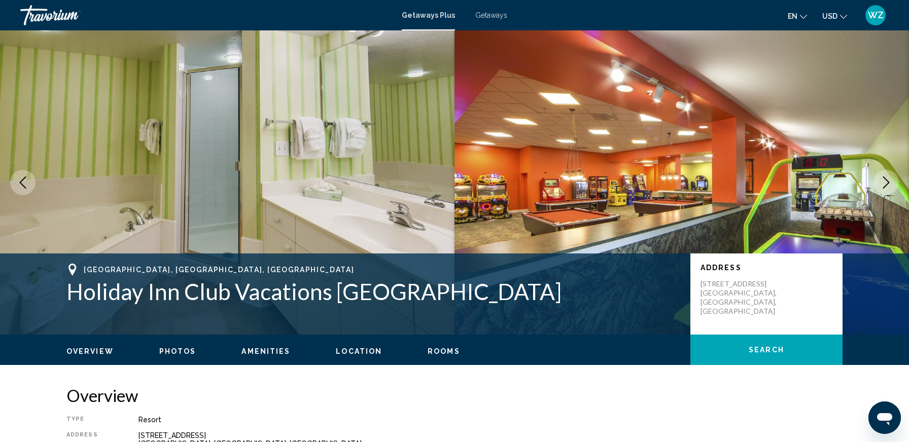
click at [25, 178] on icon "Previous image" at bounding box center [23, 182] width 12 height 12
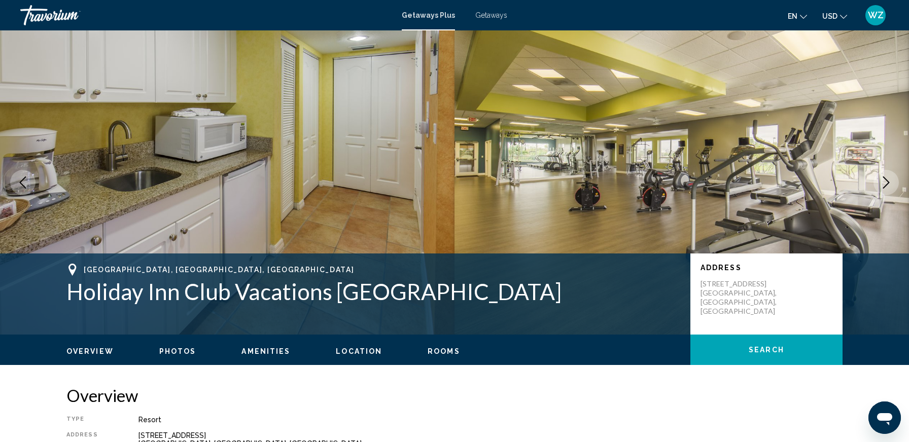
click at [25, 178] on icon "Previous image" at bounding box center [23, 182] width 12 height 12
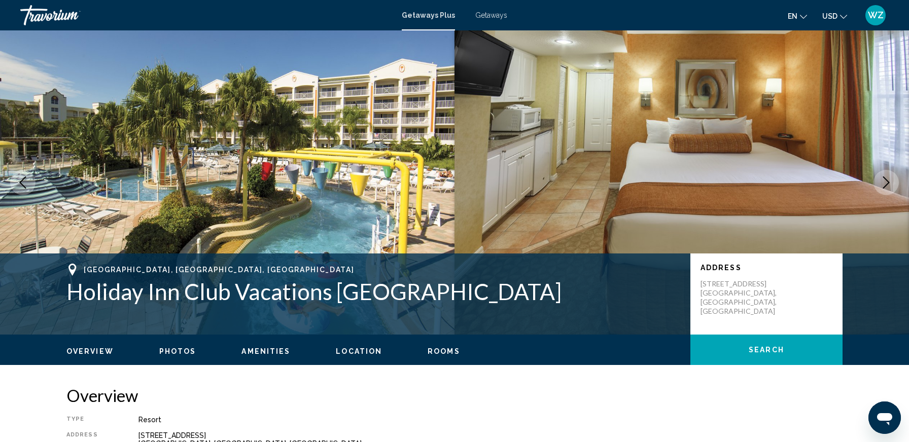
click at [27, 180] on icon "Previous image" at bounding box center [23, 182] width 12 height 12
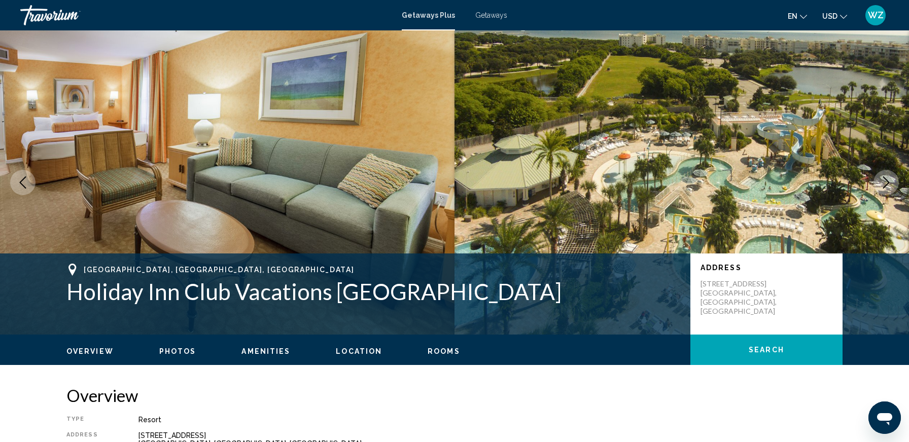
click at [27, 180] on icon "Previous image" at bounding box center [23, 182] width 12 height 12
